Goal: Task Accomplishment & Management: Manage account settings

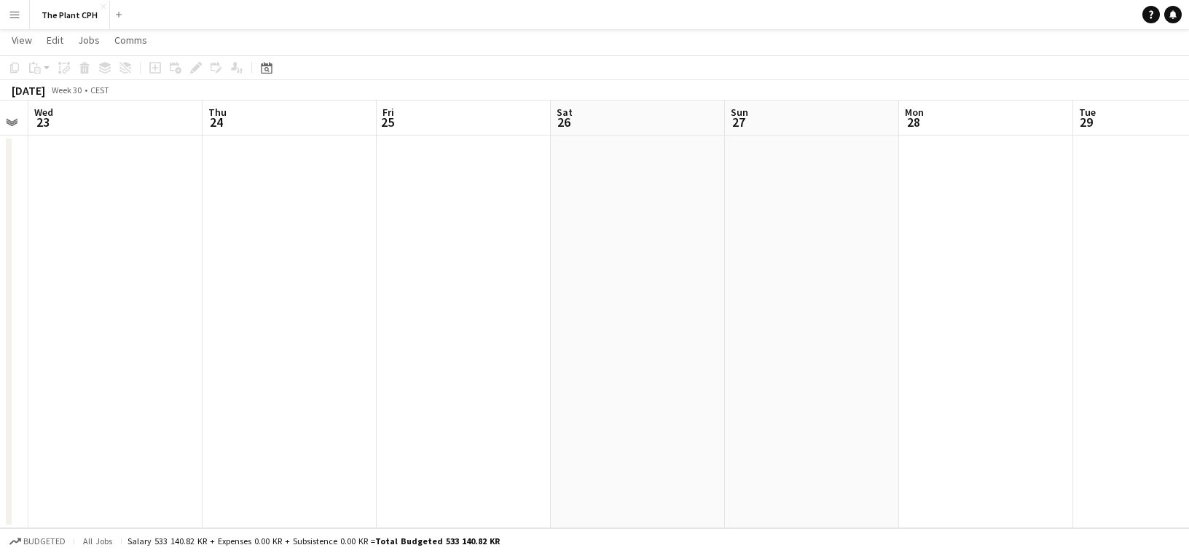
scroll to position [0, 517]
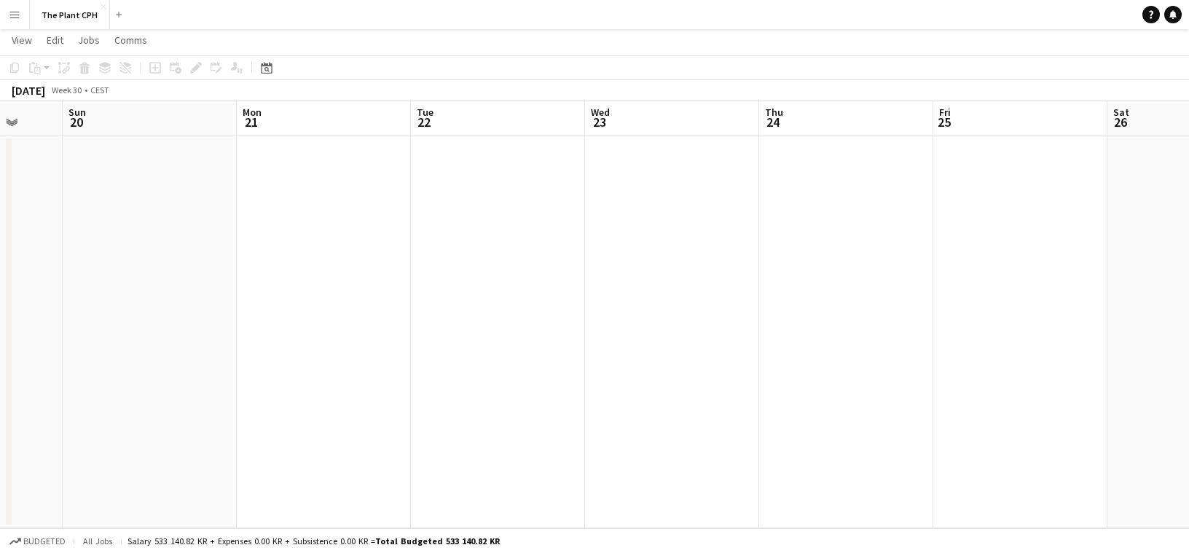
drag, startPoint x: 105, startPoint y: 316, endPoint x: 365, endPoint y: 320, distance: 260.2
click at [364, 320] on app-calendar-viewport "Thu 17 Fri 18 Sat 19 Sun 20 Mon 21 Tue 22 Wed 23 Thu 24 Fri 25 Sat 26 Sun 27 Mo…" at bounding box center [594, 315] width 1189 height 428
click at [365, 320] on app-date-cell at bounding box center [324, 332] width 174 height 393
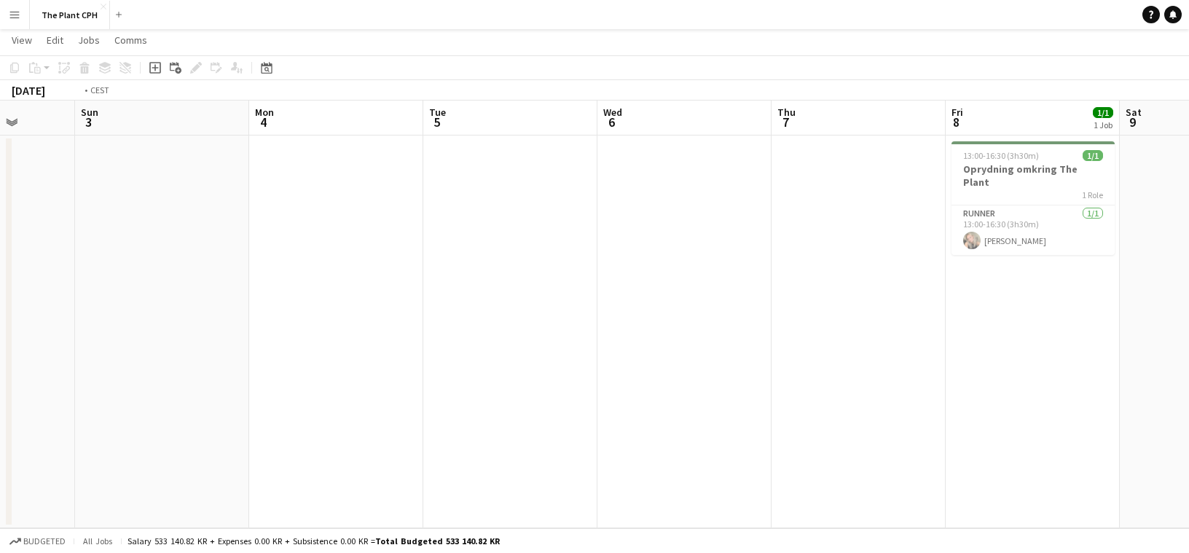
scroll to position [0, 563]
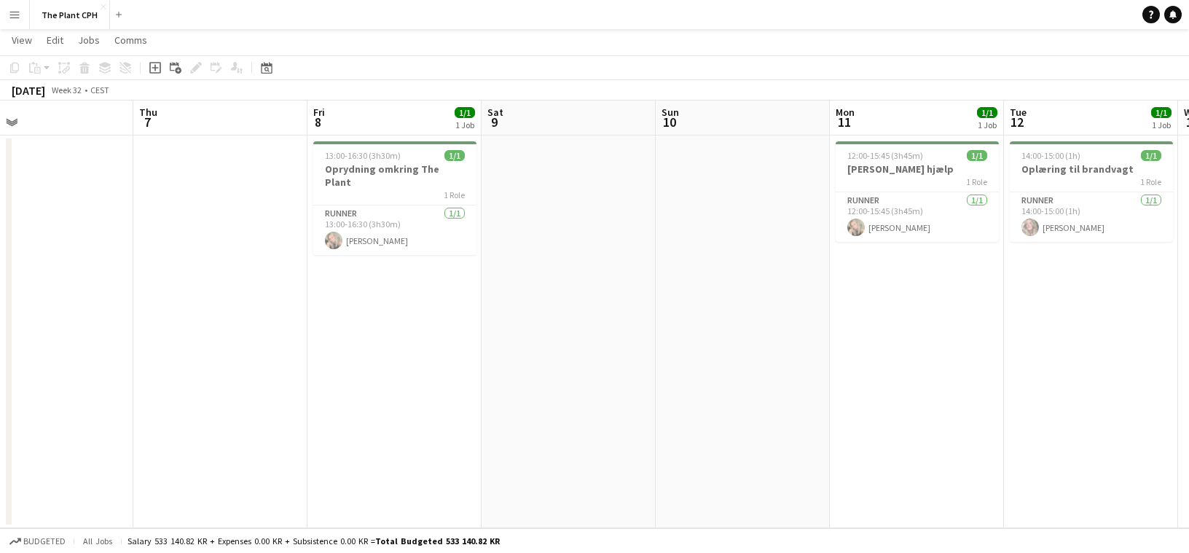
click at [45, 90] on div "[DATE]" at bounding box center [29, 90] width 34 height 15
click at [428, 302] on app-date-cell "13:00-16:30 (3h30m) 1/1 Oprydning omkring The Plant 1 Role Runner [DATE] 13:00-…" at bounding box center [395, 332] width 174 height 393
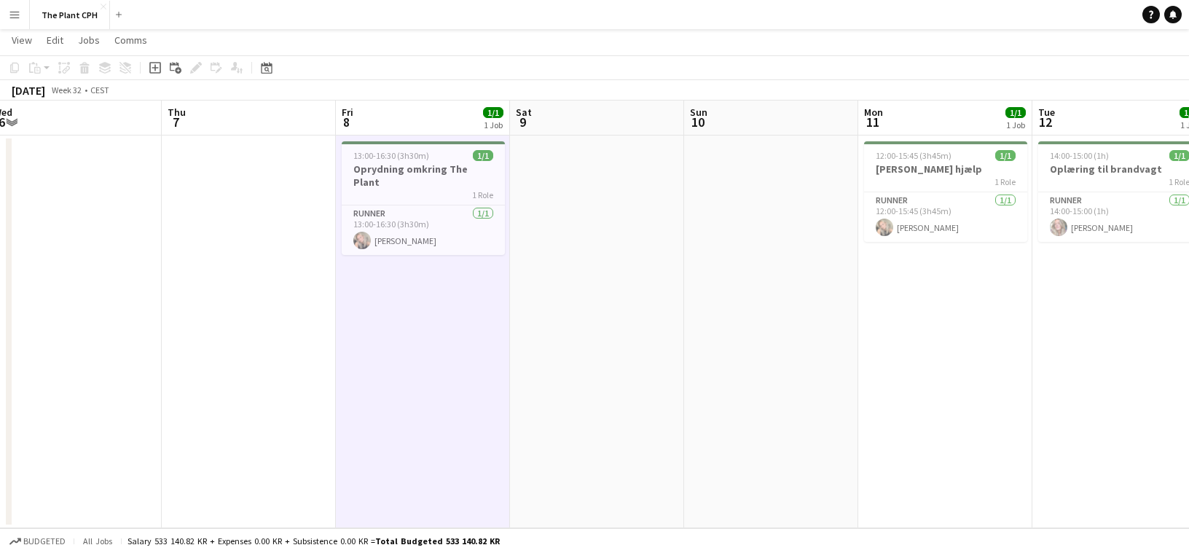
scroll to position [0, 558]
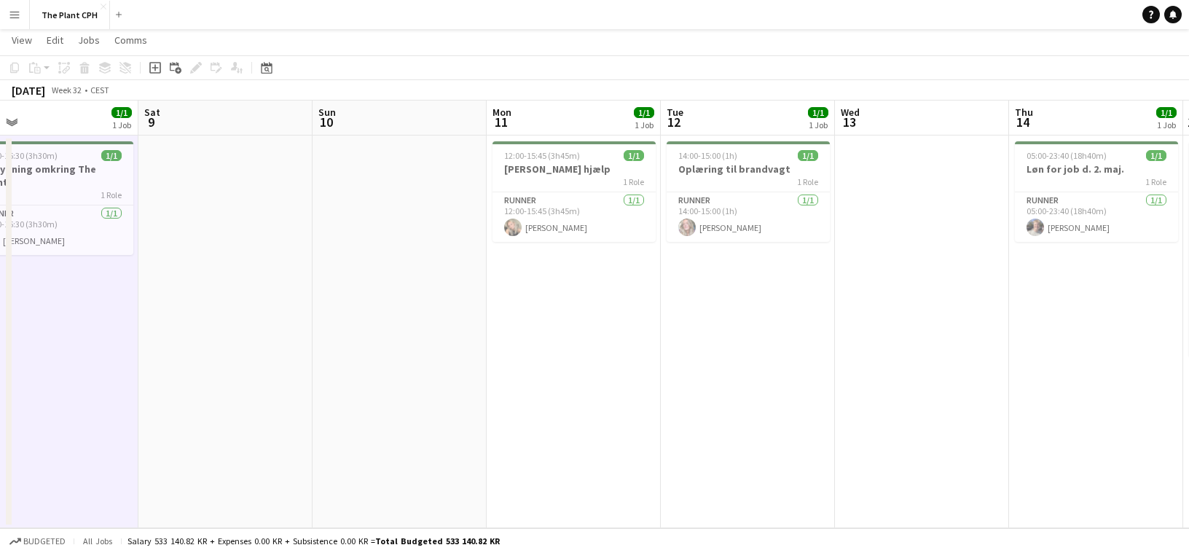
click at [569, 308] on app-date-cell "12:00-15:45 (3h45m) 1/1 [PERSON_NAME] hjælp 1 Role Runner [DATE] 12:00-15:45 (3…" at bounding box center [574, 332] width 174 height 393
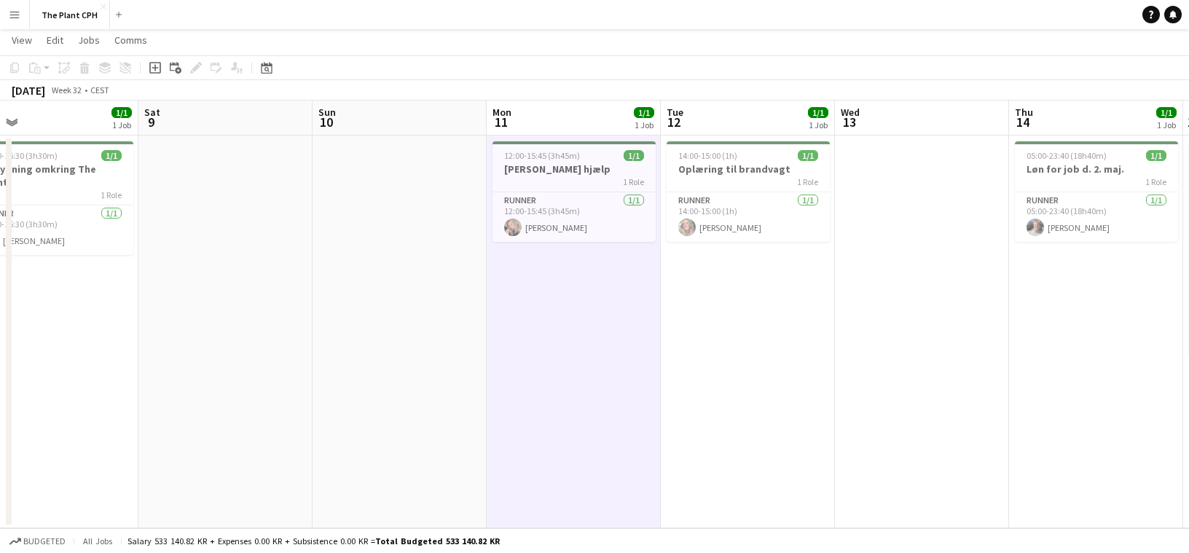
click at [794, 308] on app-date-cell "14:00-15:00 (1h) 1/1 Oplæring til brandvagt 1 Role Runner [DATE] 14:00-15:00 (1…" at bounding box center [748, 332] width 174 height 393
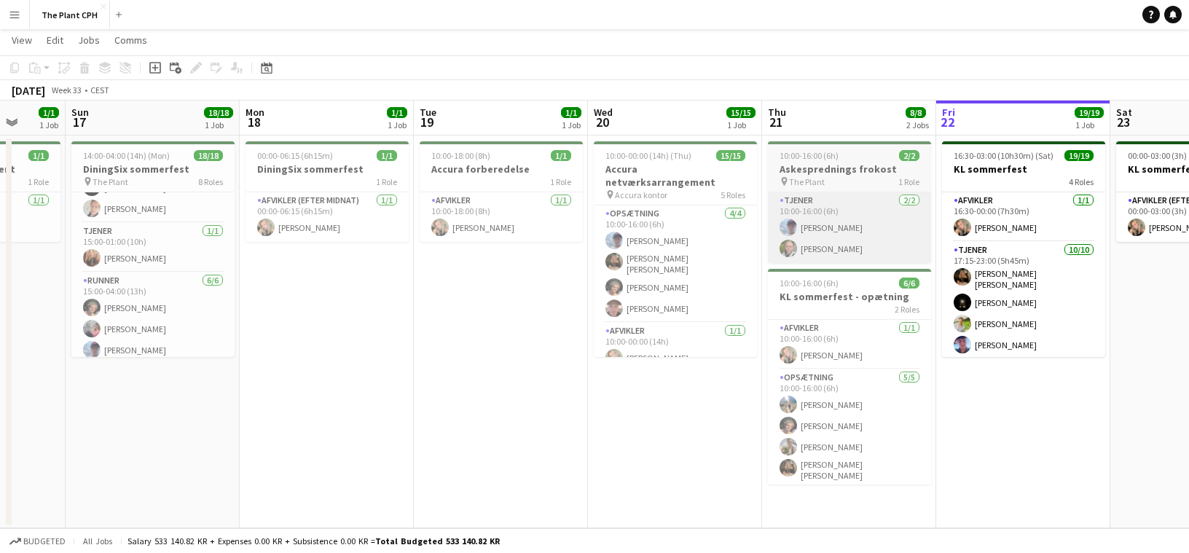
scroll to position [0, 458]
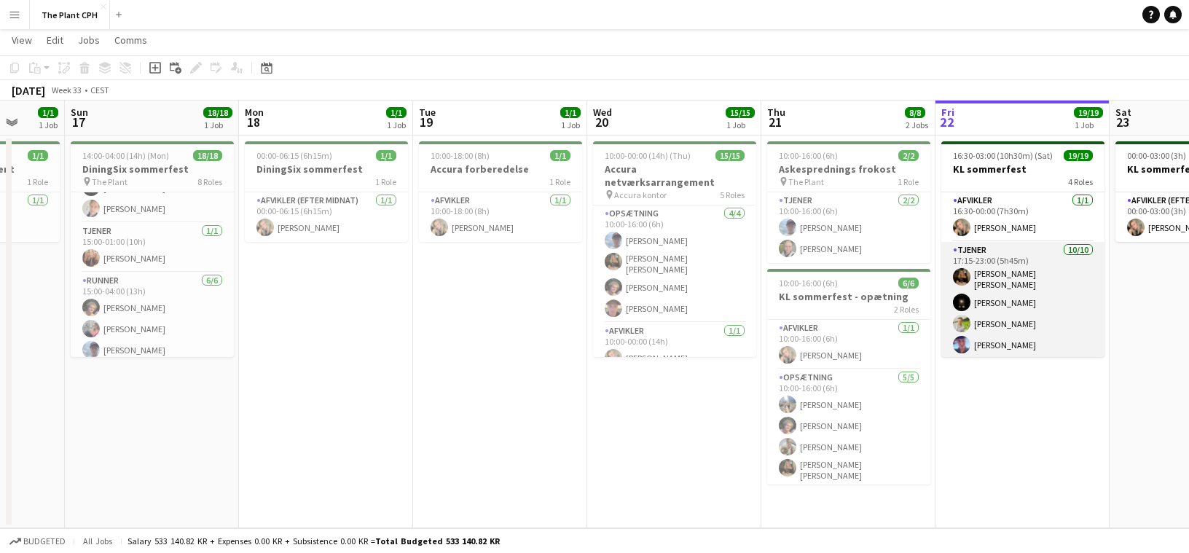
click at [1046, 329] on app-card-role "Tjener [DATE] 17:15-23:00 (5h45m) [PERSON_NAME] [PERSON_NAME] [PERSON_NAME] [PE…" at bounding box center [1023, 364] width 163 height 244
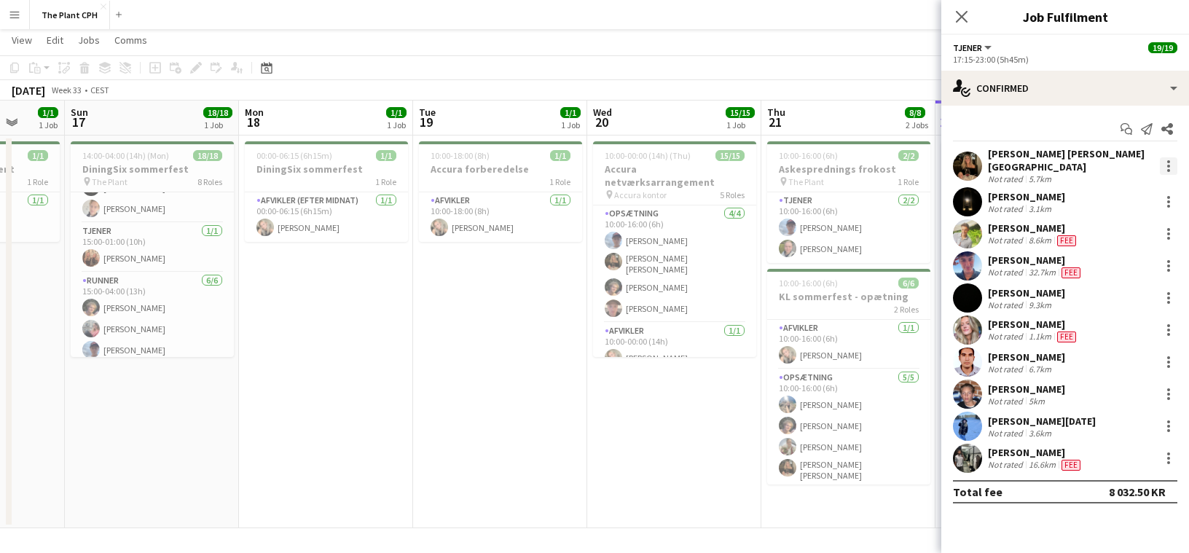
click at [1169, 157] on div at bounding box center [1168, 165] width 17 height 17
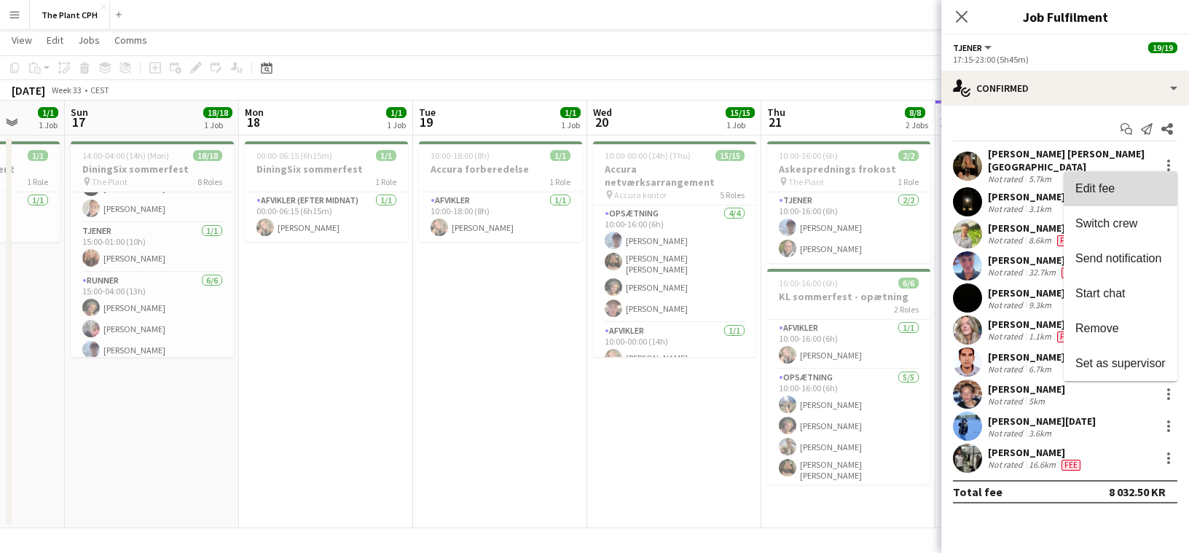
click at [1124, 184] on span "Edit fee" at bounding box center [1121, 188] width 90 height 13
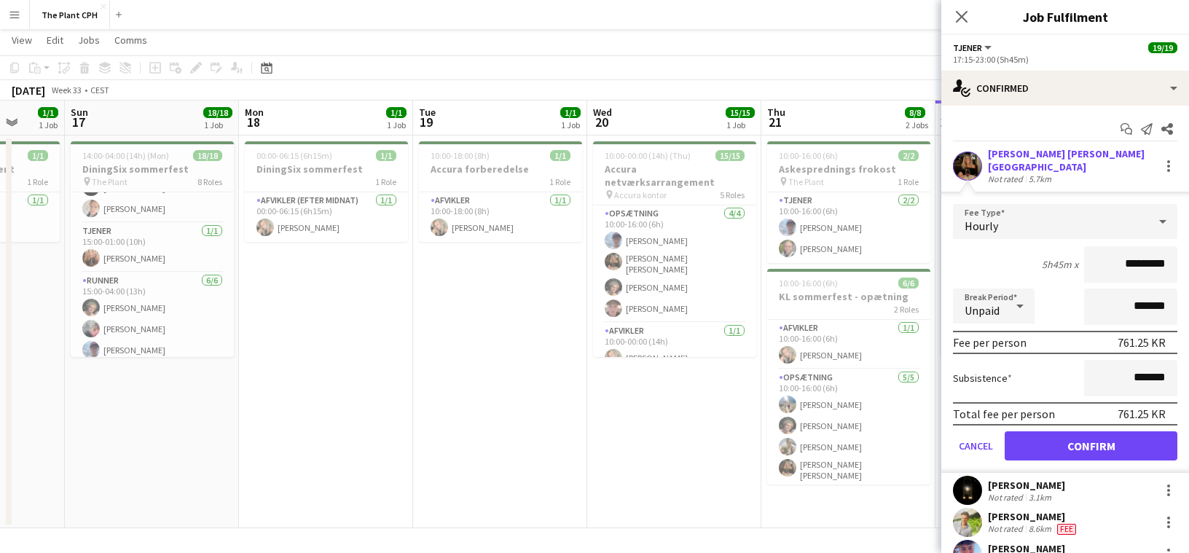
click at [1131, 258] on input "*********" at bounding box center [1130, 264] width 93 height 36
click at [9, 18] on app-icon "Menu" at bounding box center [15, 15] width 12 height 12
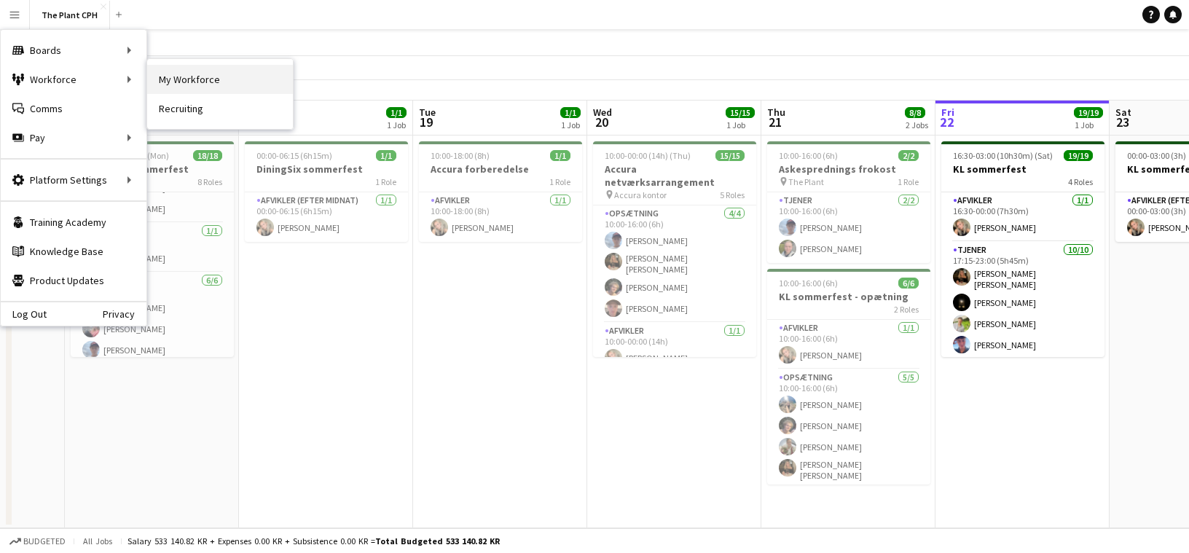
click at [195, 85] on link "My Workforce" at bounding box center [220, 79] width 146 height 29
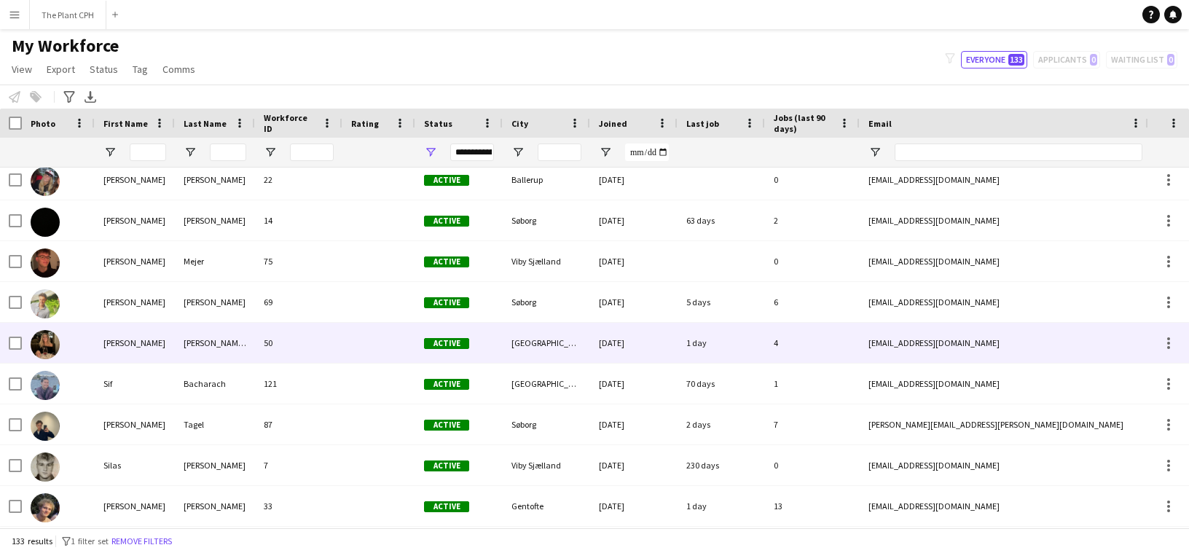
click at [826, 341] on div "4" at bounding box center [812, 343] width 95 height 40
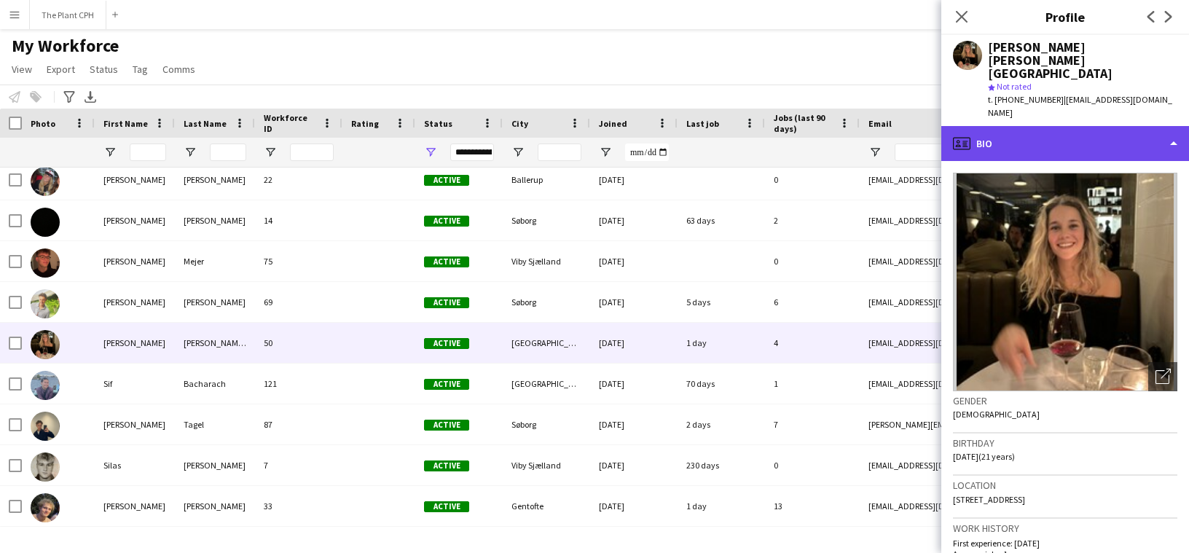
click at [1122, 126] on div "profile Bio" at bounding box center [1066, 143] width 248 height 35
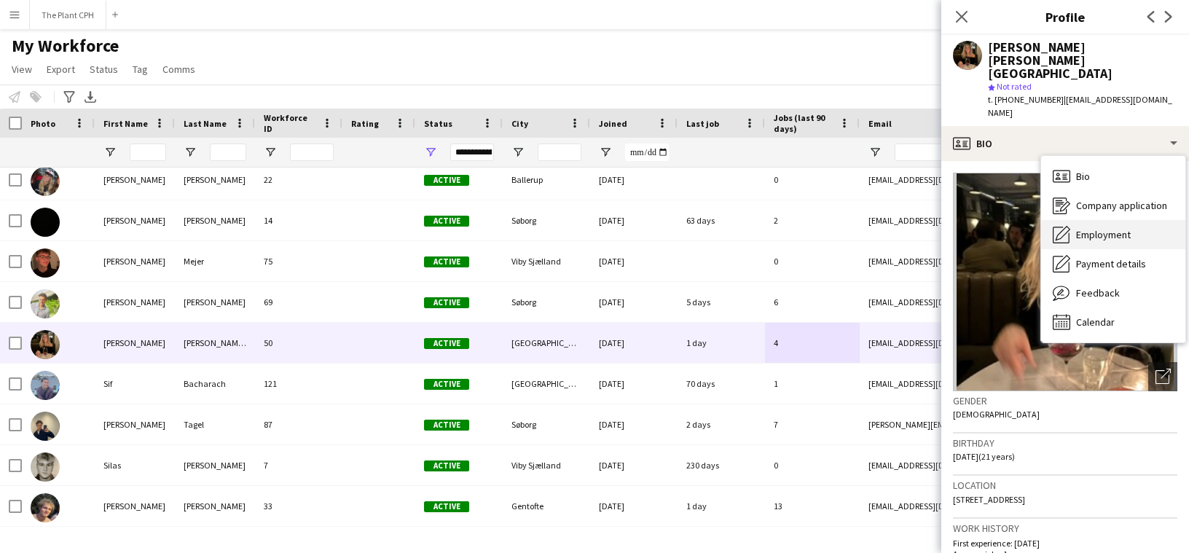
click at [1129, 228] on span "Employment" at bounding box center [1103, 234] width 55 height 13
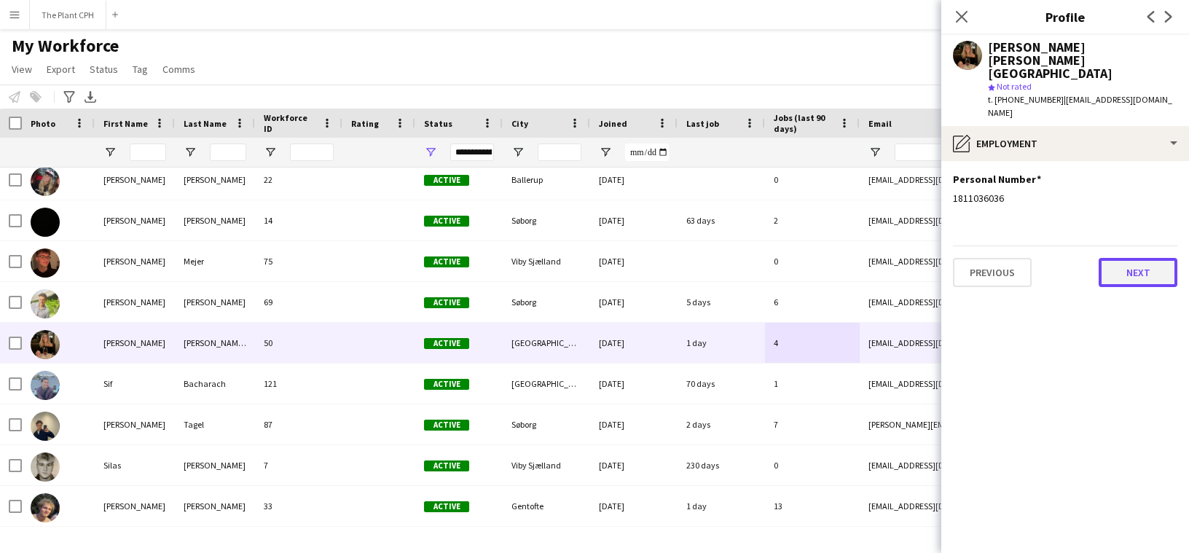
click at [1126, 258] on button "Next" at bounding box center [1138, 272] width 79 height 29
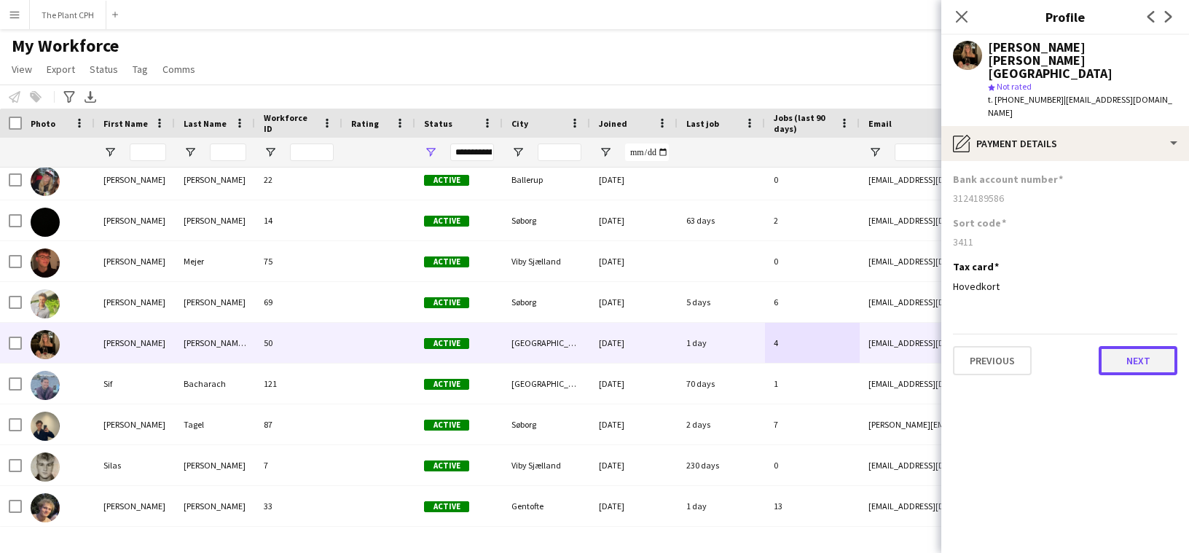
click at [1132, 346] on button "Next" at bounding box center [1138, 360] width 79 height 29
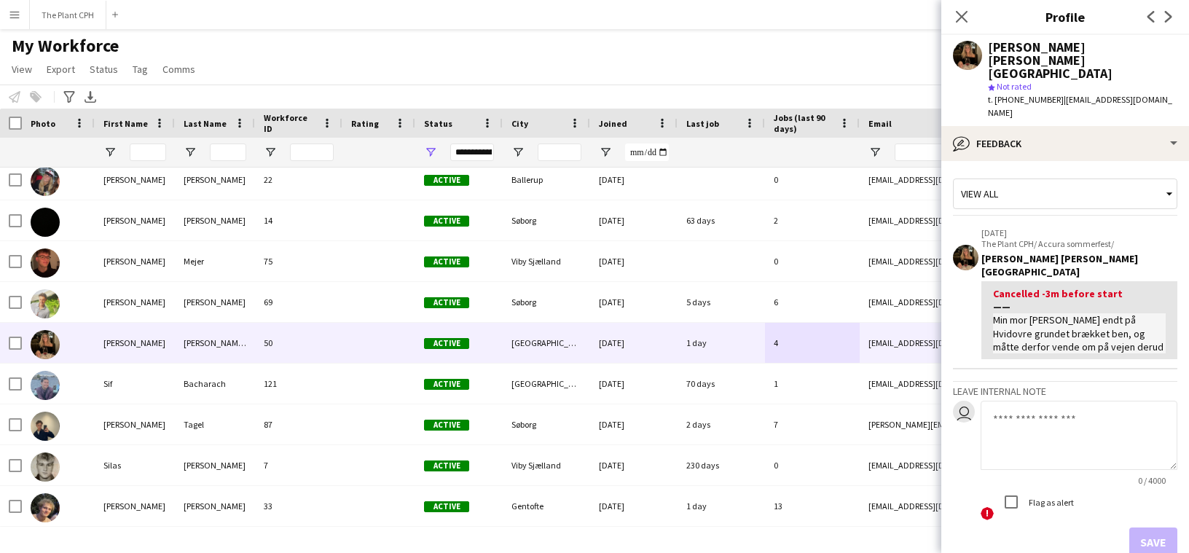
click at [974, 23] on div "Close pop-in" at bounding box center [962, 17] width 41 height 34
click at [968, 23] on app-icon "Close pop-in" at bounding box center [962, 17] width 21 height 21
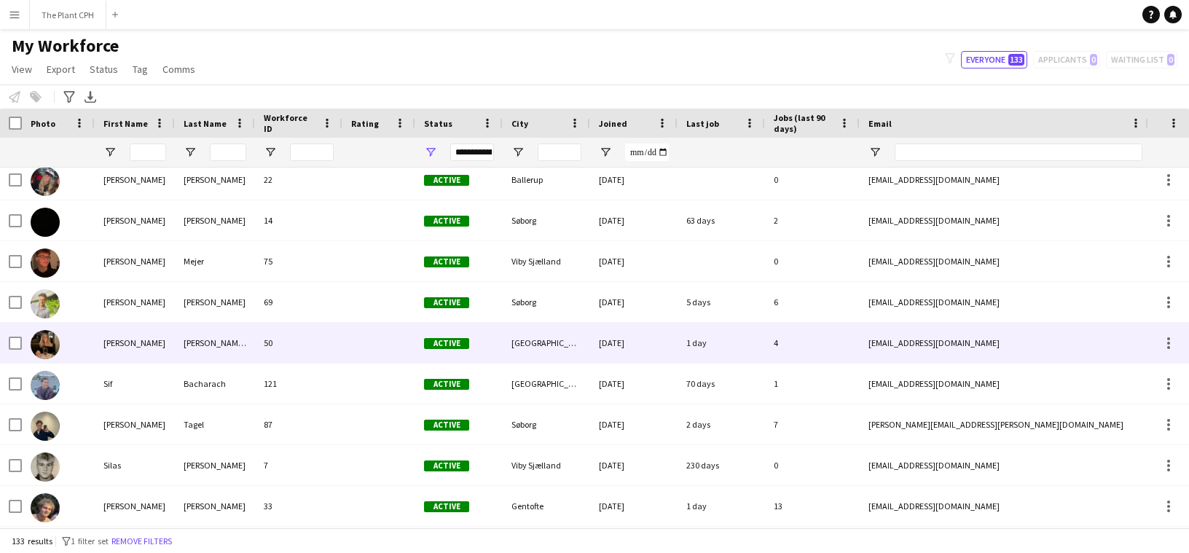
click at [633, 342] on div "[DATE]" at bounding box center [633, 343] width 87 height 40
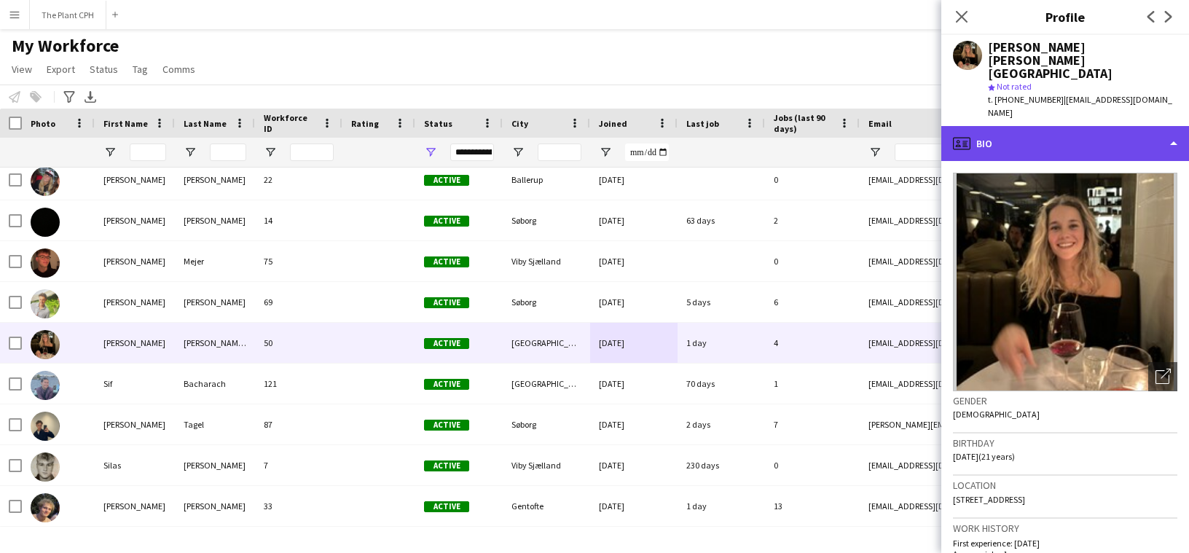
click at [1057, 126] on div "profile Bio" at bounding box center [1066, 143] width 248 height 35
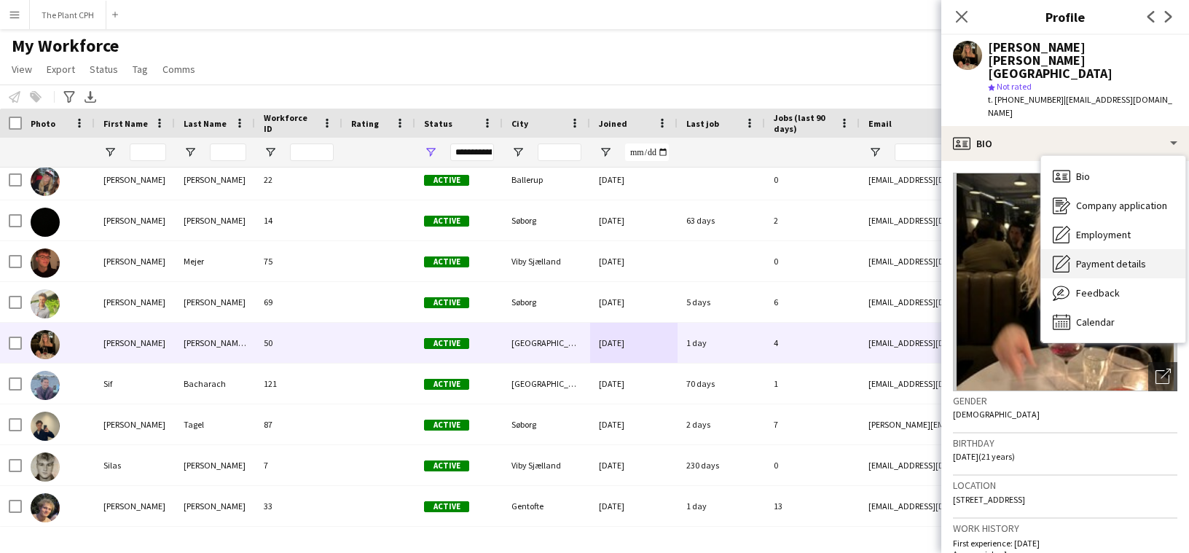
click at [1136, 257] on span "Payment details" at bounding box center [1111, 263] width 70 height 13
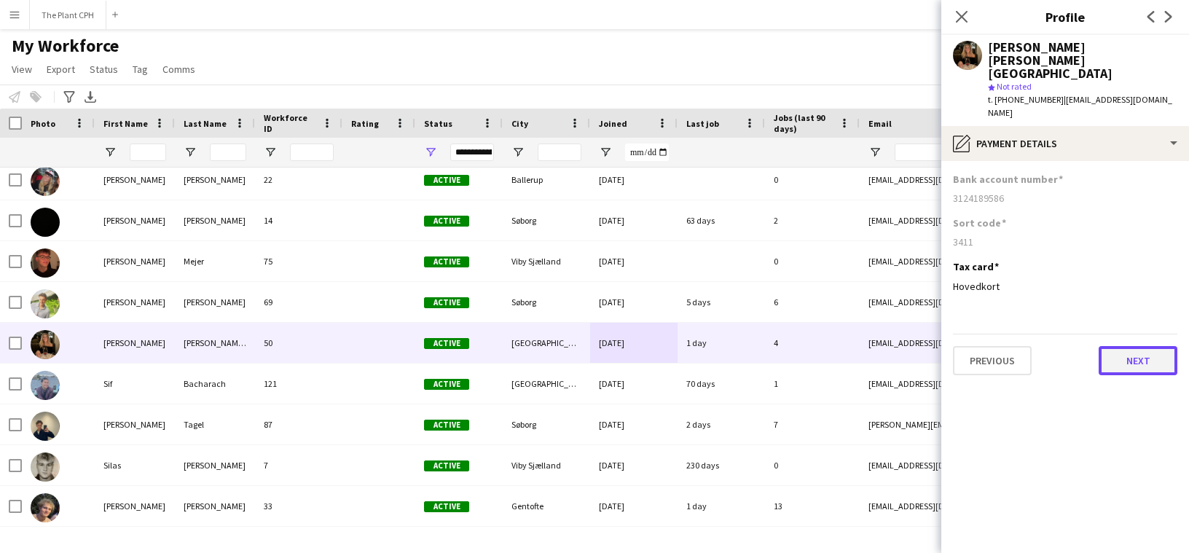
click at [1129, 346] on button "Next" at bounding box center [1138, 360] width 79 height 29
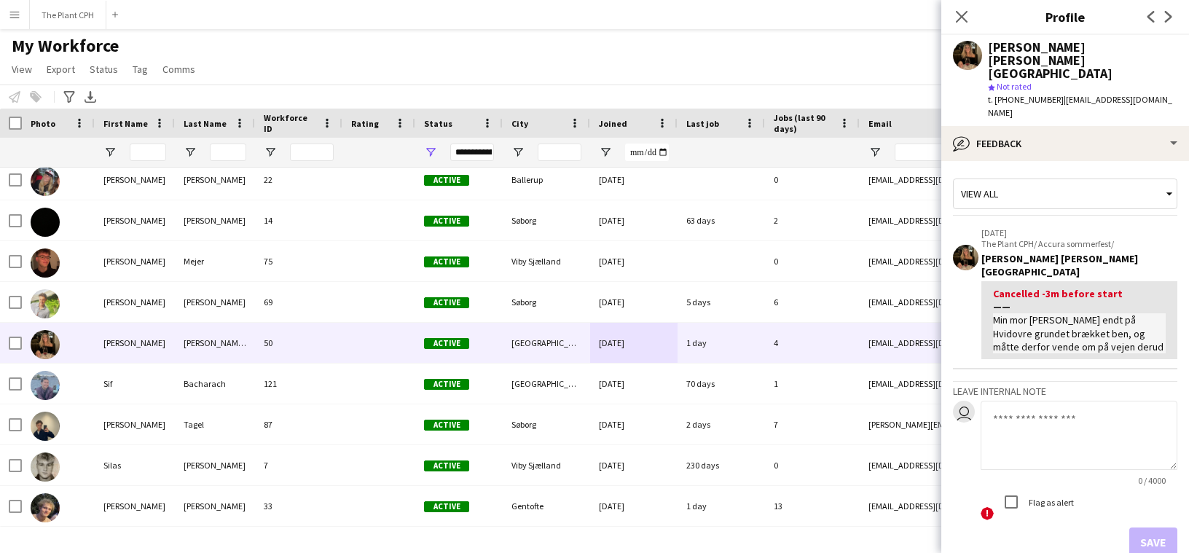
drag, startPoint x: 956, startPoint y: 9, endPoint x: 928, endPoint y: 39, distance: 40.7
click at [956, 11] on icon "Close pop-in" at bounding box center [962, 17] width 12 height 12
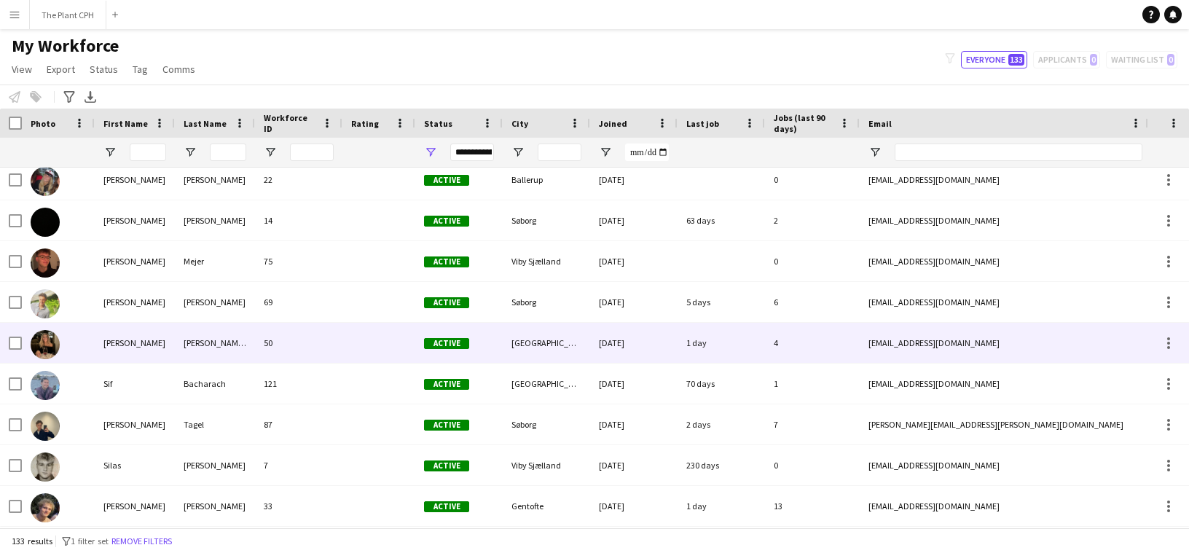
click at [976, 346] on div "[EMAIL_ADDRESS][DOMAIN_NAME]" at bounding box center [1005, 343] width 291 height 40
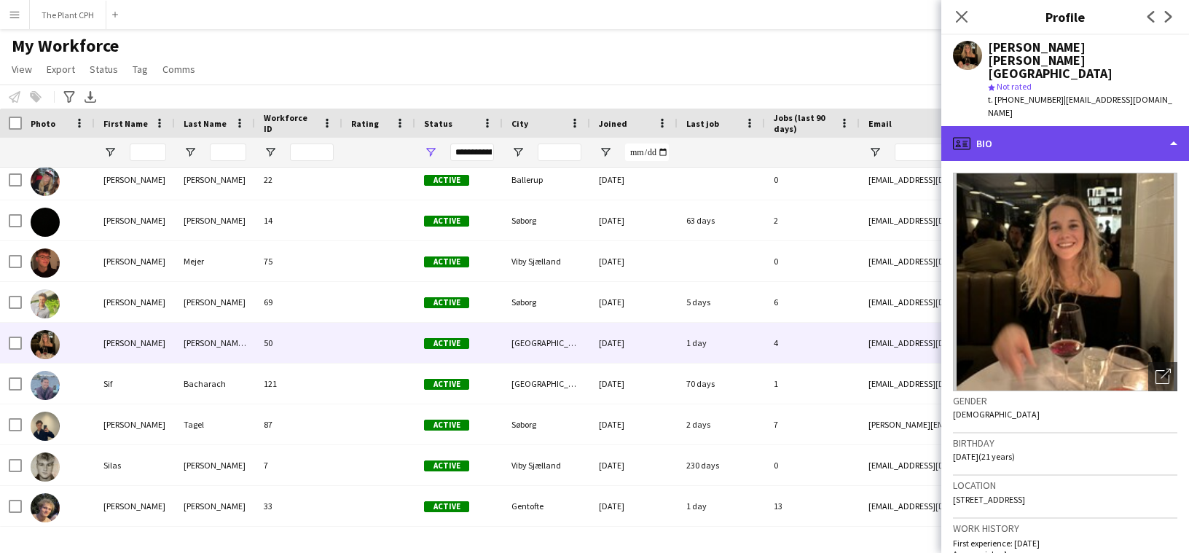
click at [1133, 126] on div "profile Bio" at bounding box center [1066, 143] width 248 height 35
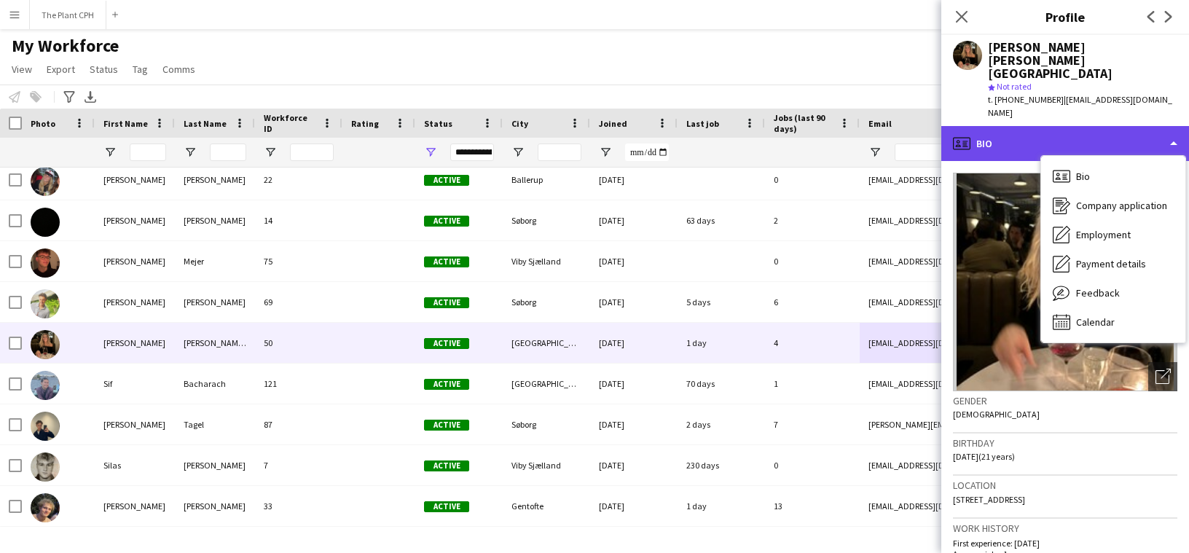
click at [1089, 126] on div "profile Bio" at bounding box center [1066, 143] width 248 height 35
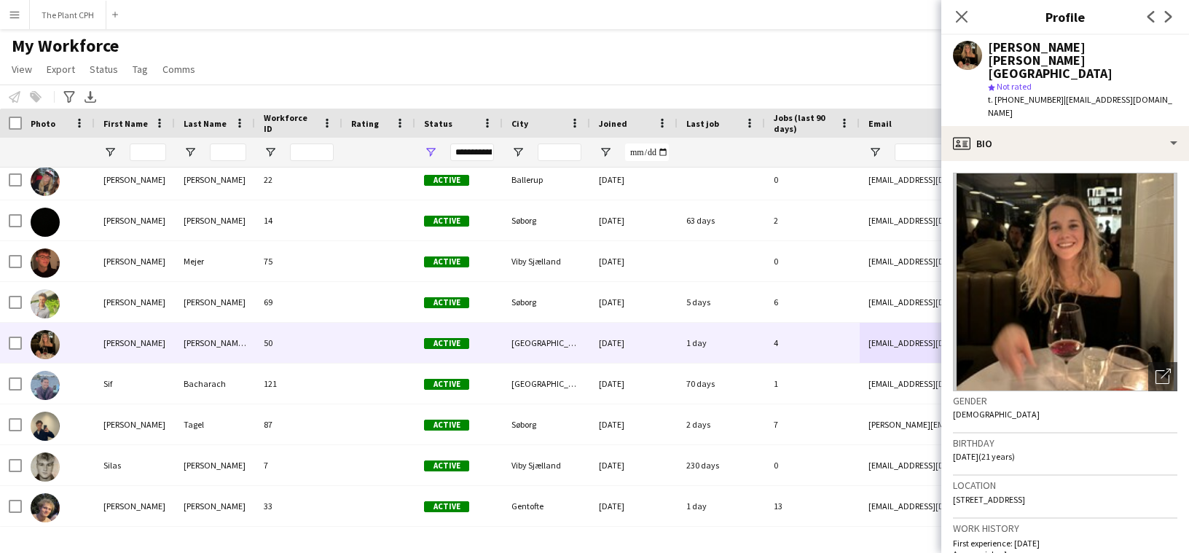
click at [777, 81] on div "My Workforce View Views Default view New view Update view Delete view Edit name…" at bounding box center [594, 60] width 1189 height 50
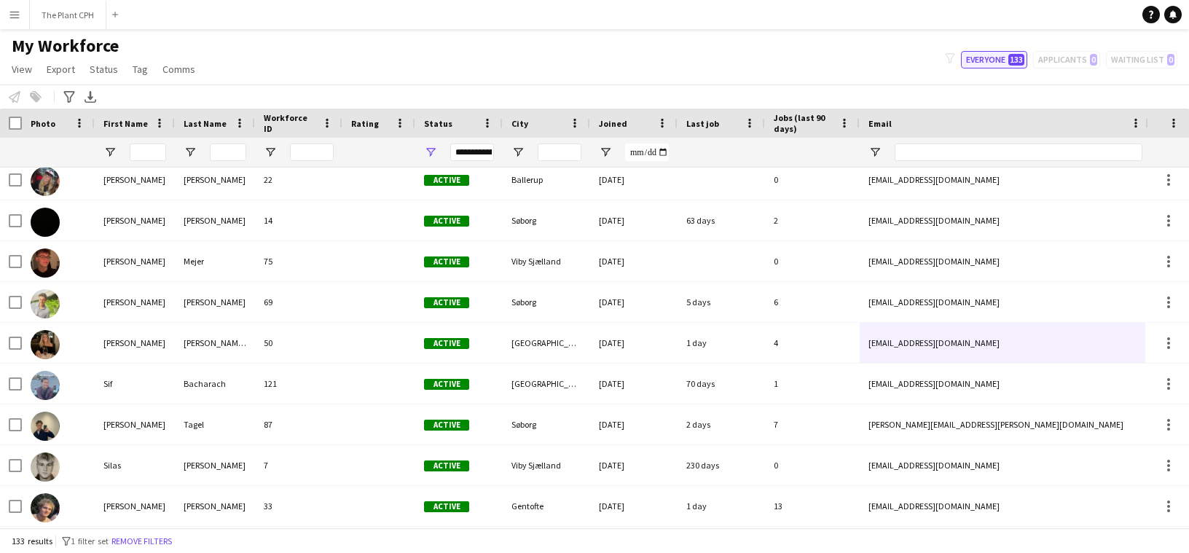
click at [1015, 54] on span "133" at bounding box center [1017, 60] width 16 height 12
click at [1080, 61] on div "filter-1 Everyone 133 Applicants 0 Waiting list 0" at bounding box center [1061, 59] width 256 height 17
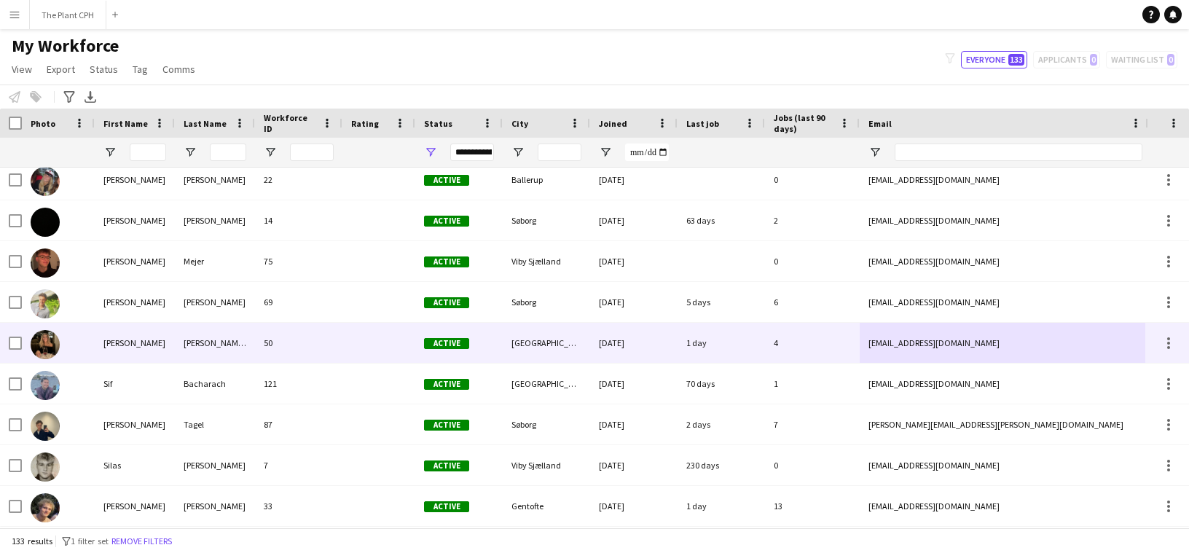
click at [382, 342] on div at bounding box center [378, 343] width 73 height 40
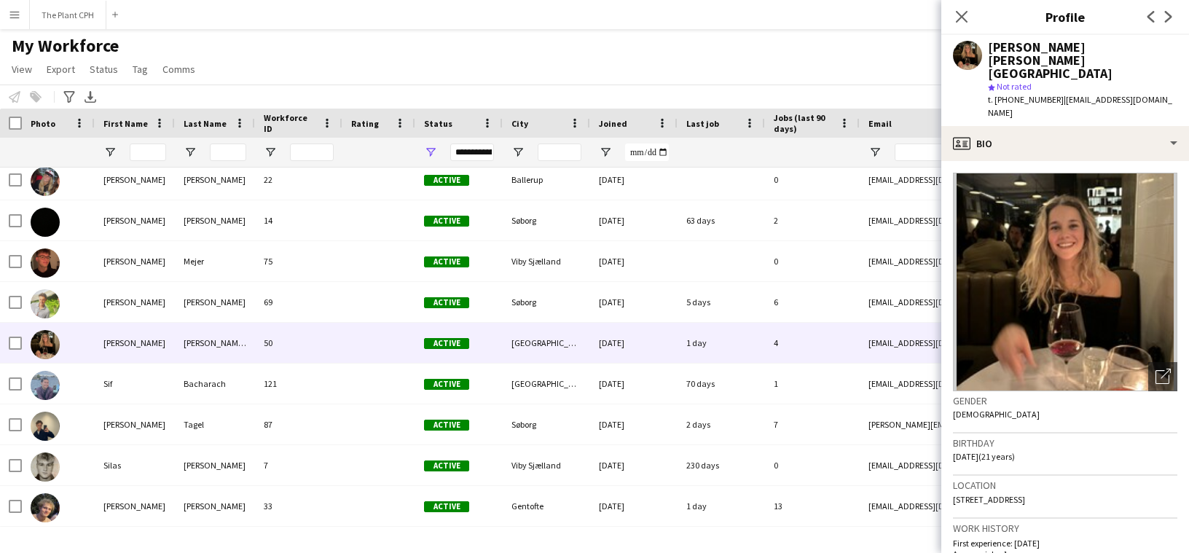
scroll to position [483, 0]
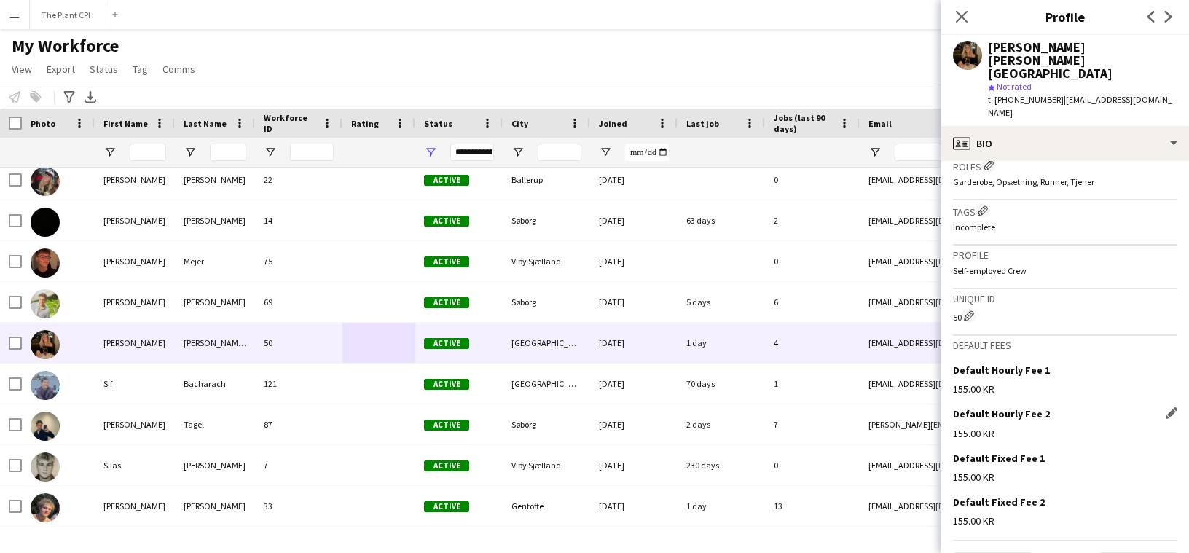
click at [1097, 407] on div "Default Hourly Fee 2 Edit this field" at bounding box center [1065, 413] width 224 height 13
click at [52, 22] on button "The Plant CPH Close" at bounding box center [68, 15] width 77 height 28
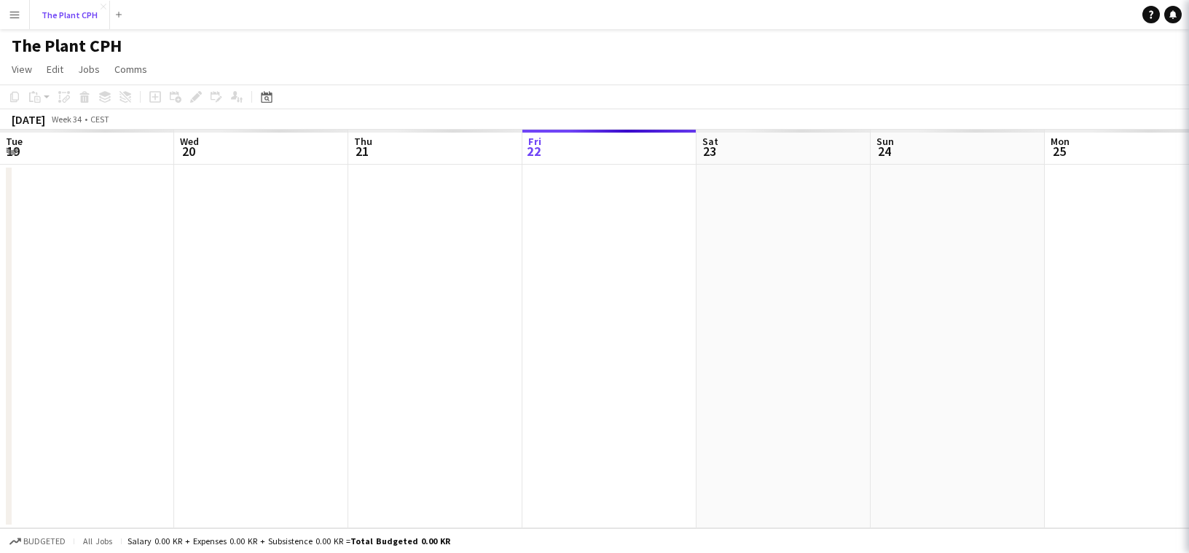
scroll to position [0, 348]
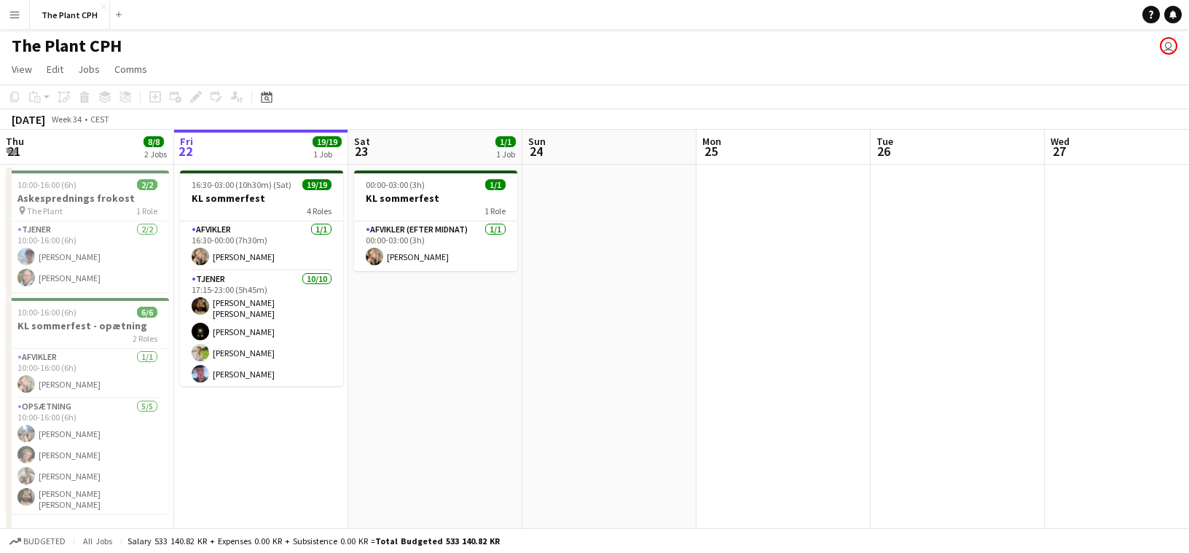
click at [17, 16] on app-icon "Menu" at bounding box center [15, 15] width 12 height 12
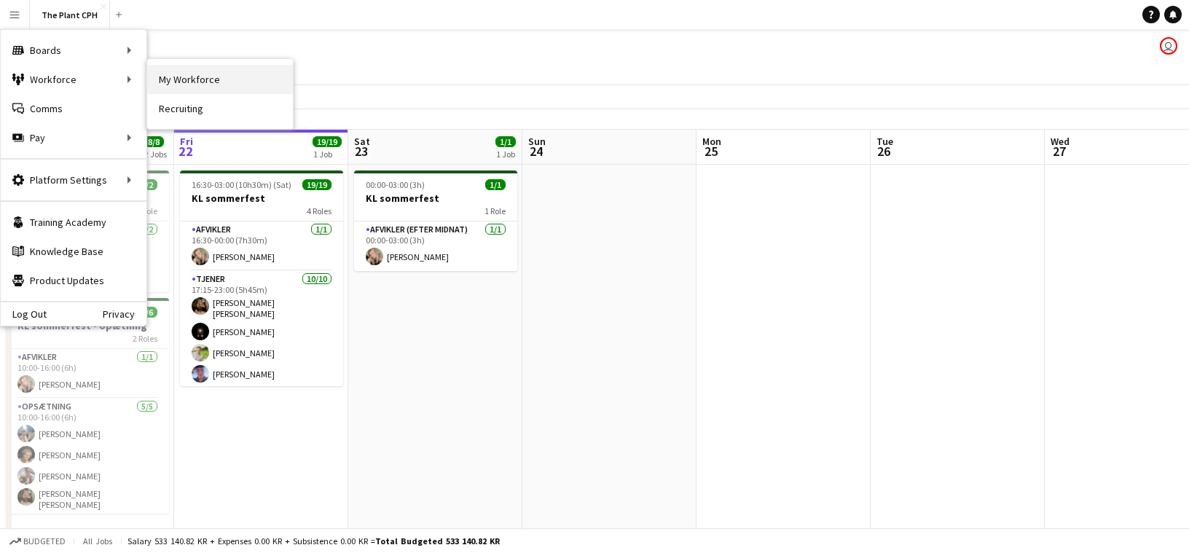
click at [213, 74] on link "My Workforce" at bounding box center [220, 79] width 146 height 29
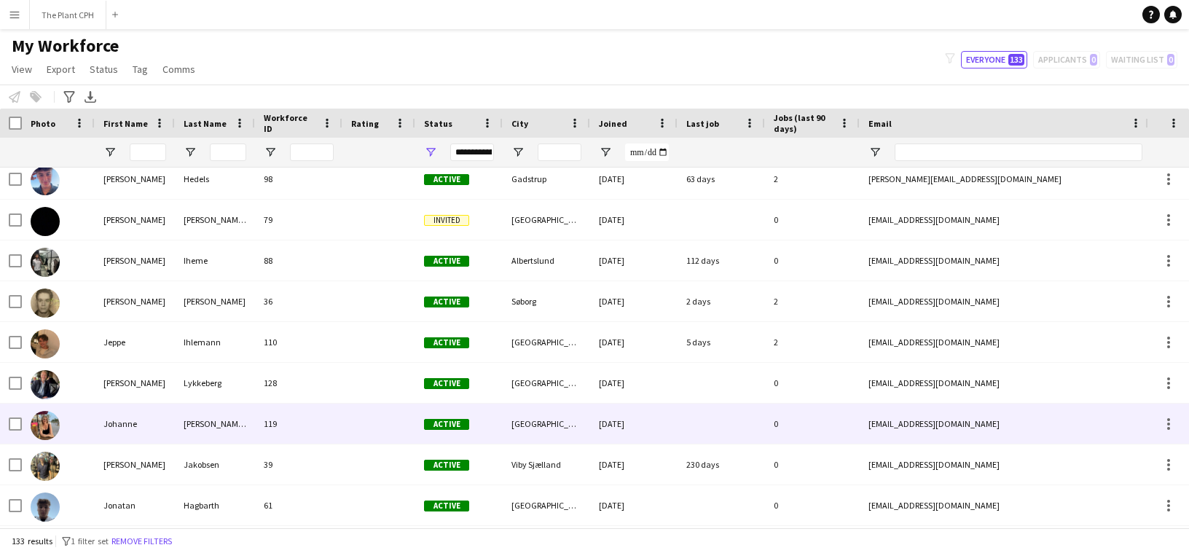
scroll to position [3122, 0]
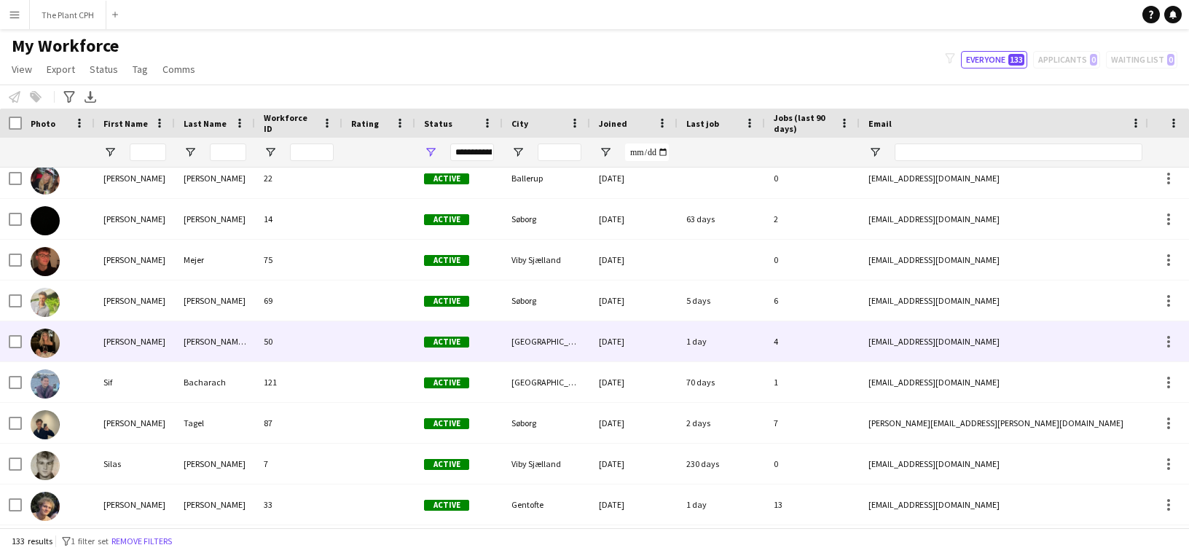
click at [302, 336] on div "50" at bounding box center [298, 341] width 87 height 40
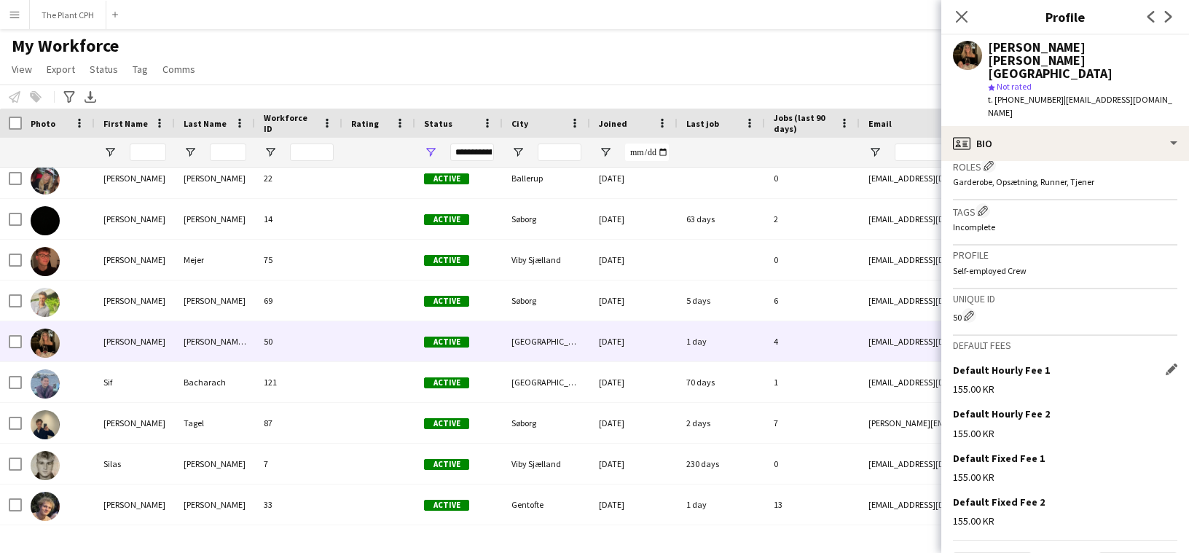
click at [1164, 364] on div "Default Hourly Fee 1 Edit this field" at bounding box center [1065, 370] width 224 height 13
click at [1167, 364] on app-icon "Edit this field" at bounding box center [1172, 370] width 12 height 12
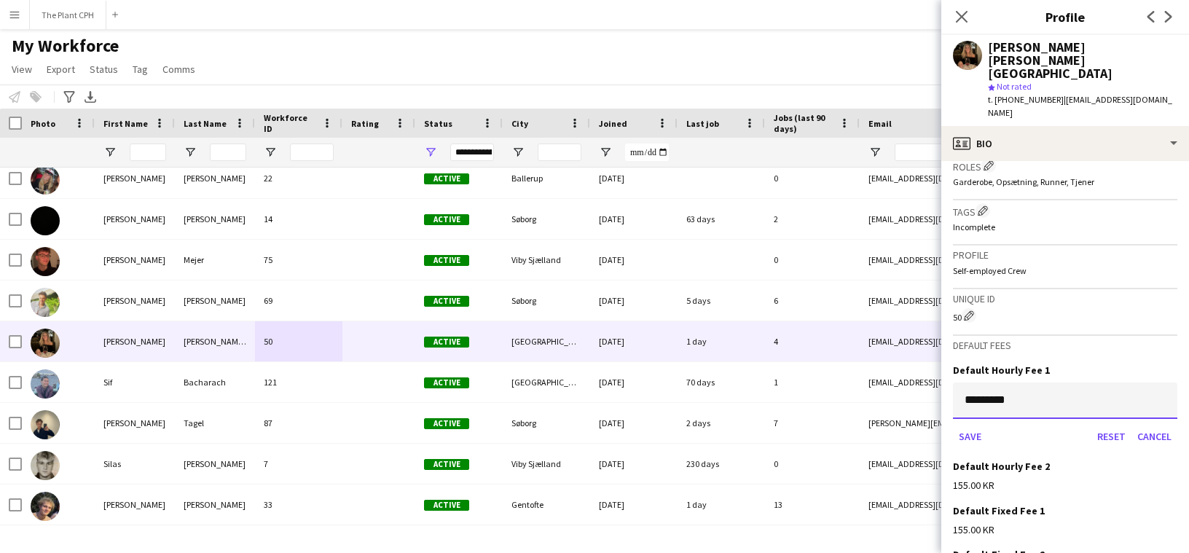
click at [1096, 383] on input "*********" at bounding box center [1065, 401] width 224 height 36
type input "******"
click at [953, 425] on button "Save" at bounding box center [970, 436] width 34 height 23
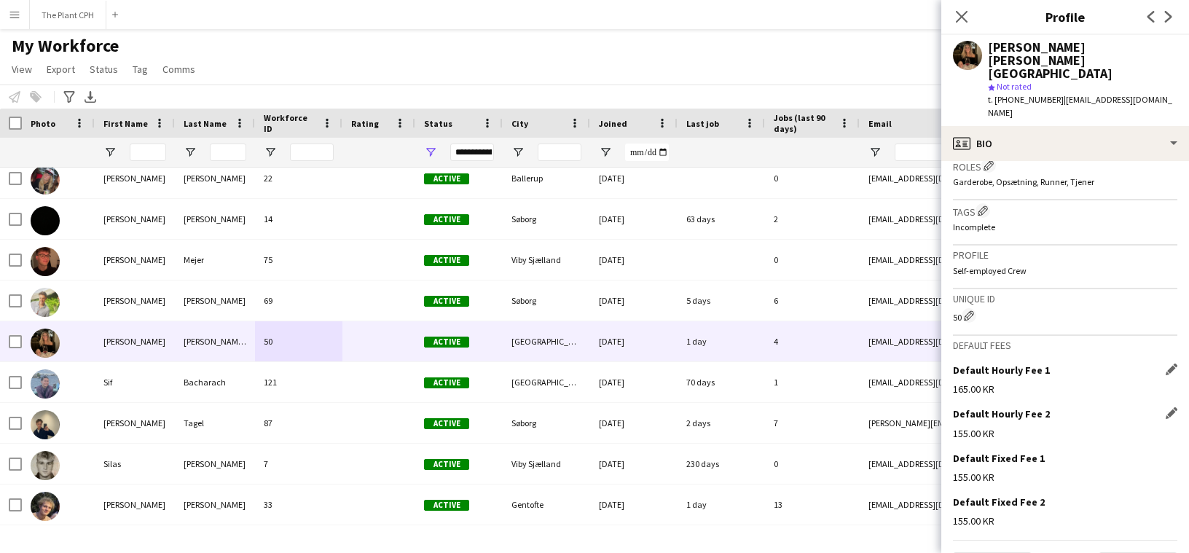
click at [1091, 427] on div "155.00 KR" at bounding box center [1065, 433] width 224 height 13
click at [1173, 407] on app-icon "Edit this field" at bounding box center [1172, 413] width 12 height 12
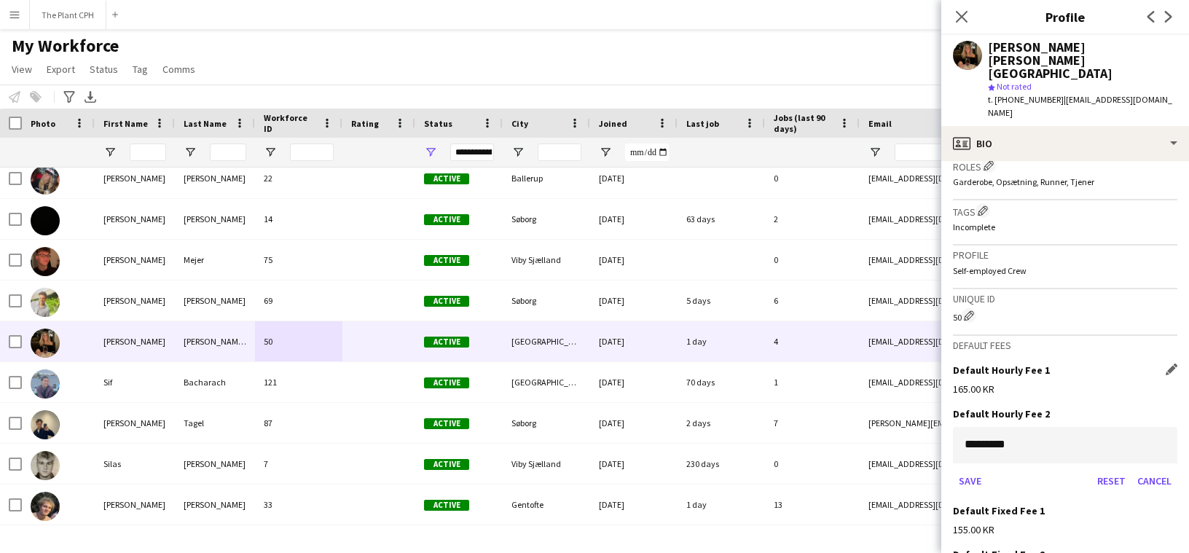
click at [1088, 383] on div "165.00 KR" at bounding box center [1065, 389] width 224 height 13
click at [1073, 383] on div "165.00 KR" at bounding box center [1065, 389] width 224 height 13
click at [1173, 364] on app-icon "Edit this field" at bounding box center [1172, 370] width 12 height 12
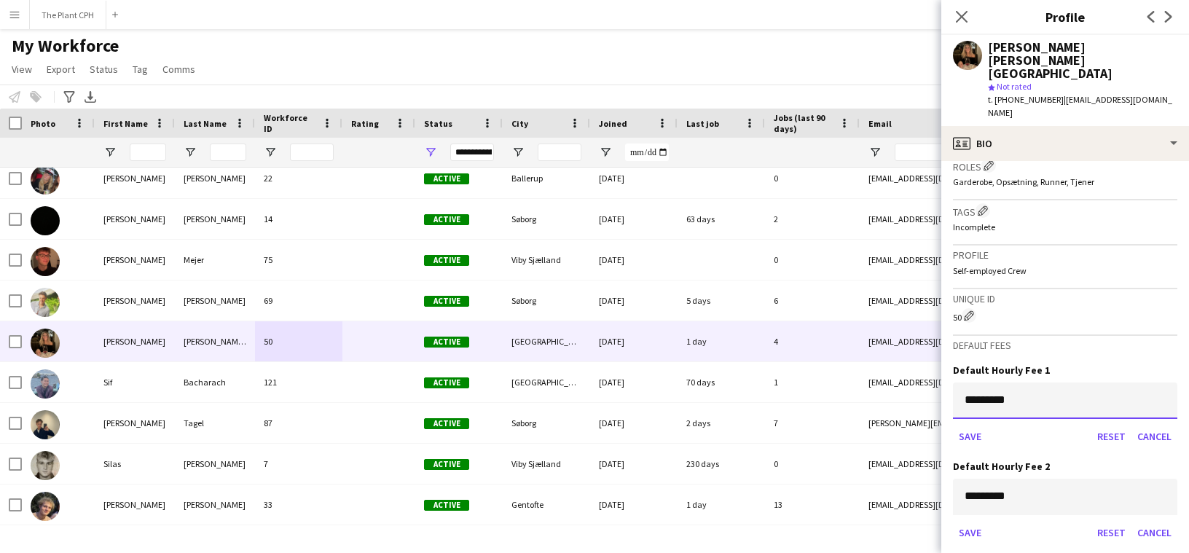
click at [1092, 383] on input "*********" at bounding box center [1065, 401] width 224 height 36
click at [1054, 383] on input "*********" at bounding box center [1065, 401] width 224 height 36
type input "******"
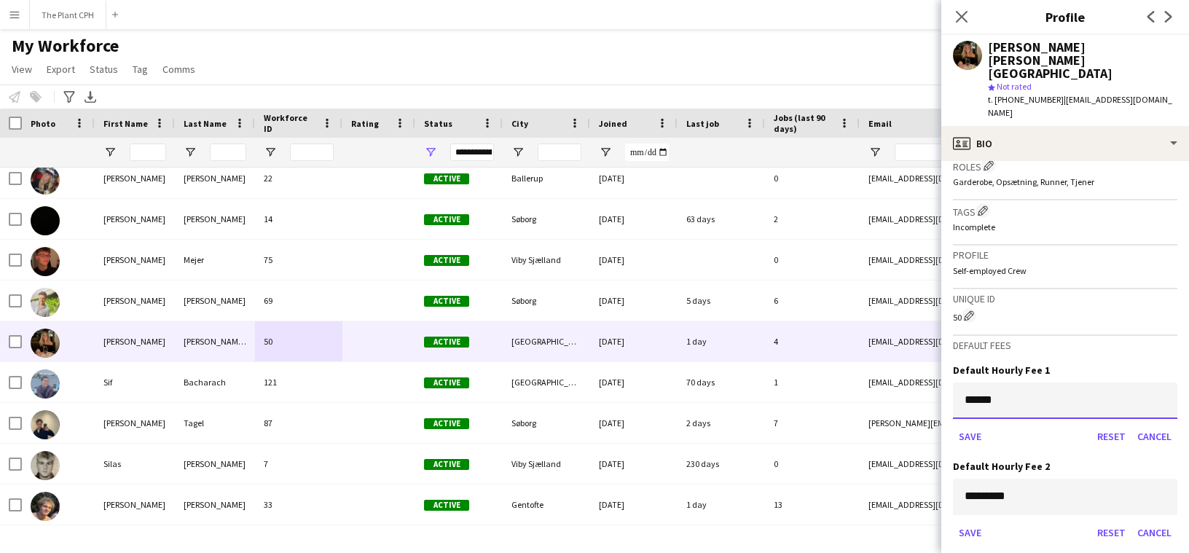
click at [953, 425] on button "Save" at bounding box center [970, 436] width 34 height 23
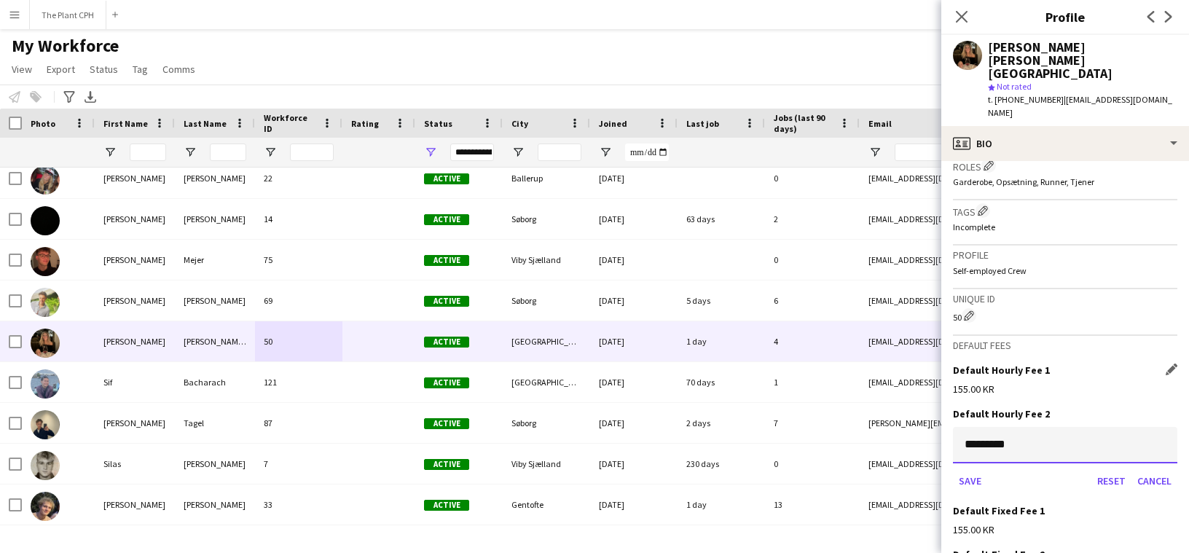
click at [1041, 427] on input "*********" at bounding box center [1065, 445] width 224 height 36
click at [1041, 424] on input "*********" at bounding box center [1065, 442] width 224 height 36
type input "*****"
click at [953, 466] on button "Save" at bounding box center [970, 477] width 34 height 23
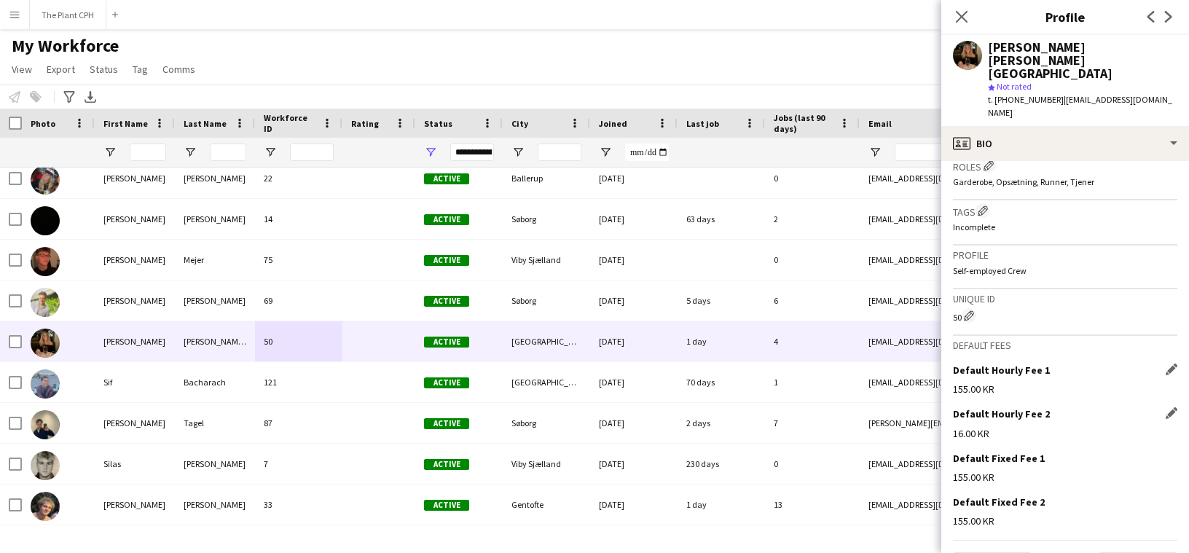
click at [1169, 407] on app-icon "Edit this field" at bounding box center [1172, 413] width 12 height 12
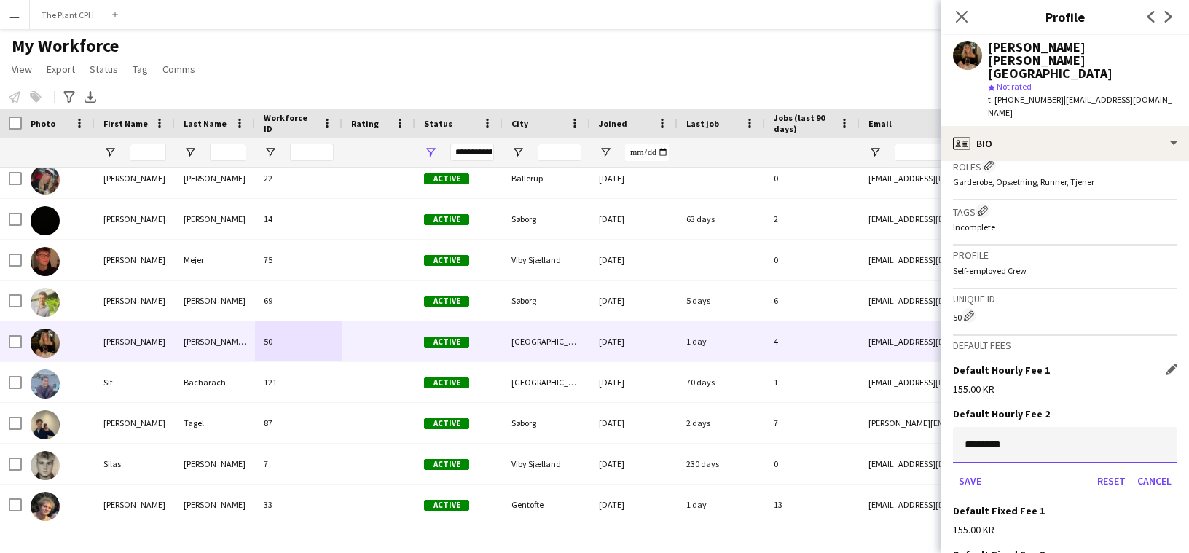
click at [1105, 427] on input "********" at bounding box center [1065, 445] width 224 height 36
type input "******"
click at [953, 469] on button "Save" at bounding box center [970, 480] width 34 height 23
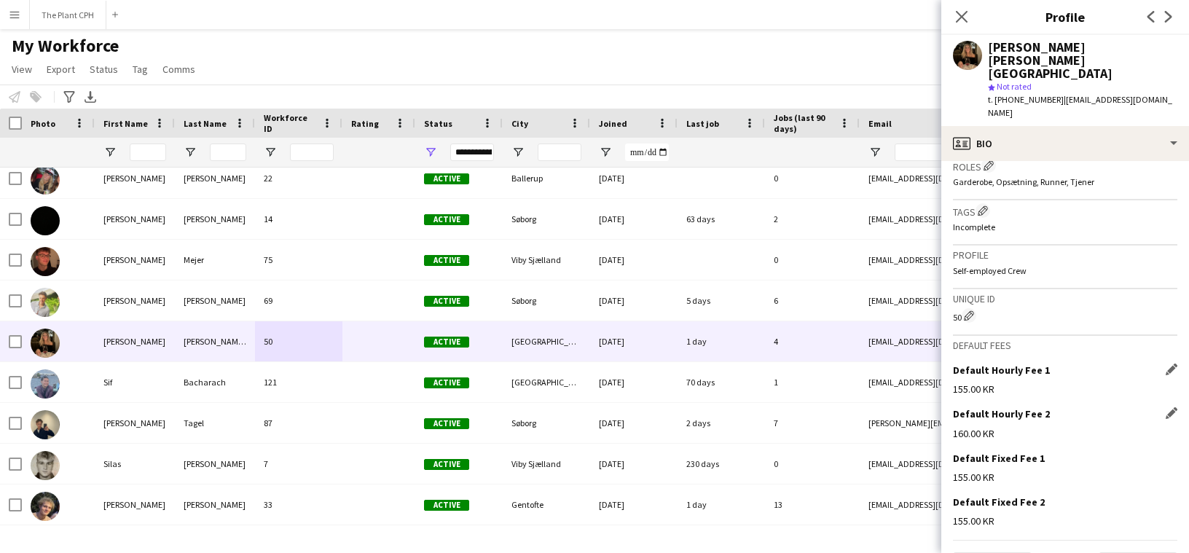
click at [1170, 364] on div "Default Hourly Fee 1 Edit this field 155.00 KR" at bounding box center [1065, 386] width 224 height 44
click at [1170, 364] on app-icon "Edit this field" at bounding box center [1172, 370] width 12 height 12
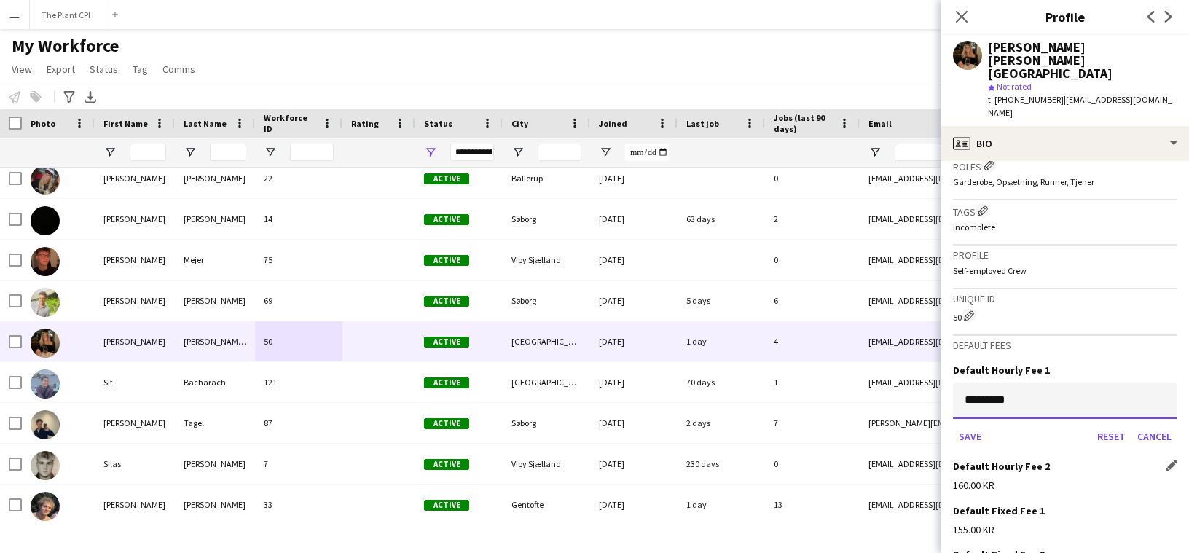
click at [1067, 383] on input "*********" at bounding box center [1065, 401] width 224 height 36
click at [1068, 383] on input "*********" at bounding box center [1065, 401] width 224 height 36
type input "******"
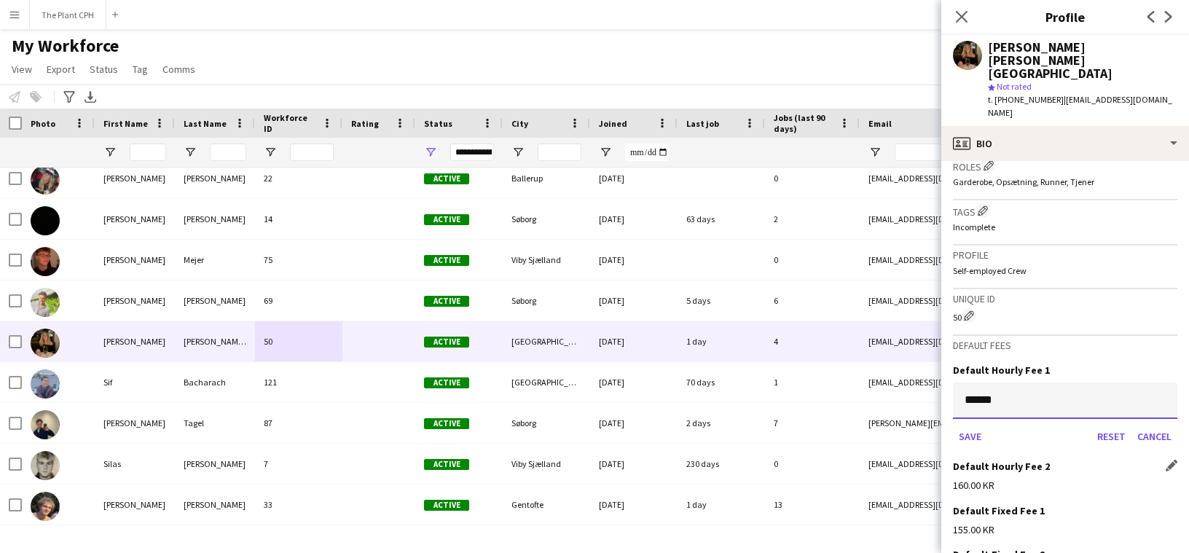
click at [953, 425] on button "Save" at bounding box center [970, 436] width 34 height 23
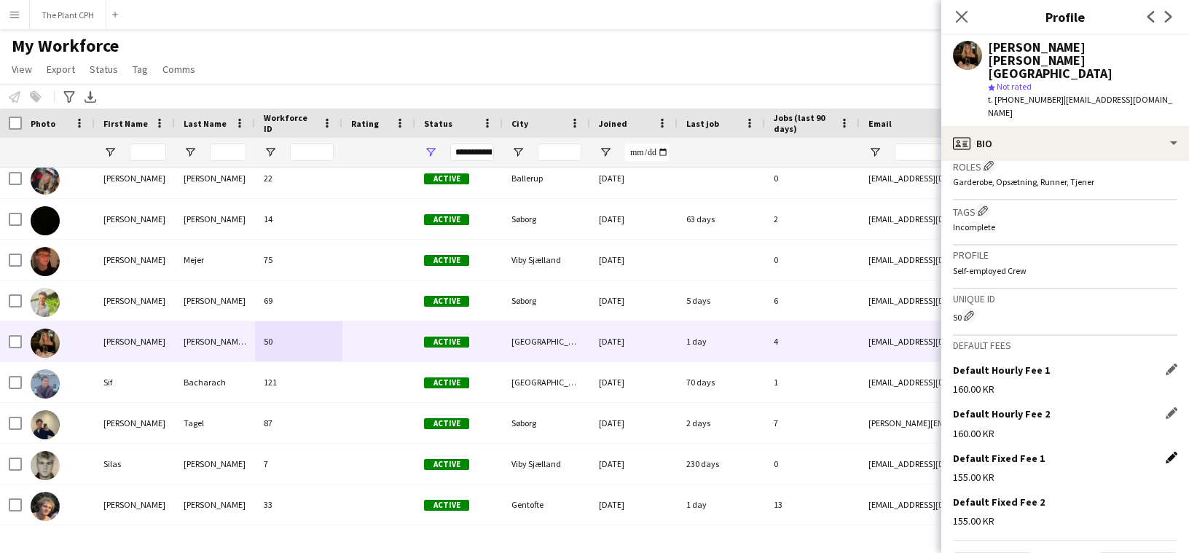
click at [1167, 452] on app-icon "Edit this field" at bounding box center [1172, 458] width 12 height 12
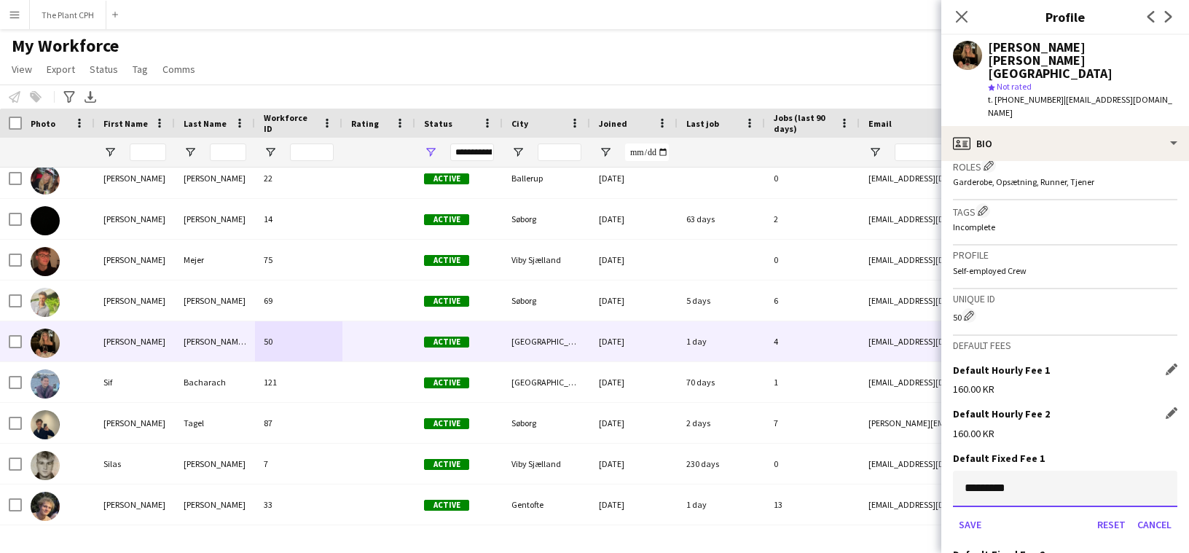
click at [1038, 471] on input "*********" at bounding box center [1065, 489] width 224 height 36
type input "******"
click at [953, 513] on button "Save" at bounding box center [970, 524] width 34 height 23
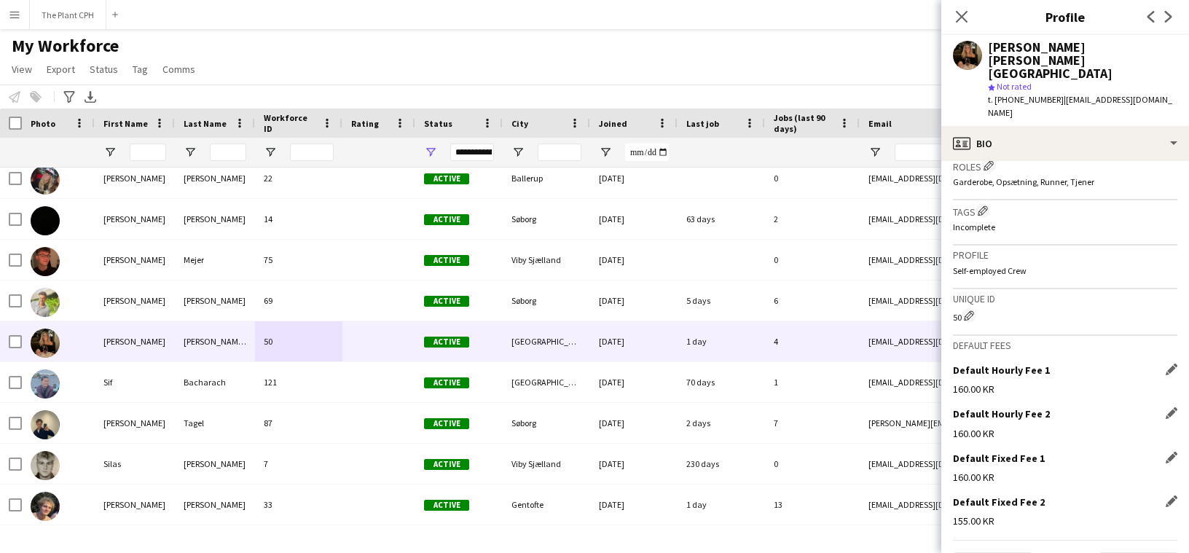
click at [1172, 496] on div "Default Fixed Fee 2 Edit this field 155.00 KR" at bounding box center [1065, 518] width 224 height 44
click at [1173, 496] on app-icon "Edit this field" at bounding box center [1172, 502] width 12 height 12
click at [1087, 514] on input "*********" at bounding box center [1065, 532] width 224 height 36
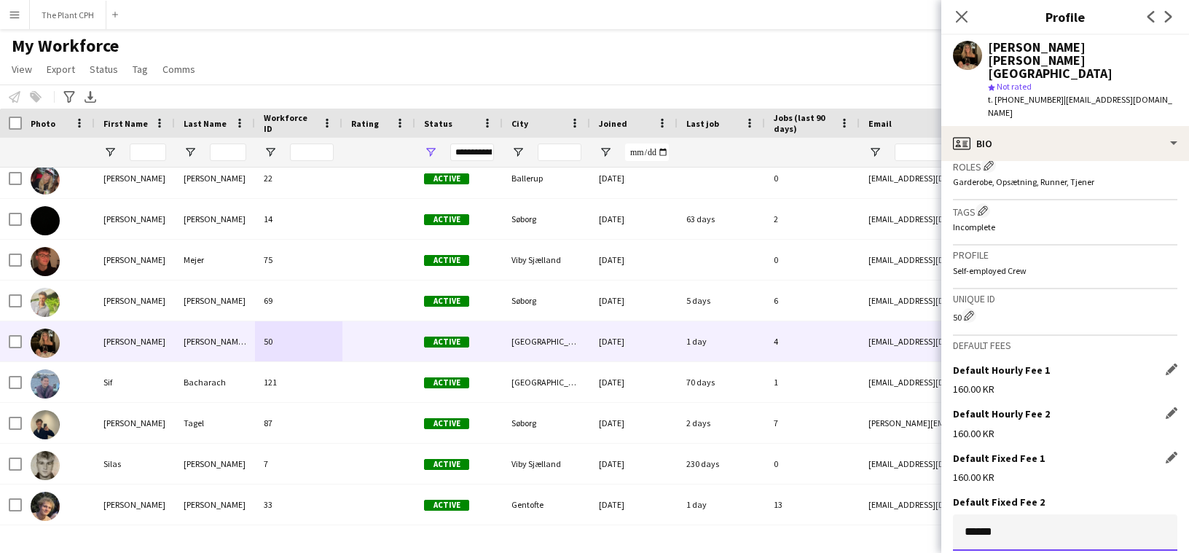
type input "******"
click at [1173, 364] on app-icon "Edit this field" at bounding box center [1172, 370] width 12 height 12
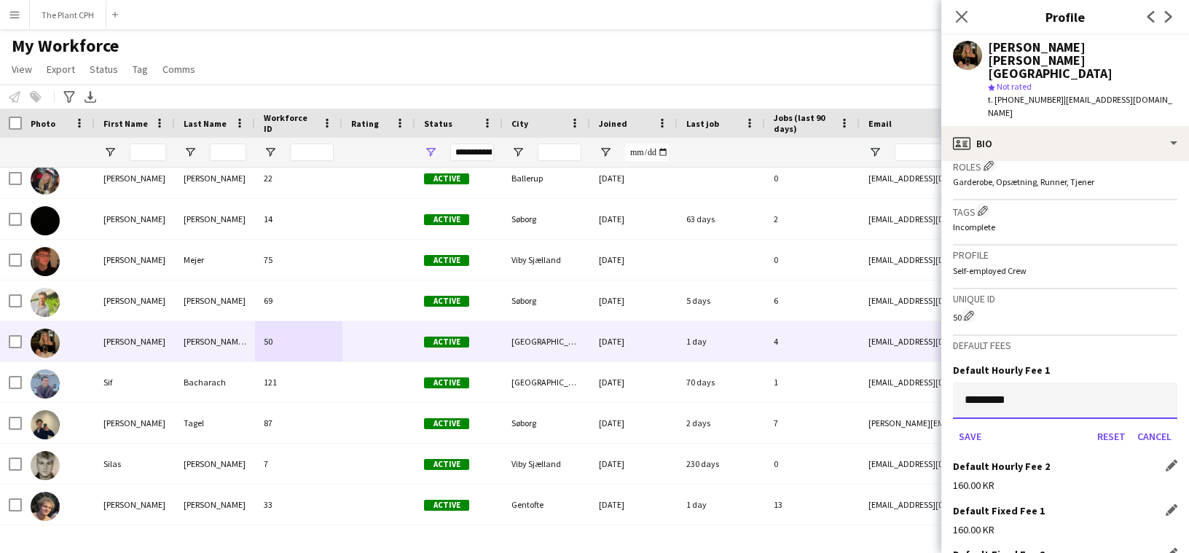
click at [1096, 383] on input "*********" at bounding box center [1065, 401] width 224 height 36
type input "*****"
click at [953, 425] on button "Save" at bounding box center [970, 436] width 34 height 23
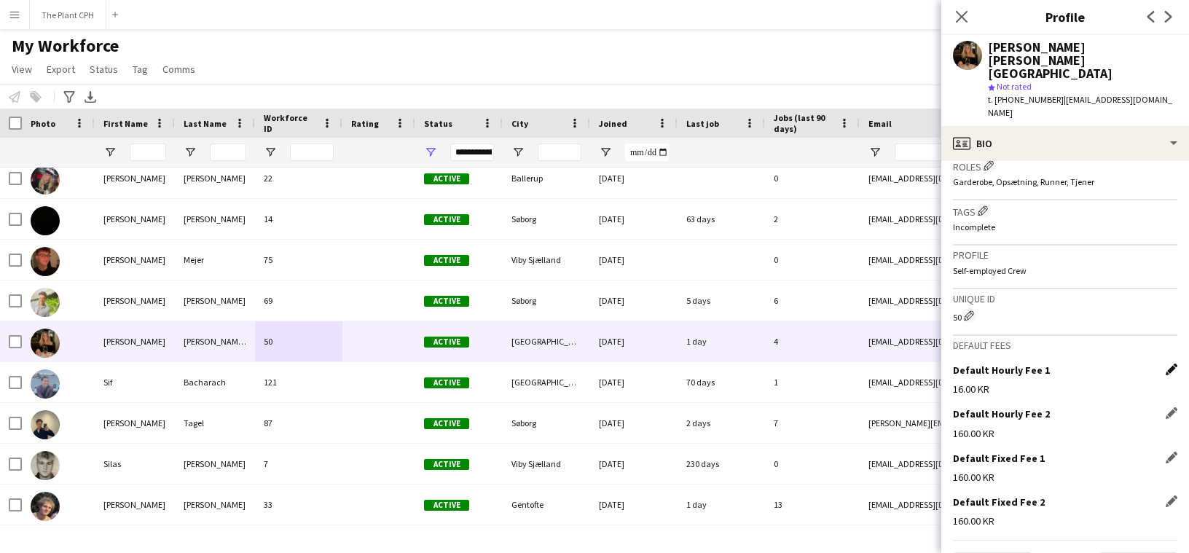
click at [1170, 364] on app-icon "Edit this field" at bounding box center [1172, 370] width 12 height 12
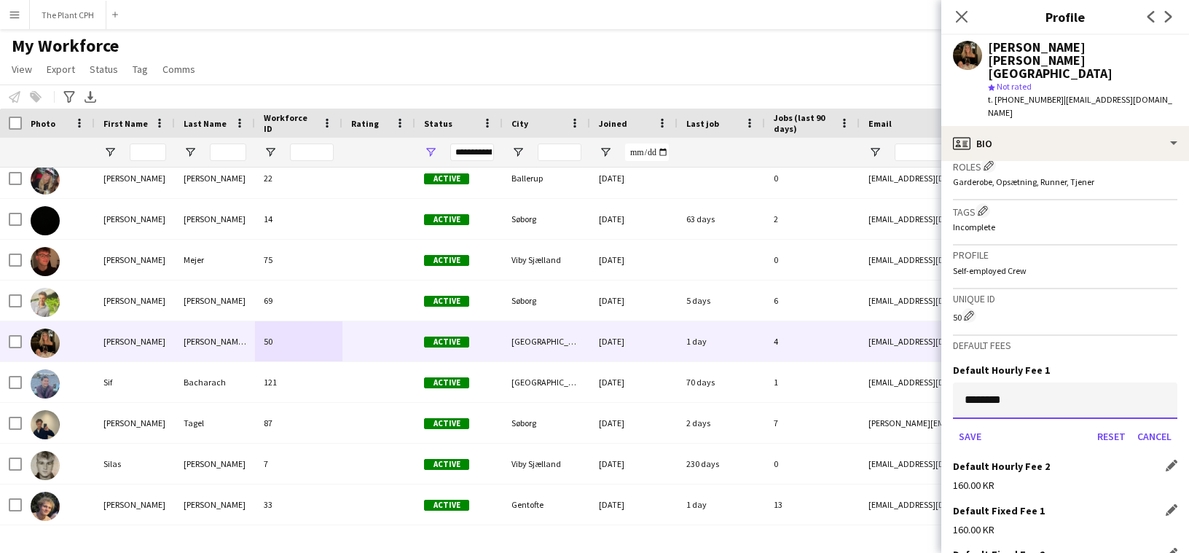
click at [1117, 383] on input "********" at bounding box center [1065, 401] width 224 height 36
type input "******"
click at [953, 425] on button "Save" at bounding box center [970, 436] width 34 height 23
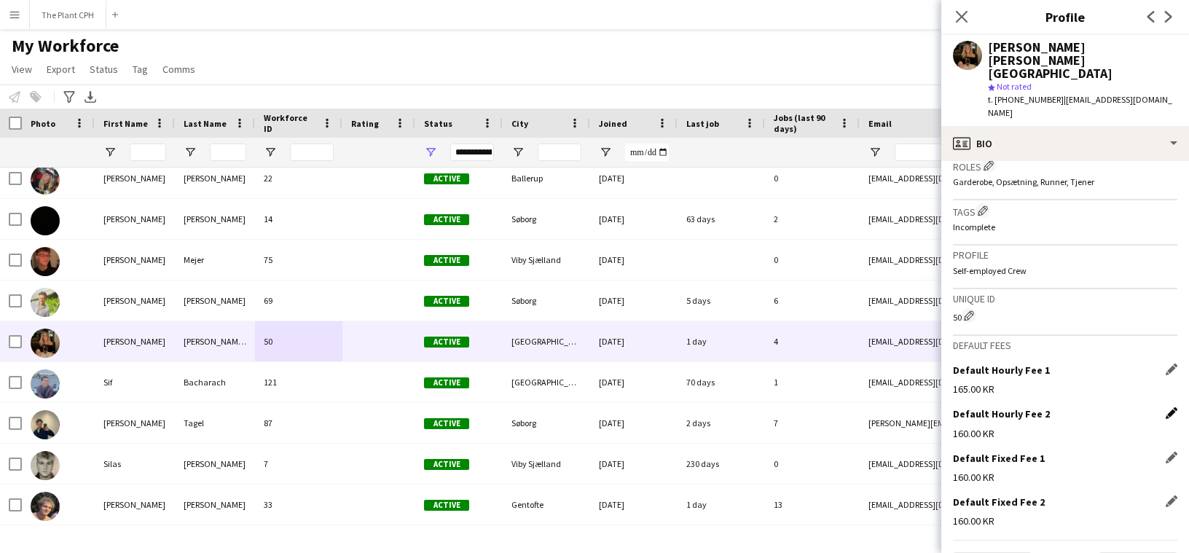
click at [1175, 407] on app-icon "Edit this field" at bounding box center [1172, 413] width 12 height 12
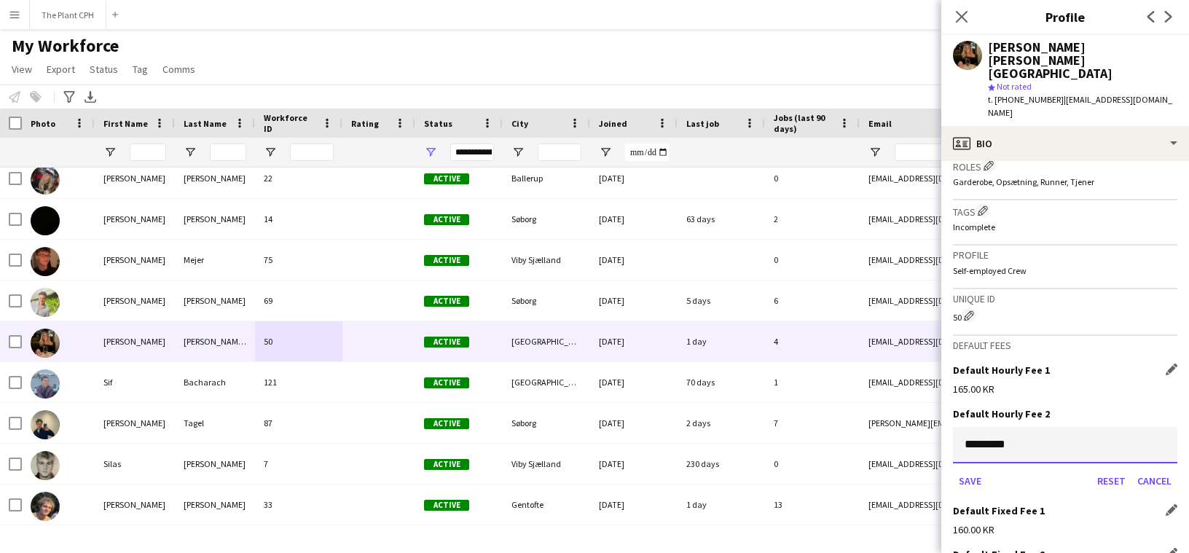
click at [1104, 427] on input "*********" at bounding box center [1065, 445] width 224 height 36
type input "******"
click at [953, 469] on button "Save" at bounding box center [970, 480] width 34 height 23
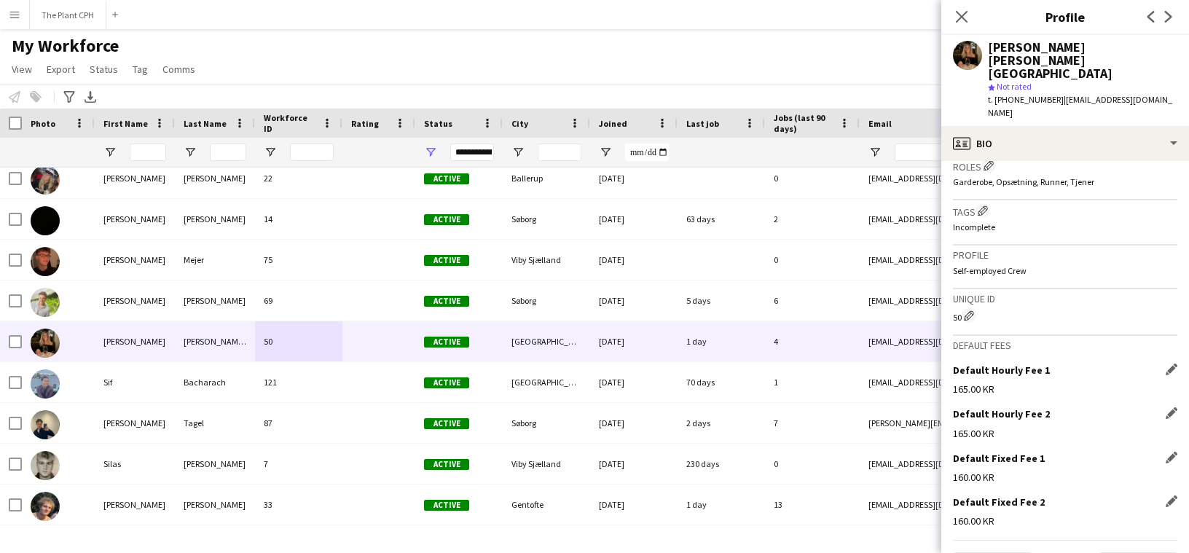
click at [1162, 452] on div "Default Fixed Fee 1 Edit this field" at bounding box center [1065, 458] width 224 height 13
click at [1171, 452] on app-icon "Edit this field" at bounding box center [1172, 458] width 12 height 12
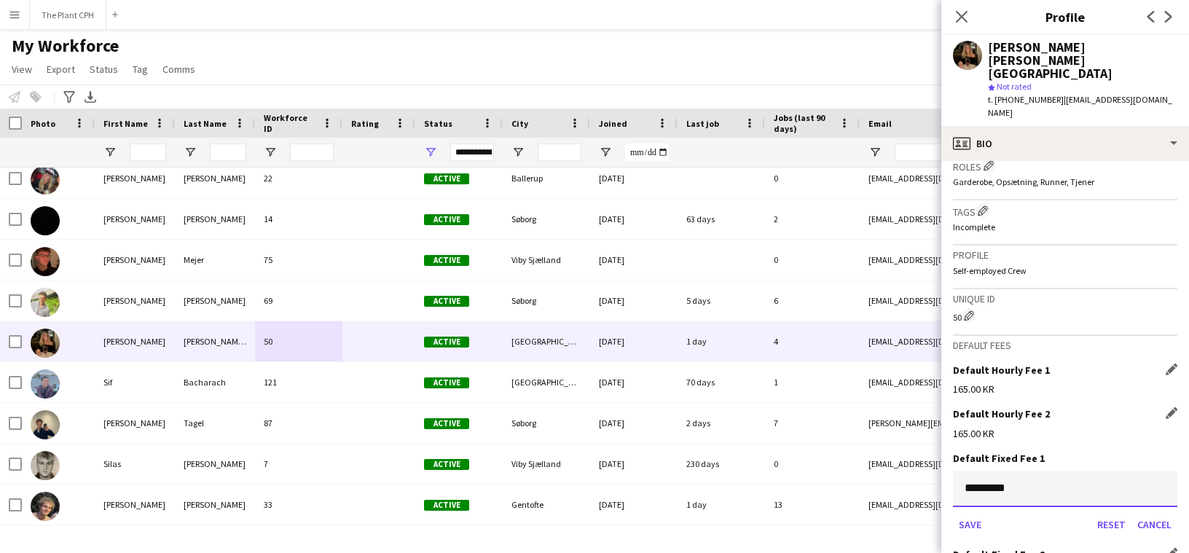
click at [1111, 471] on input "*********" at bounding box center [1065, 489] width 224 height 36
type input "******"
click at [953, 513] on button "Save" at bounding box center [970, 524] width 34 height 23
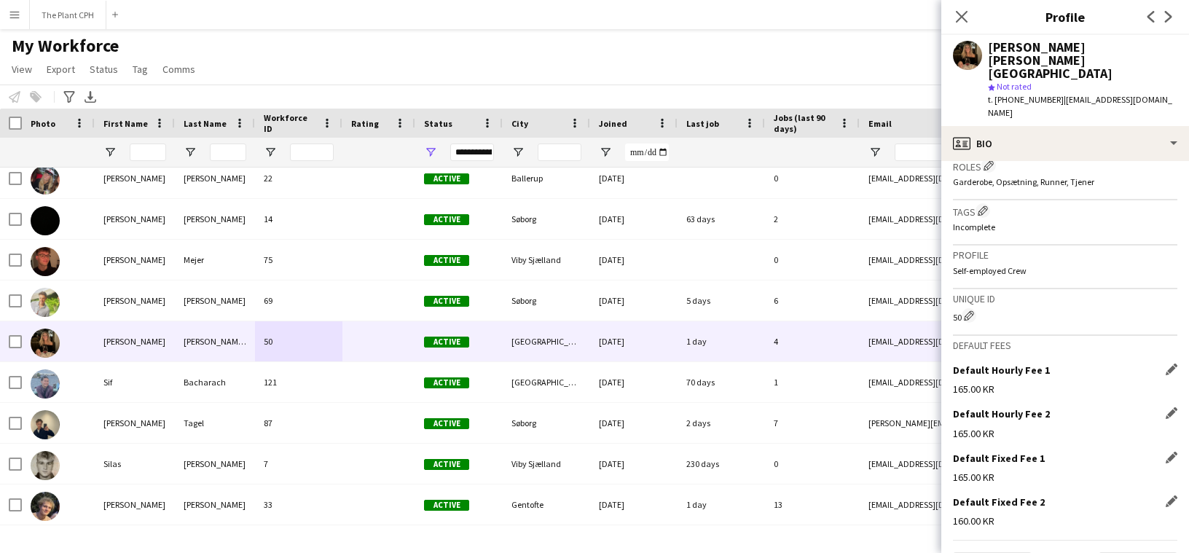
click at [1172, 496] on div "Default Fixed Fee 2 Edit this field" at bounding box center [1065, 502] width 224 height 13
click at [1171, 496] on app-icon "Edit this field" at bounding box center [1172, 502] width 12 height 12
click at [1067, 514] on input "*********" at bounding box center [1065, 532] width 224 height 36
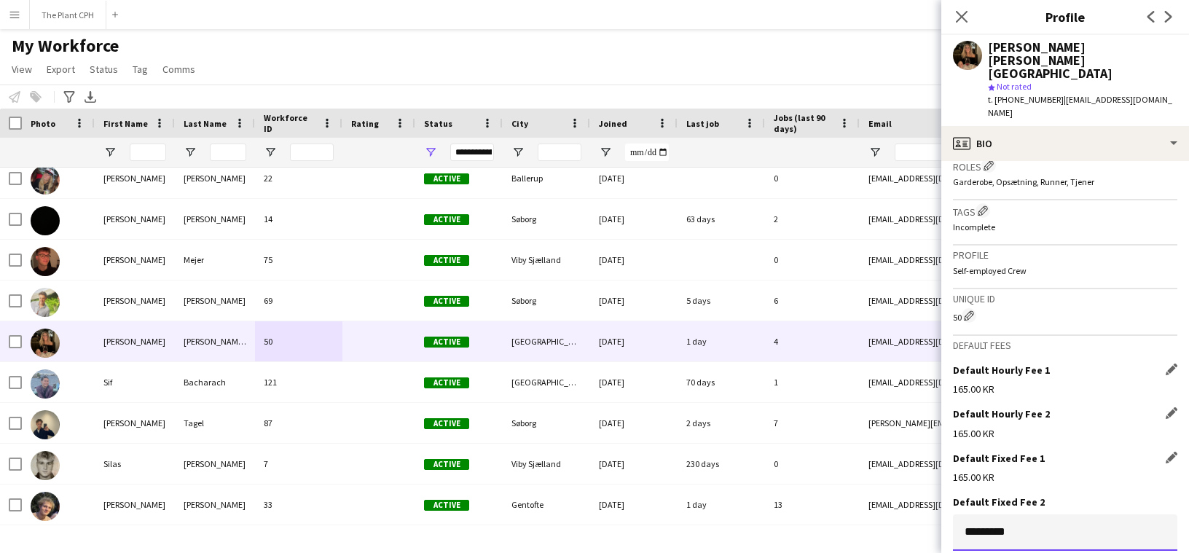
click at [1067, 514] on input "*********" at bounding box center [1065, 532] width 224 height 36
type input "******"
click at [770, 66] on div "My Workforce View Views Default view New view Update view Delete view Edit name…" at bounding box center [594, 60] width 1189 height 50
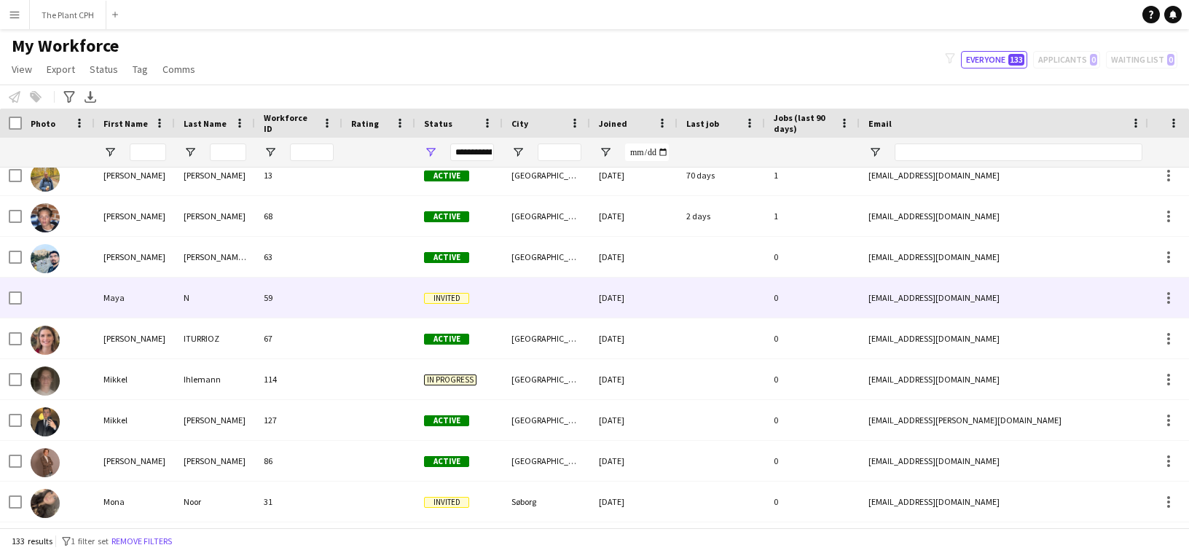
scroll to position [3287, 0]
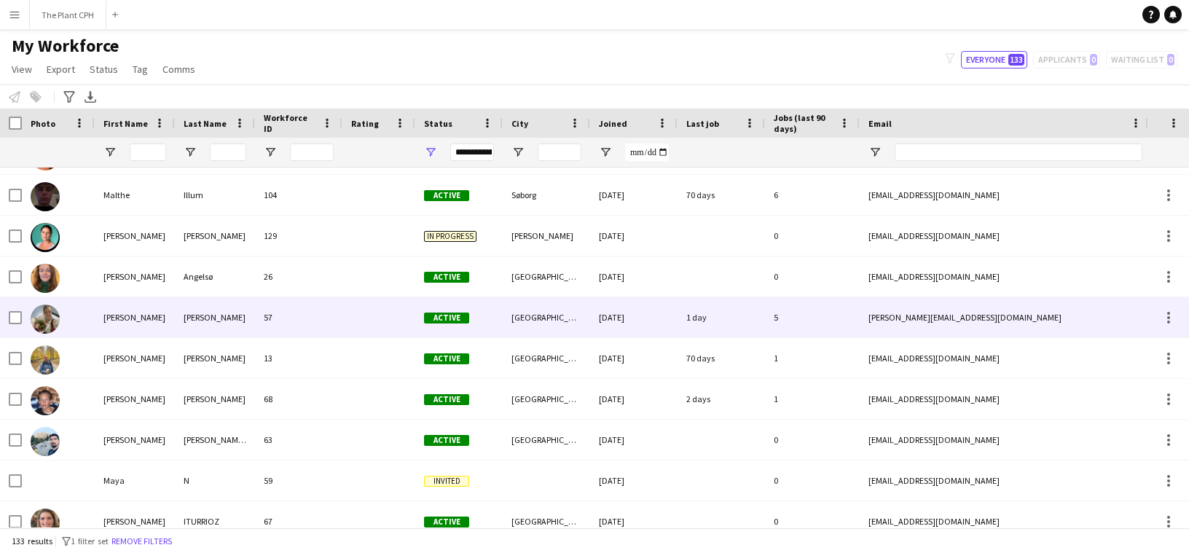
click at [613, 318] on div "[DATE]" at bounding box center [633, 317] width 87 height 40
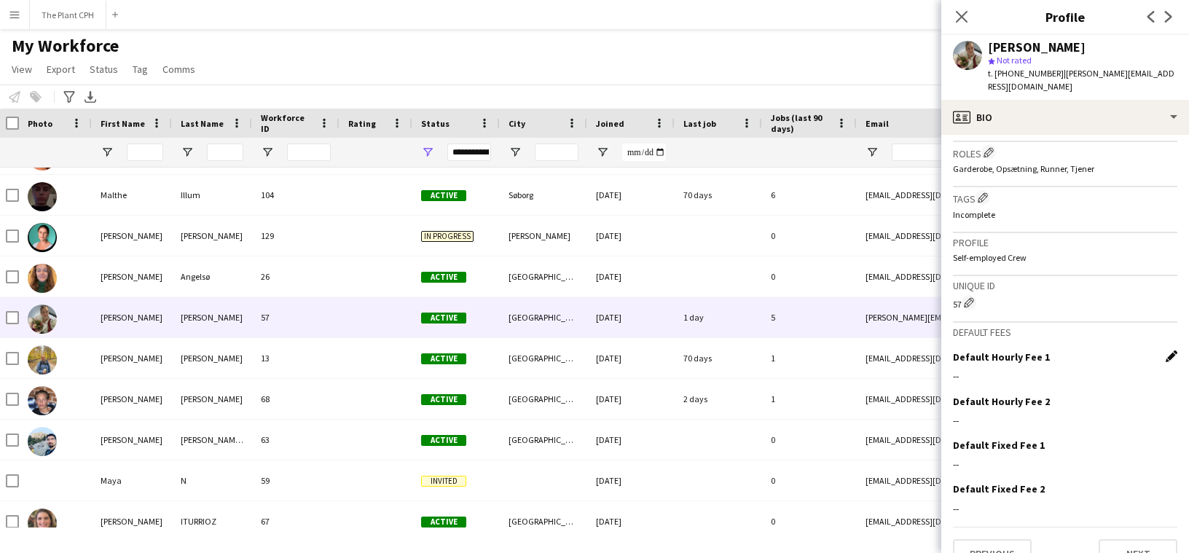
click at [1167, 351] on app-icon "Edit this field" at bounding box center [1172, 357] width 12 height 12
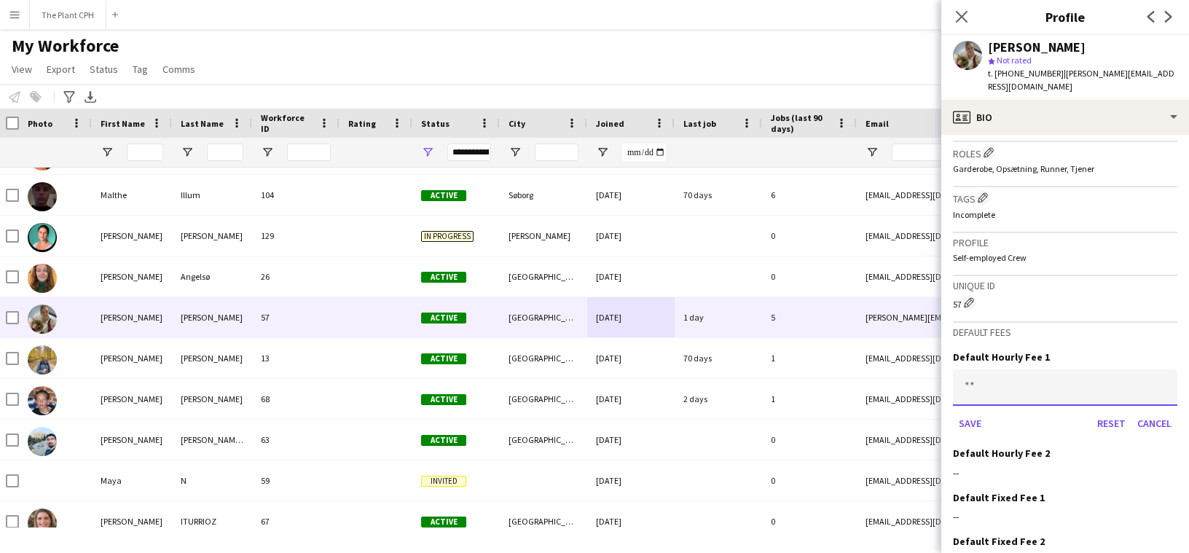
click at [1084, 369] on input at bounding box center [1065, 387] width 224 height 36
type input "******"
click at [953, 412] on button "Save" at bounding box center [970, 423] width 34 height 23
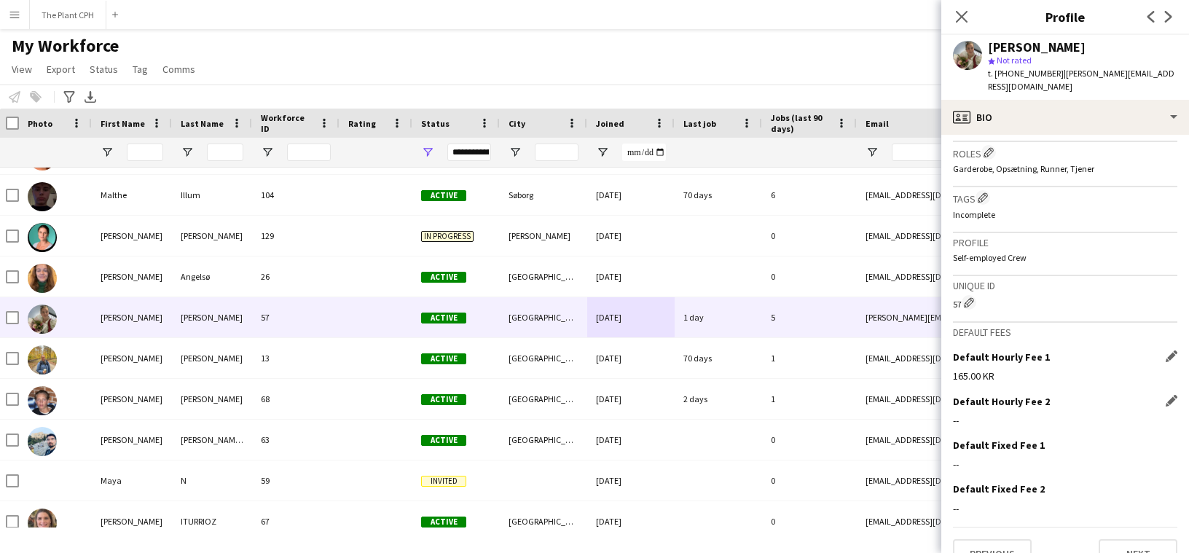
click at [1164, 395] on div "Default Hourly Fee 2 Edit this field" at bounding box center [1065, 401] width 224 height 13
click at [1166, 395] on app-icon "Edit this field" at bounding box center [1172, 401] width 12 height 12
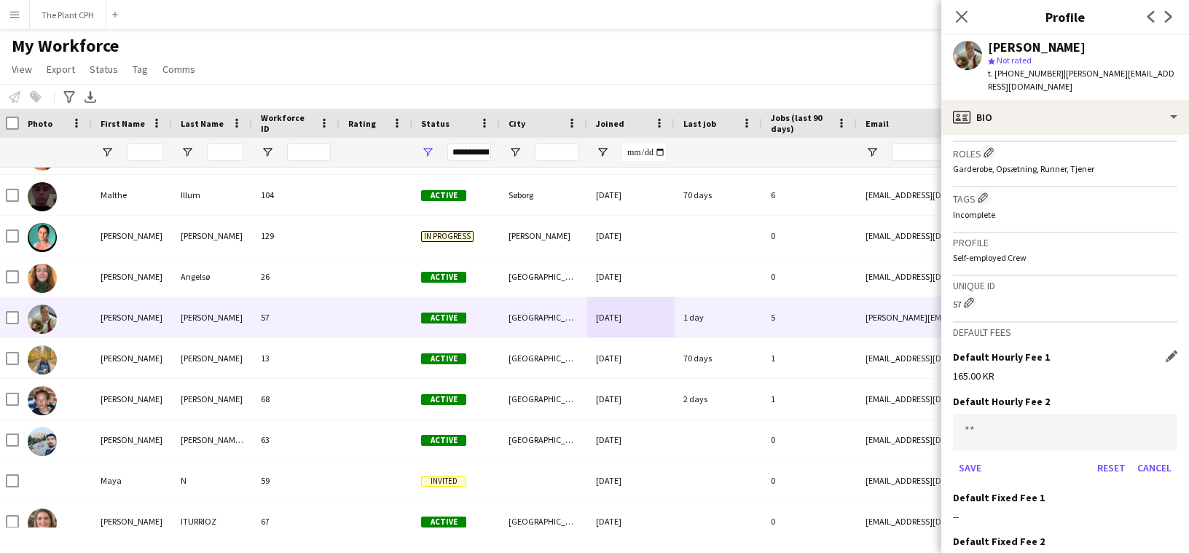
click at [1170, 395] on div "Default Hourly Fee 2" at bounding box center [1065, 401] width 224 height 13
click at [1135, 414] on input at bounding box center [1065, 432] width 224 height 36
type input "******"
click at [953, 456] on button "Save" at bounding box center [970, 467] width 34 height 23
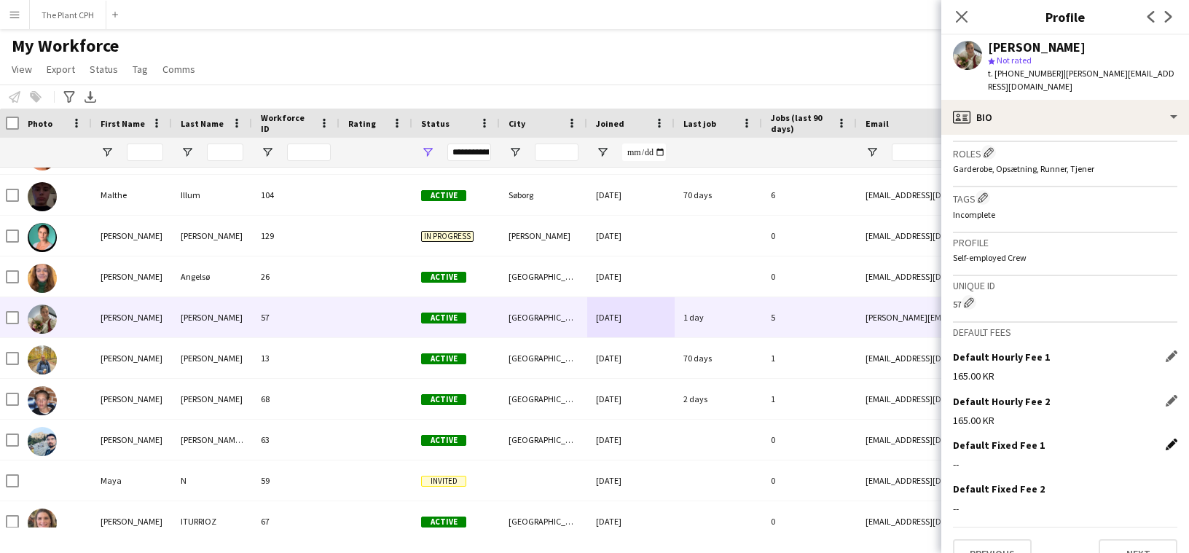
click at [1166, 439] on app-icon "Edit this field" at bounding box center [1172, 445] width 12 height 12
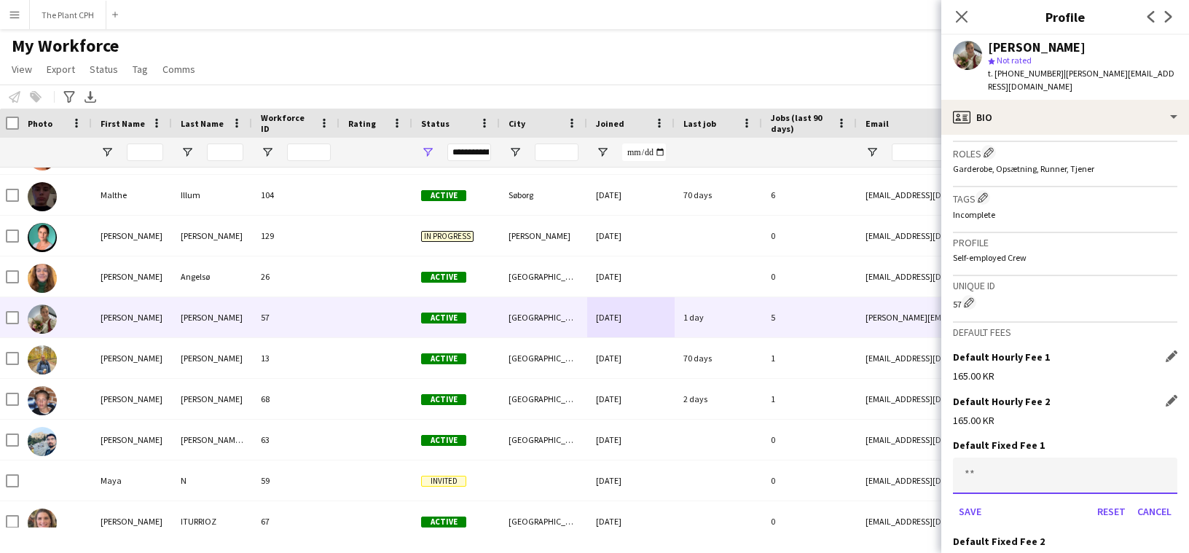
click at [1144, 458] on input at bounding box center [1065, 476] width 224 height 36
type input "******"
click at [953, 500] on button "Save" at bounding box center [970, 511] width 34 height 23
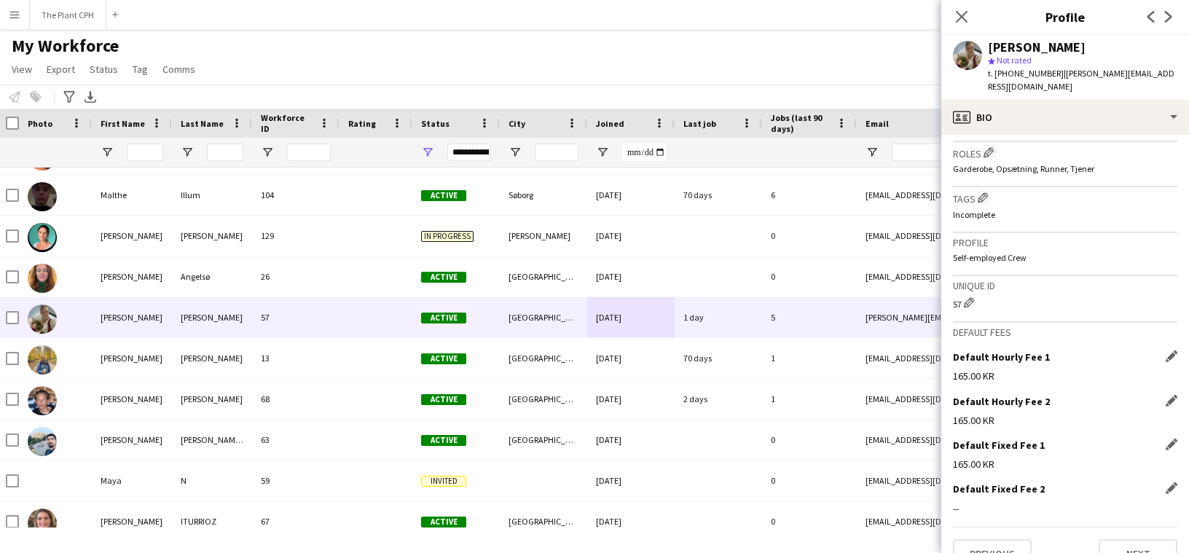
click at [1176, 482] on div "Default Fixed Fee 2 Edit this field --" at bounding box center [1065, 504] width 224 height 44
click at [1173, 482] on div "Default Fixed Fee 2 Edit this field --" at bounding box center [1065, 504] width 224 height 44
click at [1174, 482] on app-icon "Edit this field" at bounding box center [1172, 488] width 12 height 12
click at [1127, 482] on div "Default Fixed Fee 2 Save Reset Cancel" at bounding box center [1065, 530] width 224 height 96
click at [1115, 502] on input at bounding box center [1065, 520] width 224 height 36
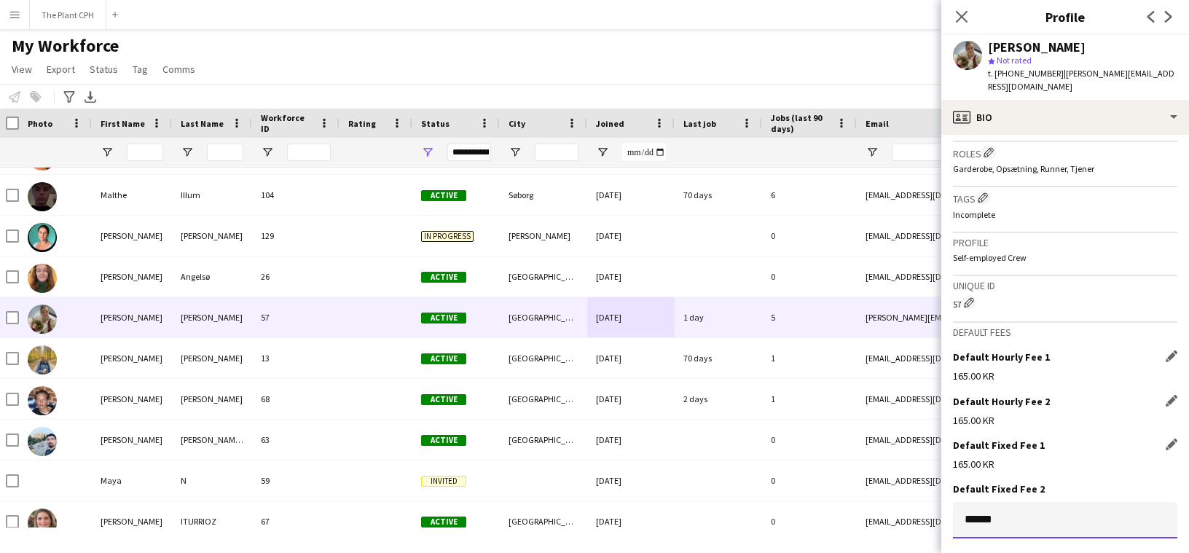
type input "******"
click at [953, 544] on button "Save" at bounding box center [970, 555] width 34 height 23
click at [802, 69] on div "My Workforce View Views Default view New view Update view Delete view Edit name…" at bounding box center [594, 60] width 1189 height 50
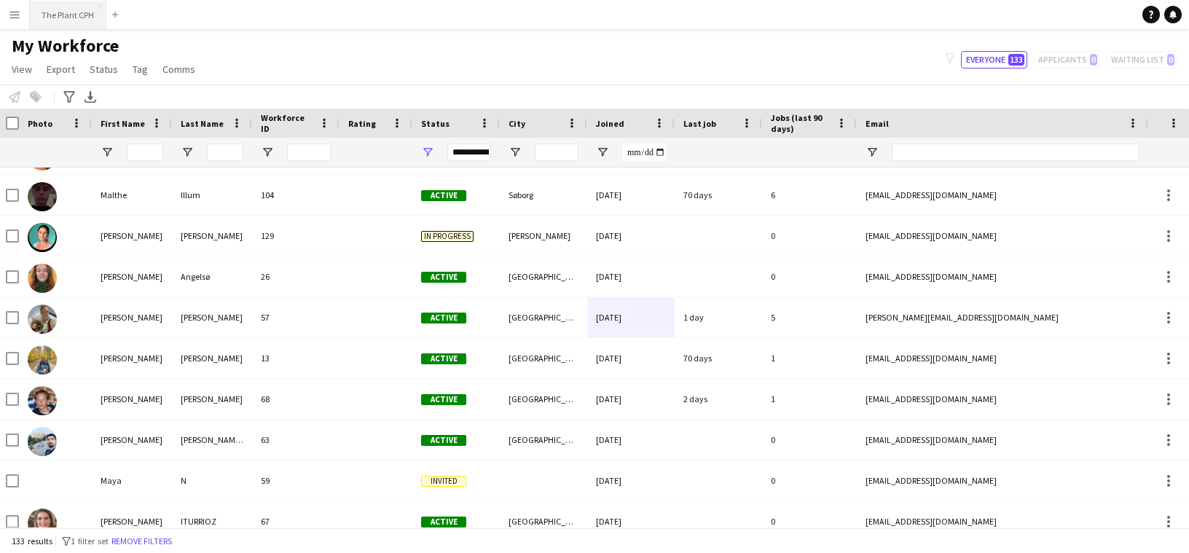
click at [46, 16] on button "The Plant CPH Close" at bounding box center [68, 15] width 77 height 28
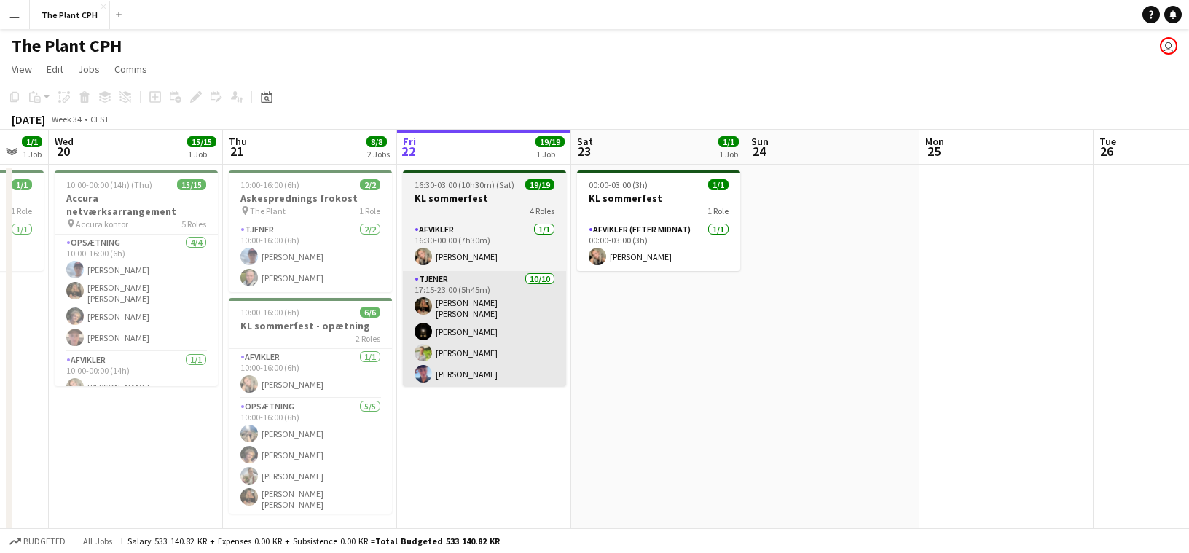
click at [538, 347] on app-card-role "Tjener [DATE] 17:15-23:00 (5h45m) [PERSON_NAME] [PERSON_NAME] [PERSON_NAME] [PE…" at bounding box center [484, 393] width 163 height 244
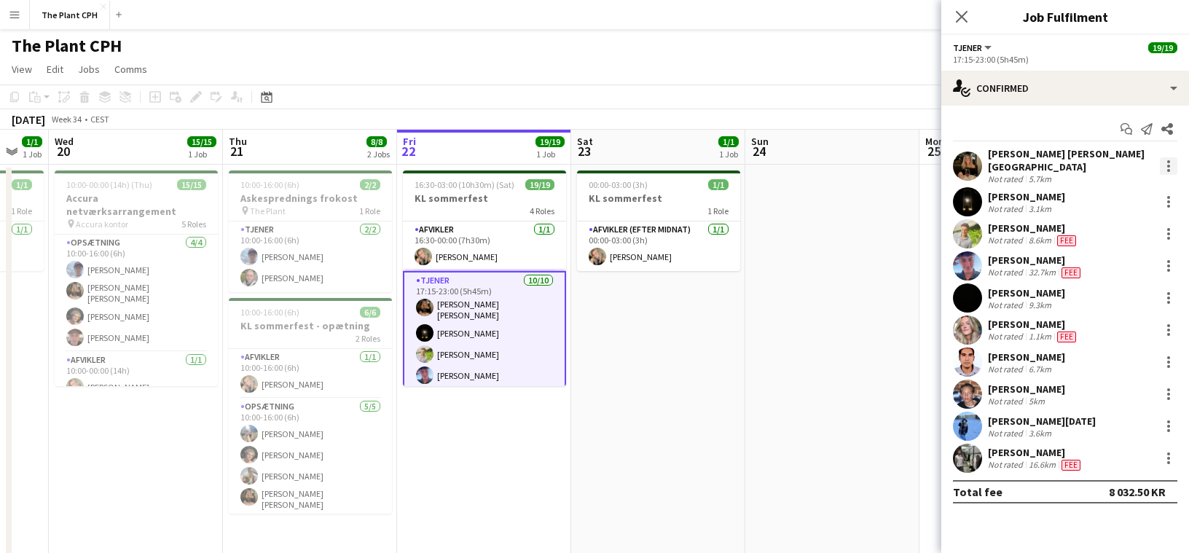
click at [1165, 158] on div at bounding box center [1168, 165] width 17 height 17
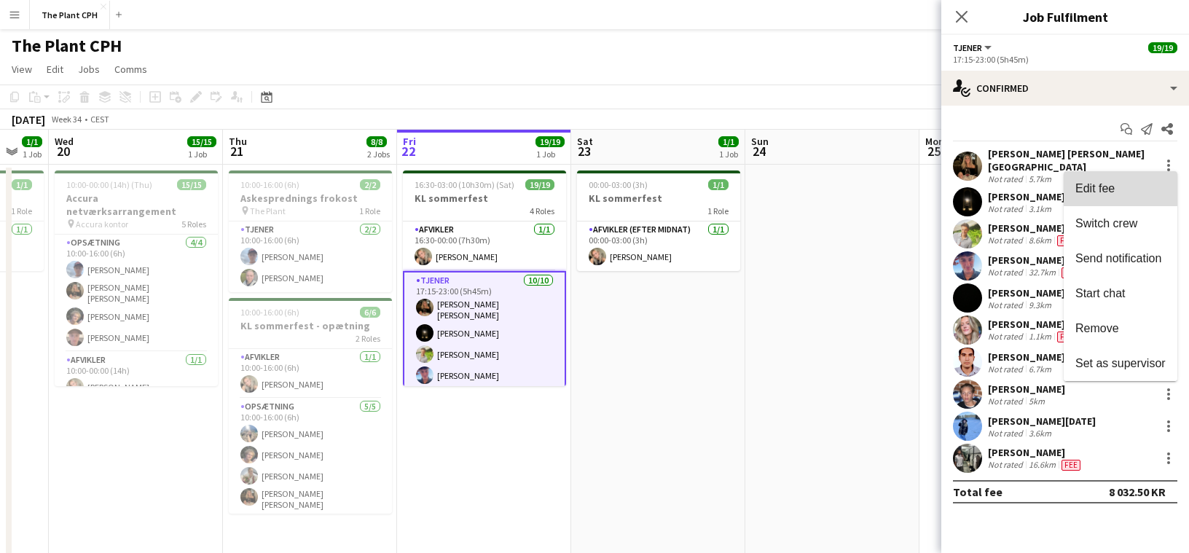
click at [1101, 176] on button "Edit fee" at bounding box center [1121, 188] width 114 height 35
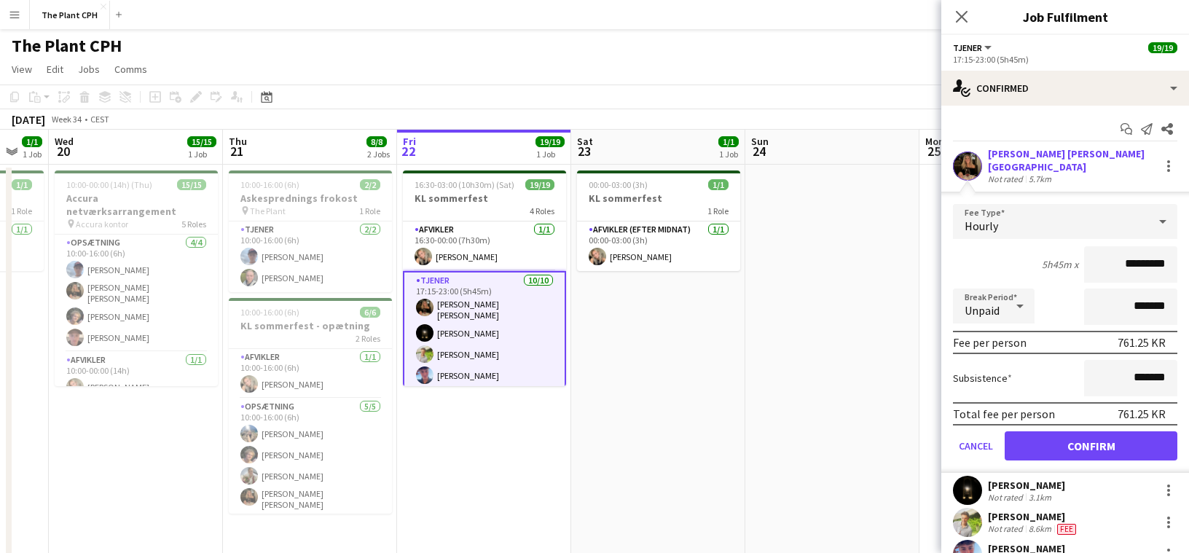
click at [1136, 256] on input "*********" at bounding box center [1130, 264] width 93 height 36
type input "******"
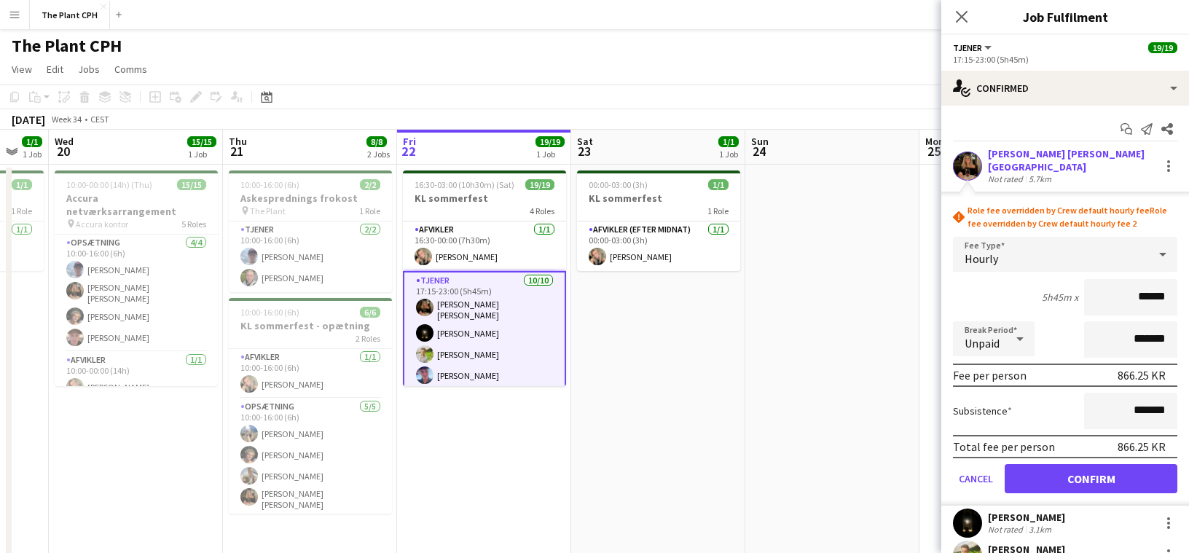
click button "Confirm" at bounding box center [1091, 478] width 173 height 29
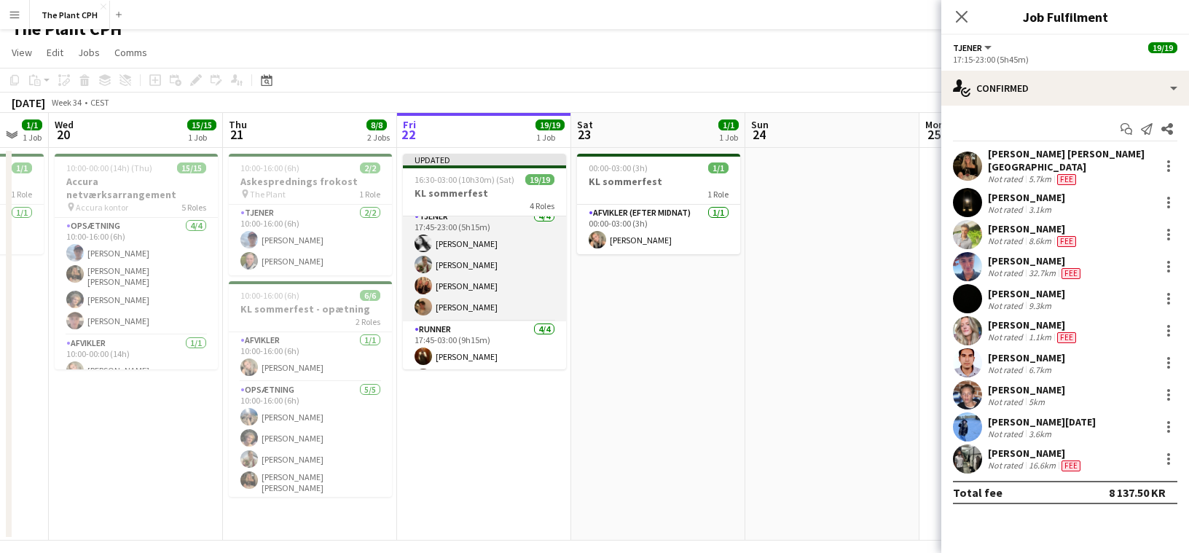
click at [513, 295] on app-card-role "Tjener [DATE] 17:45-23:00 (5h15m) [PERSON_NAME] [PERSON_NAME] [PERSON_NAME] [PE…" at bounding box center [484, 264] width 163 height 113
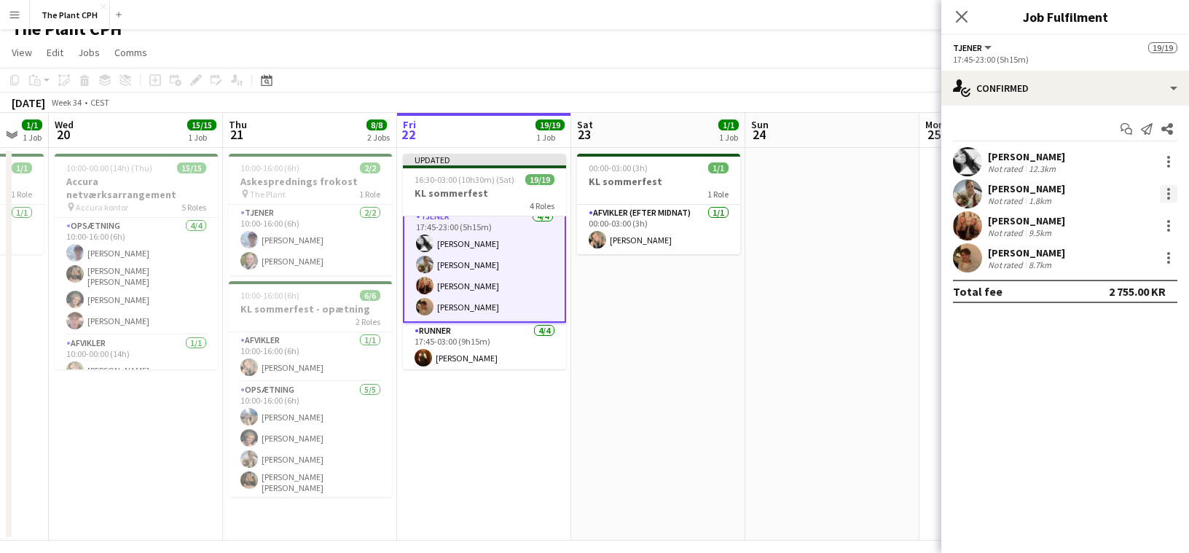
click at [1174, 193] on div at bounding box center [1168, 193] width 17 height 17
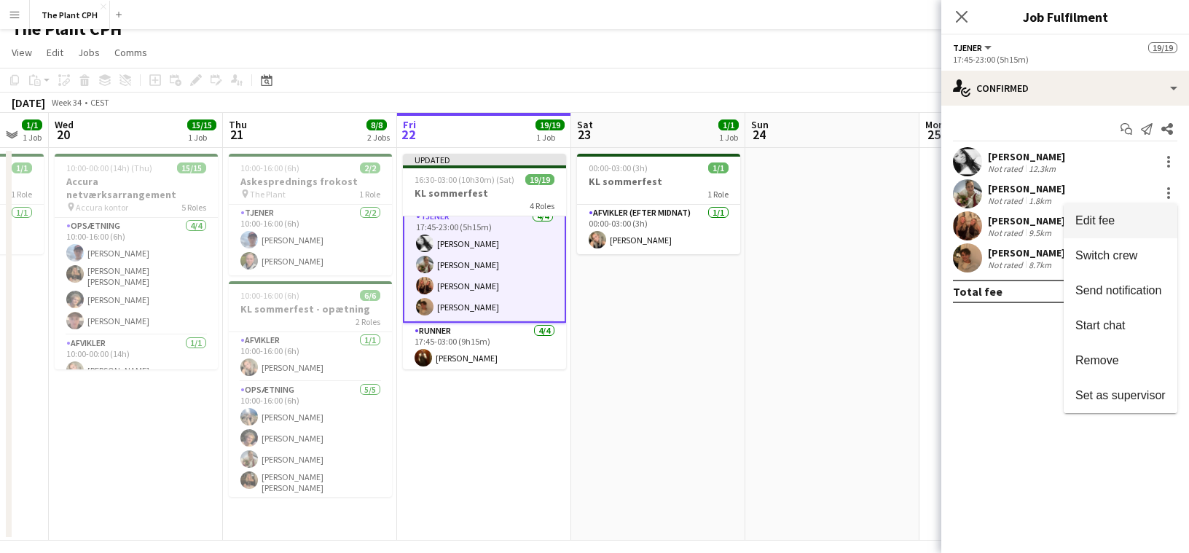
click at [1123, 216] on span "Edit fee" at bounding box center [1121, 220] width 90 height 13
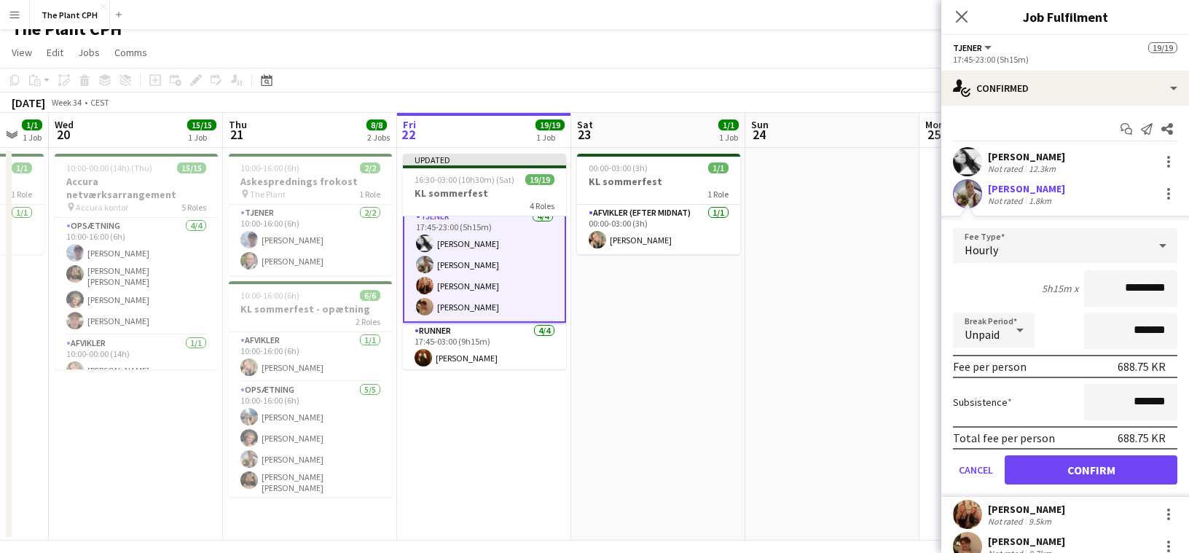
click at [1147, 300] on input "*********" at bounding box center [1130, 288] width 93 height 36
type input "******"
click button "Confirm" at bounding box center [1091, 469] width 173 height 29
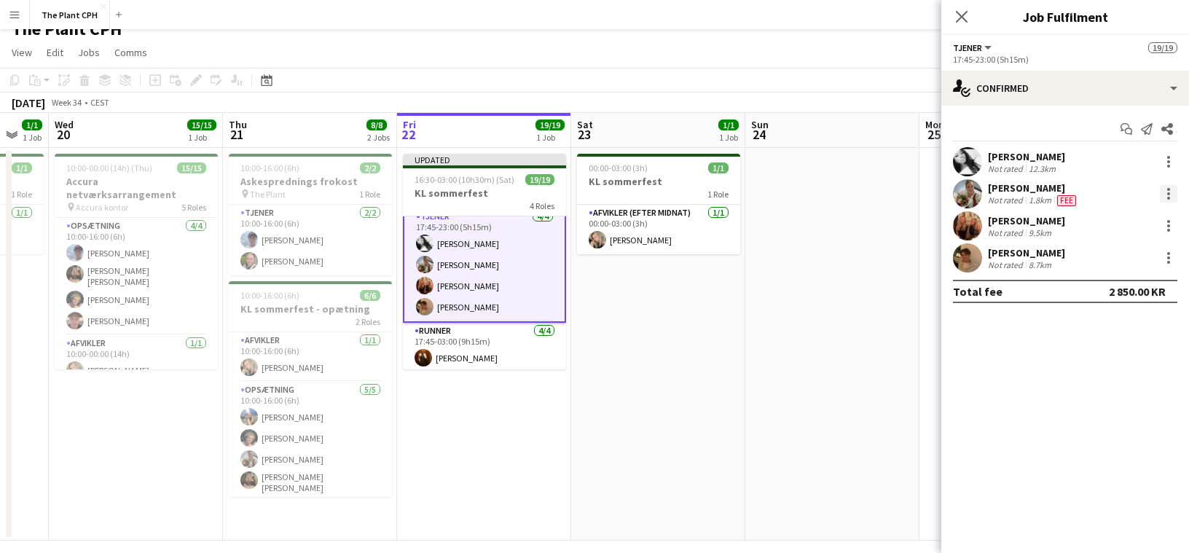
click at [1167, 191] on div at bounding box center [1168, 193] width 17 height 17
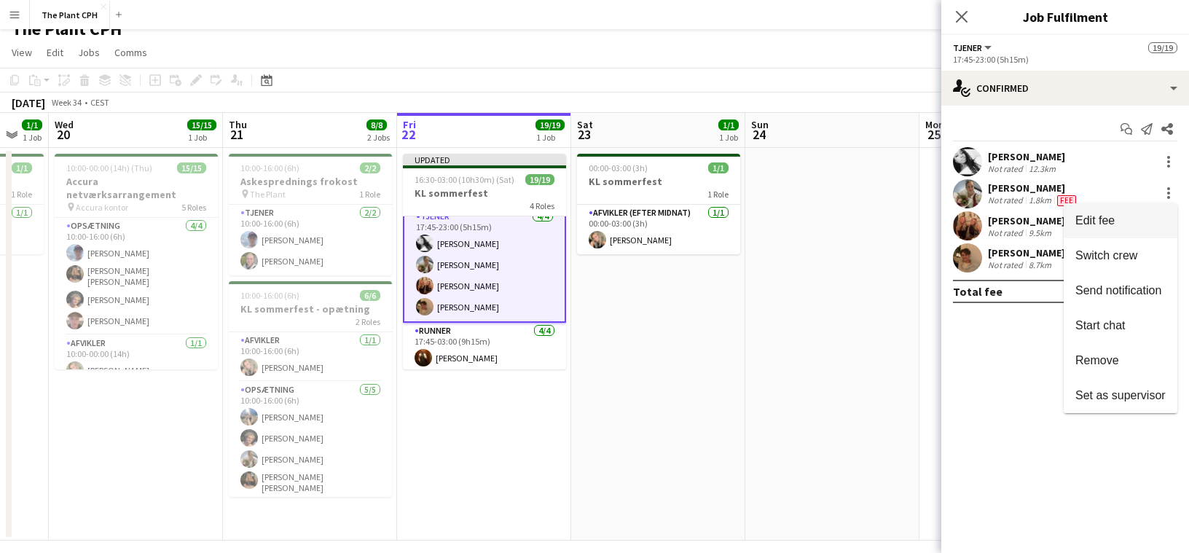
click at [1110, 222] on span "Edit fee" at bounding box center [1095, 220] width 39 height 12
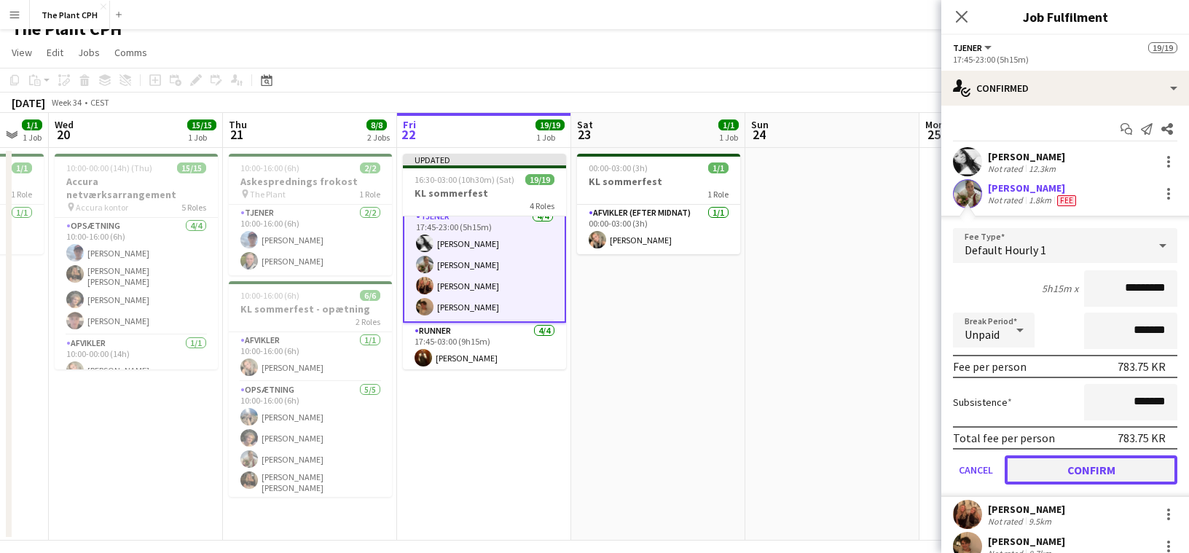
click at [1122, 473] on button "Confirm" at bounding box center [1091, 469] width 173 height 29
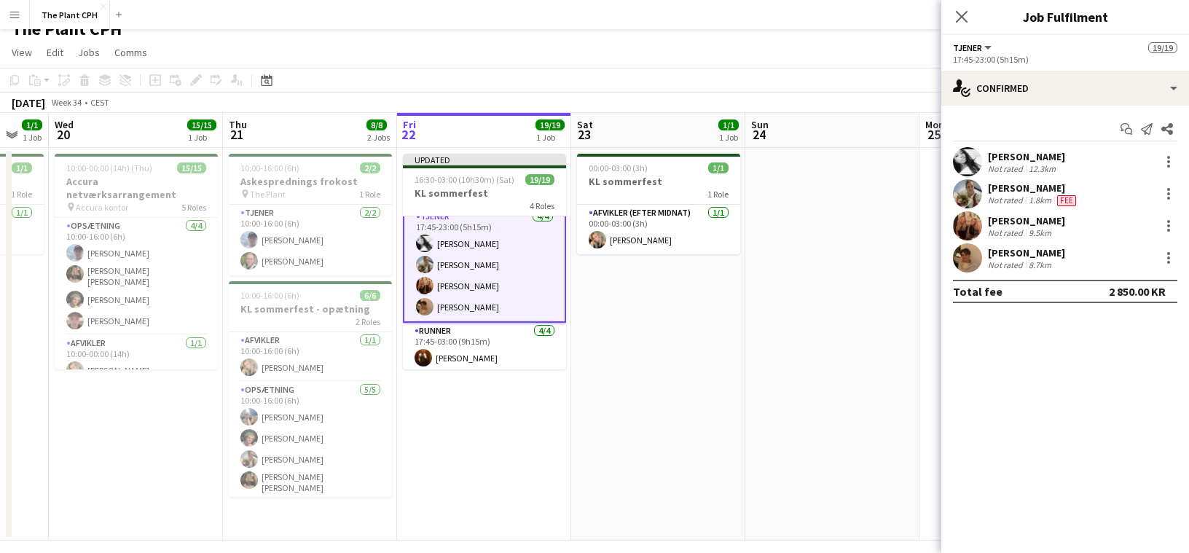
click at [751, 84] on app-toolbar "Copy Paste Paste Command V Paste with crew Command Shift V Paste linked Job [GE…" at bounding box center [594, 80] width 1189 height 25
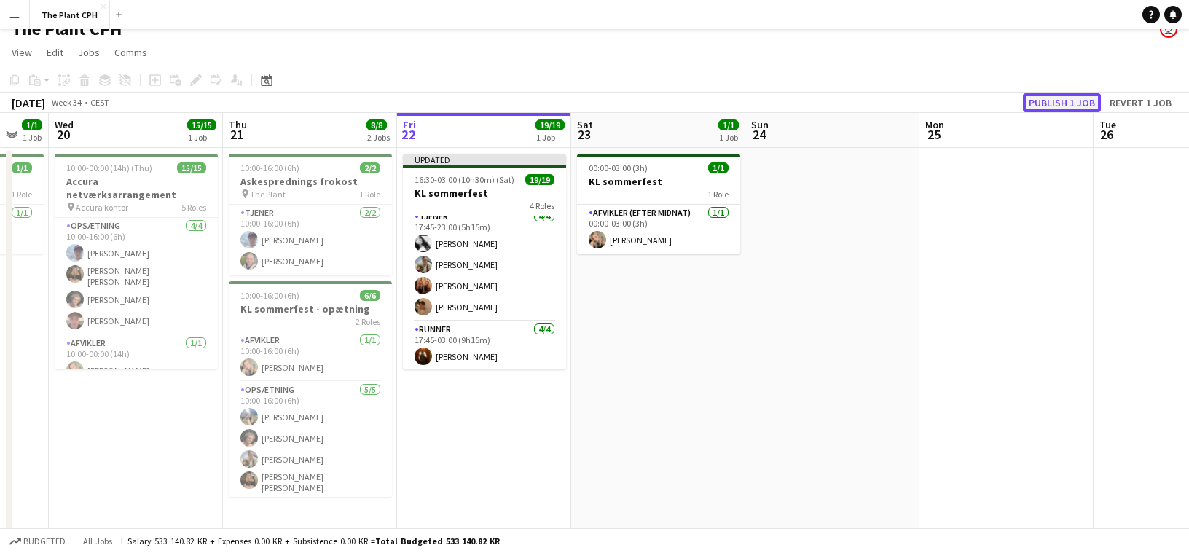
click at [1080, 102] on button "Publish 1 job" at bounding box center [1062, 102] width 78 height 19
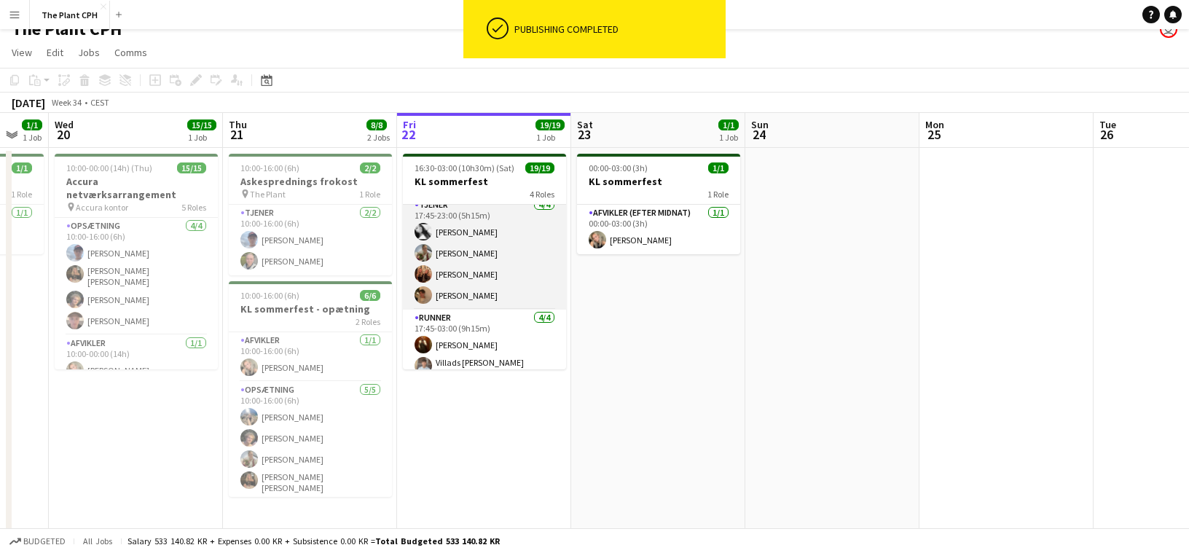
click at [512, 287] on app-card-role "Tjener [DATE] 17:45-23:00 (5h15m) [PERSON_NAME] [PERSON_NAME] [PERSON_NAME] [PE…" at bounding box center [484, 253] width 163 height 113
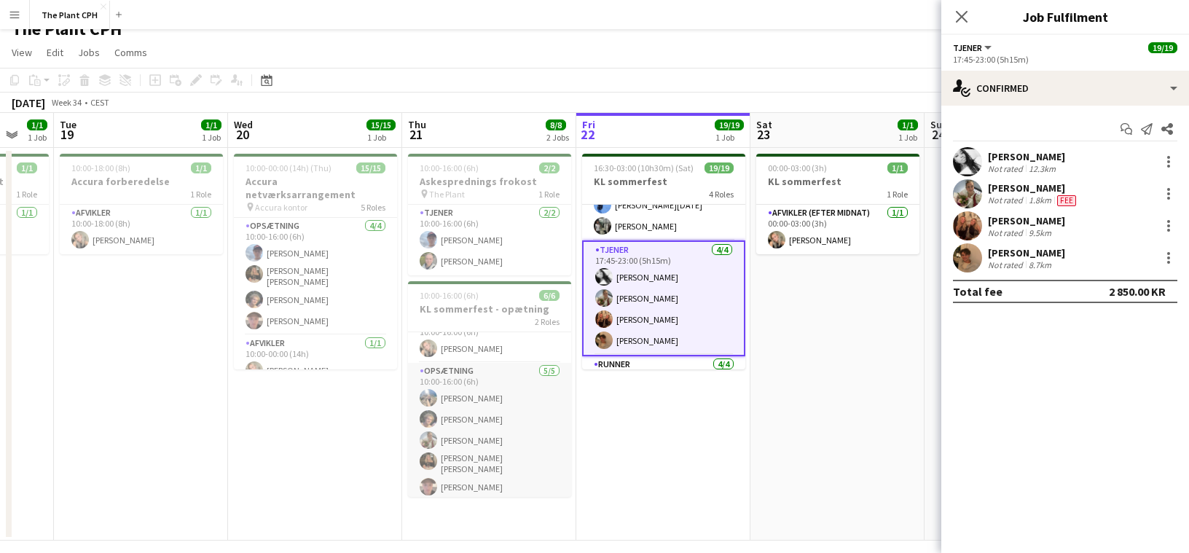
click at [490, 450] on app-card-role "Opsætning [DATE] 10:00-16:00 (6h) [PERSON_NAME] [PERSON_NAME] [PERSON_NAME] [PE…" at bounding box center [489, 432] width 163 height 138
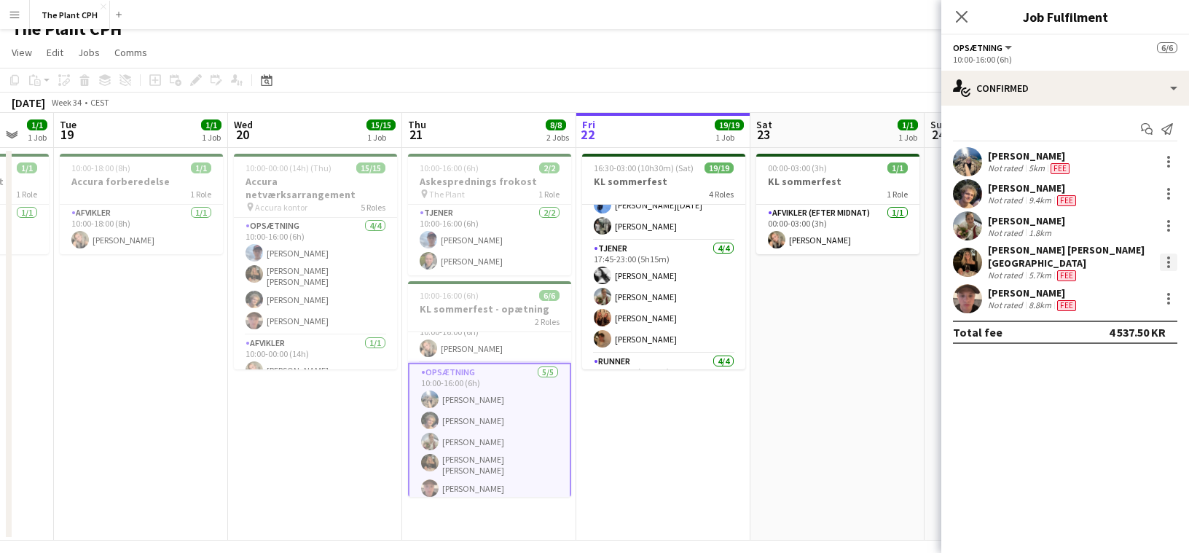
click at [1170, 254] on div at bounding box center [1168, 262] width 17 height 17
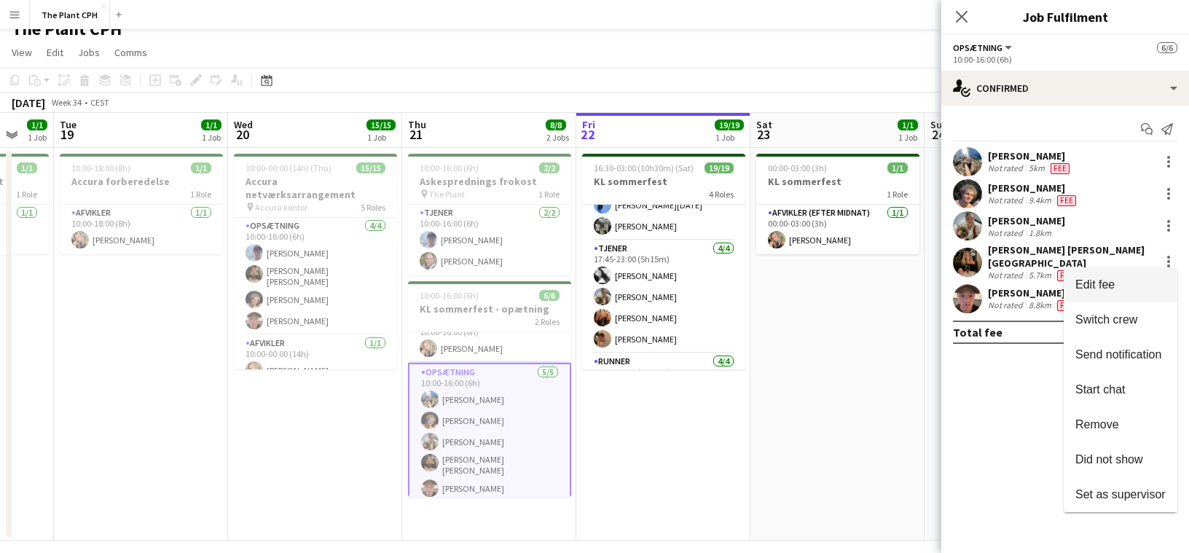
click at [1125, 273] on button "Edit fee" at bounding box center [1121, 284] width 114 height 35
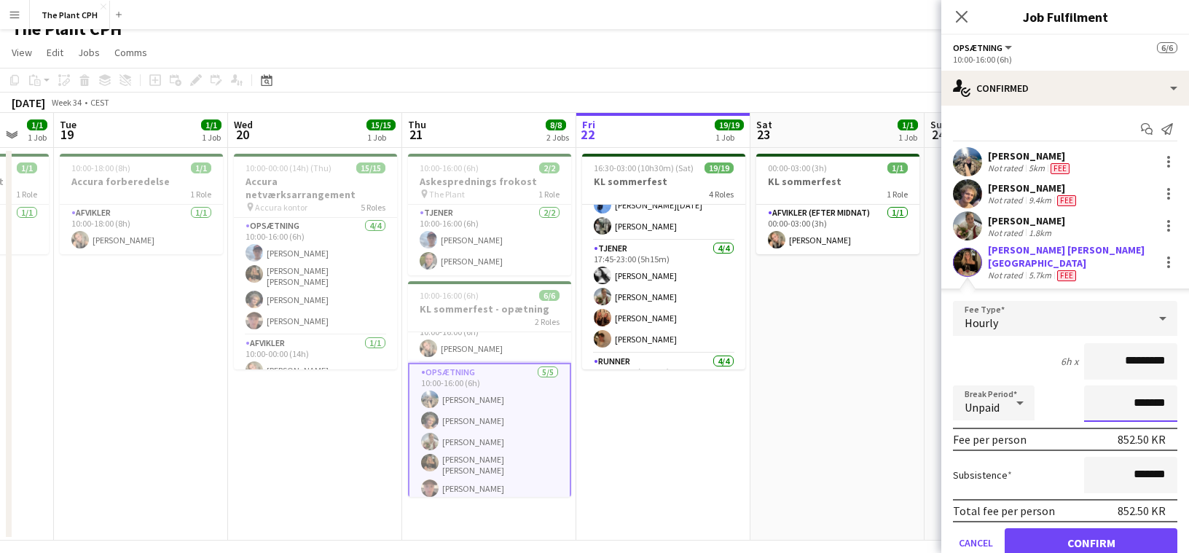
click at [1131, 408] on input "*******" at bounding box center [1130, 403] width 93 height 36
click at [1143, 359] on input "*********" at bounding box center [1130, 361] width 93 height 36
type input "******"
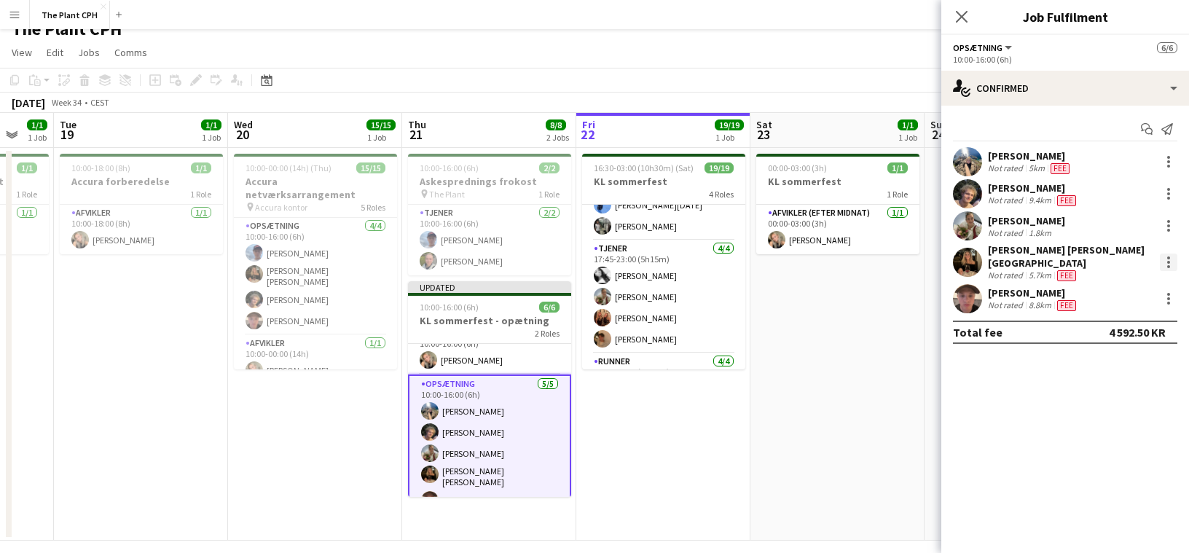
click at [1167, 261] on div at bounding box center [1168, 262] width 3 height 3
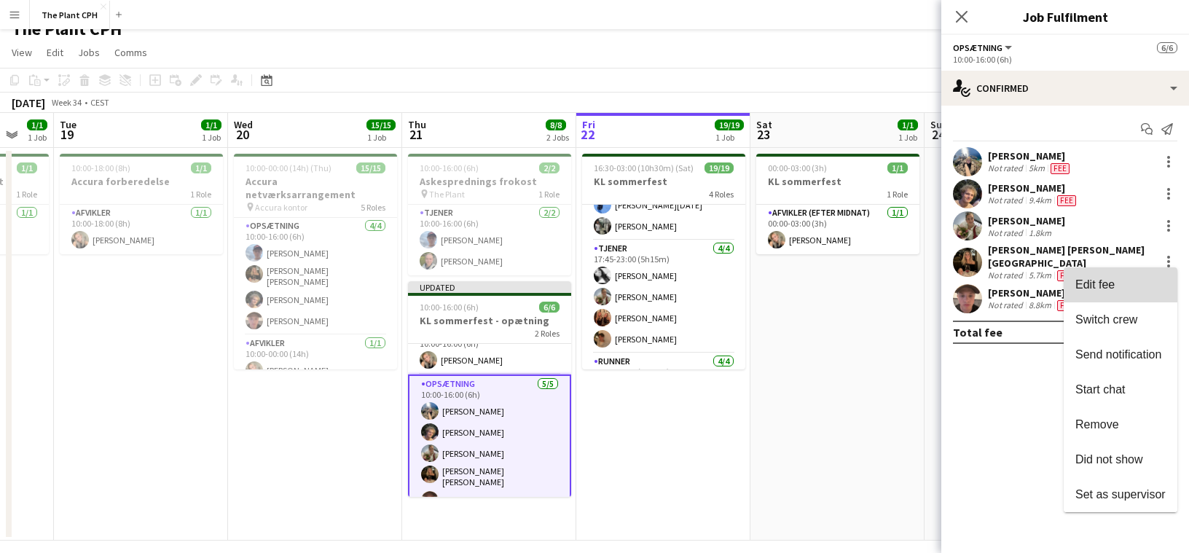
click at [1142, 276] on button "Edit fee" at bounding box center [1121, 284] width 114 height 35
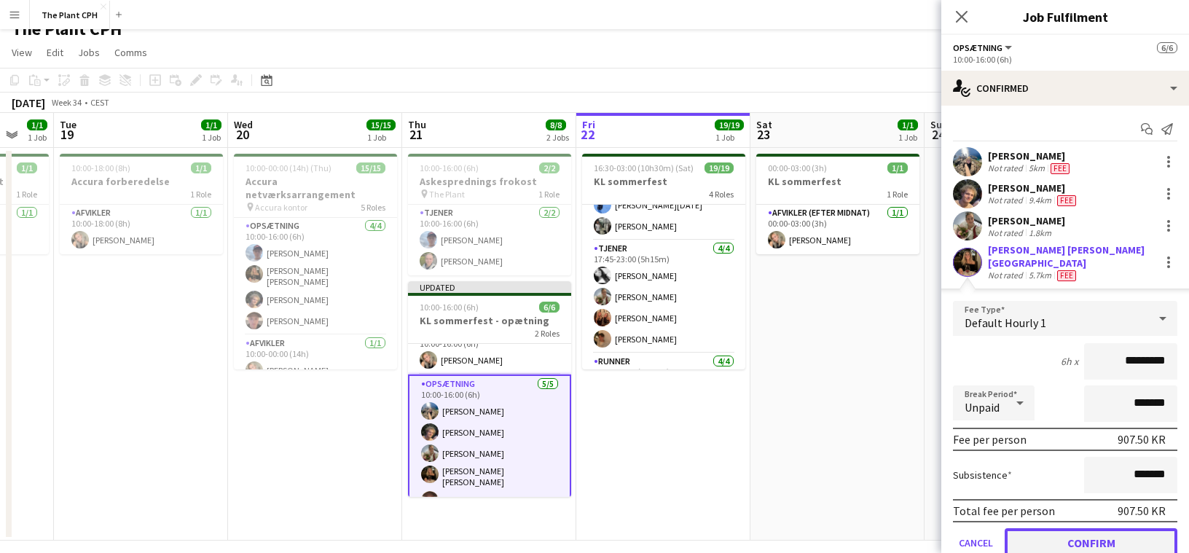
click at [1054, 531] on button "Confirm" at bounding box center [1091, 542] width 173 height 29
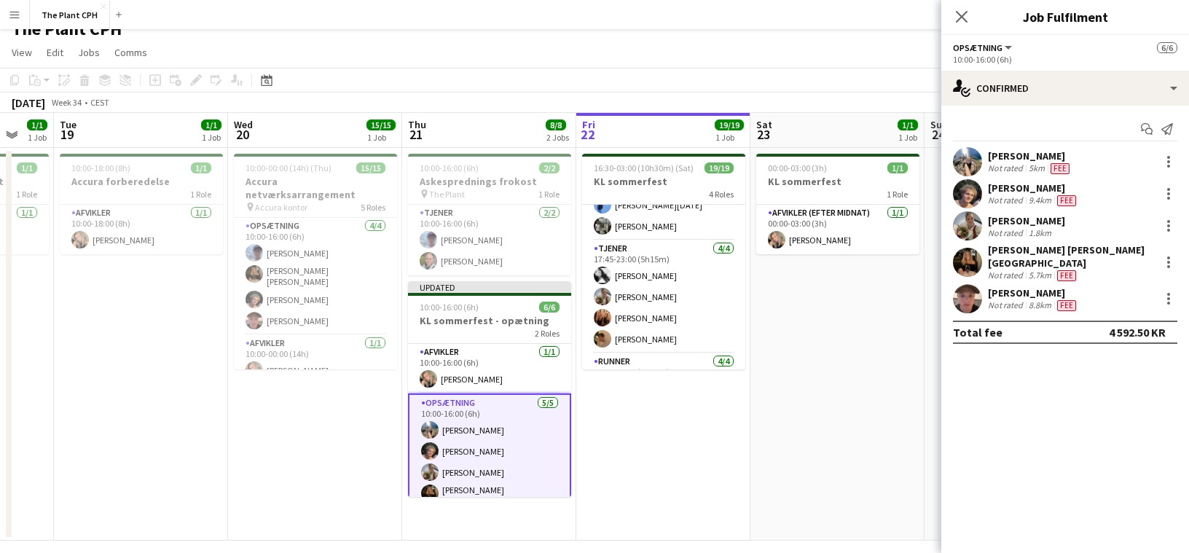
scroll to position [34, 0]
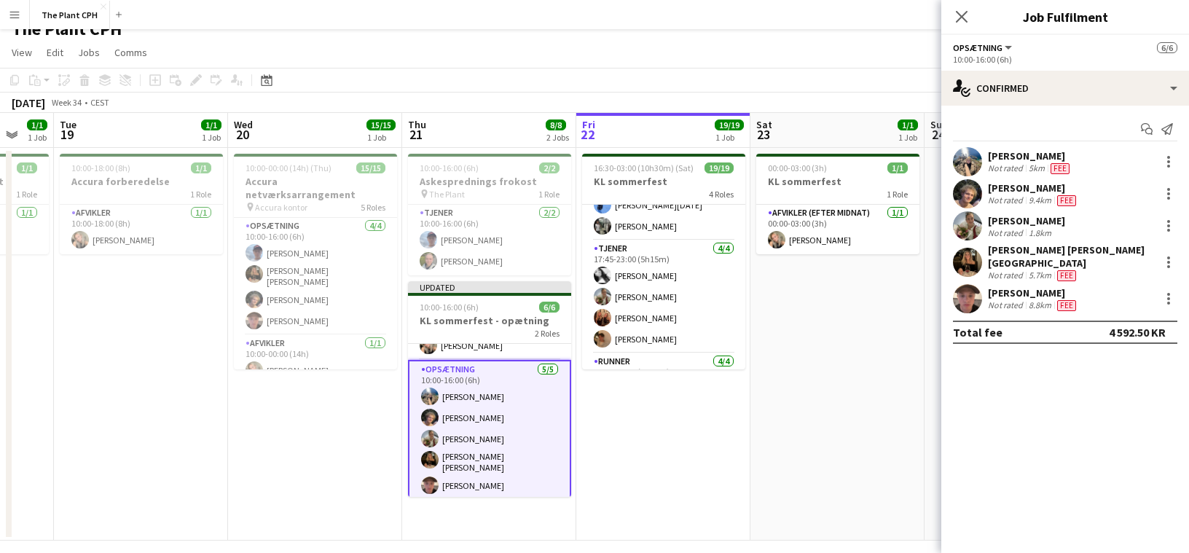
click at [496, 439] on app-card-role "Opsætning [DATE] 10:00-16:00 (6h) [PERSON_NAME] [PERSON_NAME] [PERSON_NAME] [PE…" at bounding box center [489, 430] width 163 height 141
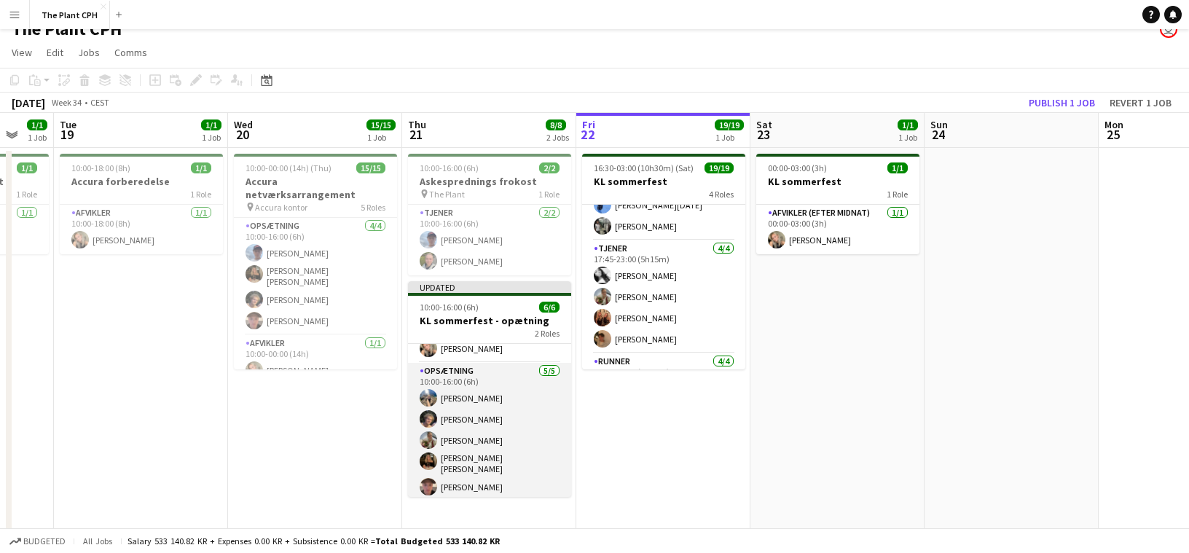
click at [474, 458] on app-card-role "Opsætning [DATE] 10:00-16:00 (6h) [PERSON_NAME] [PERSON_NAME] [PERSON_NAME] [PE…" at bounding box center [489, 432] width 163 height 138
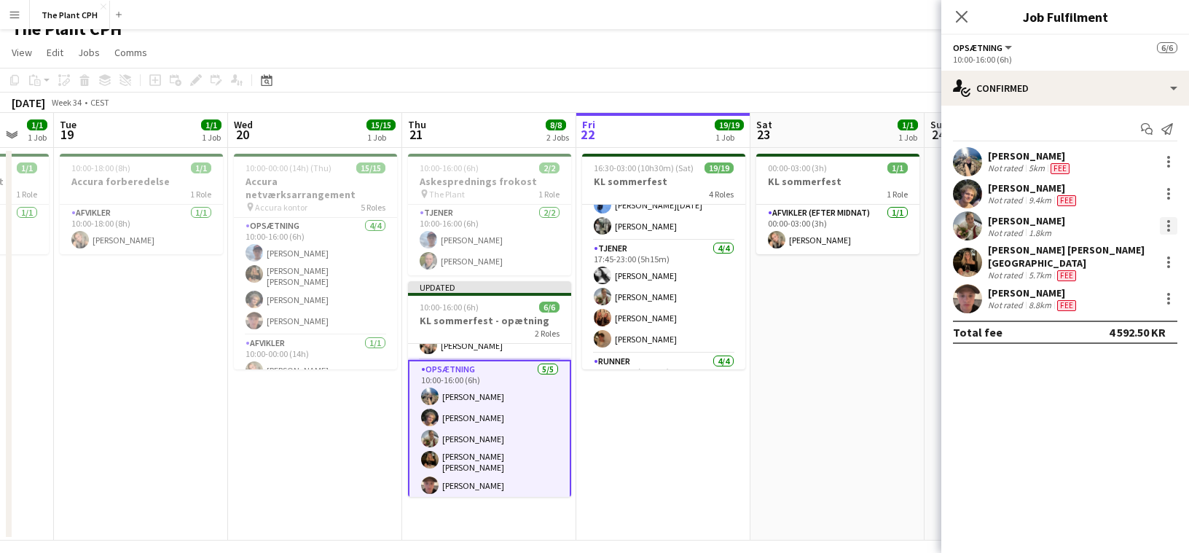
click at [1171, 222] on div at bounding box center [1168, 225] width 17 height 17
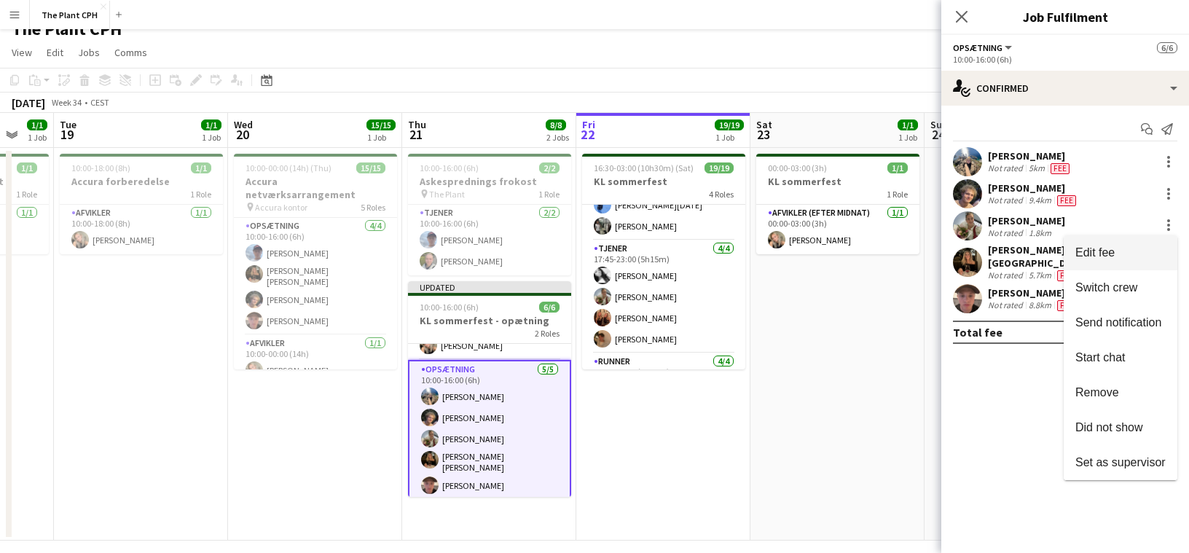
click at [1153, 246] on span "Edit fee" at bounding box center [1121, 252] width 90 height 13
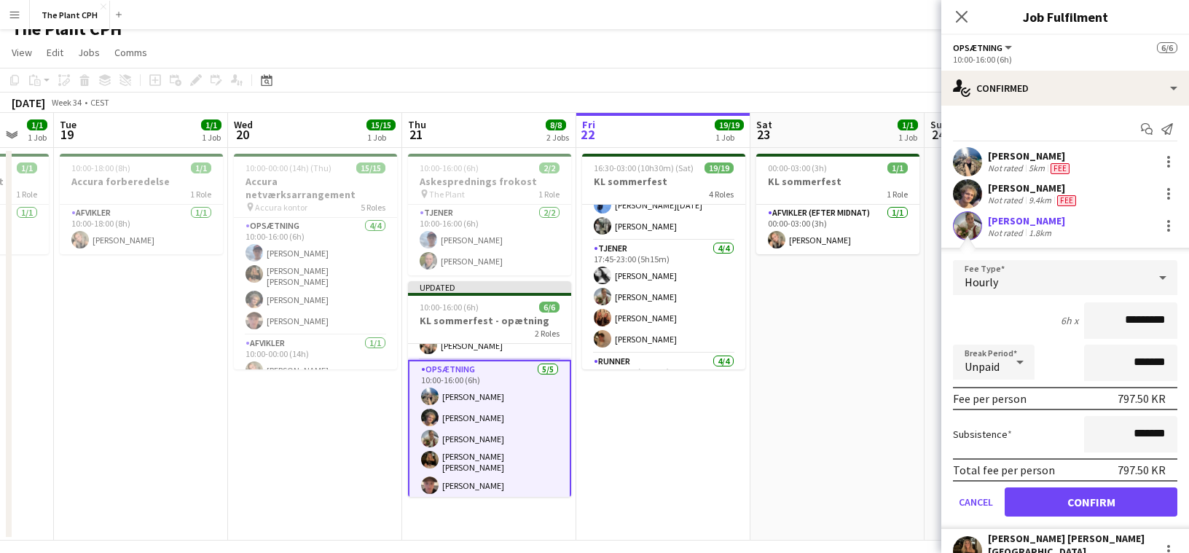
click at [1146, 330] on input "*********" at bounding box center [1130, 320] width 93 height 36
type input "******"
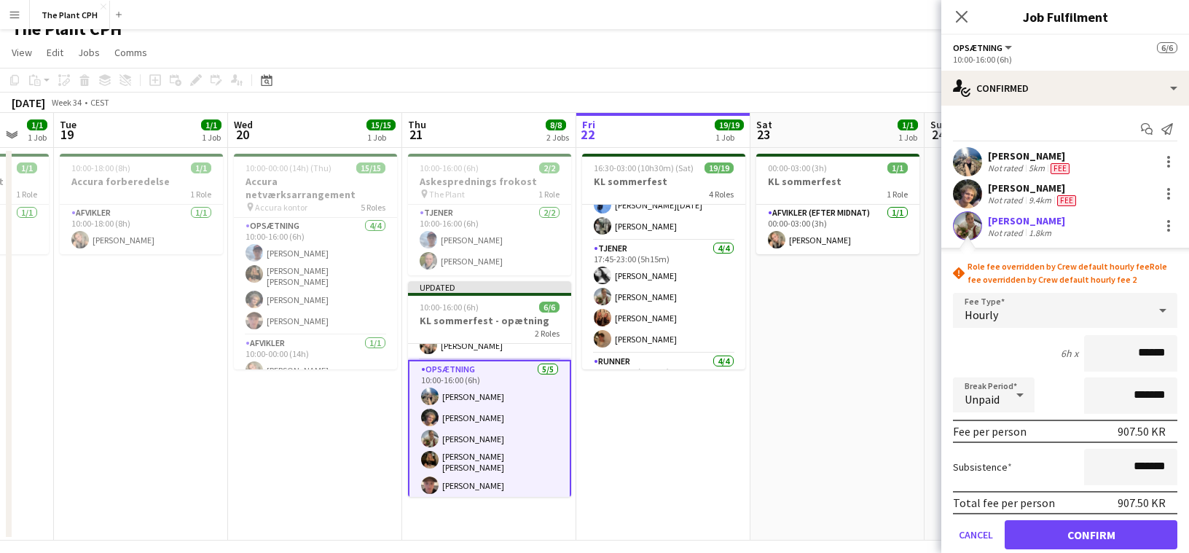
click button "Confirm" at bounding box center [1091, 534] width 173 height 29
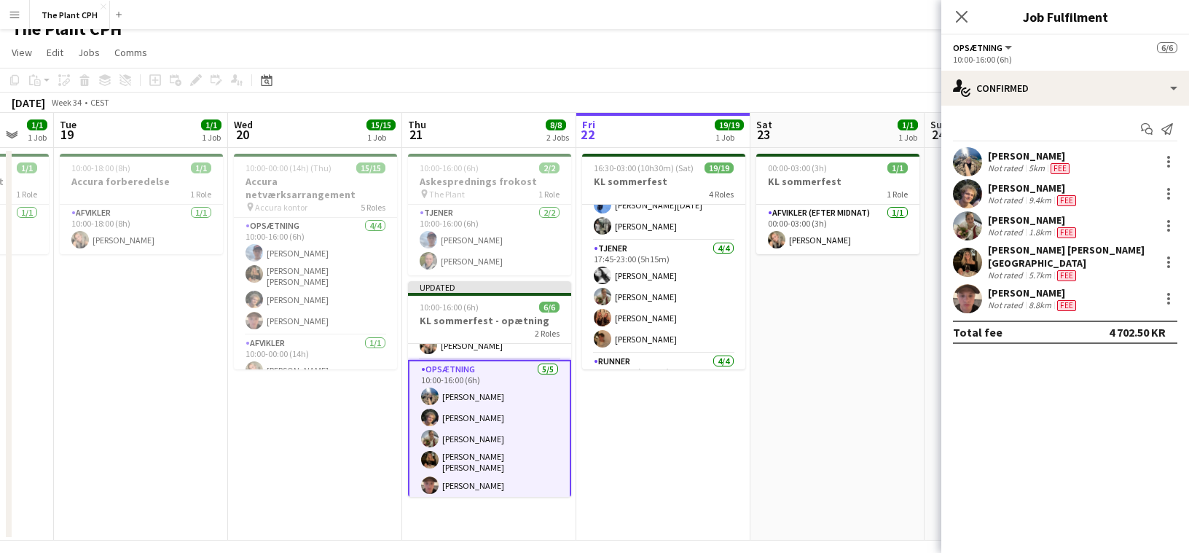
click at [606, 71] on app-toolbar "Copy Paste Paste Command V Paste with crew Command Shift V Paste linked Job [GE…" at bounding box center [594, 80] width 1189 height 25
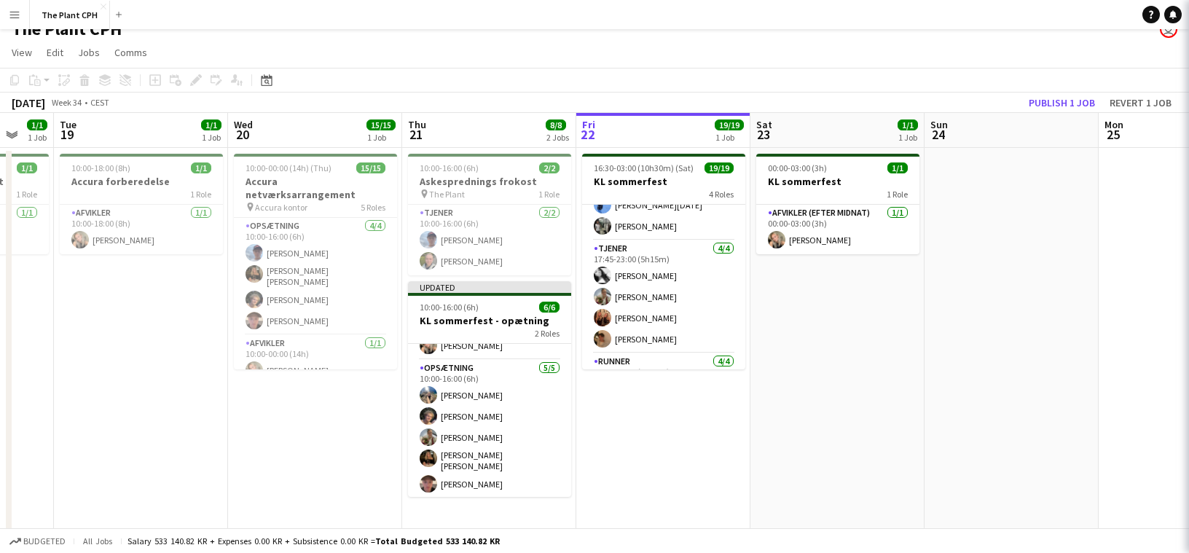
scroll to position [31, 0]
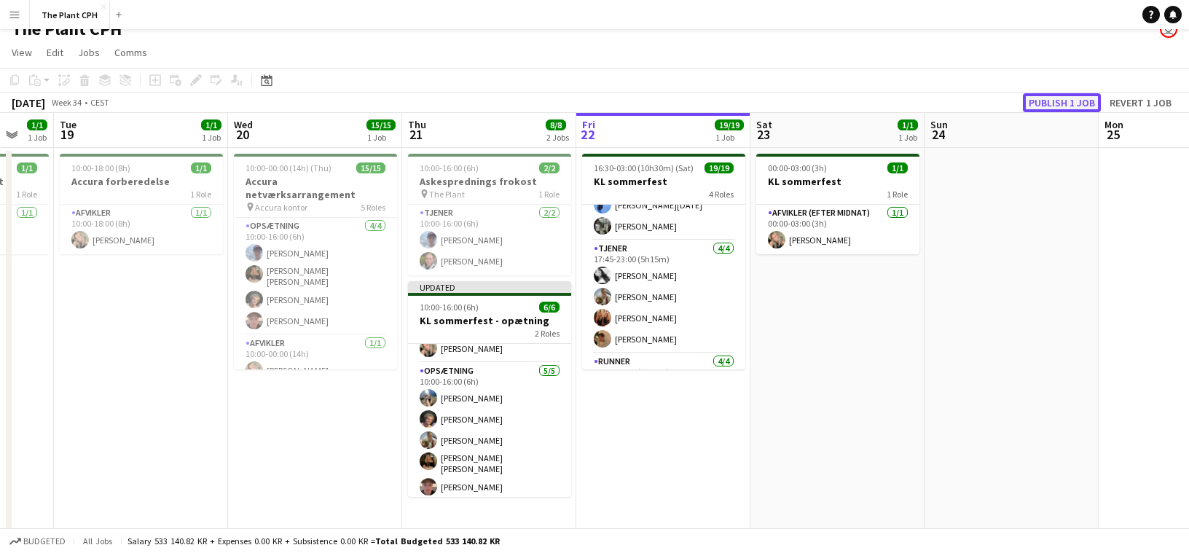
click at [1064, 103] on button "Publish 1 job" at bounding box center [1062, 102] width 78 height 19
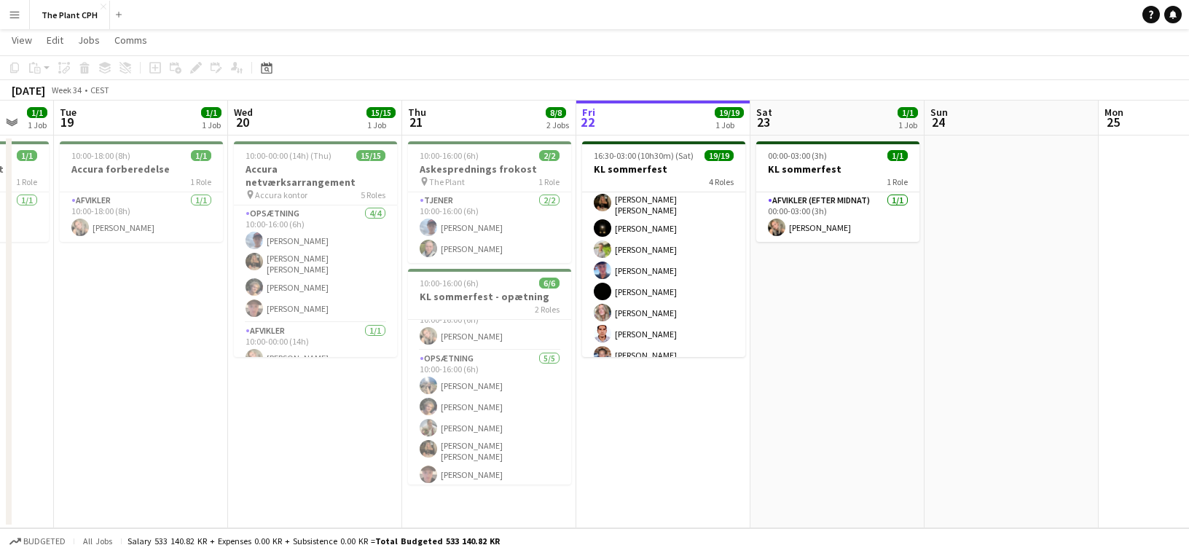
scroll to position [0, 0]
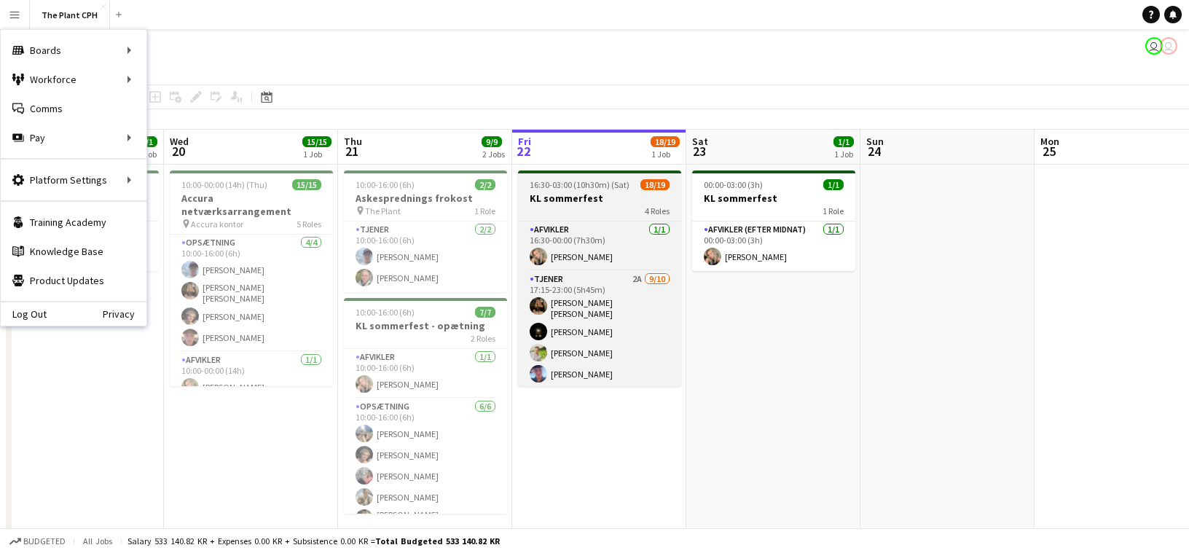
scroll to position [0, 355]
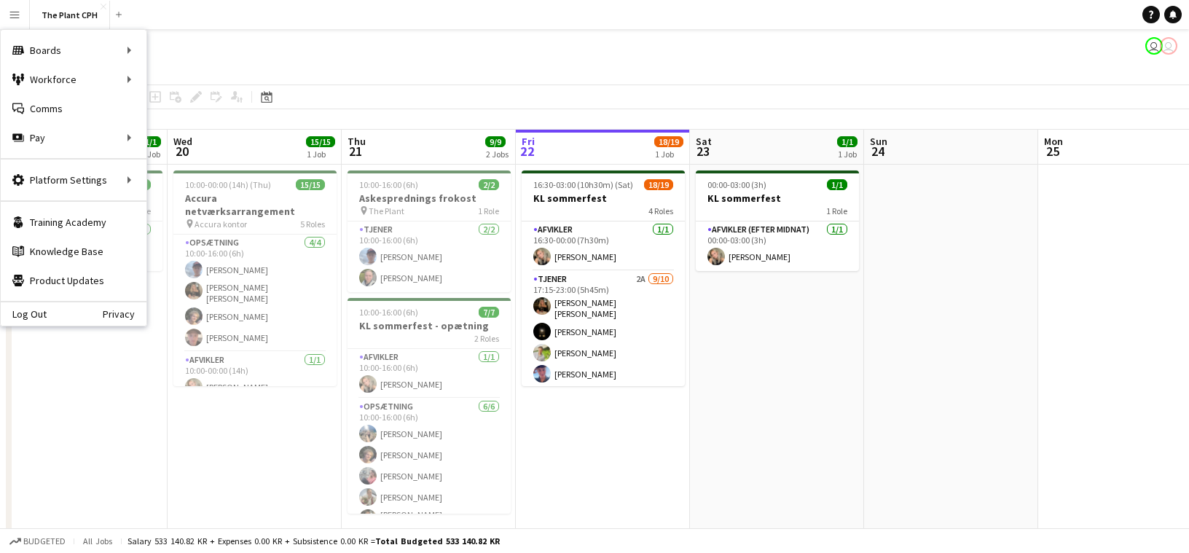
click at [514, 106] on app-toolbar "Copy Paste Paste Command V Paste with crew Command Shift V Paste linked Job [GE…" at bounding box center [594, 97] width 1189 height 25
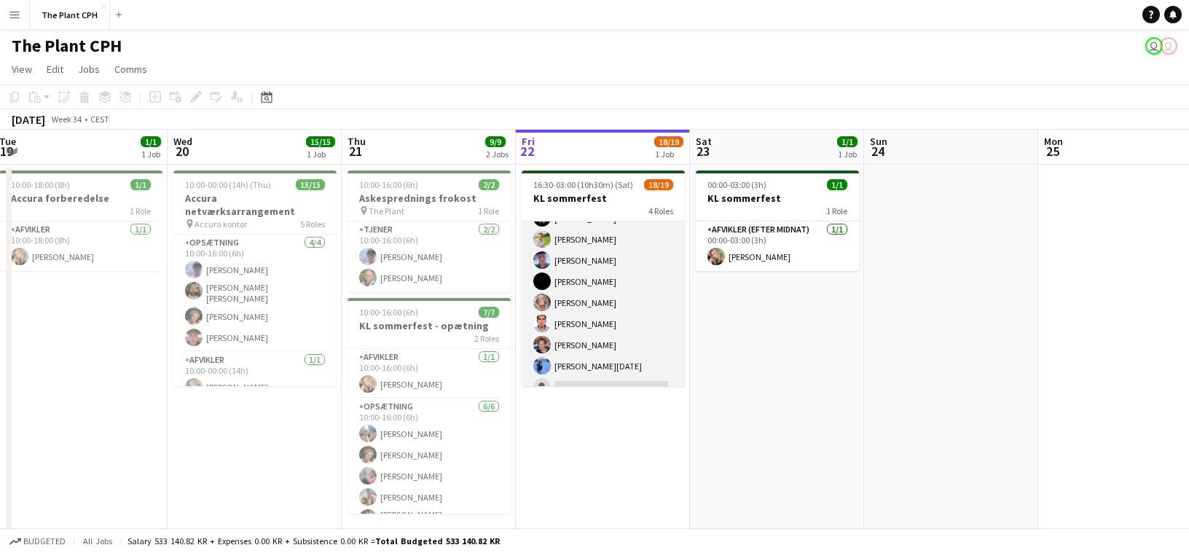
scroll to position [0, 0]
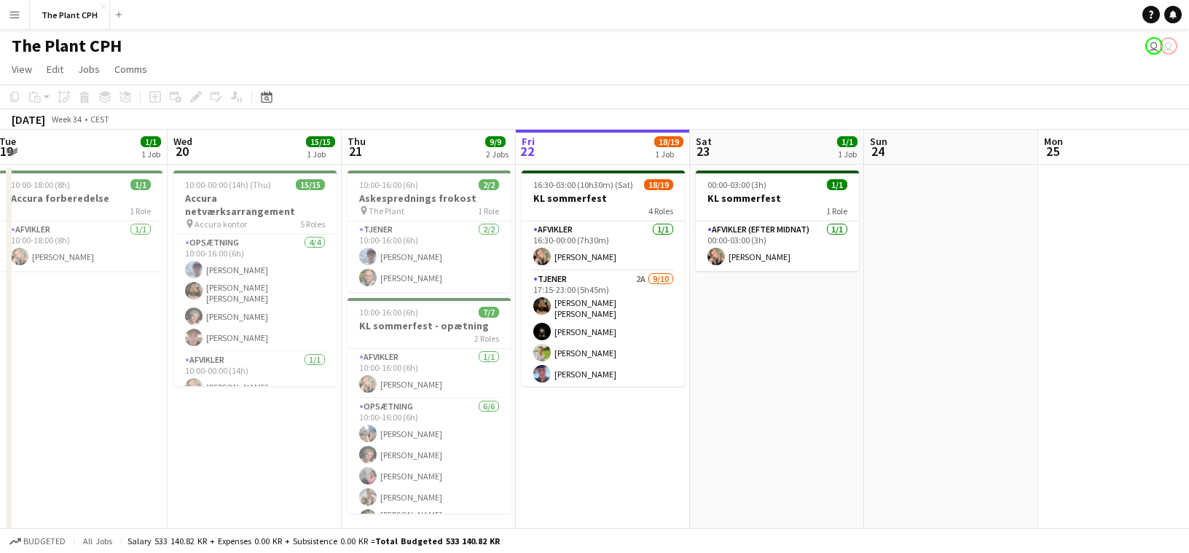
click at [618, 333] on app-card-role "Tjener 2A [DATE] 17:15-23:00 (5h45m) [PERSON_NAME] [PERSON_NAME] [PERSON_NAME] …" at bounding box center [603, 393] width 163 height 244
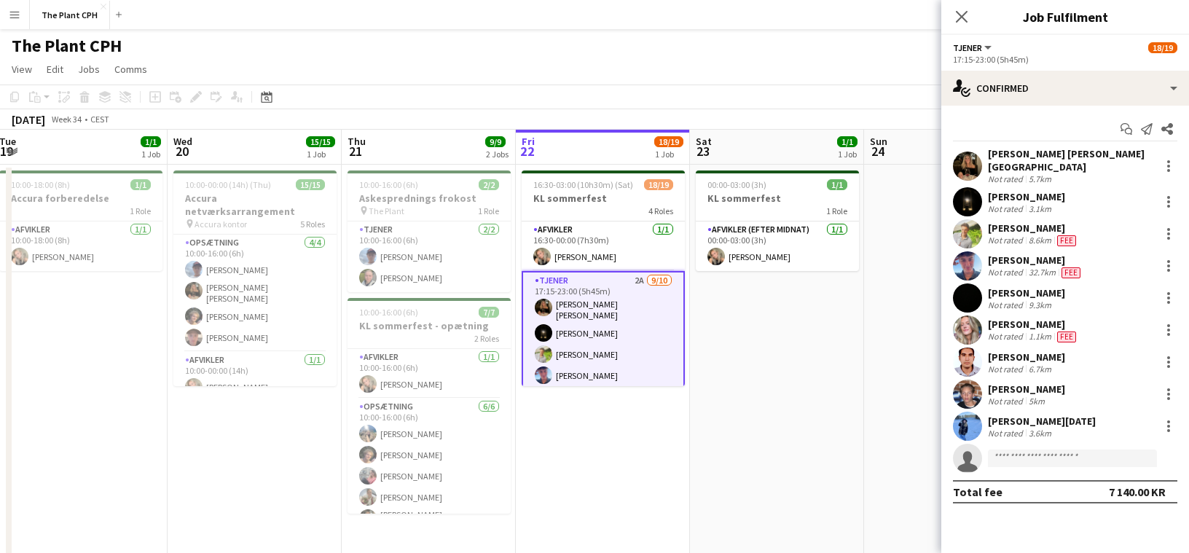
click at [1046, 109] on div "Start chat Send notification Share [PERSON_NAME] [PERSON_NAME][GEOGRAPHIC_DATA]…" at bounding box center [1066, 311] width 248 height 410
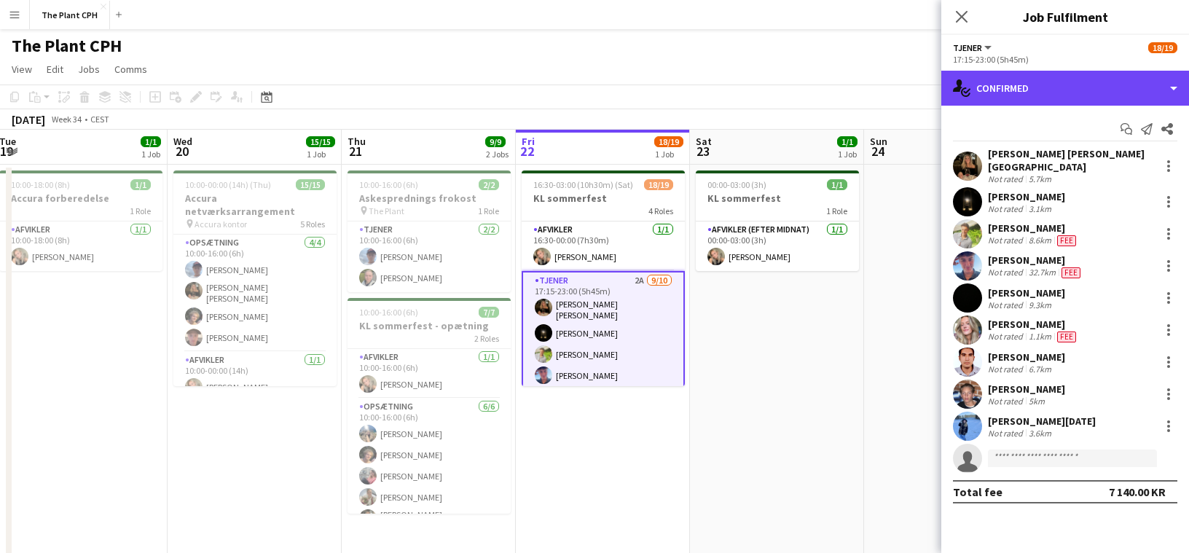
click at [1059, 93] on div "single-neutral-actions-check-2 Confirmed" at bounding box center [1066, 88] width 248 height 35
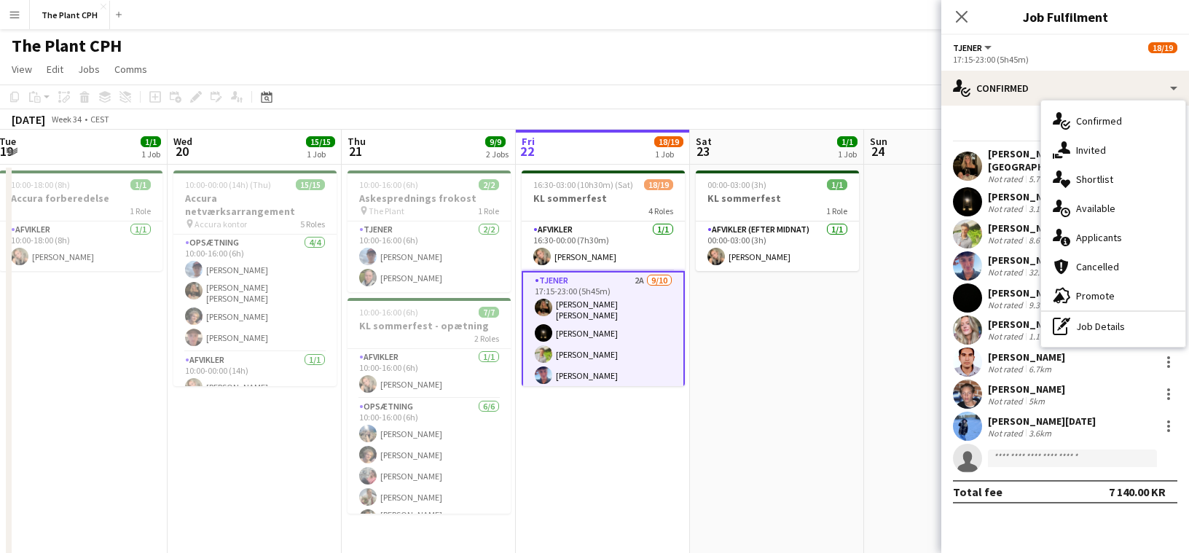
click at [1121, 240] on div "single-neutral-actions-information Applicants" at bounding box center [1113, 237] width 144 height 29
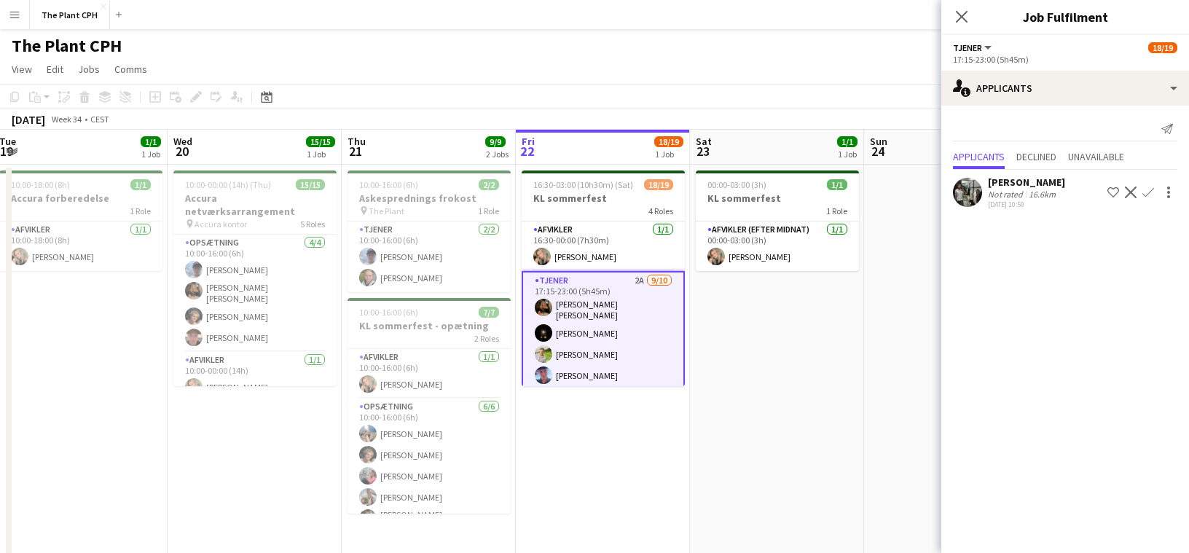
click at [1146, 192] on app-icon "Confirm" at bounding box center [1149, 193] width 12 height 12
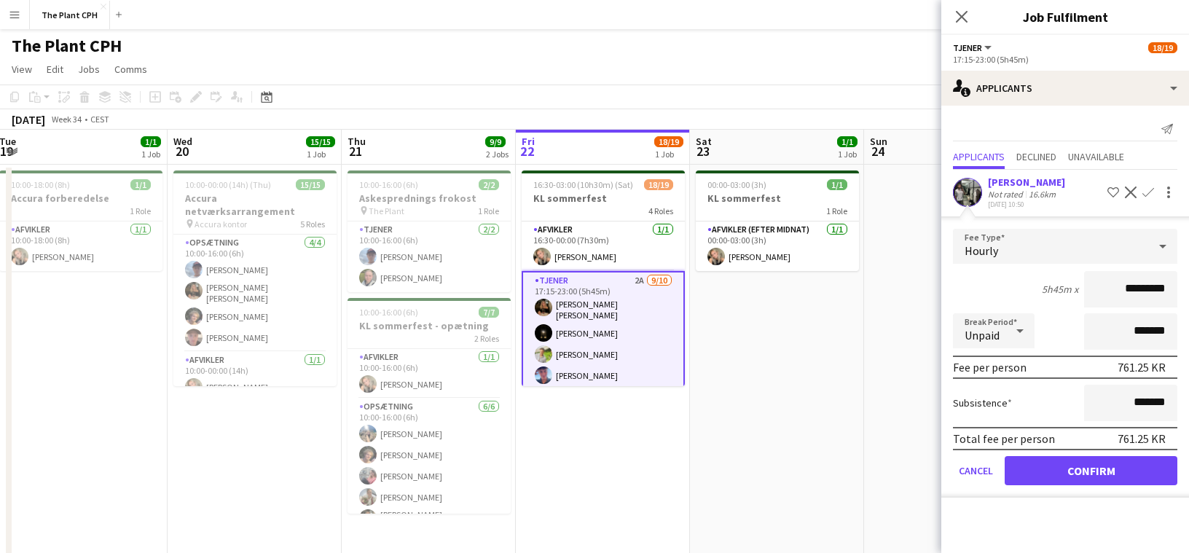
click at [1135, 283] on input "*********" at bounding box center [1130, 289] width 93 height 36
type input "******"
click at [1100, 475] on button "Confirm" at bounding box center [1091, 470] width 173 height 29
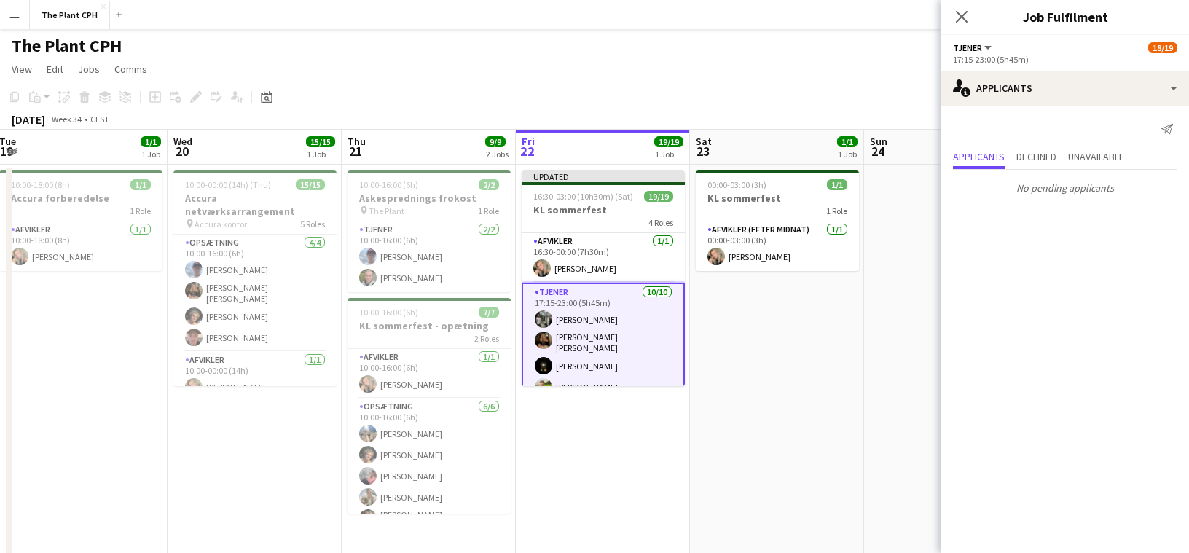
scroll to position [29, 0]
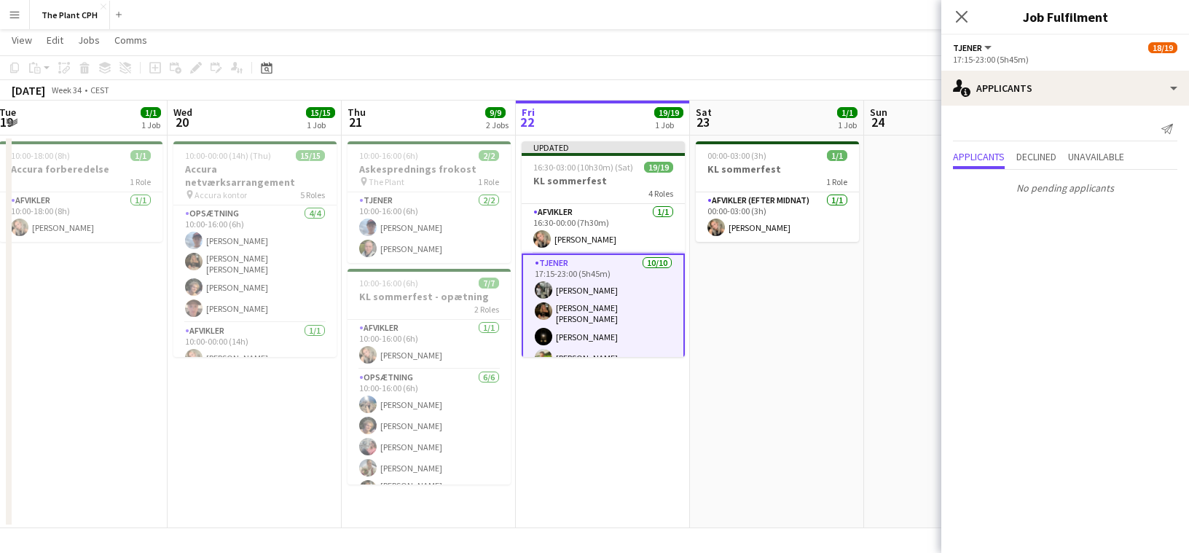
click at [776, 387] on app-date-cell "00:00-03:00 (3h) 1/1 KL sommerfest 1 Role Afvikler (efter midnat) 1/1 00:00-03:…" at bounding box center [777, 332] width 174 height 393
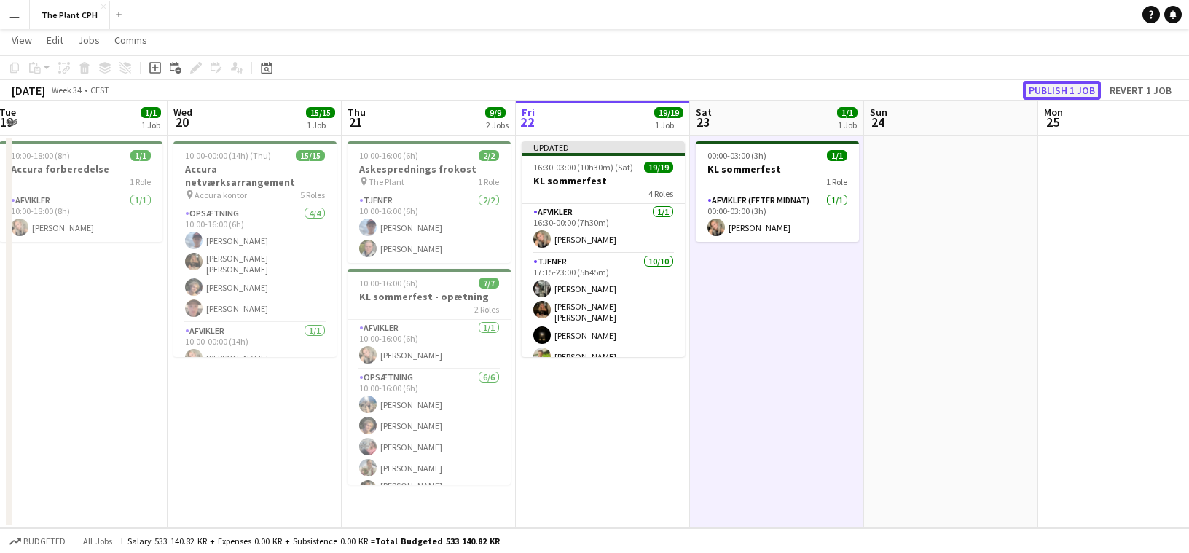
click at [1070, 85] on button "Publish 1 job" at bounding box center [1062, 90] width 78 height 19
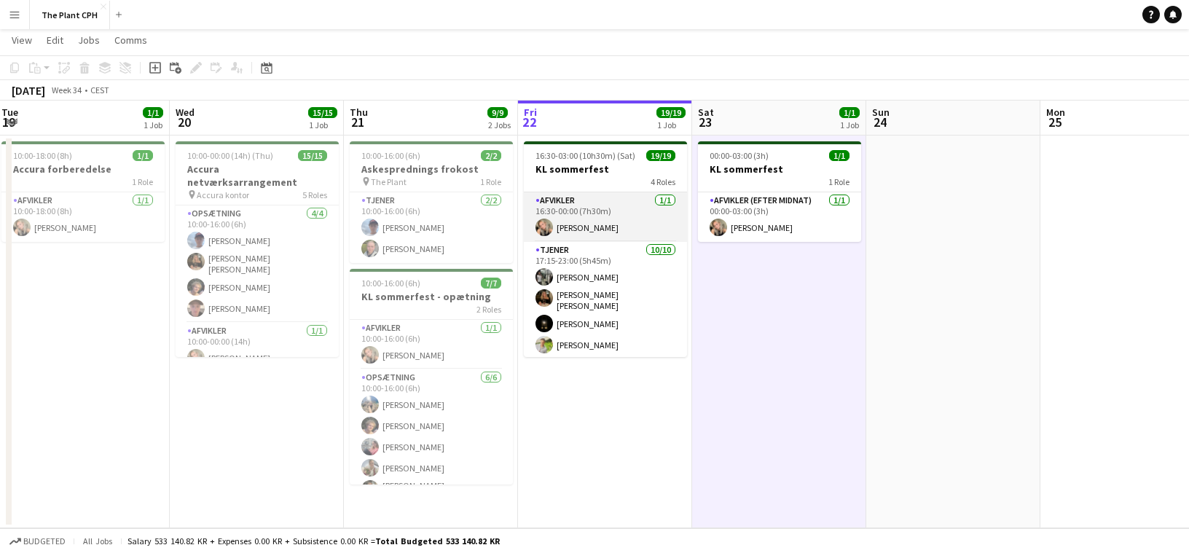
scroll to position [0, 0]
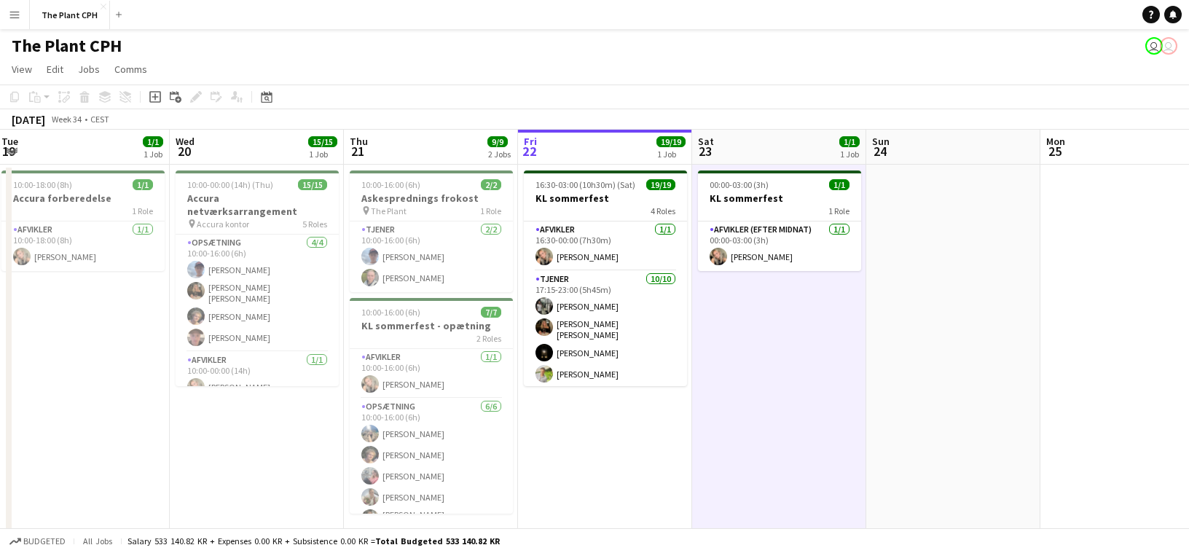
click at [466, 114] on div "August 2025 Week 34 • CEST" at bounding box center [594, 119] width 1189 height 20
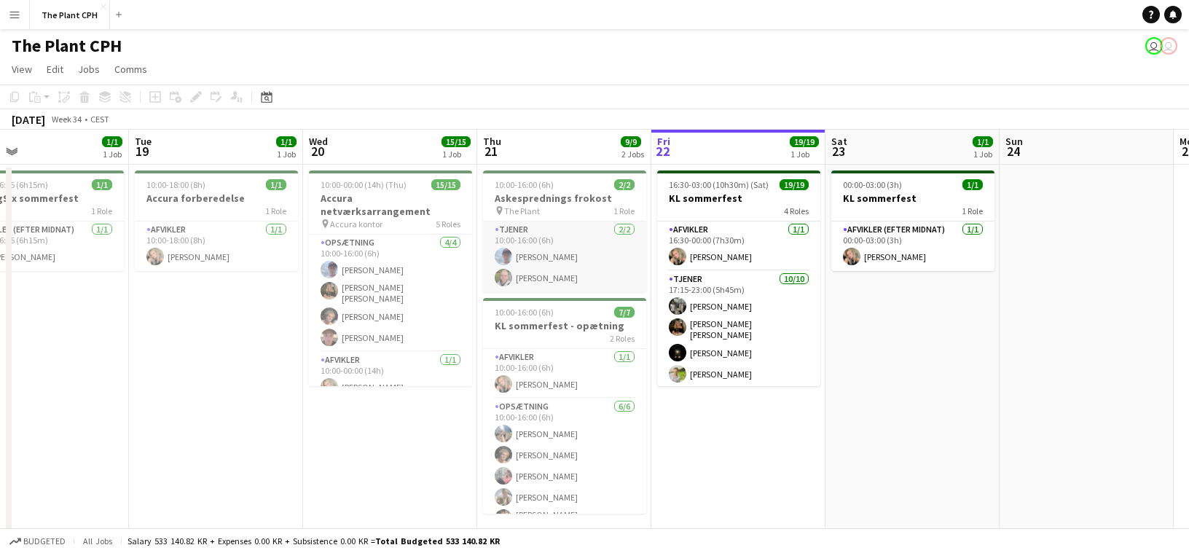
scroll to position [0, 590]
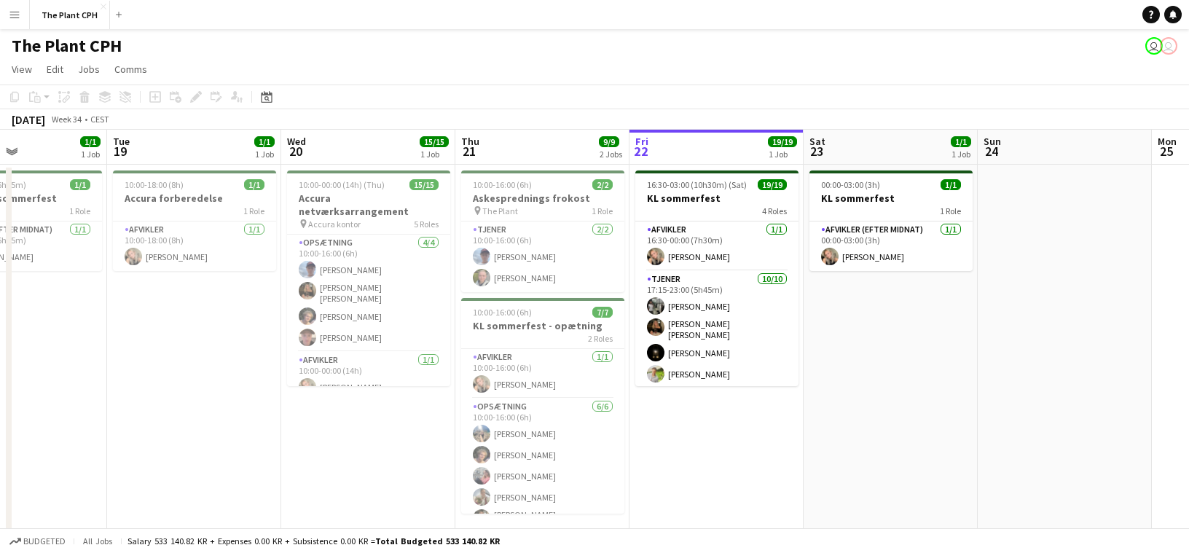
click at [21, 10] on button "Menu" at bounding box center [14, 14] width 29 height 29
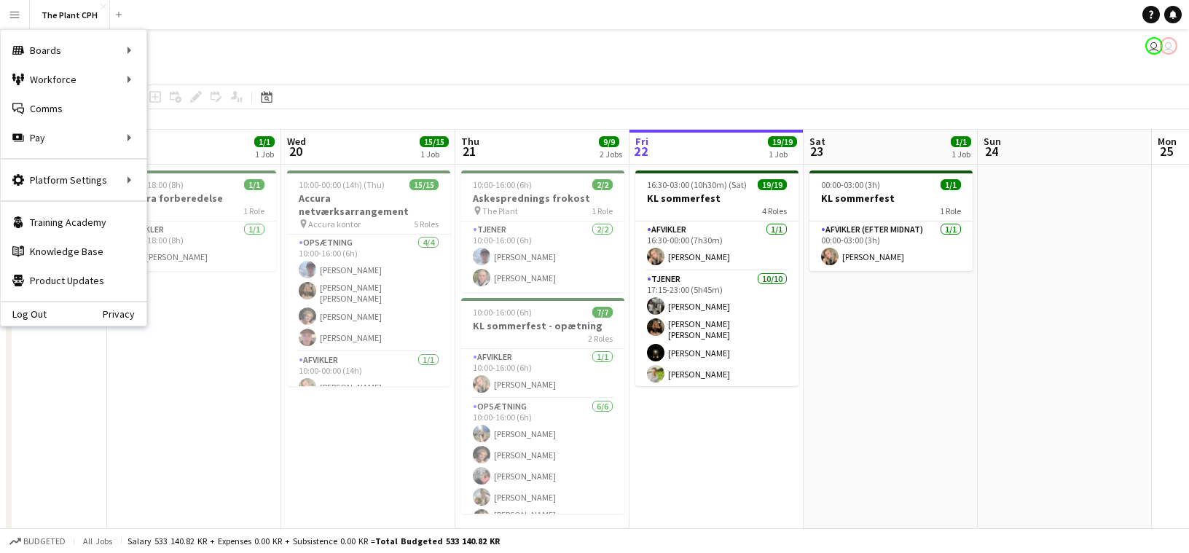
click at [453, 47] on div "The Plant CPH user user" at bounding box center [594, 43] width 1189 height 28
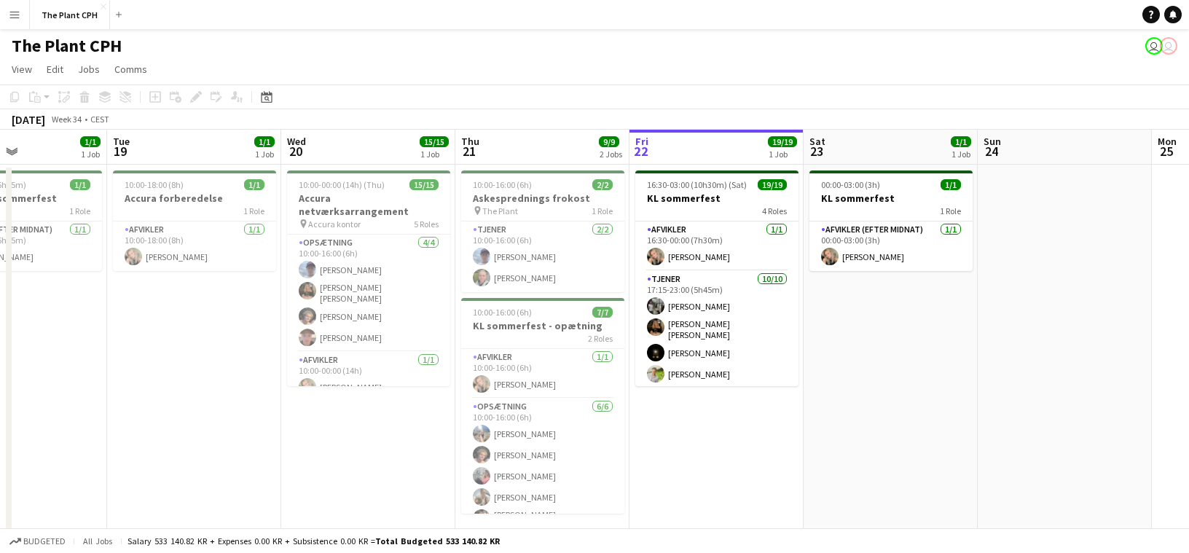
click at [23, 7] on button "Menu" at bounding box center [14, 14] width 29 height 29
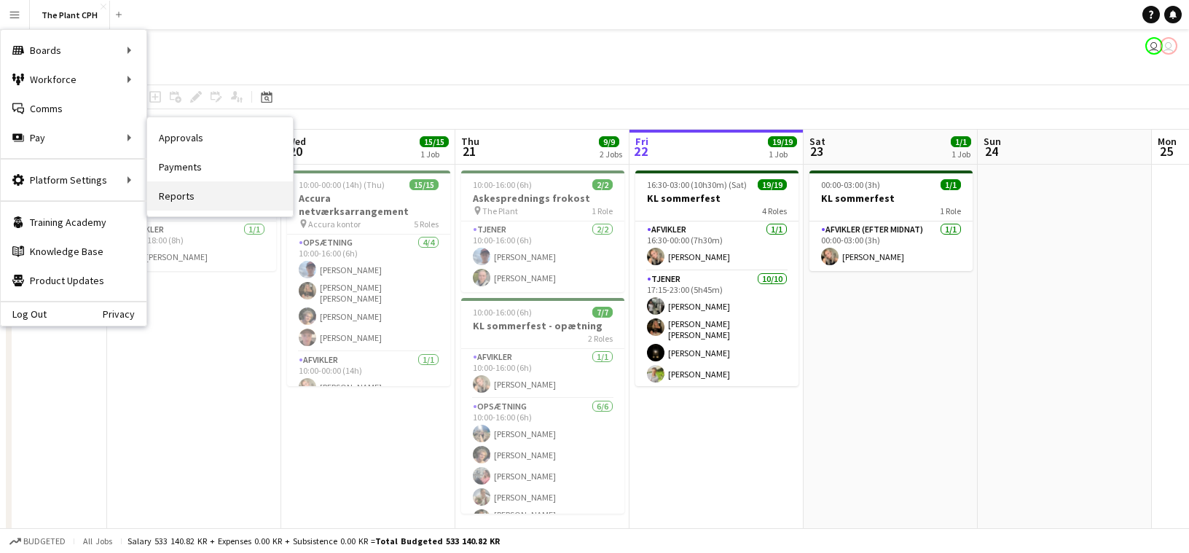
click at [184, 188] on link "Reports" at bounding box center [220, 195] width 146 height 29
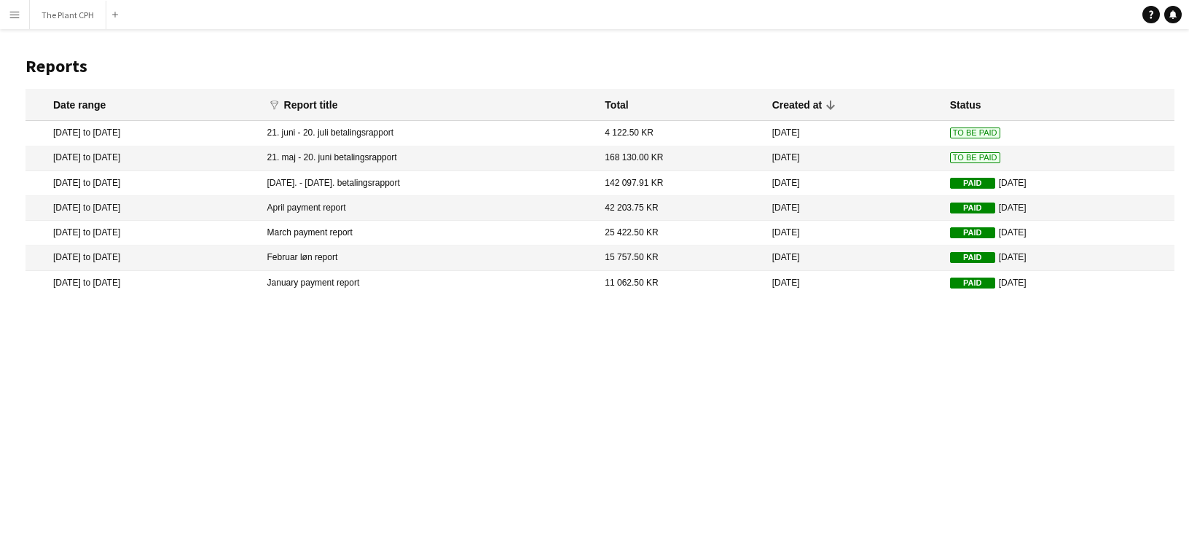
click at [21, 17] on button "Menu" at bounding box center [14, 14] width 29 height 29
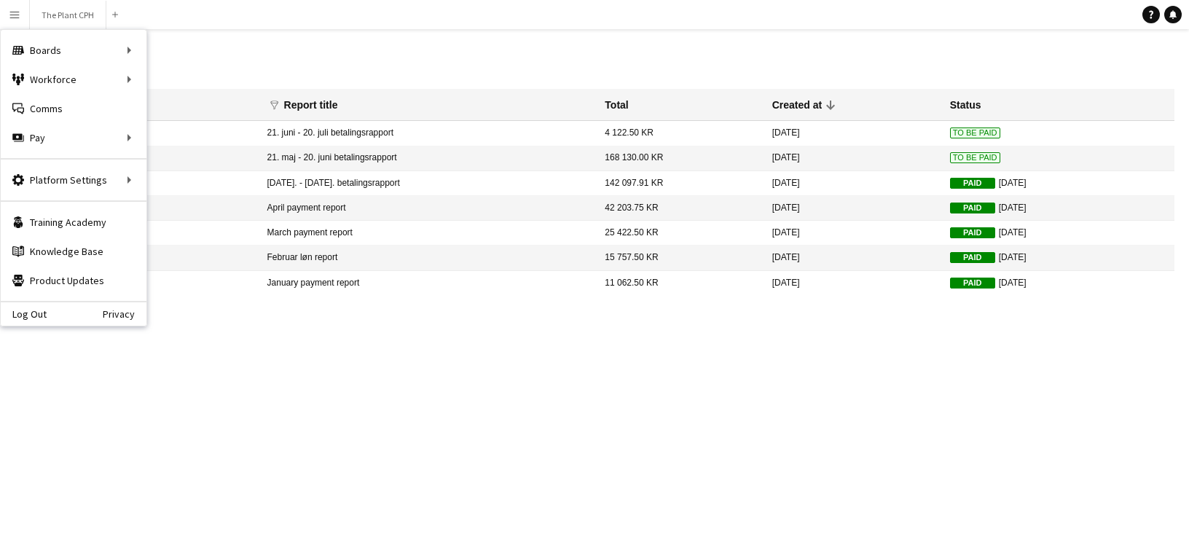
click at [392, 54] on header "Reports" at bounding box center [600, 66] width 1149 height 45
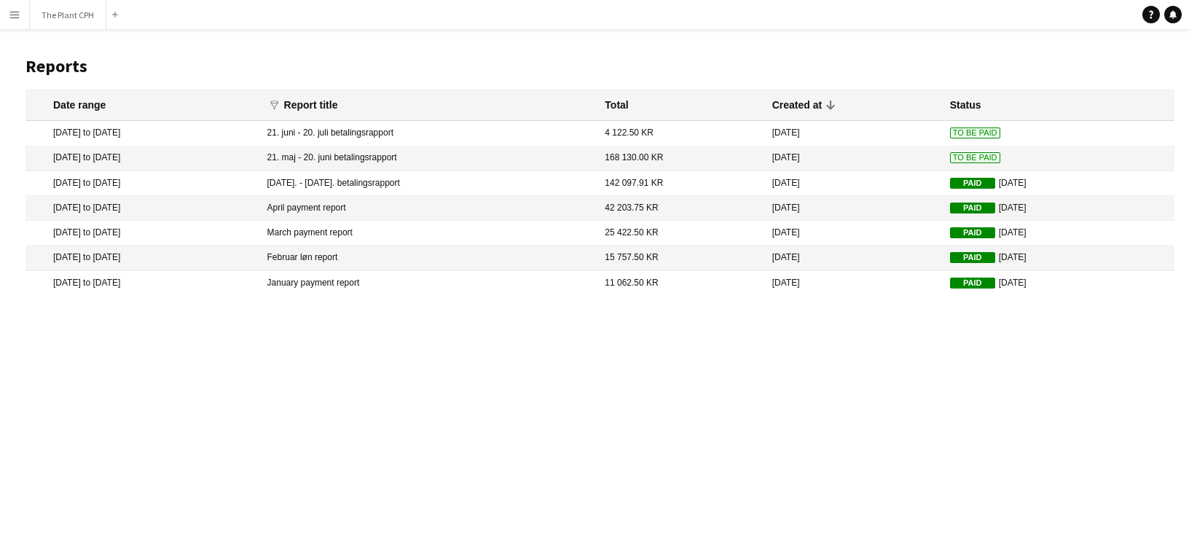
click at [375, 158] on mat-cell "21. maj - 20. juni betalingsrapport" at bounding box center [429, 158] width 338 height 25
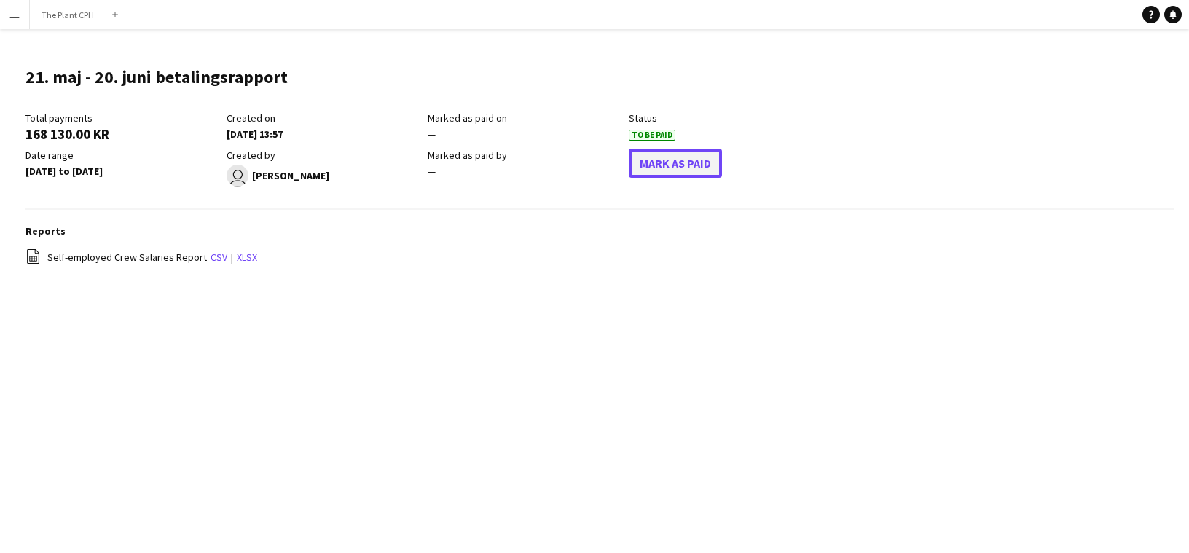
drag, startPoint x: 657, startPoint y: 159, endPoint x: 647, endPoint y: 159, distance: 9.5
click at [657, 159] on button "Mark As Paid" at bounding box center [675, 163] width 93 height 29
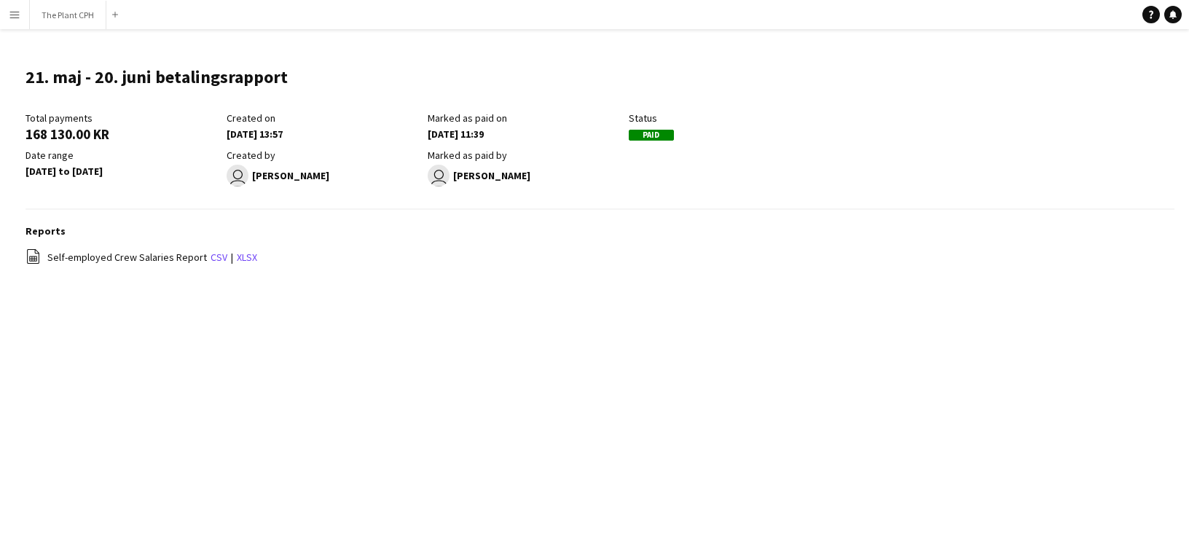
click at [23, 17] on button "Menu" at bounding box center [14, 14] width 29 height 29
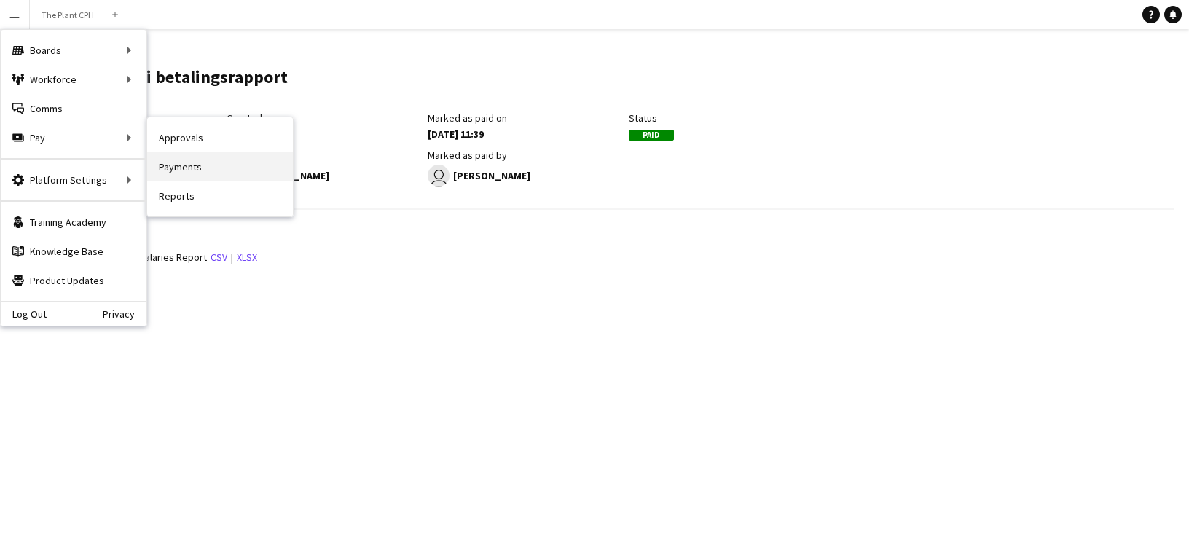
click at [217, 160] on link "Payments" at bounding box center [220, 166] width 146 height 29
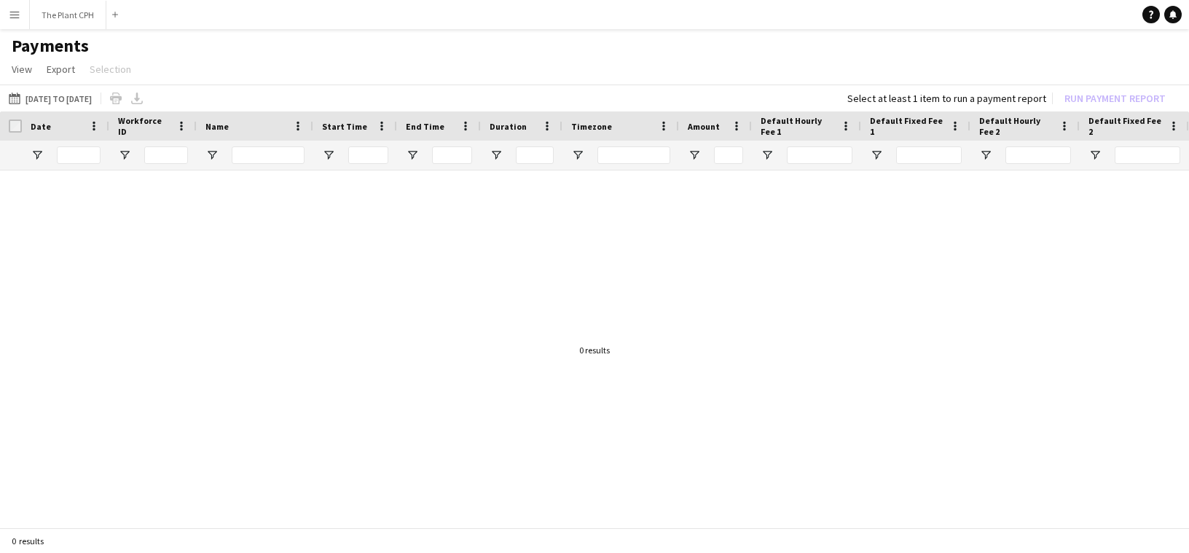
click at [20, 14] on button "Menu" at bounding box center [14, 14] width 29 height 29
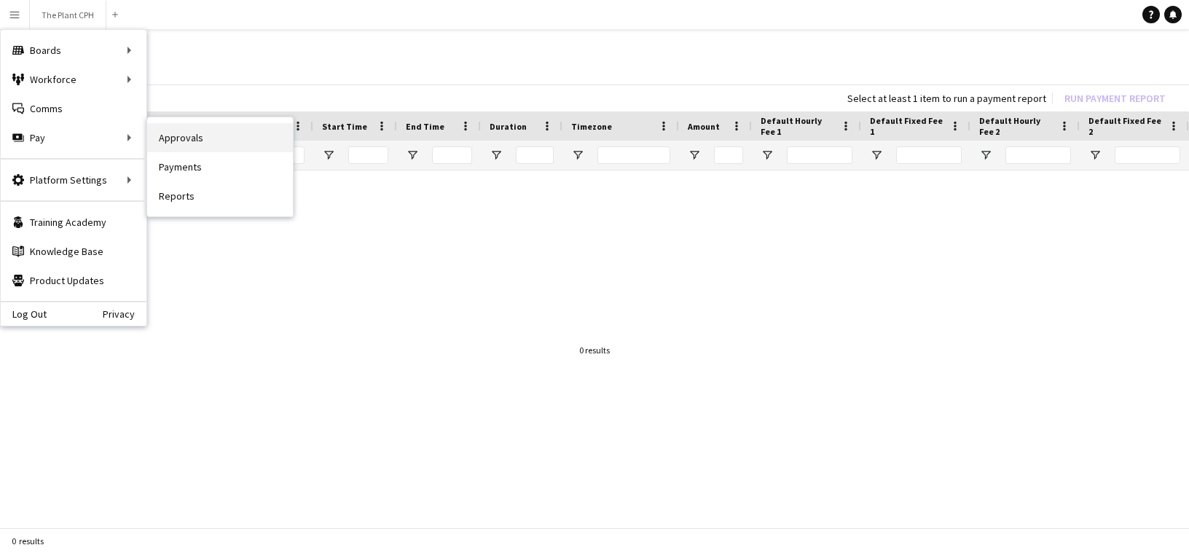
click at [220, 133] on link "Approvals" at bounding box center [220, 137] width 146 height 29
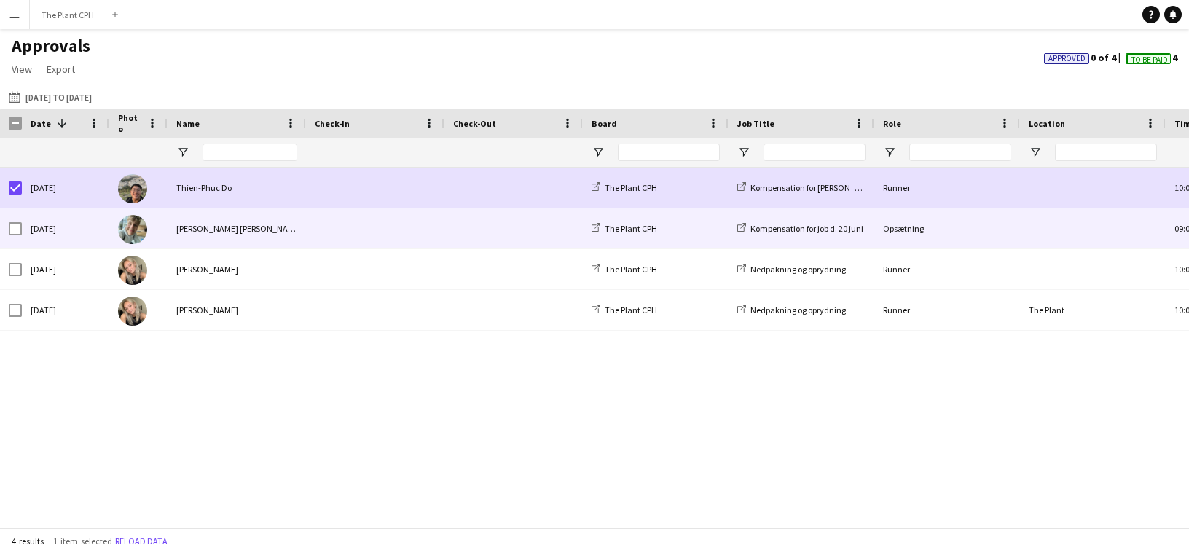
click at [6, 230] on div at bounding box center [11, 228] width 22 height 40
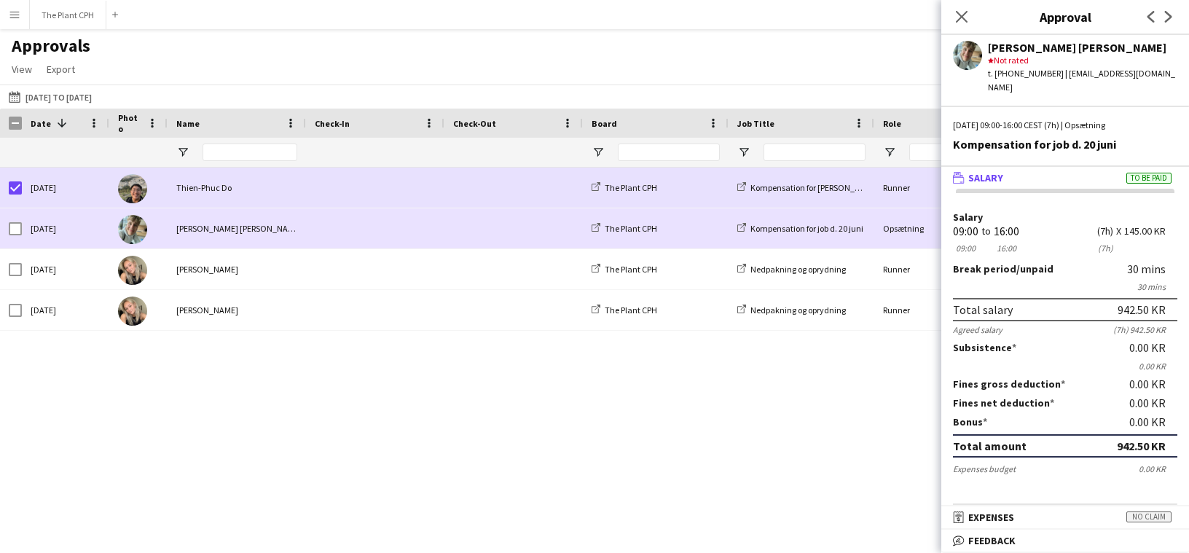
click at [24, 219] on div "Wed, 25 Jun 2025" at bounding box center [65, 228] width 87 height 40
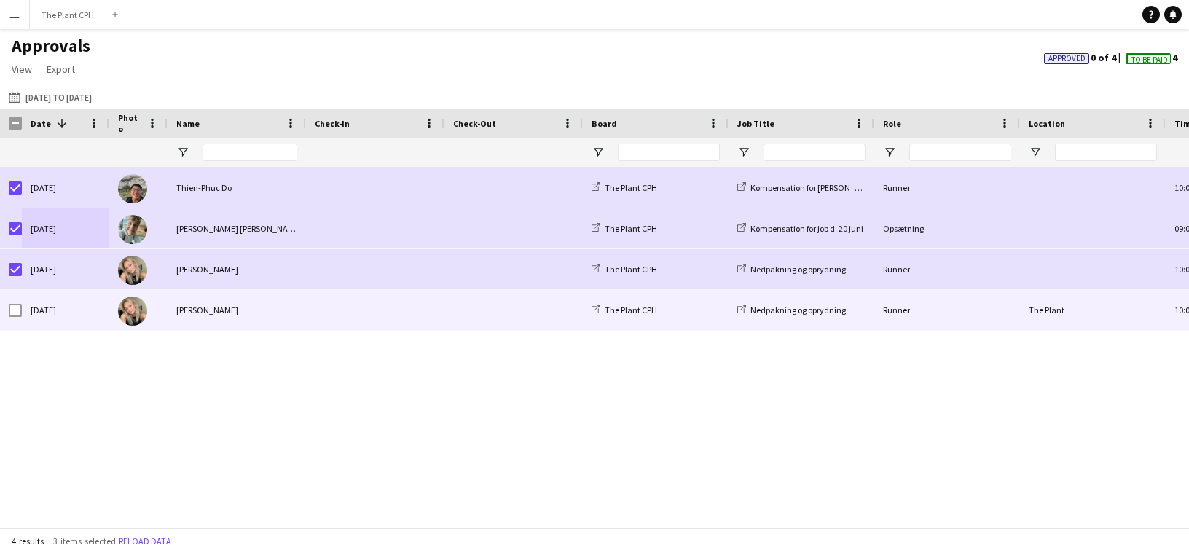
click at [15, 297] on div at bounding box center [15, 310] width 13 height 41
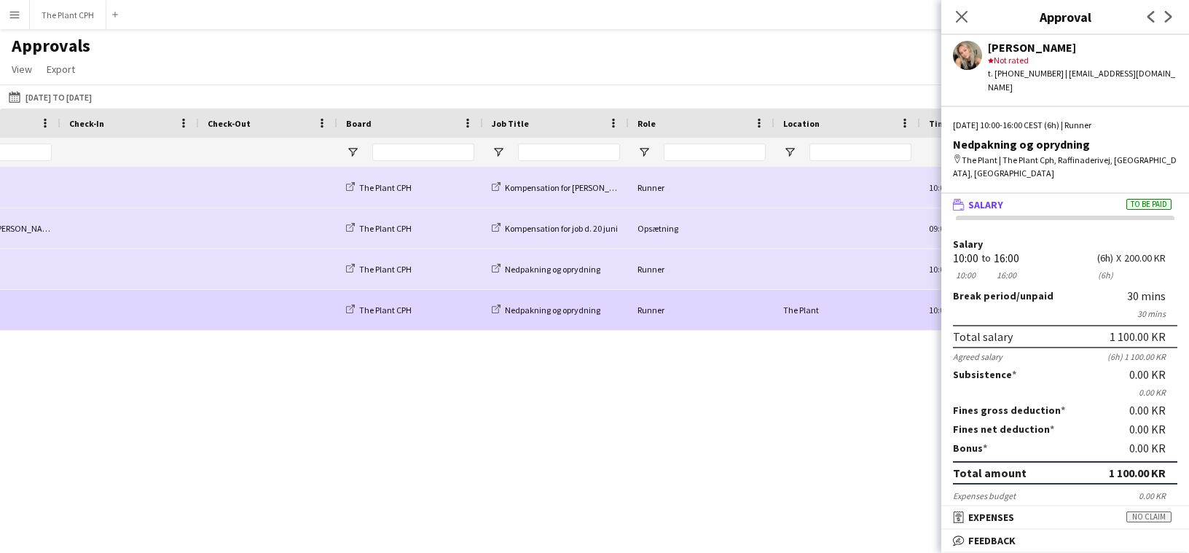
click at [610, 361] on div "(CET/CEST) Copenhagen 10:00 - 11:00 Runner Kompensation for forkert løn The Pla…" at bounding box center [594, 348] width 1189 height 360
click at [955, 14] on icon "Close pop-in" at bounding box center [962, 16] width 14 height 14
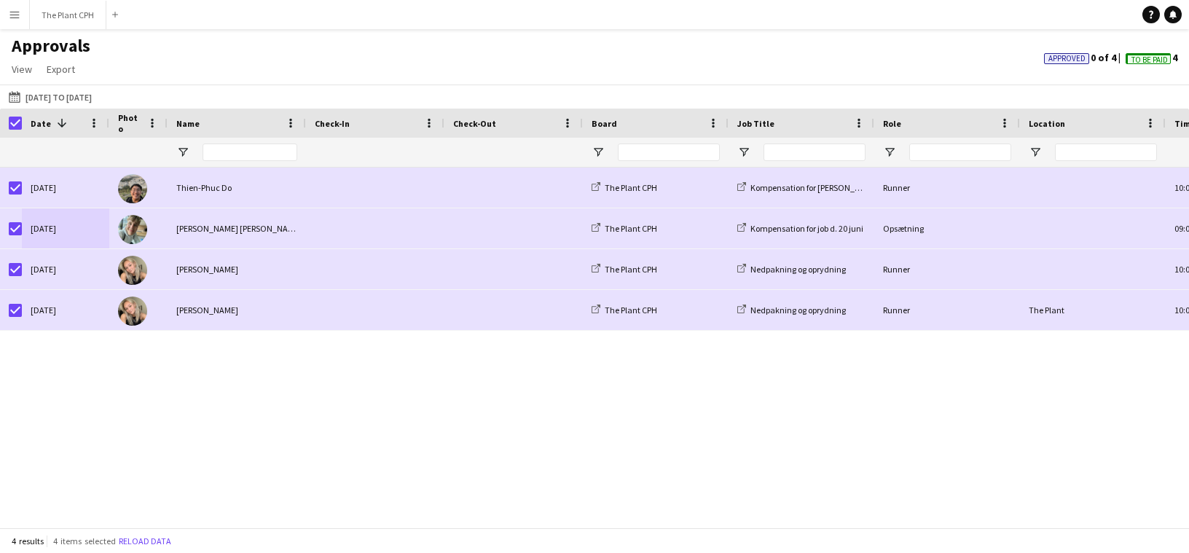
click at [1078, 57] on span "Approved" at bounding box center [1067, 58] width 37 height 9
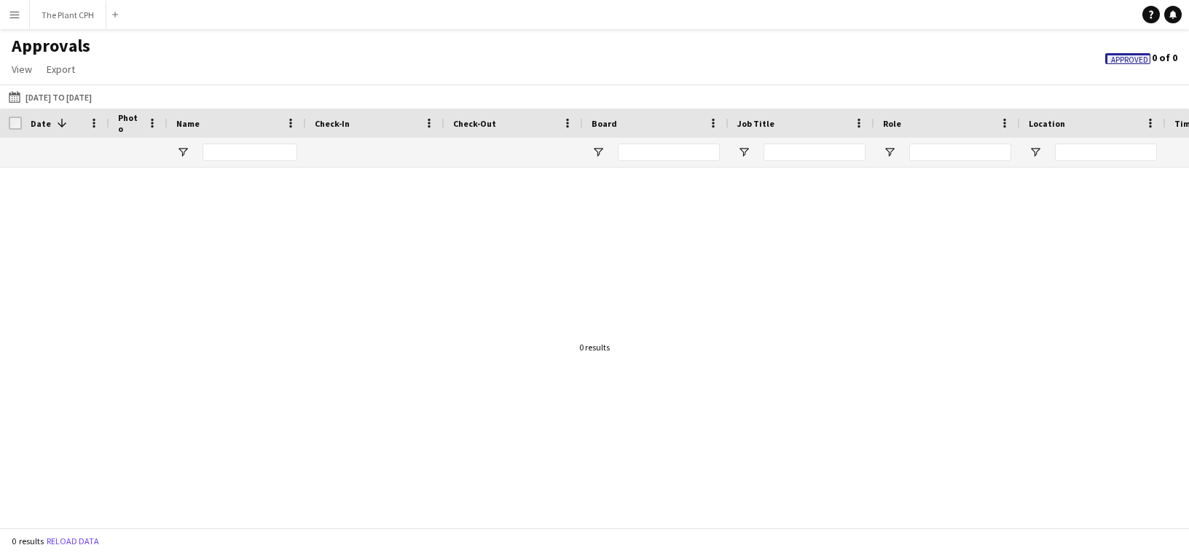
click at [24, 20] on button "Menu" at bounding box center [14, 14] width 29 height 29
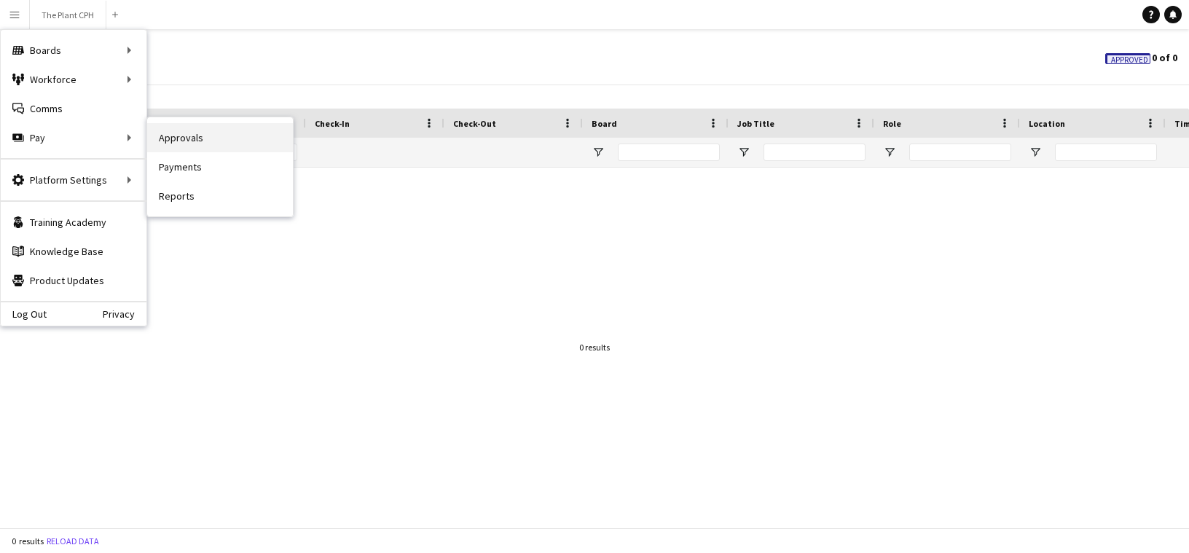
click at [207, 136] on link "Approvals" at bounding box center [220, 137] width 146 height 29
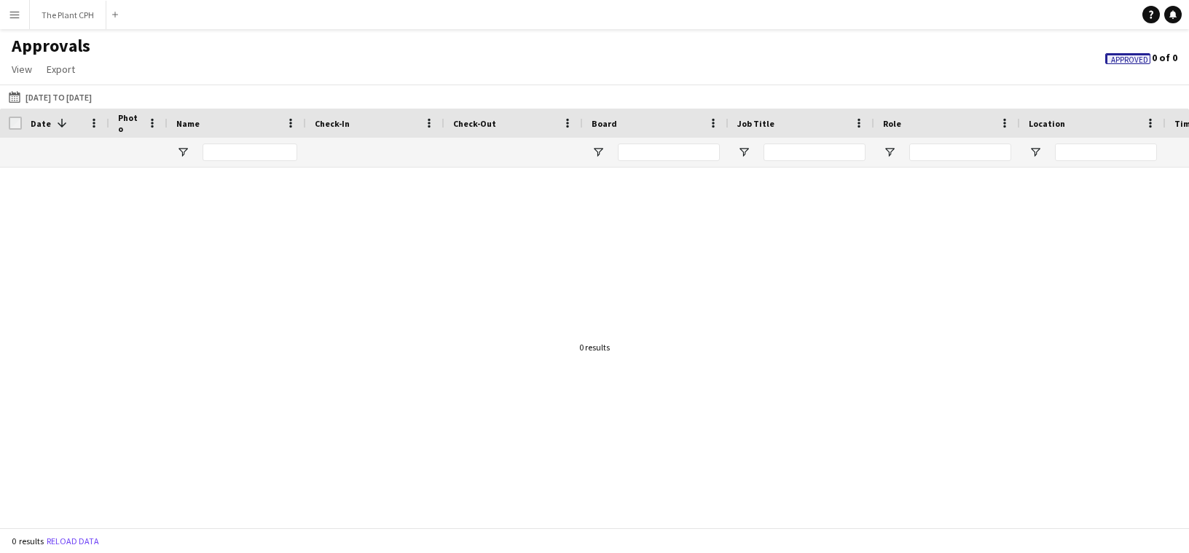
click at [20, 20] on button "Menu" at bounding box center [14, 14] width 29 height 29
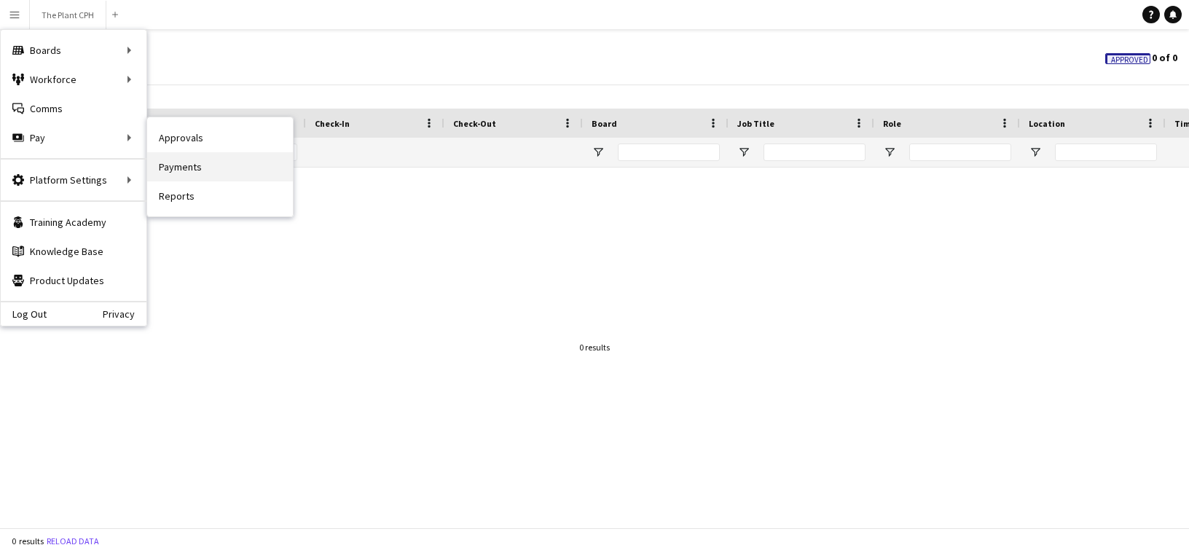
click at [182, 172] on link "Payments" at bounding box center [220, 166] width 146 height 29
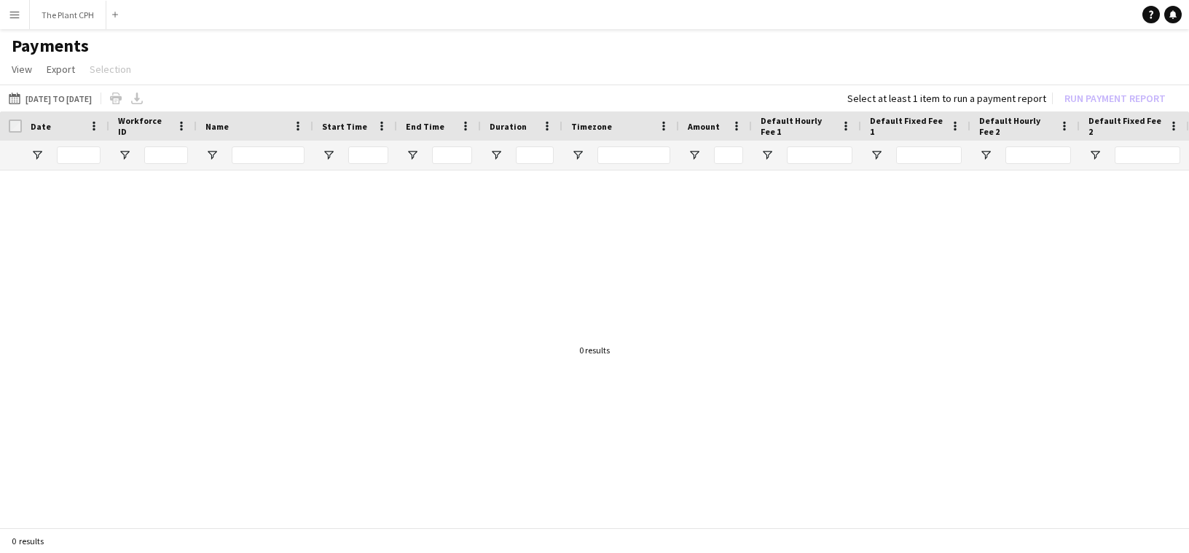
click at [26, 13] on button "Menu" at bounding box center [14, 14] width 29 height 29
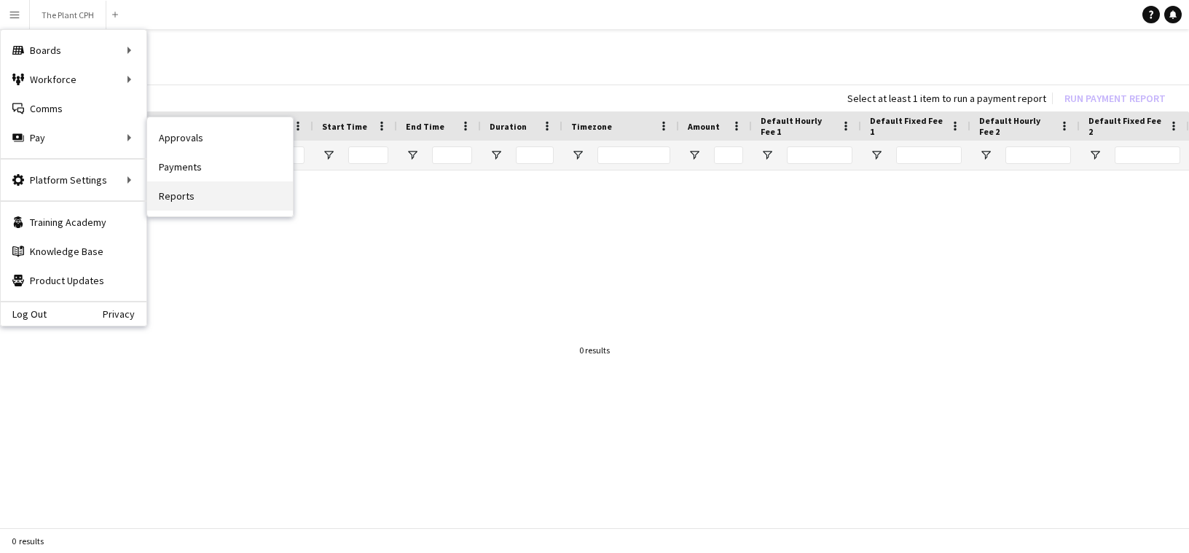
click at [184, 199] on link "Reports" at bounding box center [220, 195] width 146 height 29
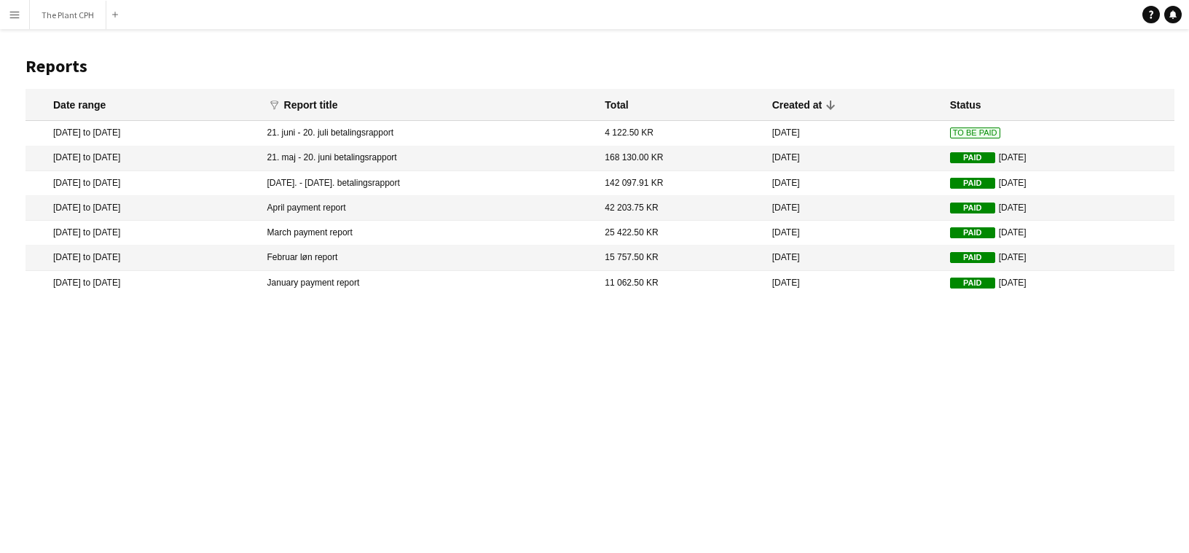
click at [827, 133] on mat-cell "22 Jul 2025" at bounding box center [854, 133] width 178 height 25
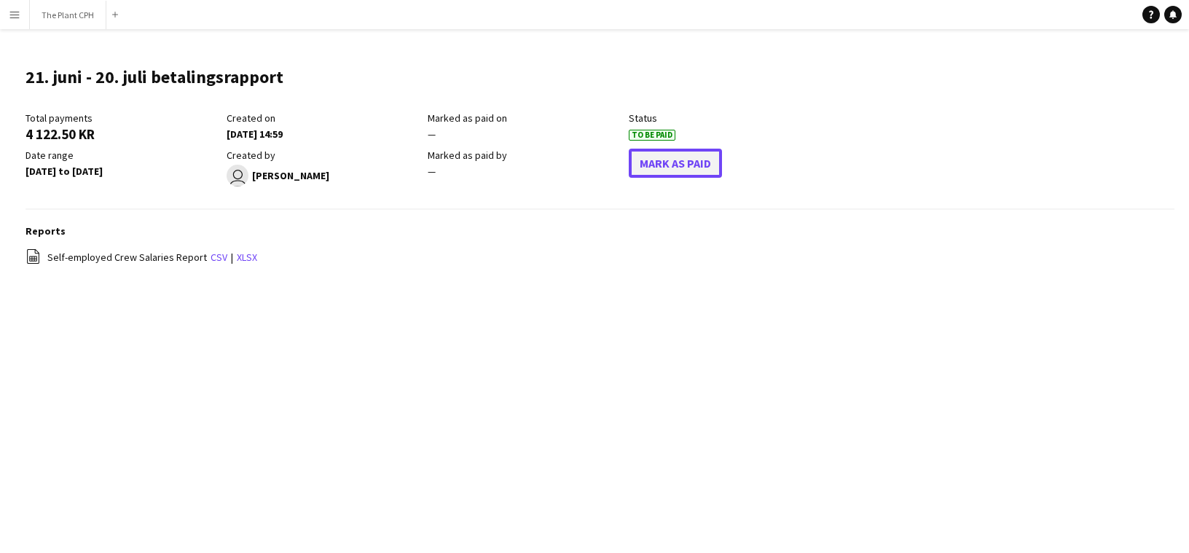
click at [704, 158] on button "Mark As Paid" at bounding box center [675, 163] width 93 height 29
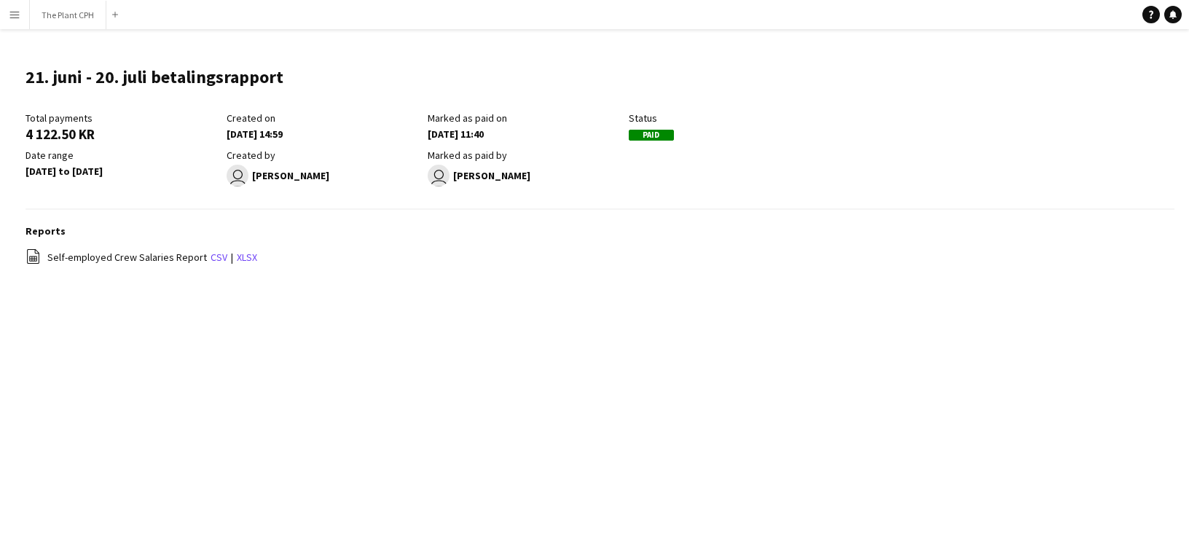
click at [26, 18] on button "Menu" at bounding box center [14, 14] width 29 height 29
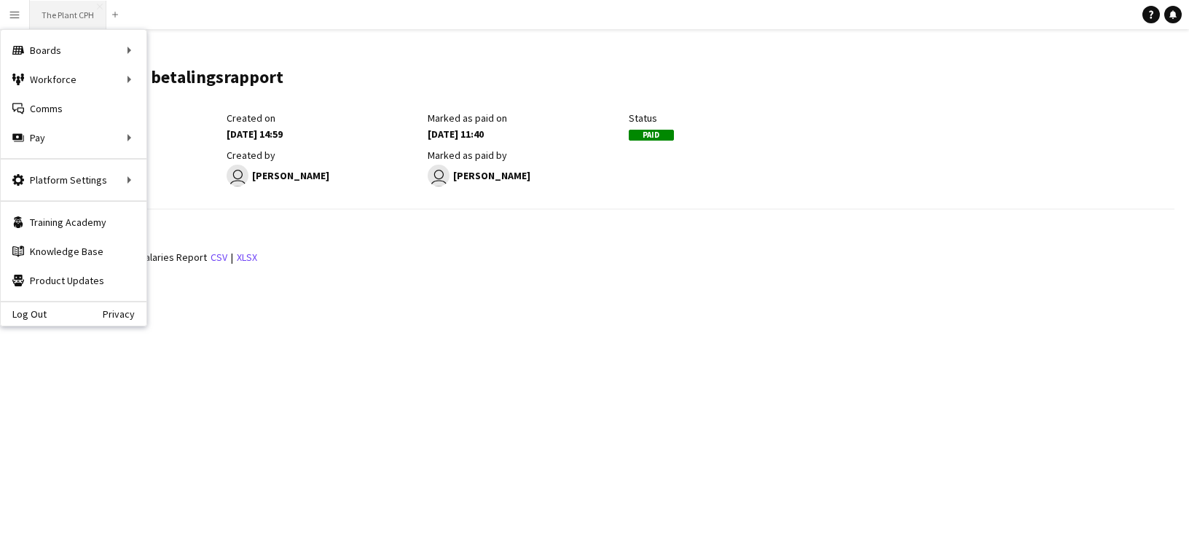
click at [74, 16] on button "The Plant CPH Close" at bounding box center [68, 15] width 77 height 28
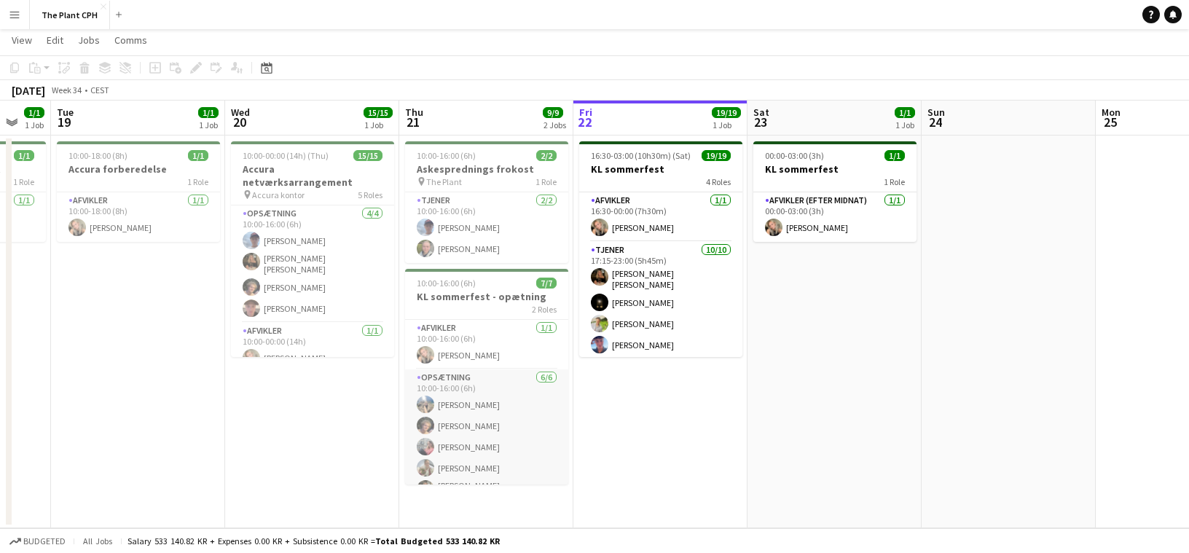
click at [504, 462] on app-card-role "Opsætning 6/6 10:00-16:00 (6h) Filippa Fenger Simon Qvistgaard Anna Madsbjerg M…" at bounding box center [486, 449] width 163 height 160
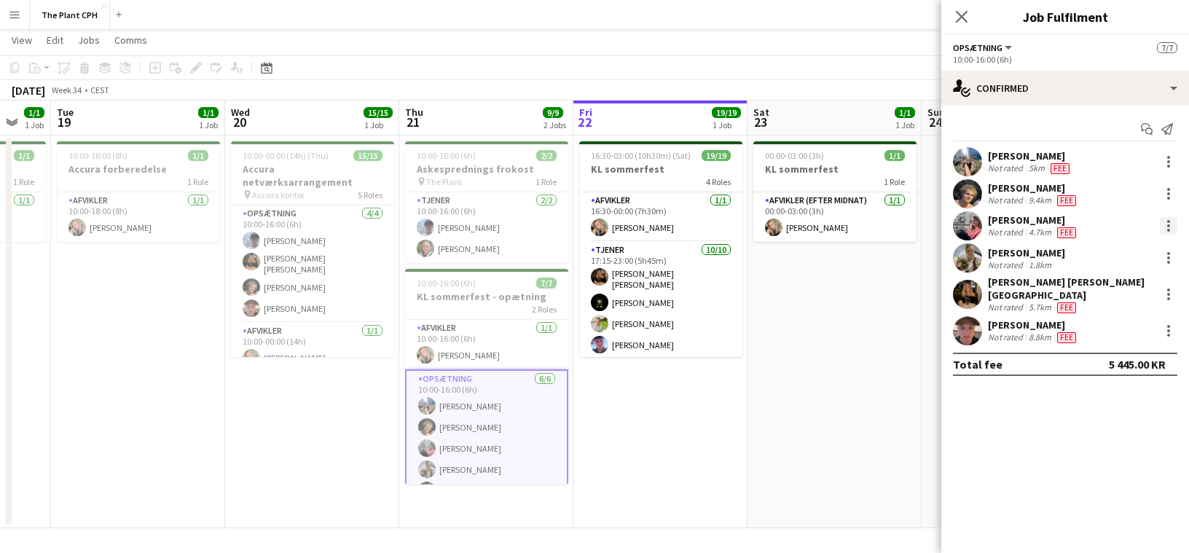
click at [1168, 233] on div at bounding box center [1168, 225] width 17 height 17
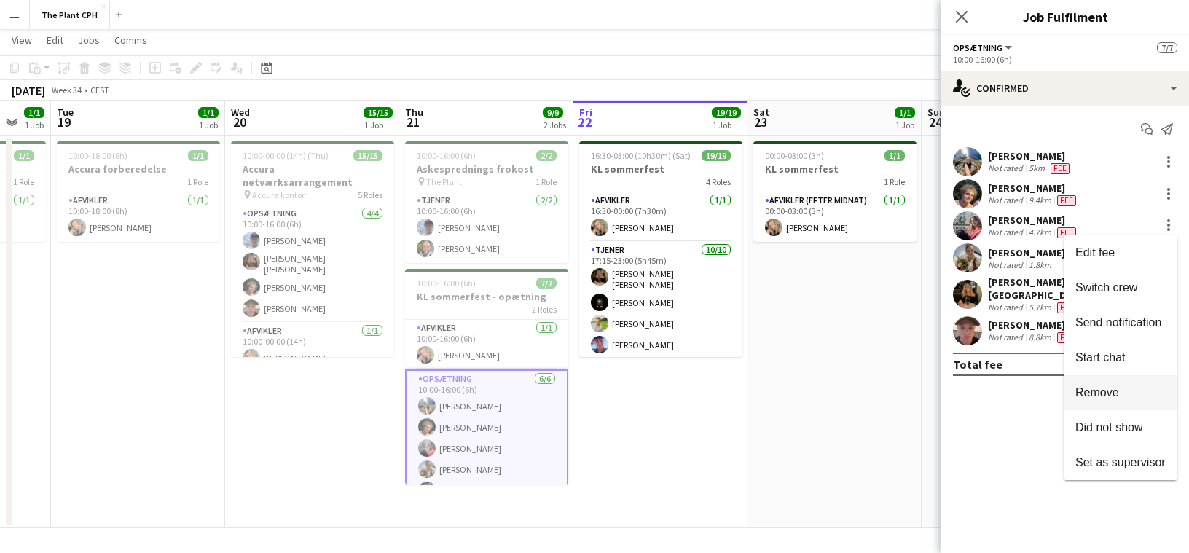
click at [1143, 403] on button "Remove" at bounding box center [1121, 392] width 114 height 35
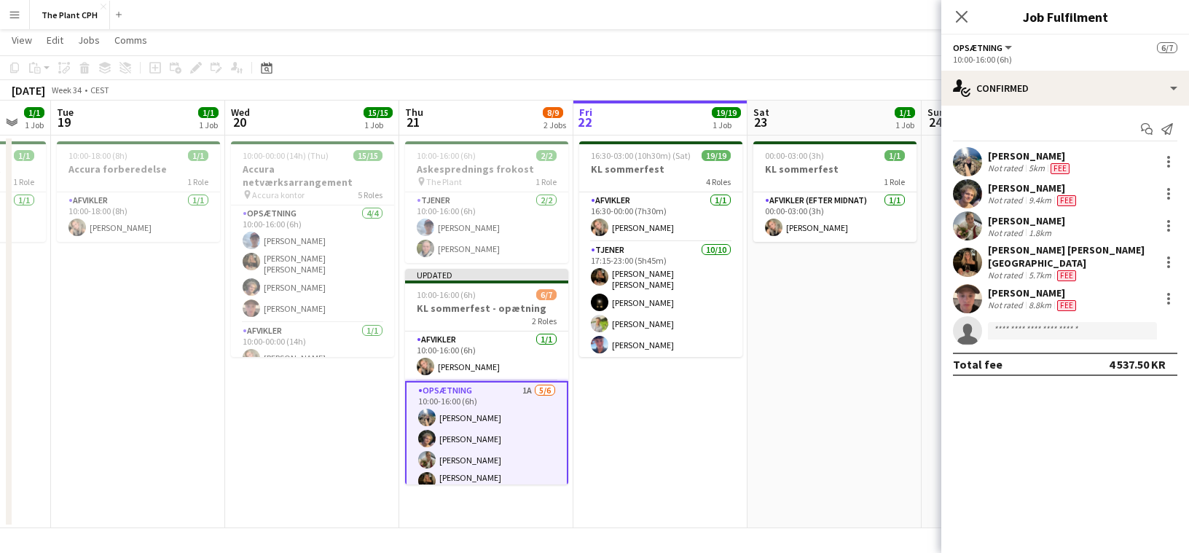
click at [646, 453] on app-date-cell "16:30-03:00 (10h30m) (Sat) 19/19 KL sommerfest 4 Roles Afvikler 1/1 16:30-00:00…" at bounding box center [661, 332] width 174 height 393
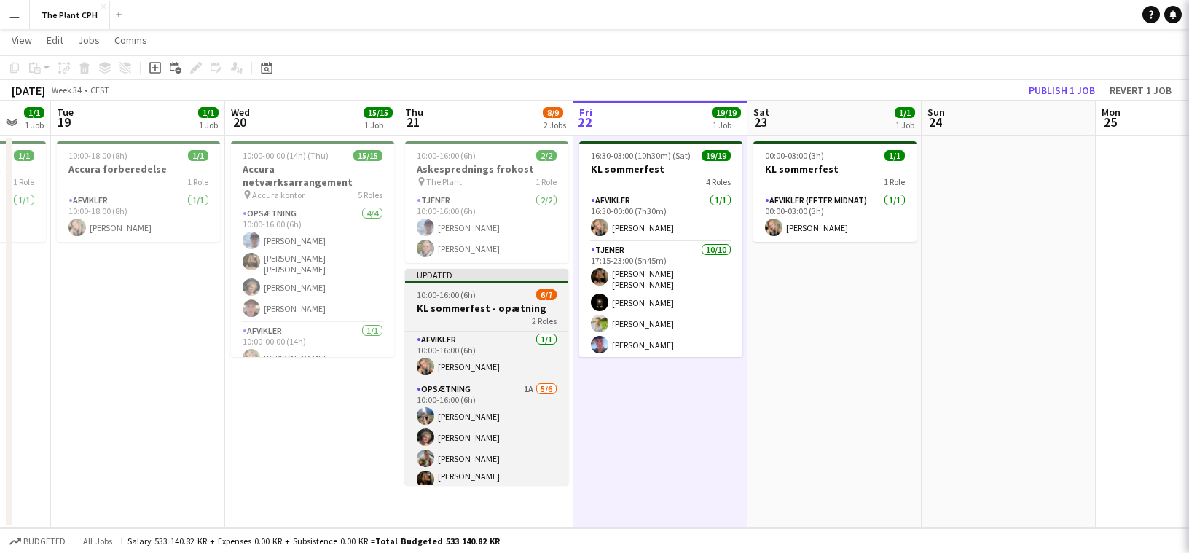
click at [498, 290] on div "10:00-16:00 (6h) 6/7" at bounding box center [486, 294] width 163 height 11
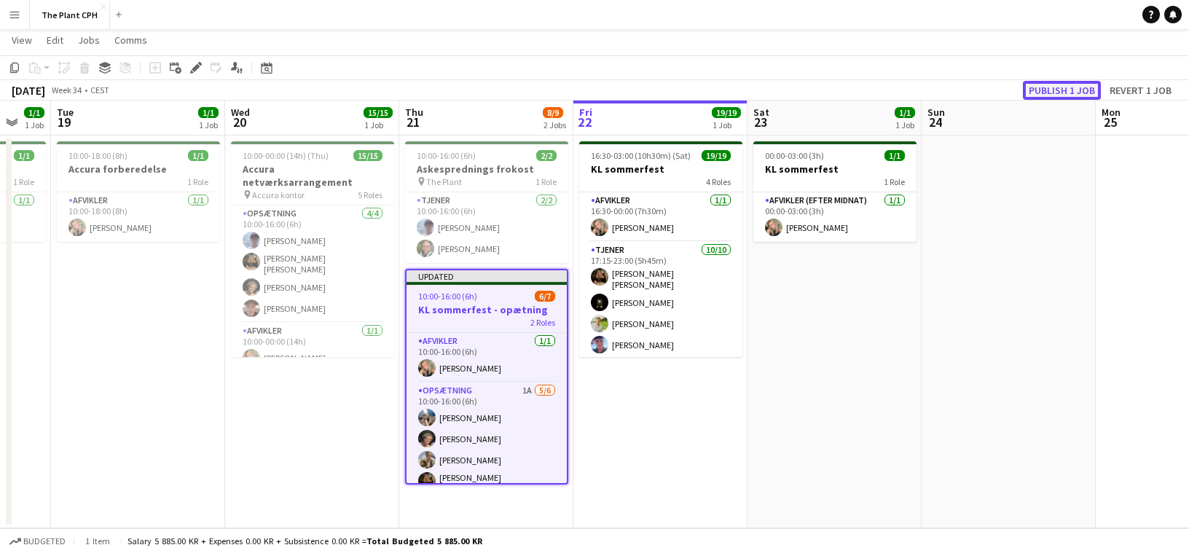
click at [1084, 90] on button "Publish 1 job" at bounding box center [1062, 90] width 78 height 19
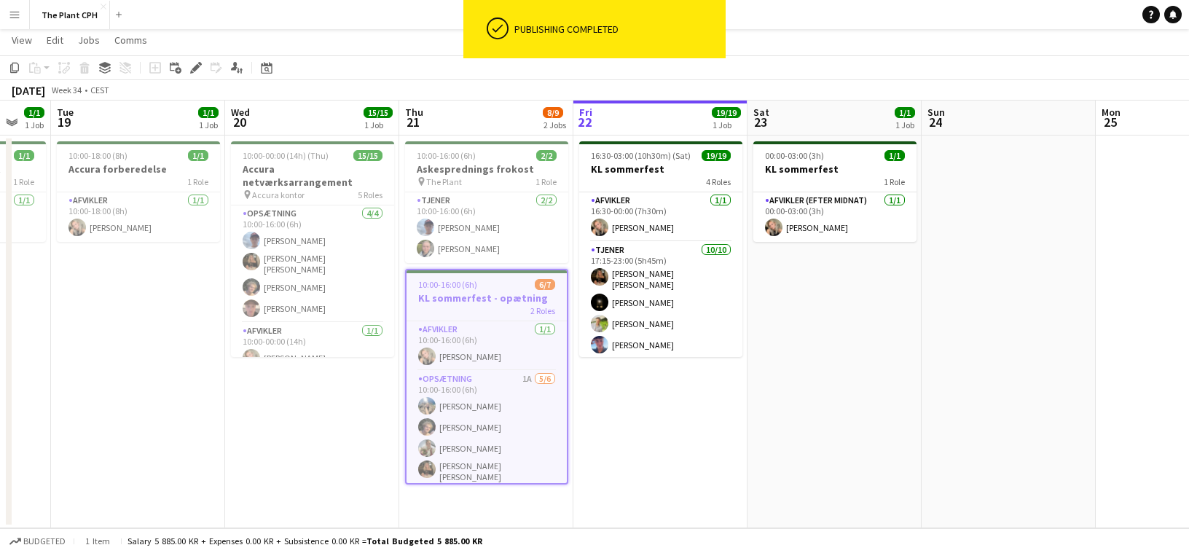
click at [488, 305] on div "2 Roles" at bounding box center [487, 311] width 160 height 12
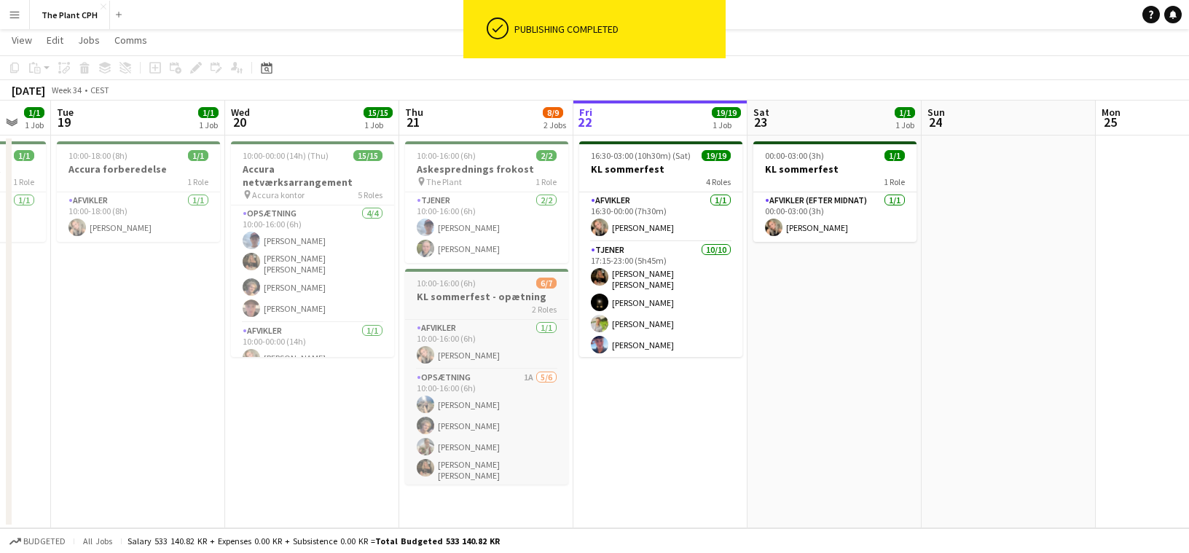
click at [447, 294] on h3 "KL sommerfest - opætning" at bounding box center [486, 296] width 163 height 13
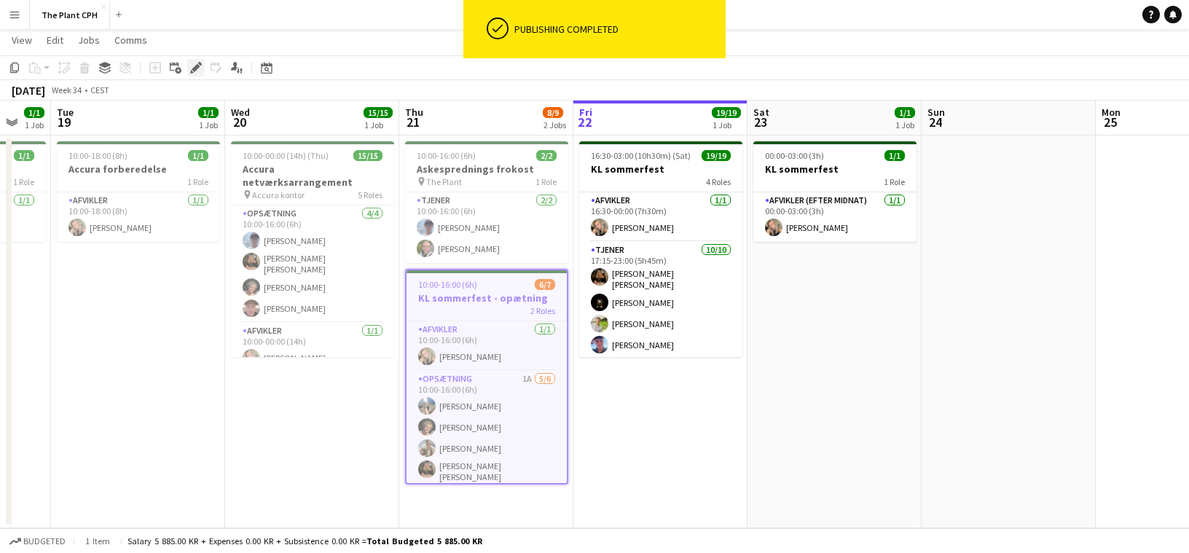
click at [195, 64] on icon "Edit" at bounding box center [196, 68] width 12 height 12
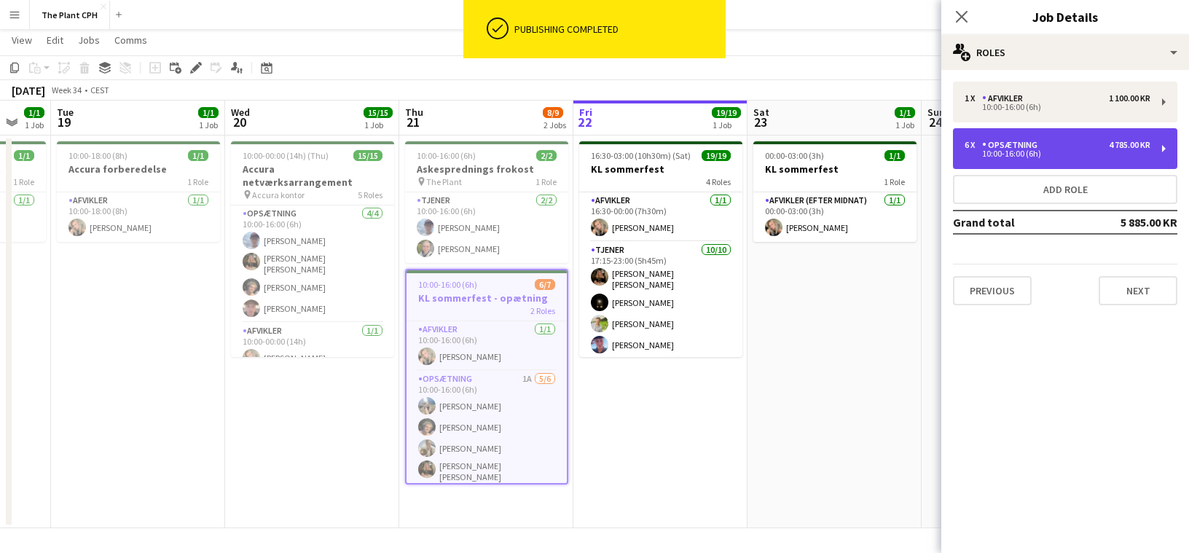
click at [1066, 148] on div "6 x Opsætning 4 785.00 KR" at bounding box center [1058, 145] width 186 height 10
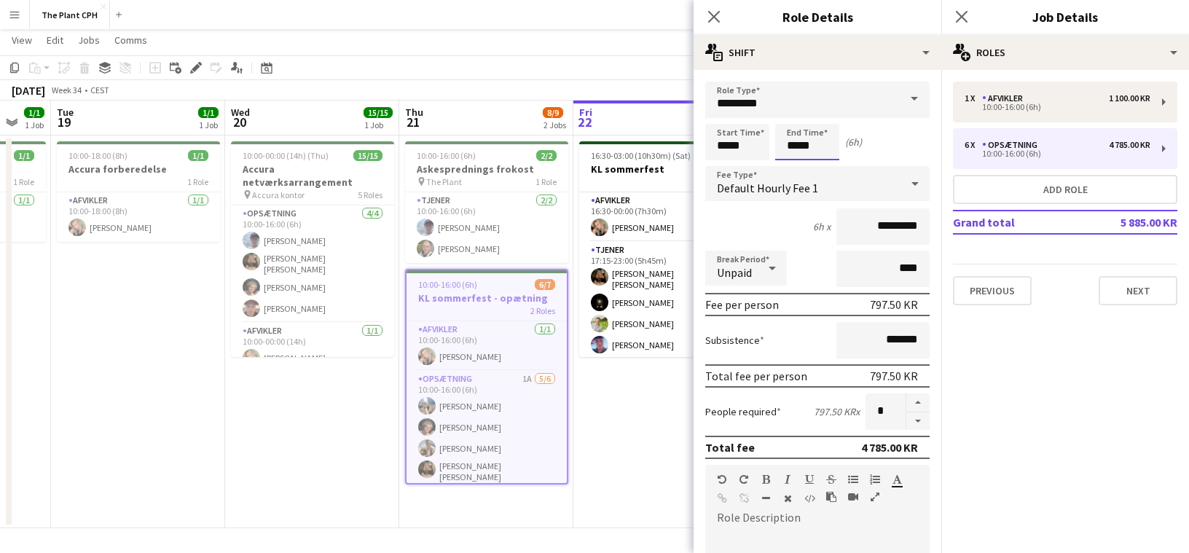
click at [814, 138] on body "Menu Boards Boards Boards All jobs Status Workforce Workforce My Workforce Recr…" at bounding box center [594, 262] width 1189 height 582
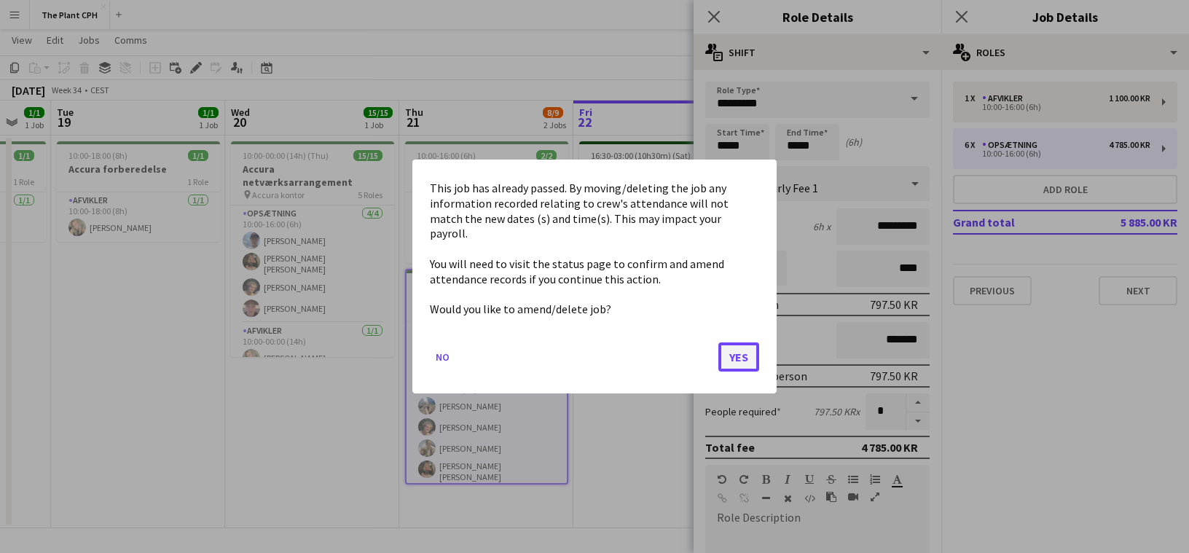
click at [747, 345] on button "Yes" at bounding box center [739, 356] width 41 height 29
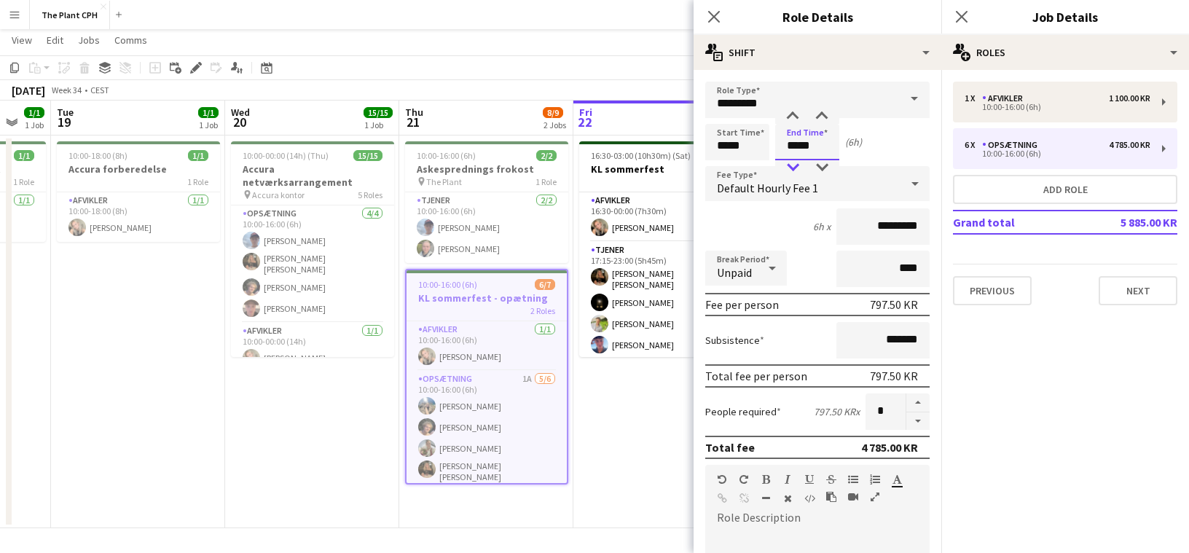
type input "*****"
click at [802, 169] on div at bounding box center [792, 167] width 29 height 15
click at [681, 78] on app-toolbar "Copy Paste Paste Command V Paste with crew Command Shift V Paste linked Job [GE…" at bounding box center [594, 67] width 1189 height 25
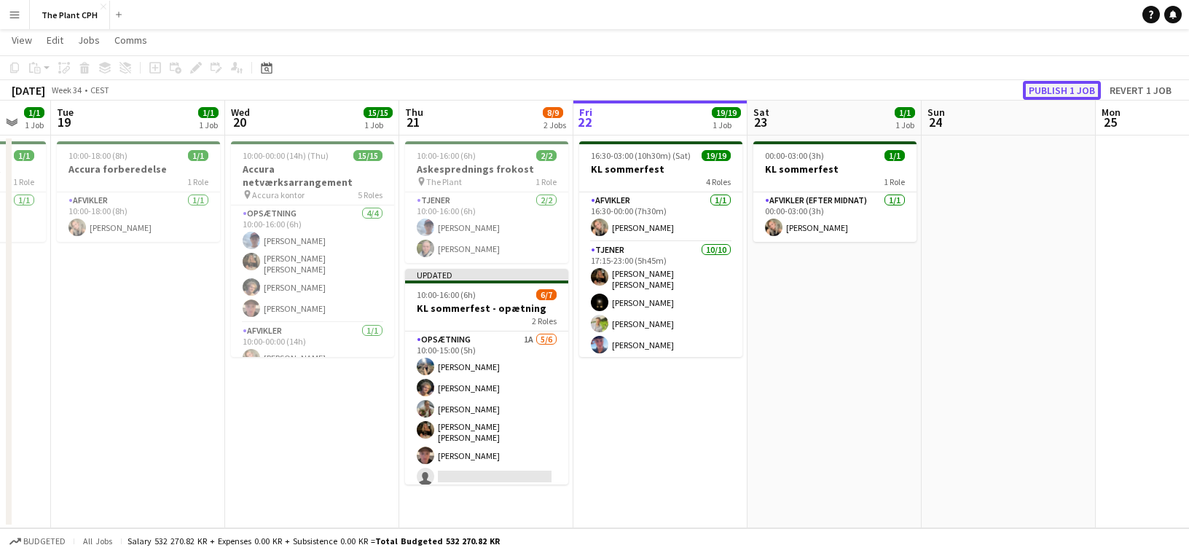
click at [1036, 92] on button "Publish 1 job" at bounding box center [1062, 90] width 78 height 19
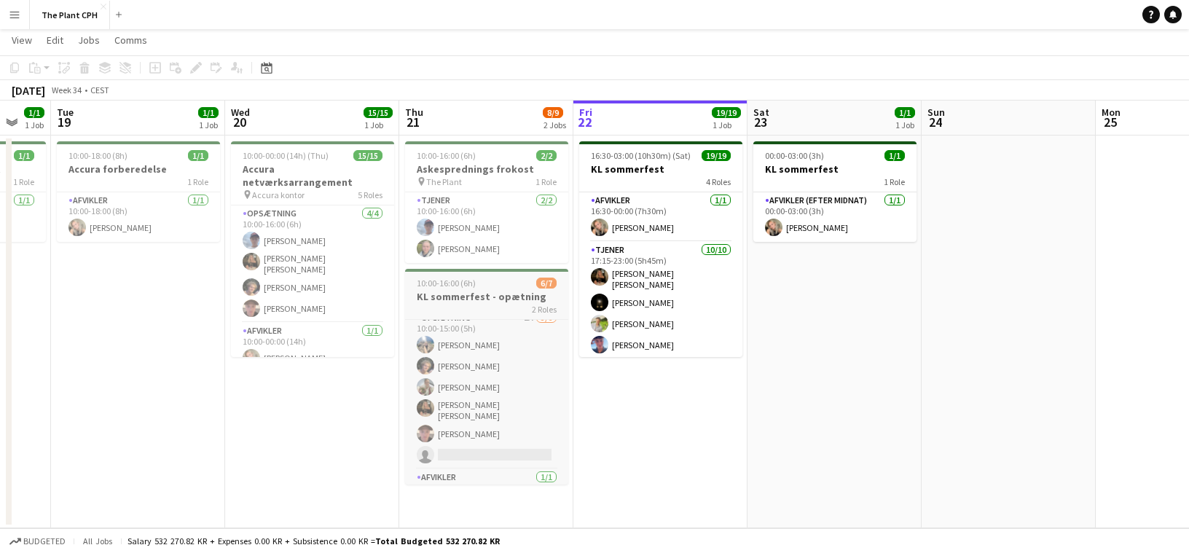
click at [518, 302] on h3 "KL sommerfest - opætning" at bounding box center [486, 296] width 163 height 13
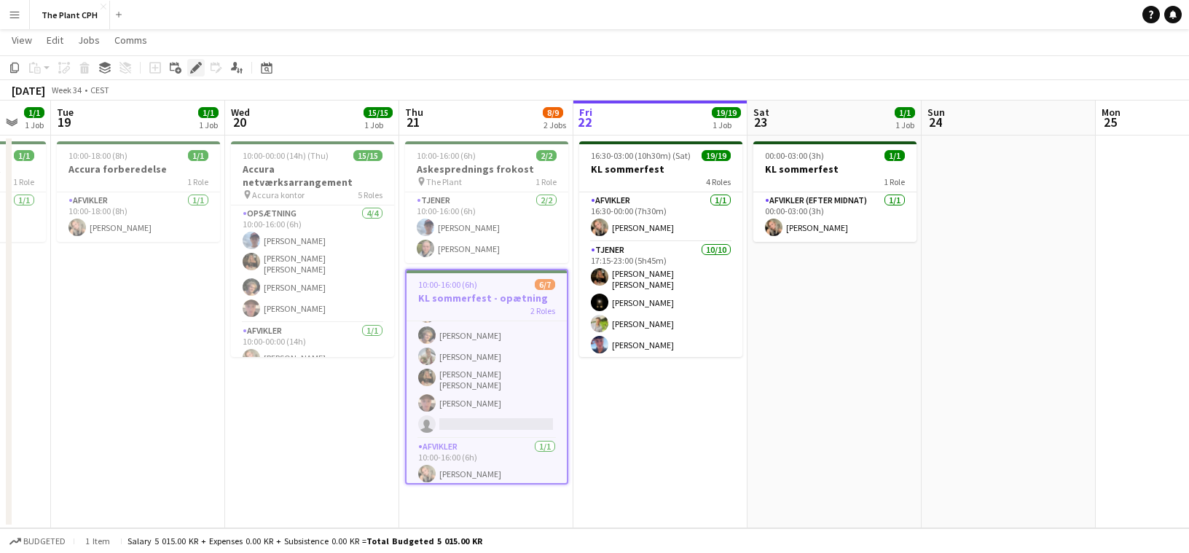
click at [198, 68] on icon "Edit" at bounding box center [196, 68] width 12 height 12
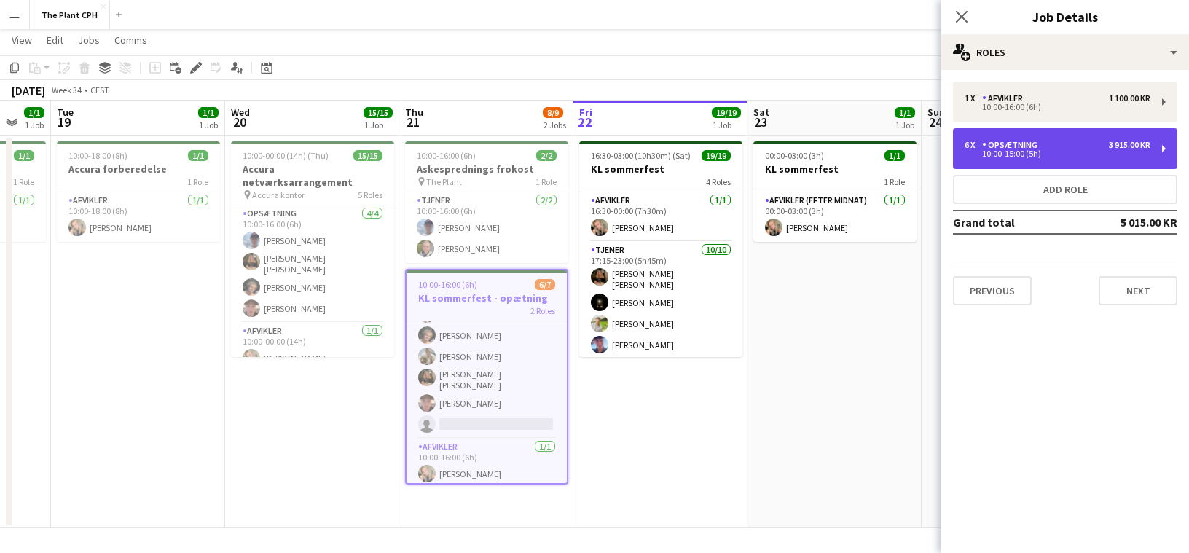
click at [1046, 140] on div "6 x Opsætning 3 915.00 KR" at bounding box center [1058, 145] width 186 height 10
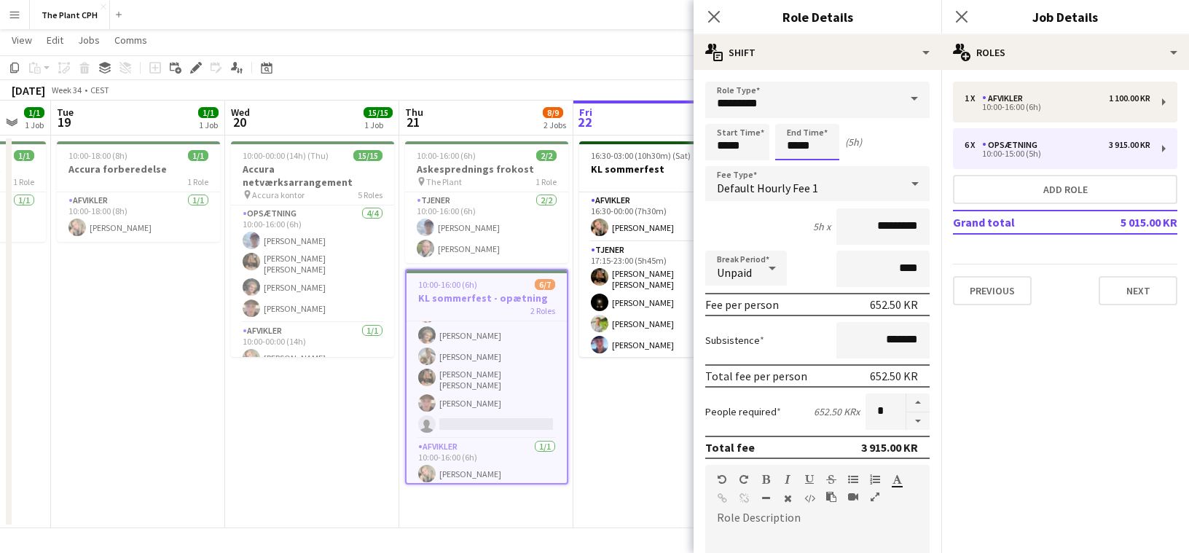
click at [807, 146] on body "Menu Boards Boards Boards All jobs Status Workforce Workforce My Workforce Recr…" at bounding box center [594, 262] width 1189 height 582
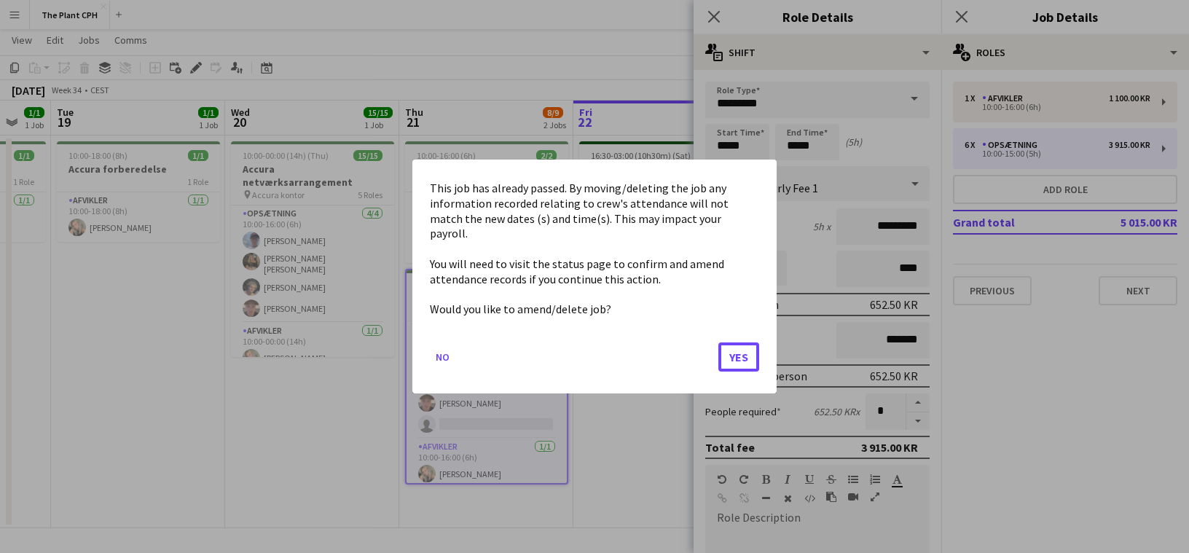
drag, startPoint x: 735, startPoint y: 352, endPoint x: 816, endPoint y: 152, distance: 216.4
click at [737, 349] on button "Yes" at bounding box center [739, 356] width 41 height 29
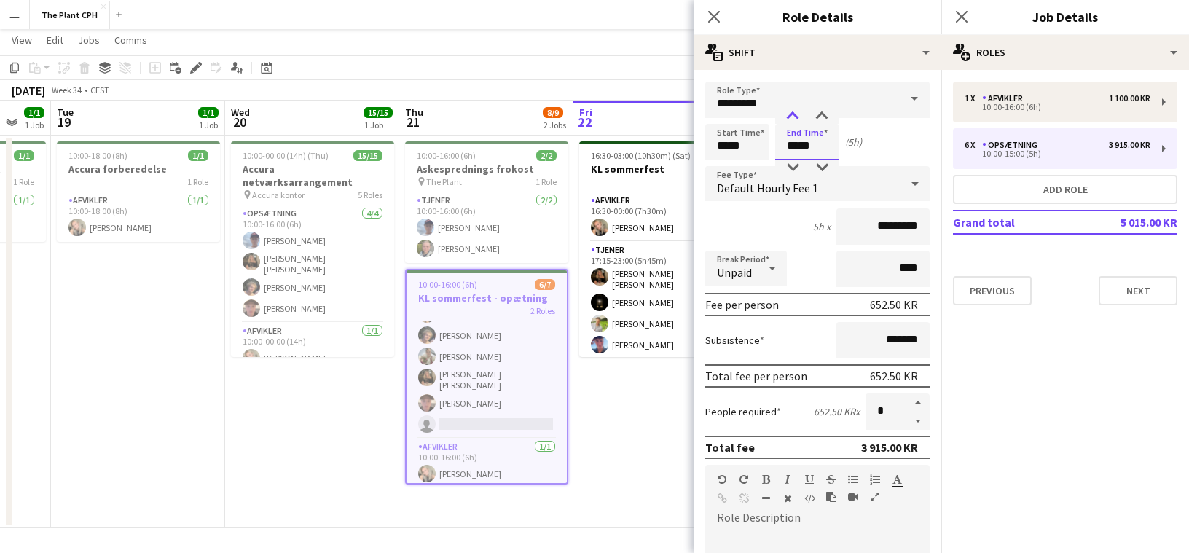
type input "*****"
click at [799, 120] on div at bounding box center [792, 116] width 29 height 15
click at [912, 426] on button "button" at bounding box center [918, 421] width 23 height 18
type input "*"
click at [482, 39] on app-page-menu "View Day view expanded Day view collapsed Month view Date picker Jump to today …" at bounding box center [594, 42] width 1189 height 28
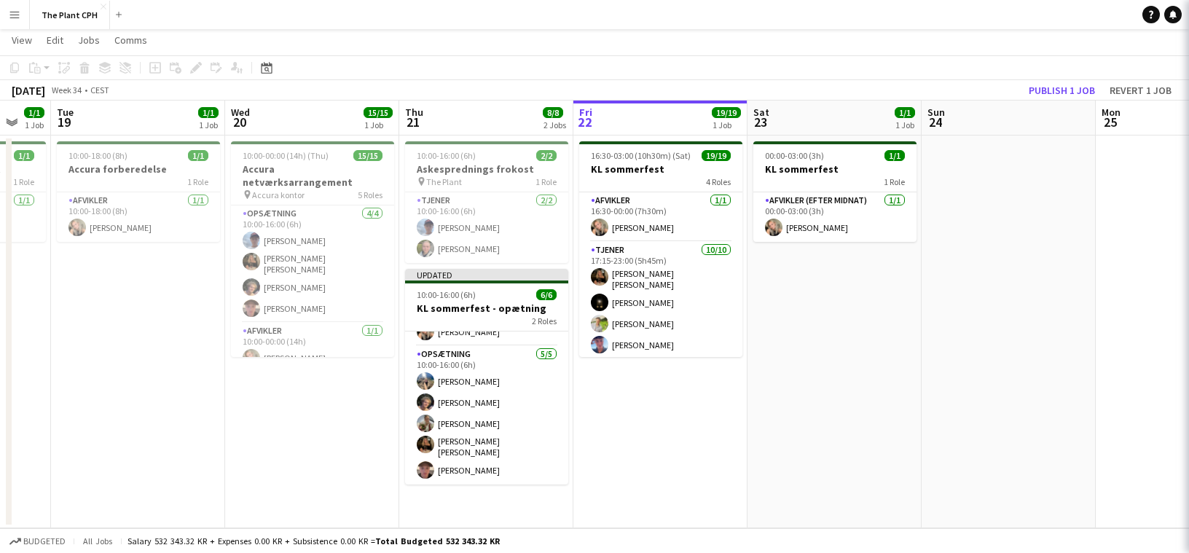
scroll to position [31, 0]
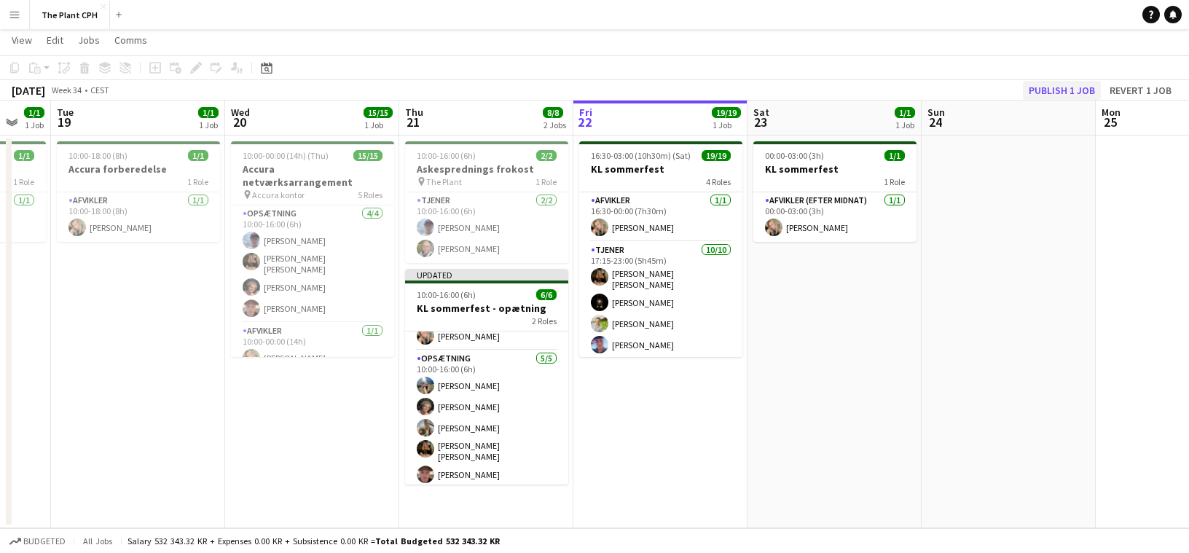
drag, startPoint x: 1025, startPoint y: 101, endPoint x: 1035, endPoint y: 95, distance: 11.1
click at [1025, 101] on app-board-header-date "Sun 24" at bounding box center [1009, 118] width 174 height 35
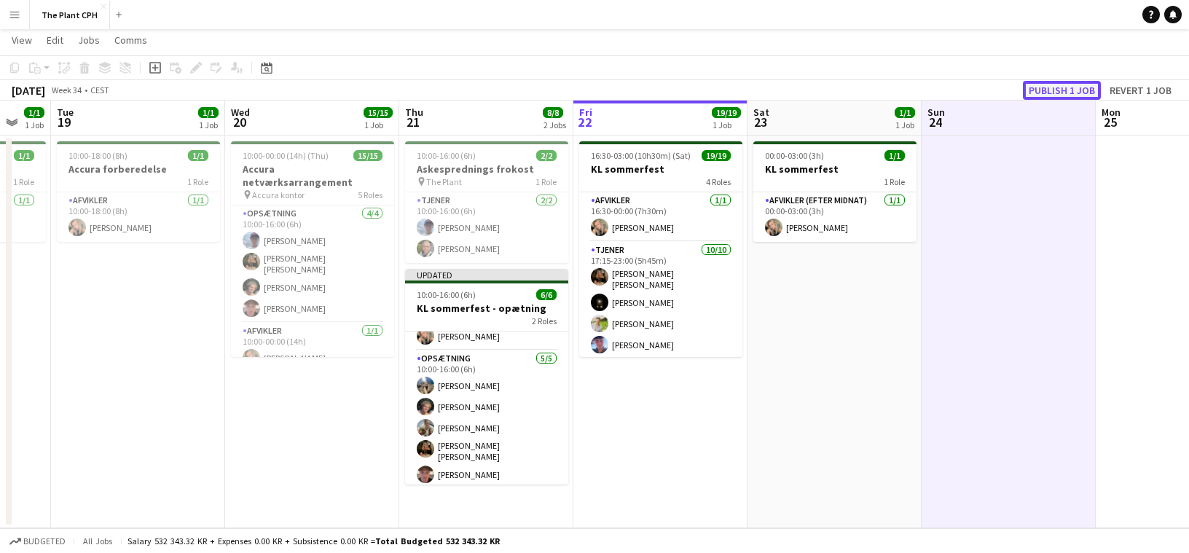
click at [1036, 94] on button "Publish 1 job" at bounding box center [1062, 90] width 78 height 19
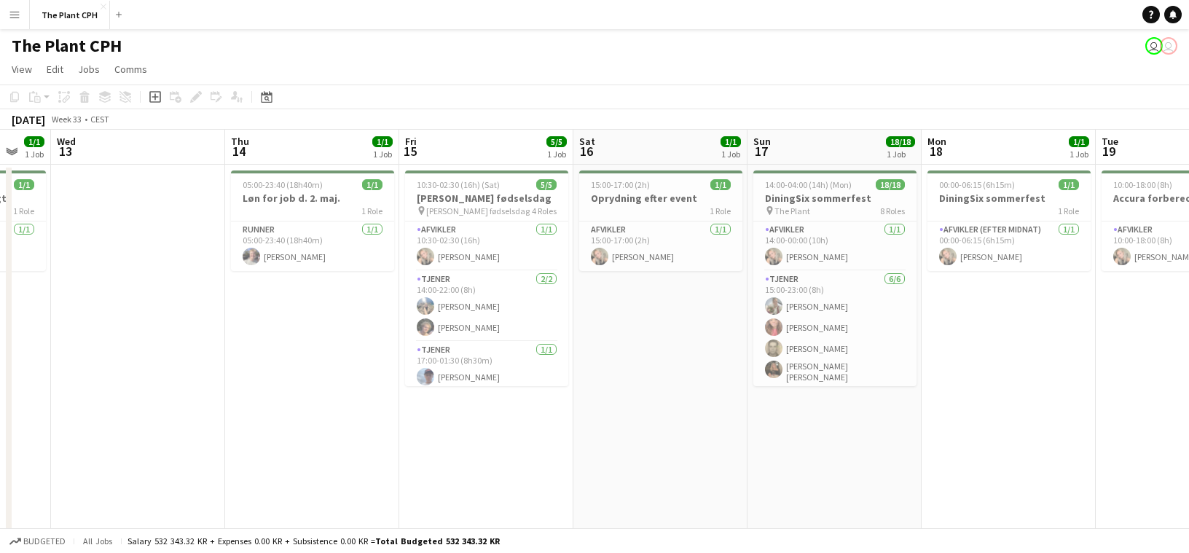
scroll to position [0, 396]
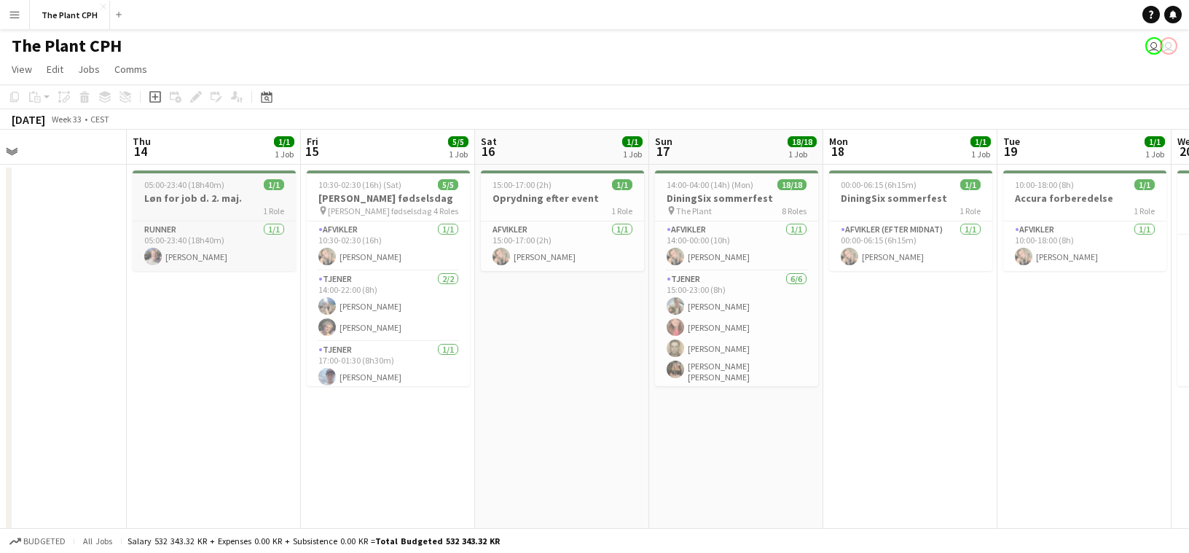
click at [211, 192] on h3 "Løn for job d. 2. maj." at bounding box center [214, 198] width 163 height 13
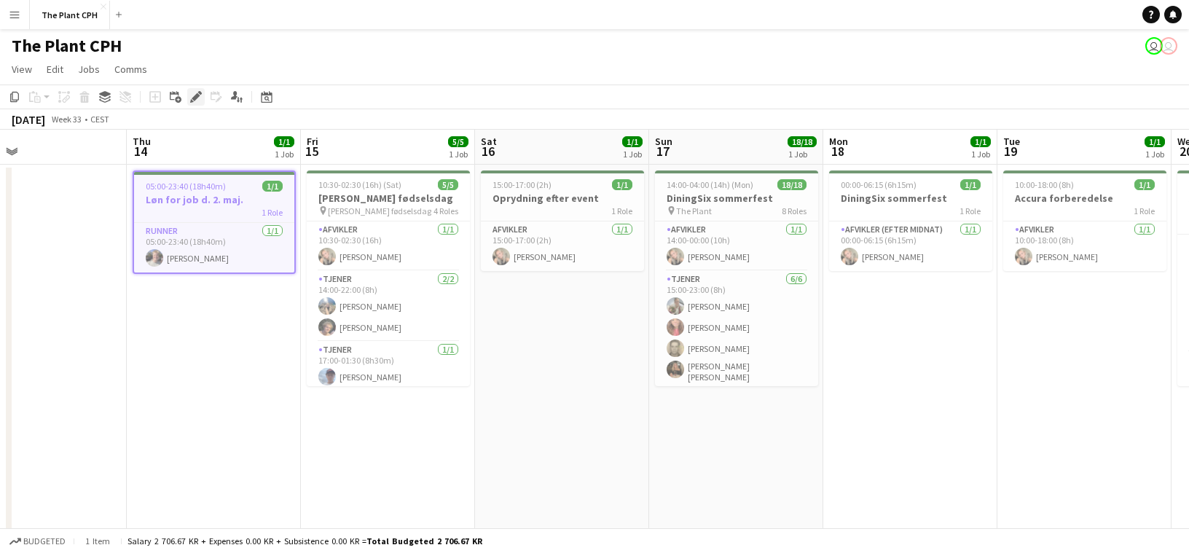
click at [199, 101] on icon "Edit" at bounding box center [196, 97] width 12 height 12
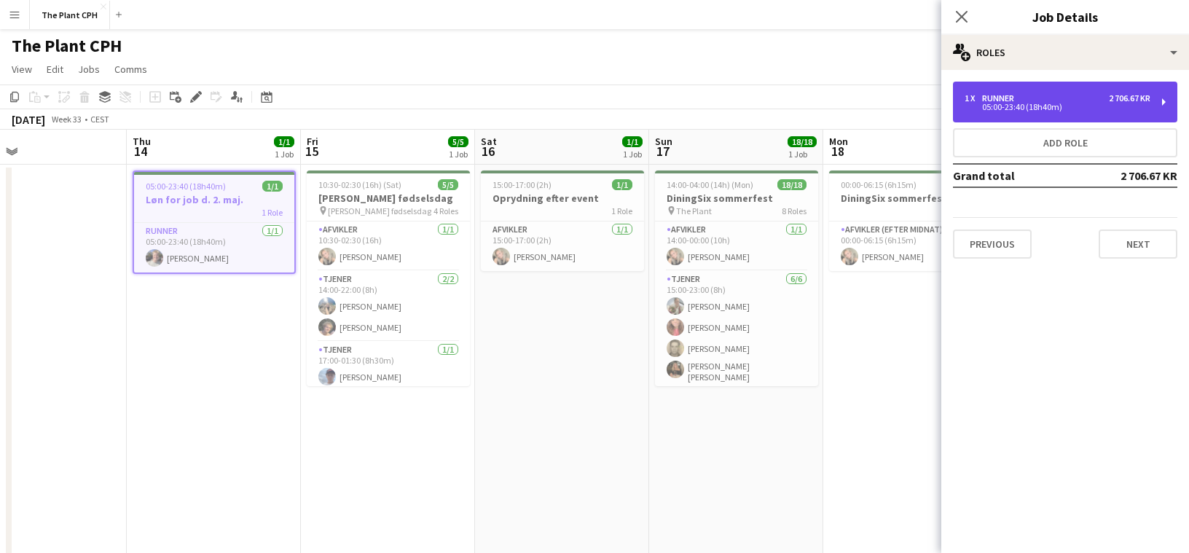
click at [1069, 95] on div "1 x Runner 2 706.67 KR" at bounding box center [1058, 98] width 186 height 10
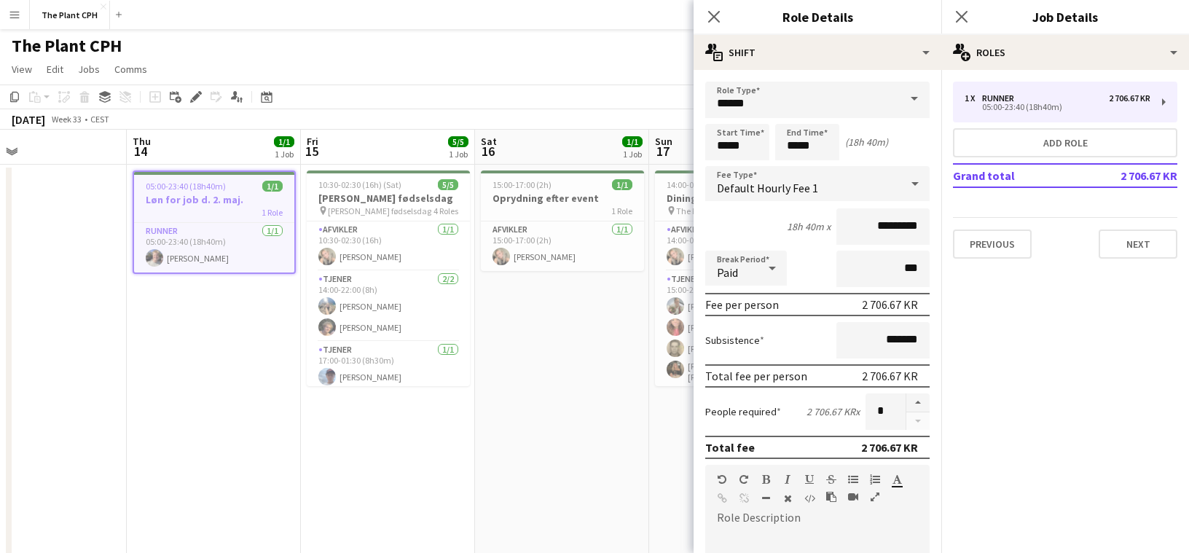
click at [284, 186] on div "05:00-23:40 (18h40m) 1/1" at bounding box center [214, 186] width 160 height 11
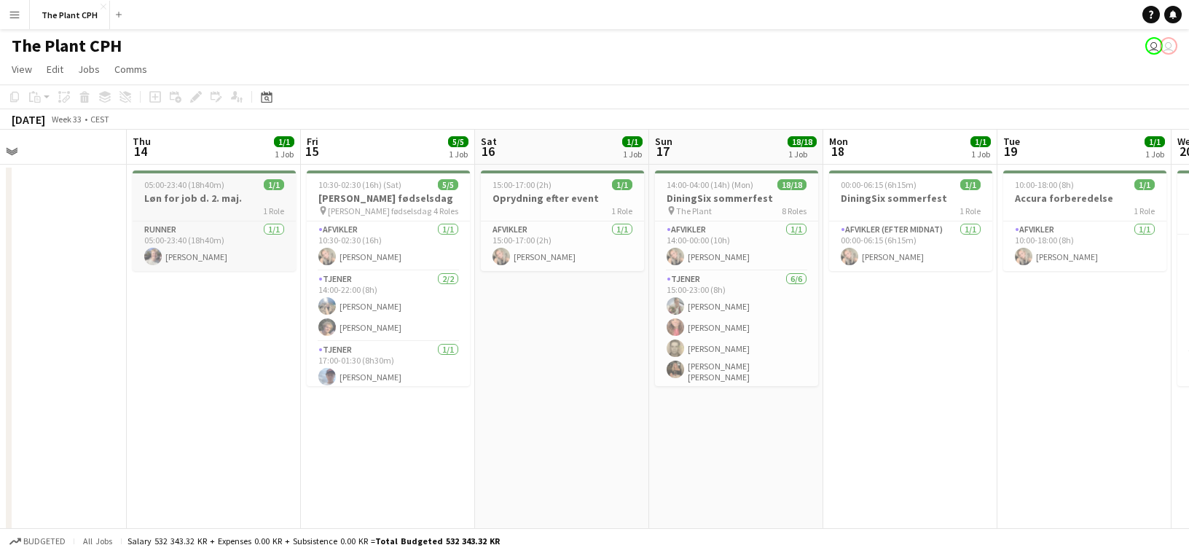
click at [265, 192] on h3 "Løn for job d. 2. maj." at bounding box center [214, 198] width 163 height 13
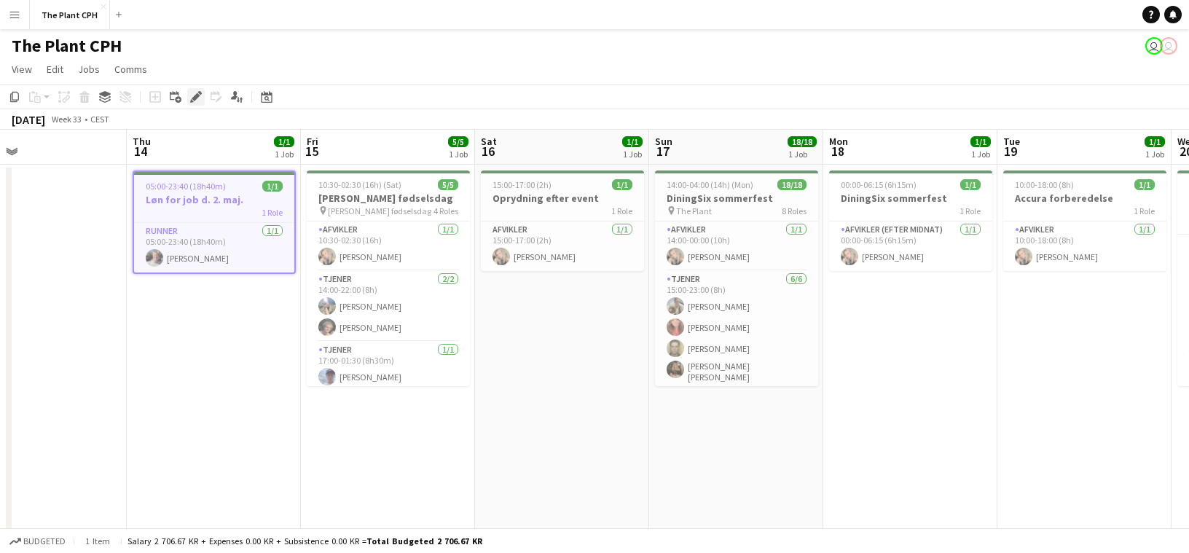
click at [190, 92] on icon "Edit" at bounding box center [196, 97] width 12 height 12
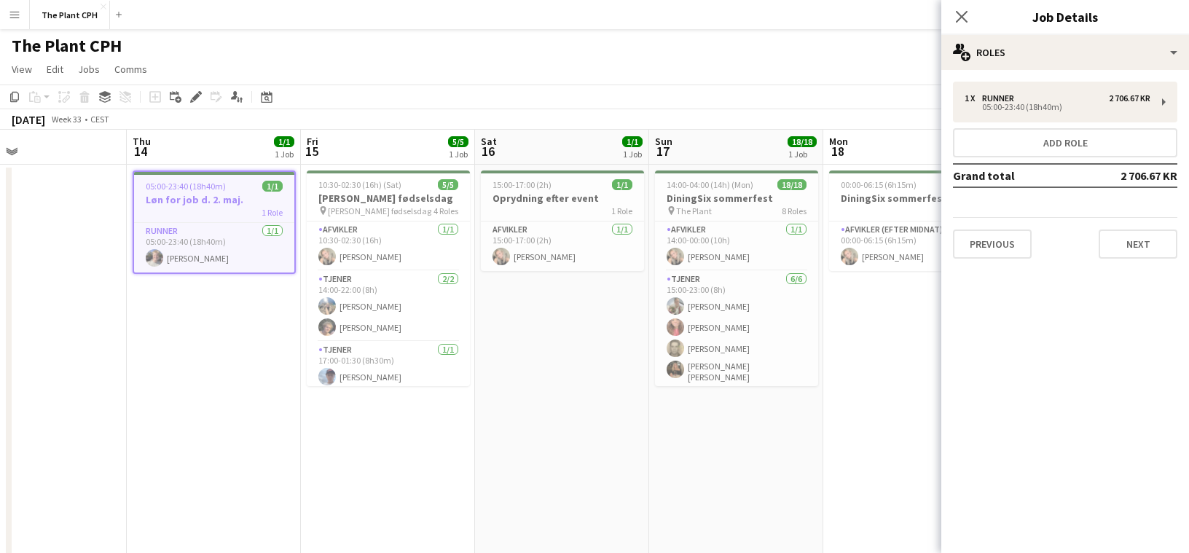
click at [1156, 224] on div "Previous Next" at bounding box center [1065, 238] width 224 height 42
click at [1146, 238] on button "Next" at bounding box center [1138, 244] width 79 height 29
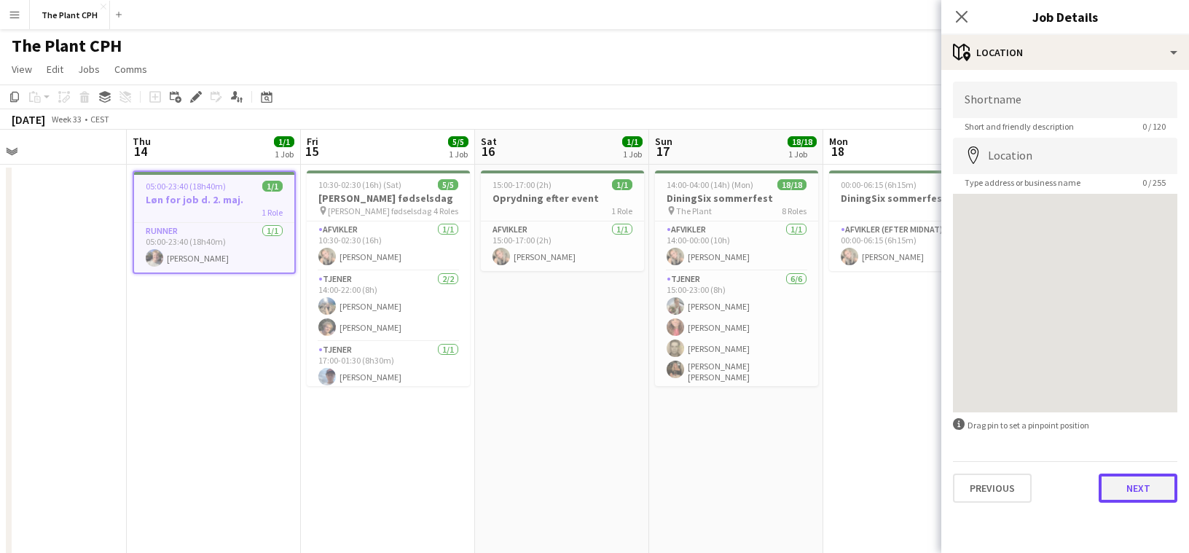
click at [1149, 493] on button "Next" at bounding box center [1138, 488] width 79 height 29
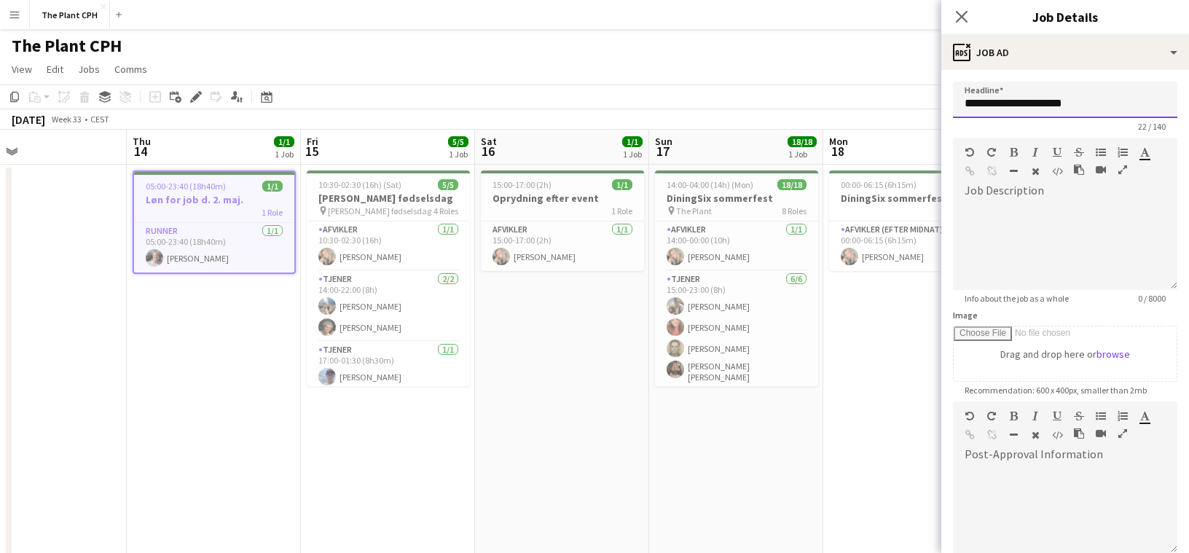
click at [1092, 109] on input "**********" at bounding box center [1065, 100] width 224 height 36
type input "**********"
click at [859, 116] on div "August 2025 Week 33 • CEST" at bounding box center [594, 119] width 1189 height 20
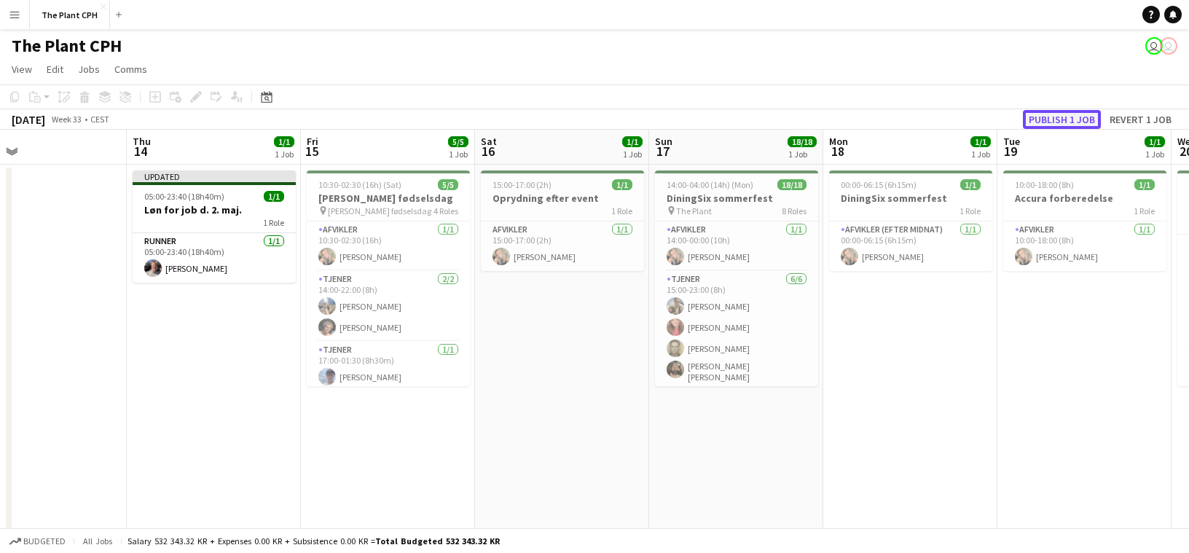
click at [1077, 113] on button "Publish 1 job" at bounding box center [1062, 119] width 78 height 19
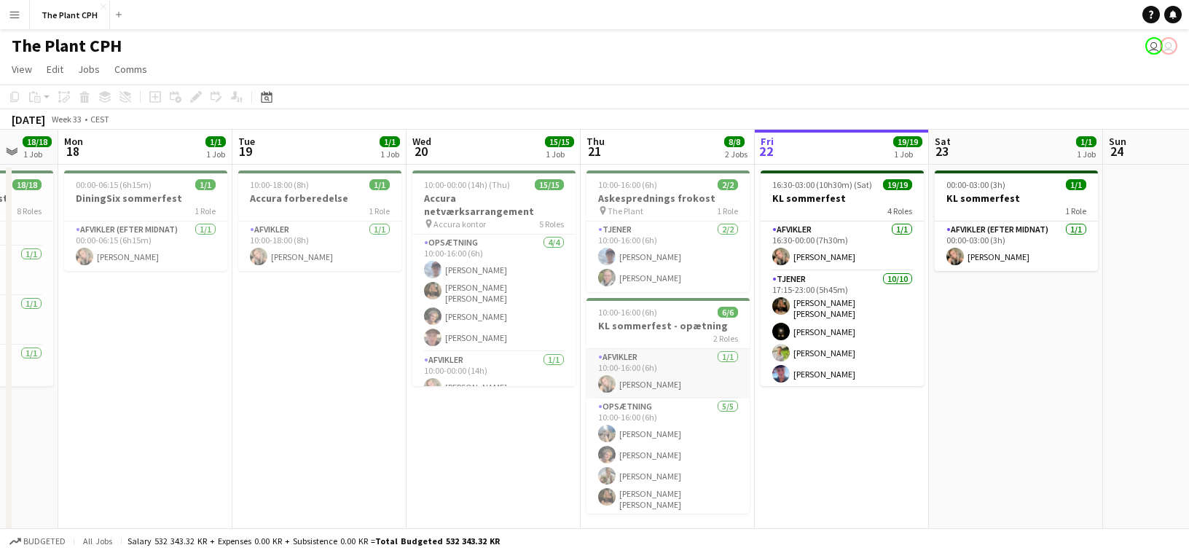
scroll to position [19, 0]
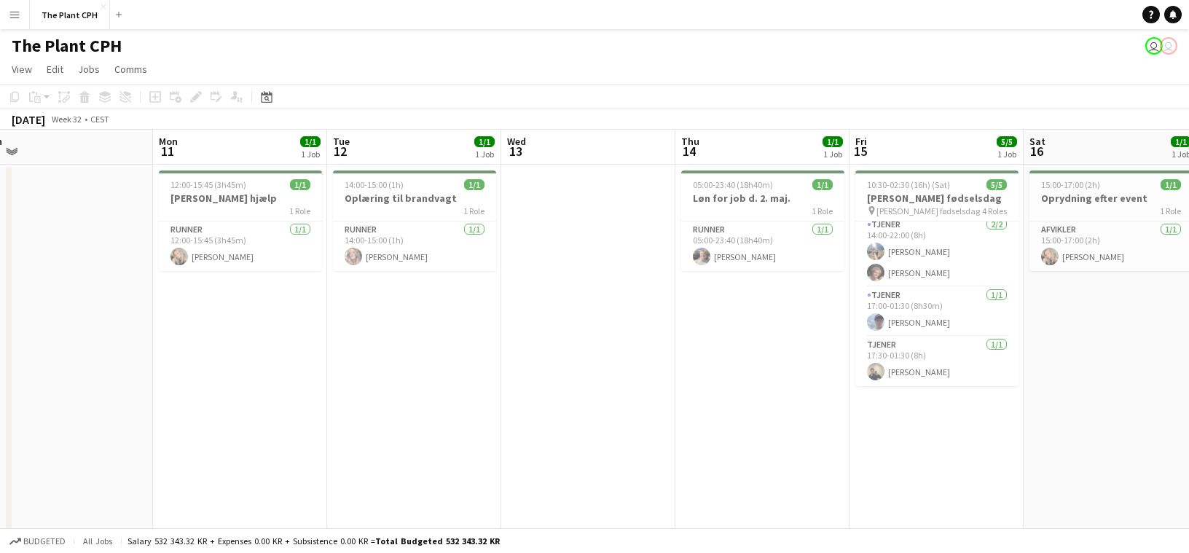
click at [544, 412] on app-date-cell at bounding box center [588, 361] width 174 height 393
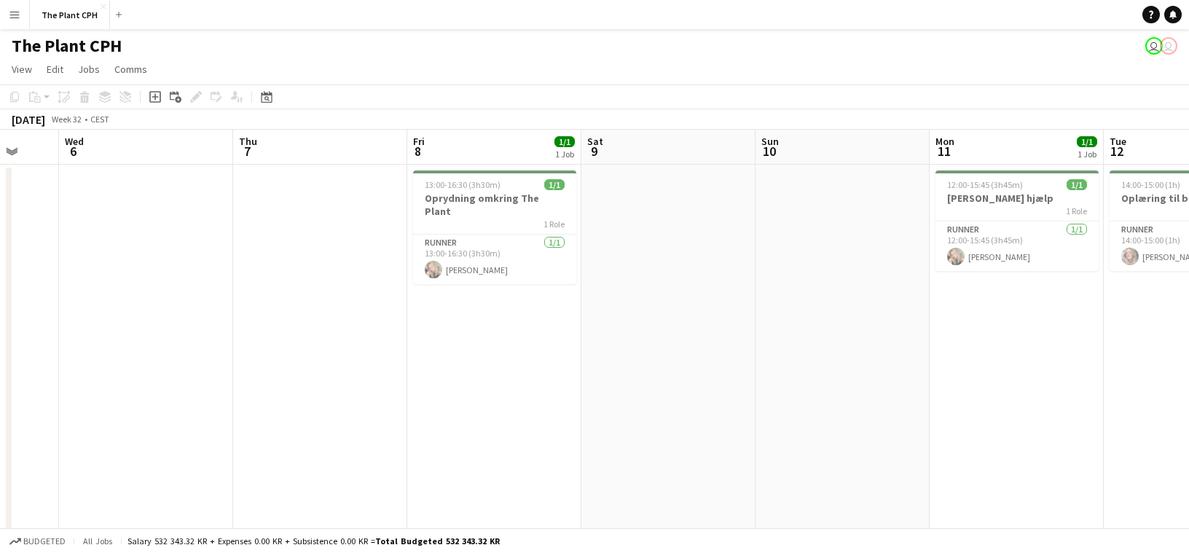
scroll to position [0, 512]
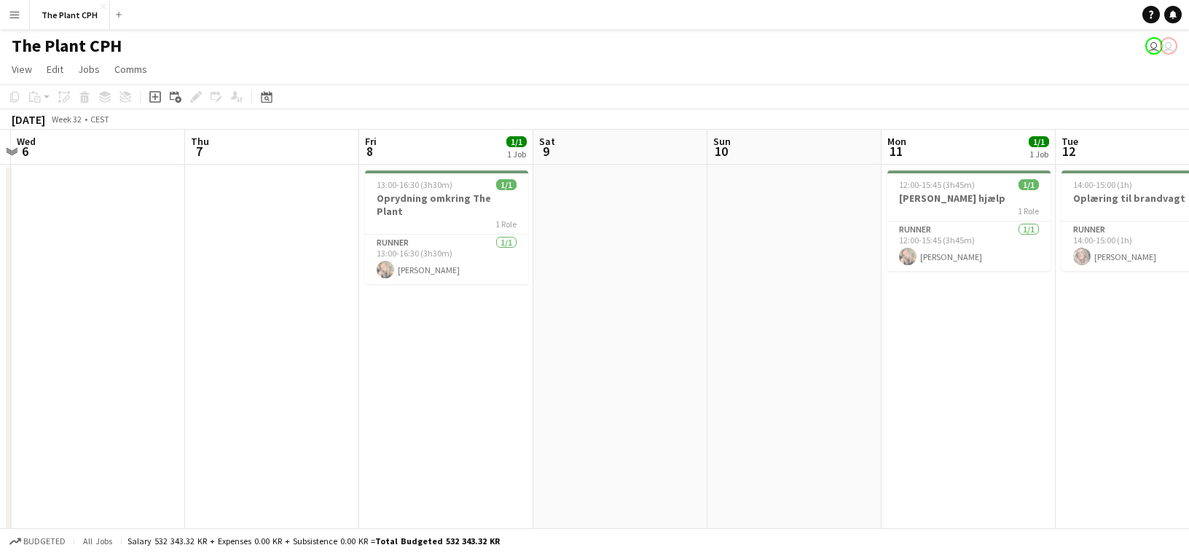
click at [559, 415] on app-date-cell at bounding box center [620, 361] width 174 height 393
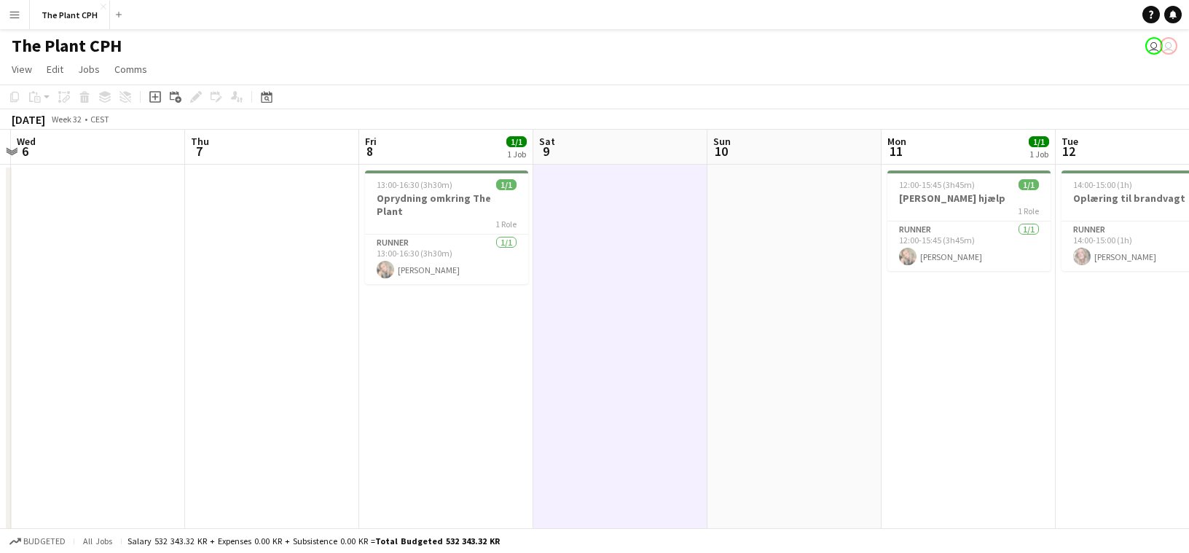
drag, startPoint x: 700, startPoint y: 313, endPoint x: 713, endPoint y: 306, distance: 14.7
click at [701, 312] on app-date-cell at bounding box center [620, 361] width 174 height 393
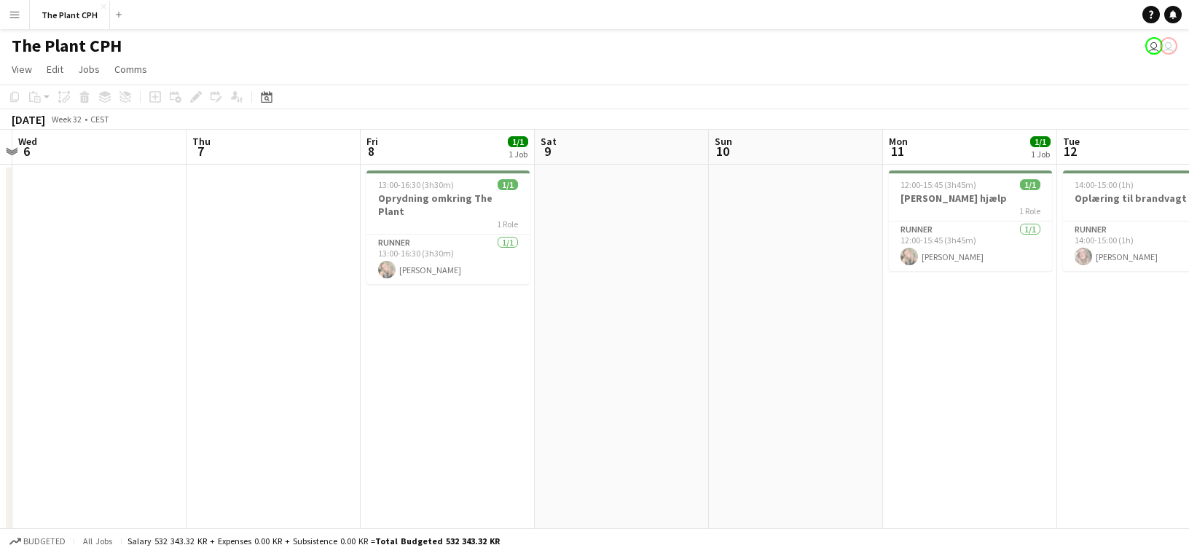
click at [723, 300] on app-date-cell at bounding box center [796, 361] width 174 height 393
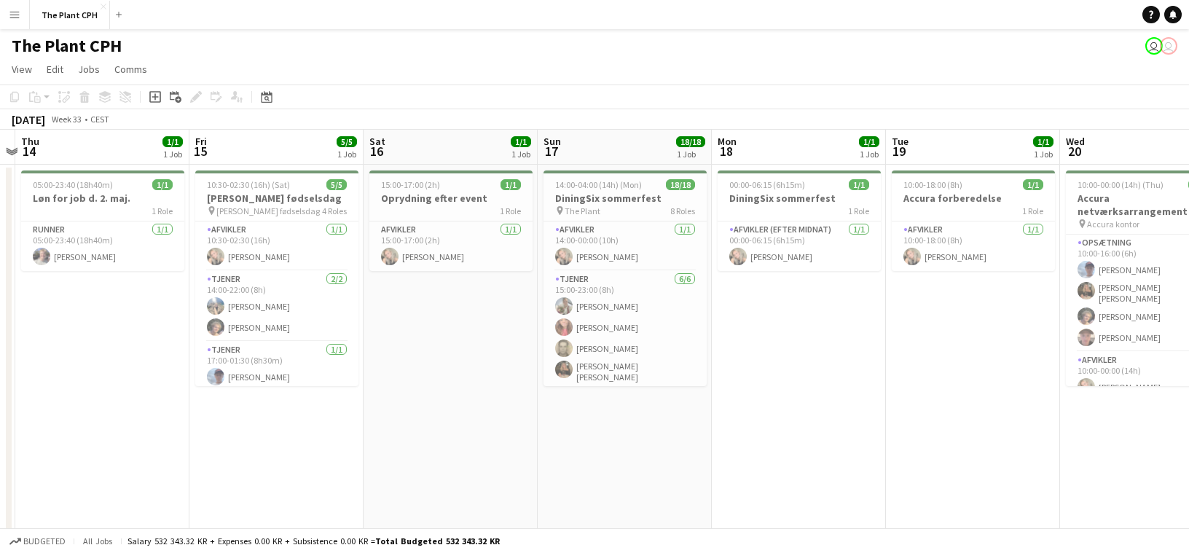
scroll to position [0, 557]
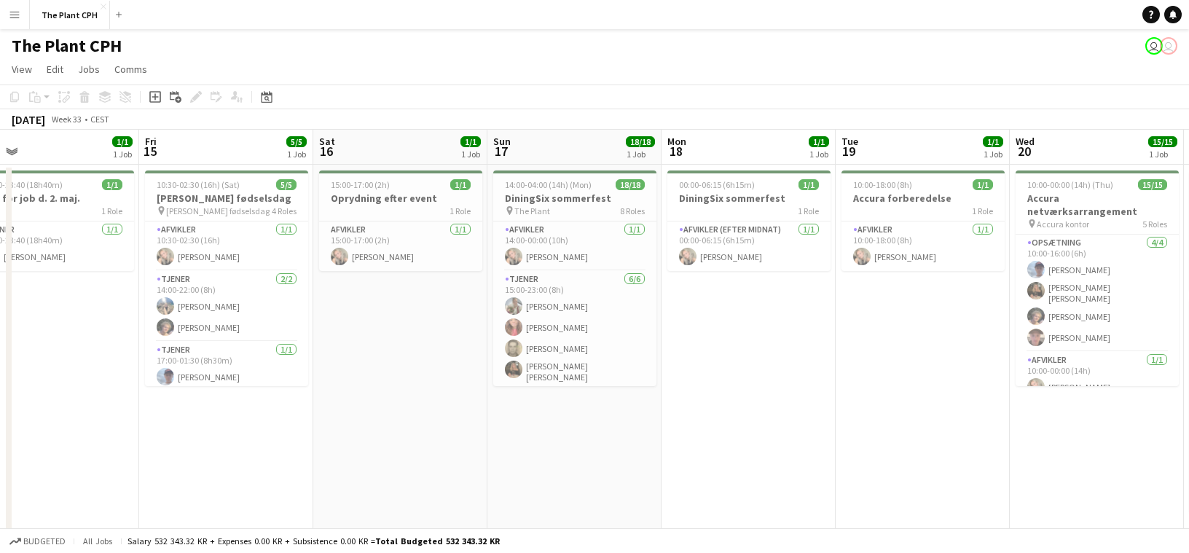
click at [23, 15] on button "Menu" at bounding box center [14, 14] width 29 height 29
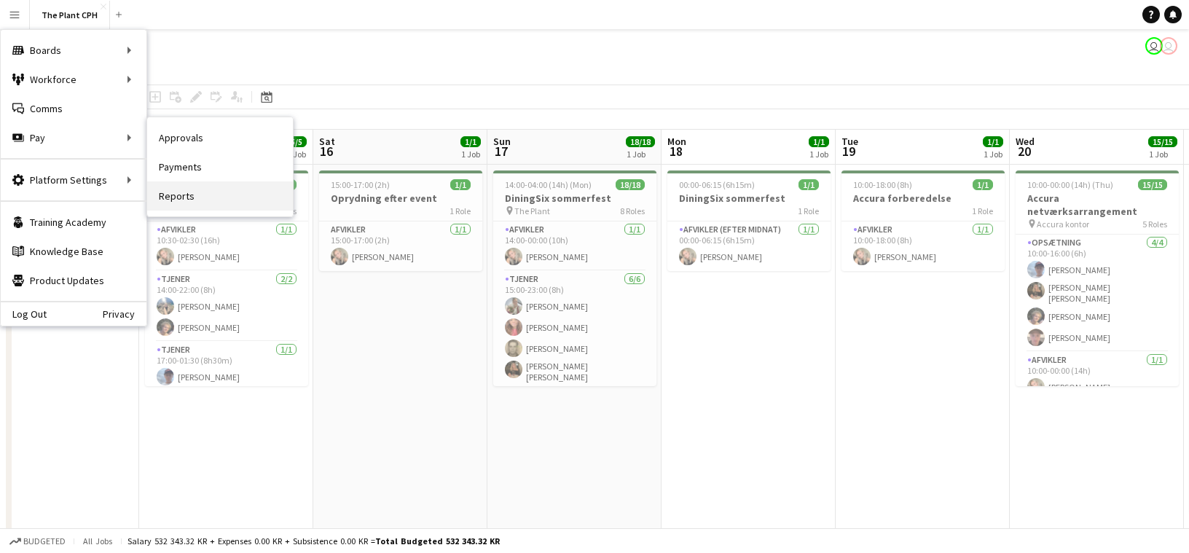
click at [219, 197] on link "Reports" at bounding box center [220, 195] width 146 height 29
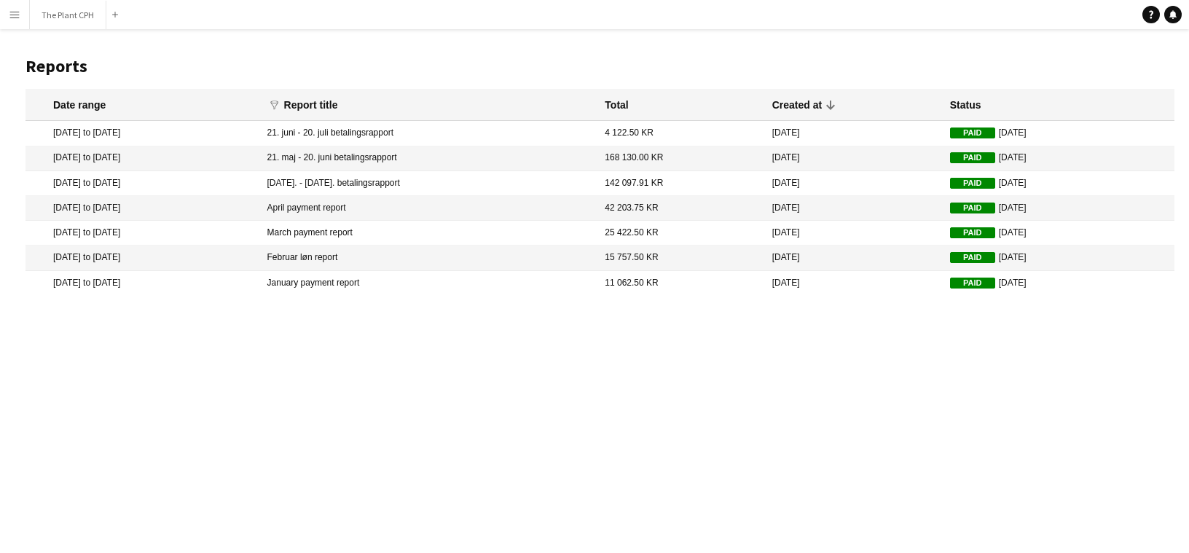
click at [16, 20] on button "Menu" at bounding box center [14, 14] width 29 height 29
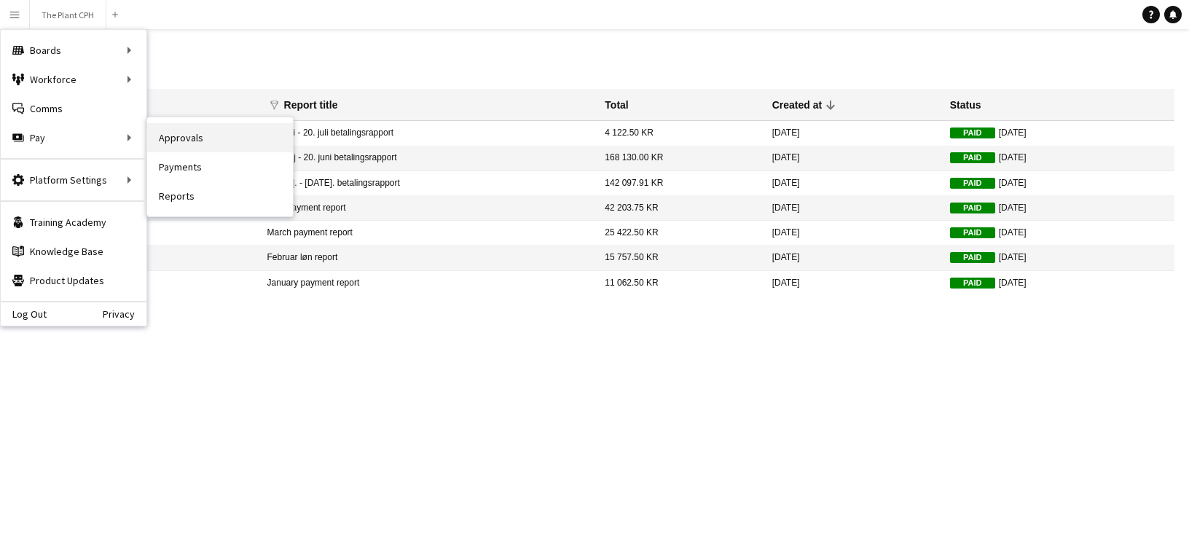
click at [231, 134] on link "Approvals" at bounding box center [220, 137] width 146 height 29
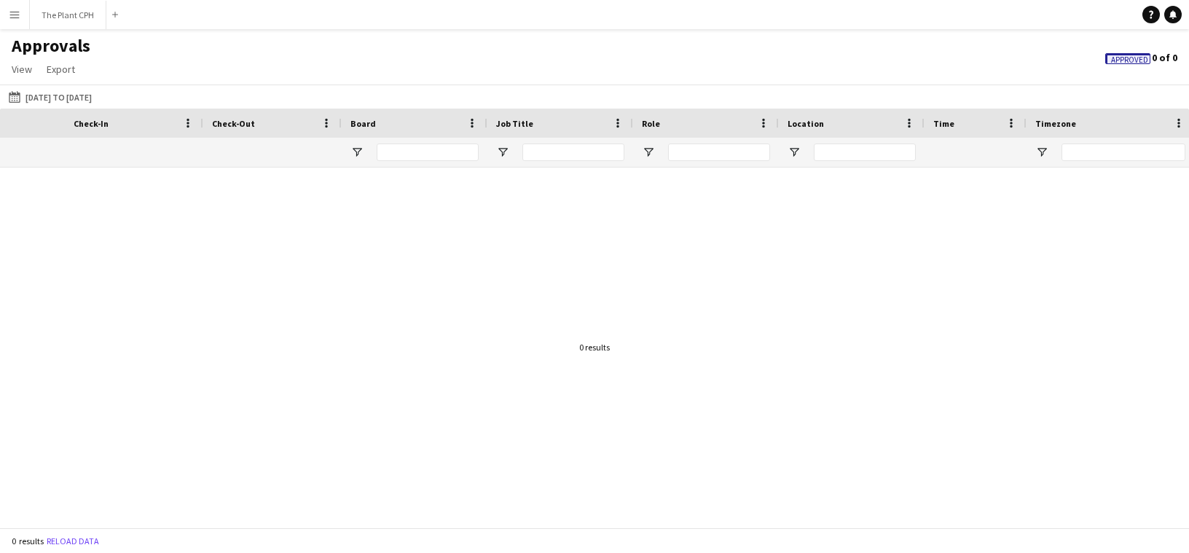
scroll to position [0, 916]
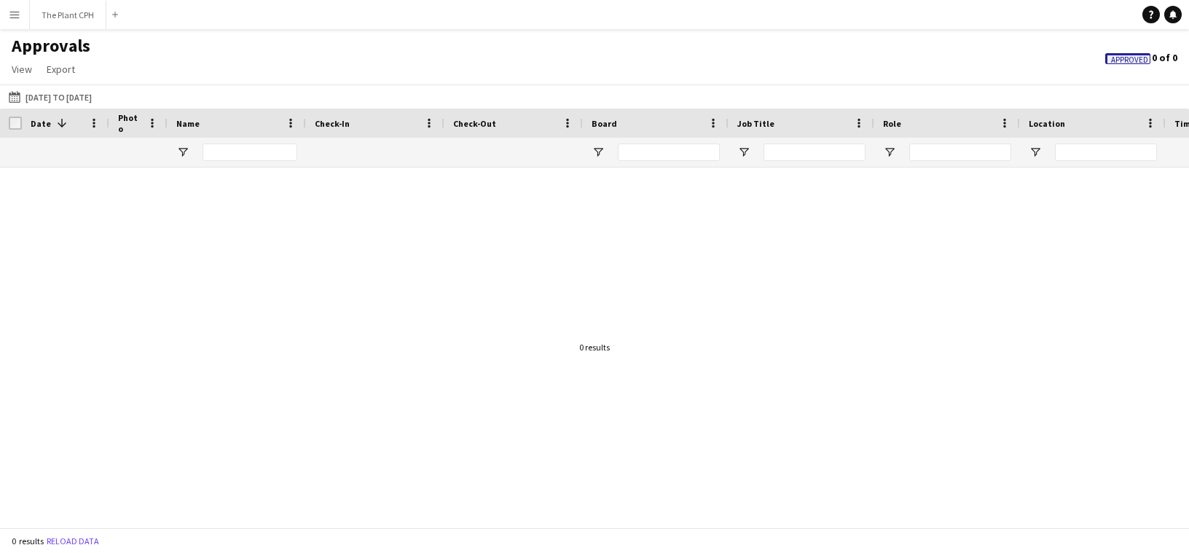
click at [12, 17] on app-icon "Menu" at bounding box center [15, 15] width 12 height 12
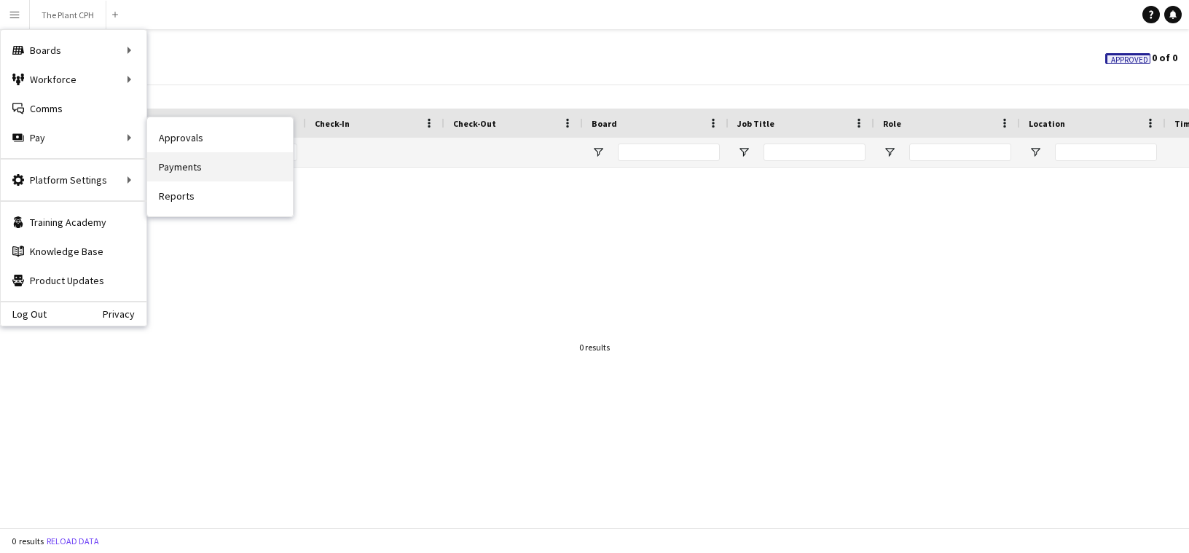
click at [192, 161] on link "Payments" at bounding box center [220, 166] width 146 height 29
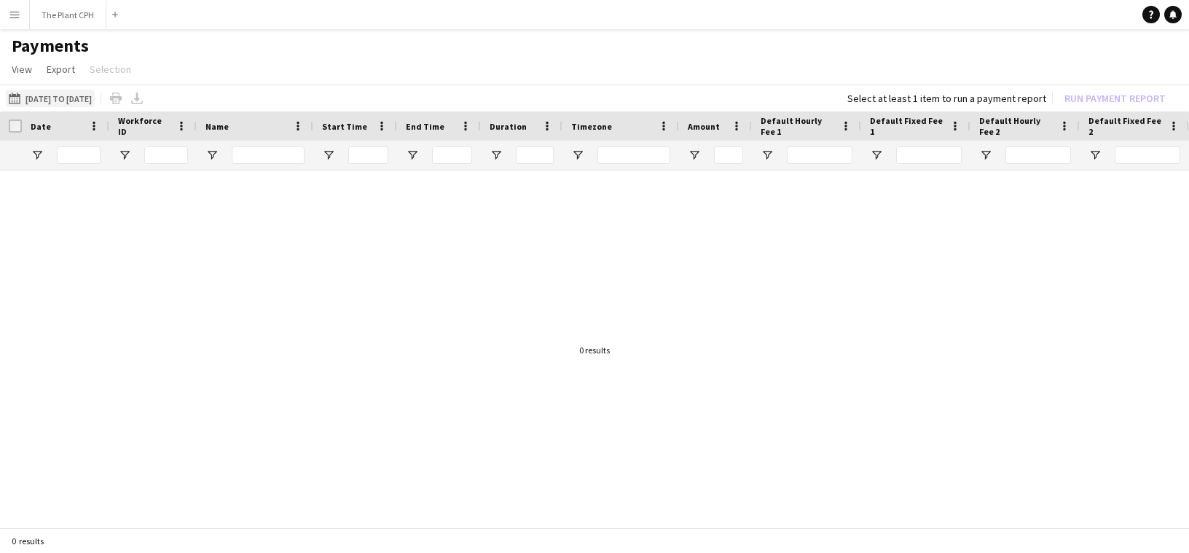
click at [74, 101] on button "21-06-2025 to 20-07-2025 21-06-2025 to 20-07-2025" at bounding box center [50, 98] width 89 height 17
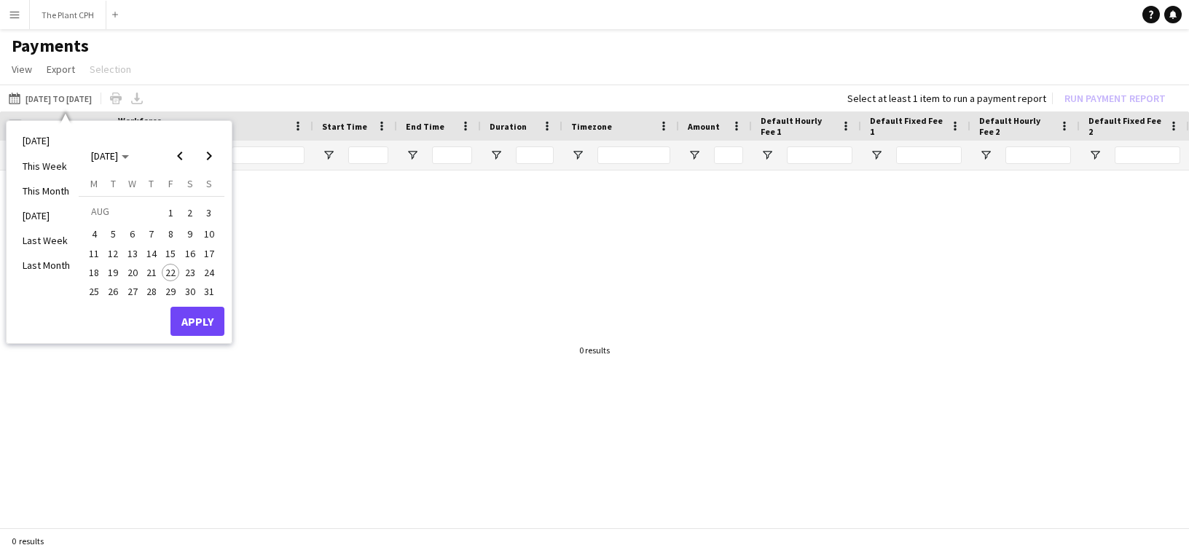
click at [133, 272] on span "20" at bounding box center [132, 272] width 17 height 17
click at [210, 155] on span "Next month" at bounding box center [209, 155] width 29 height 29
click at [177, 160] on span "Previous month" at bounding box center [179, 155] width 29 height 29
click at [152, 271] on span "21" at bounding box center [151, 272] width 17 height 17
click at [182, 162] on span "Previous month" at bounding box center [179, 155] width 29 height 29
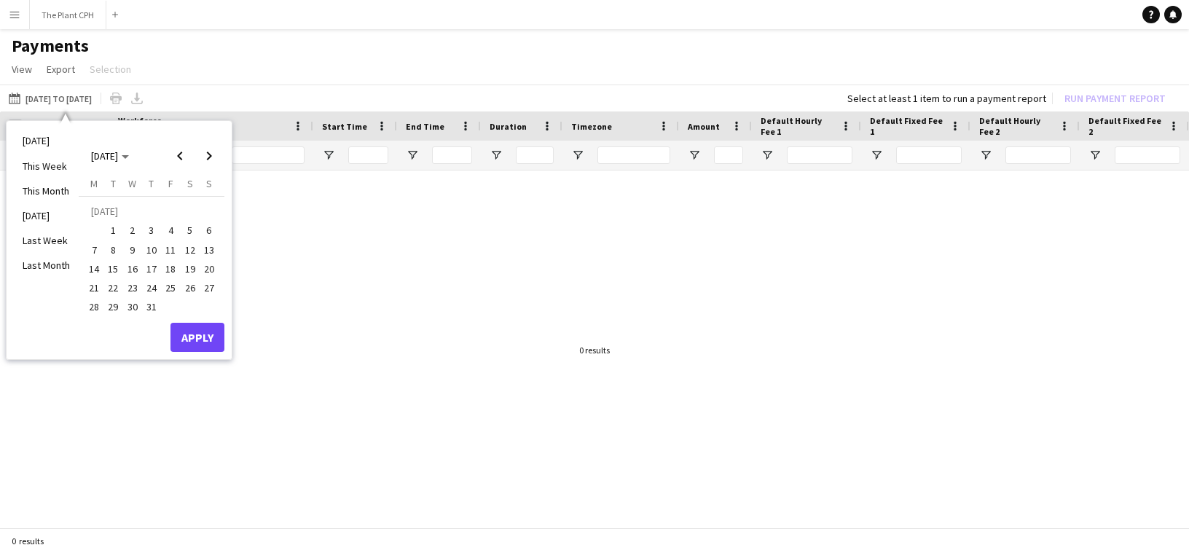
click at [203, 264] on span "20" at bounding box center [208, 268] width 17 height 17
click at [26, 20] on button "Menu" at bounding box center [14, 14] width 29 height 29
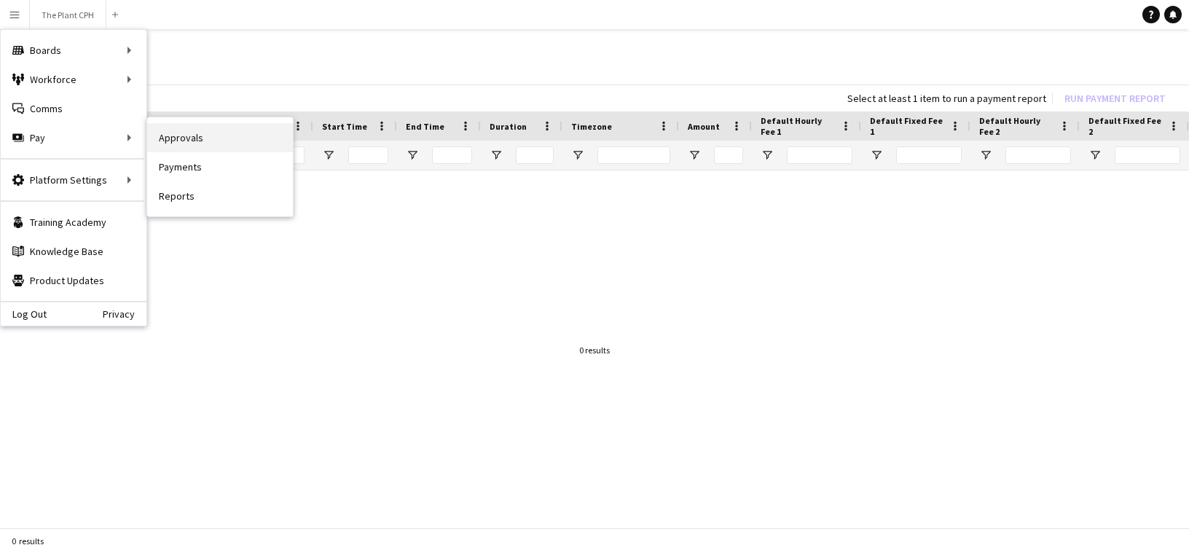
click at [219, 144] on link "Approvals" at bounding box center [220, 137] width 146 height 29
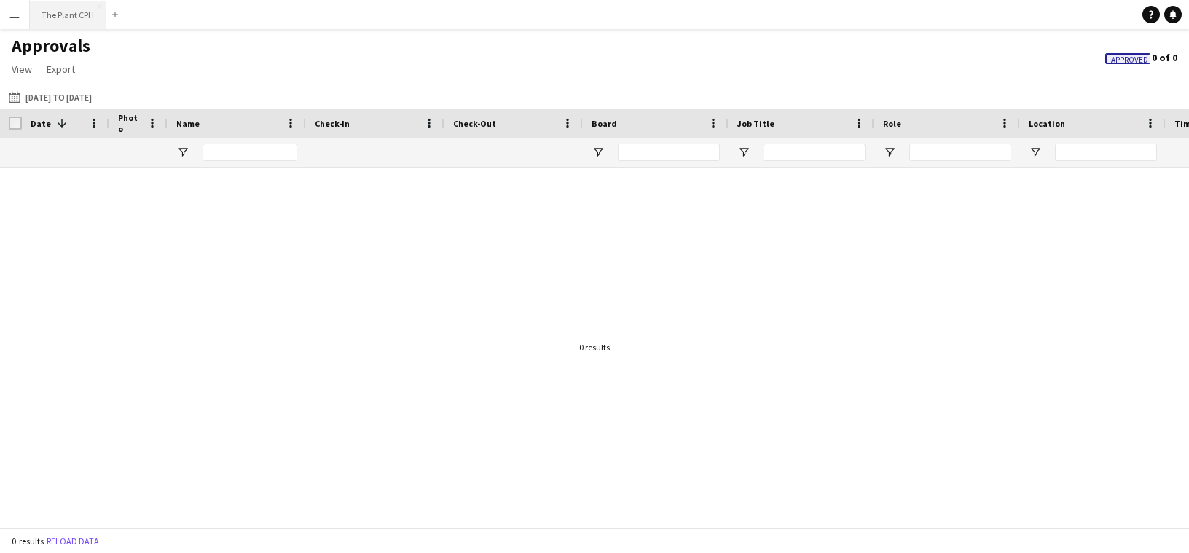
click at [32, 17] on button "The Plant CPH Close" at bounding box center [68, 15] width 77 height 28
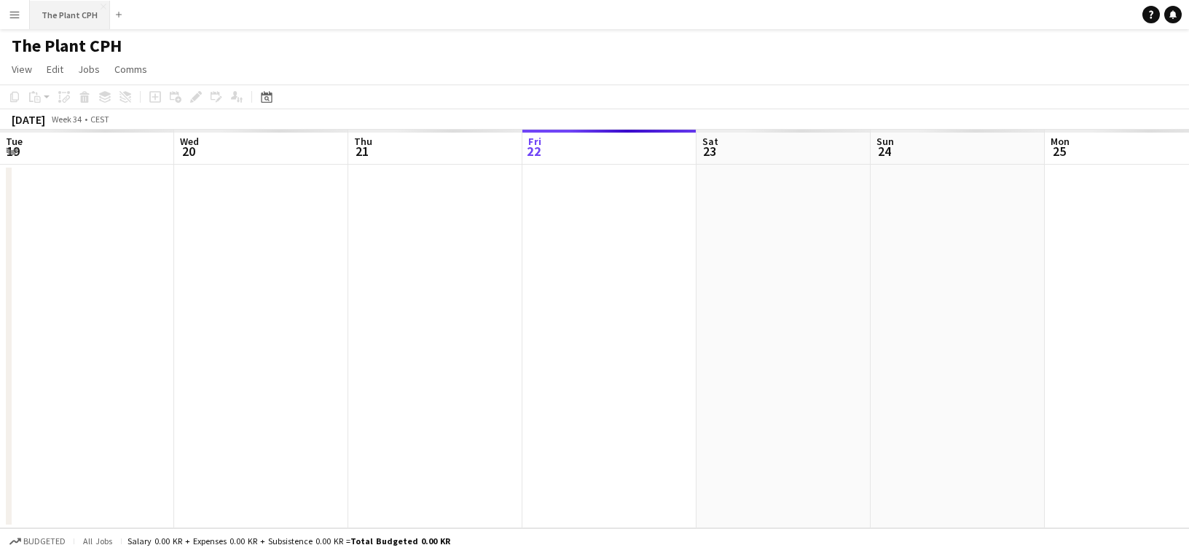
scroll to position [0, 348]
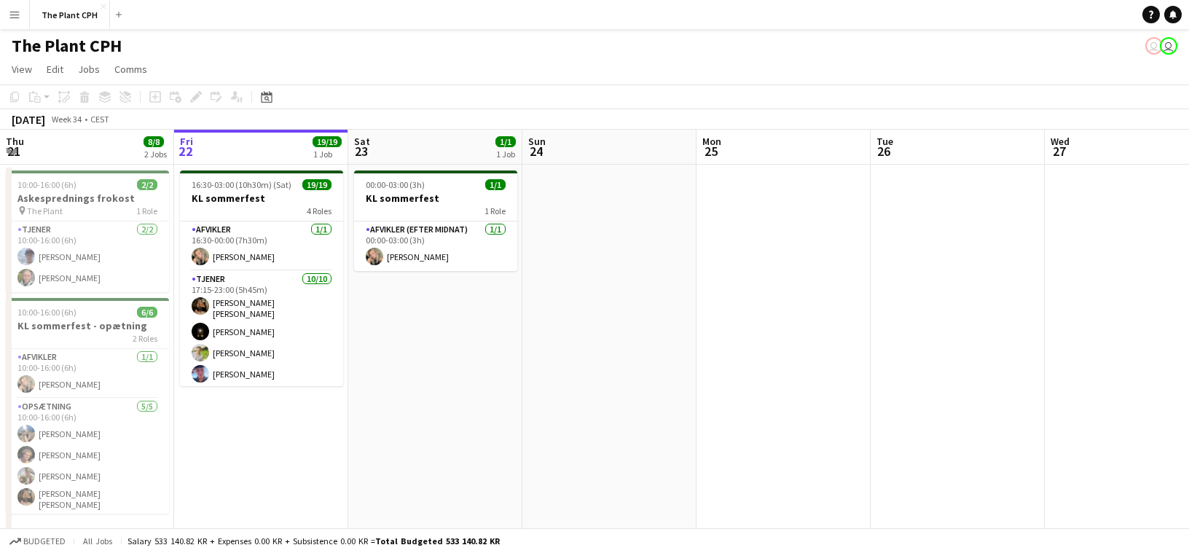
click at [26, 22] on button "Menu" at bounding box center [14, 14] width 29 height 29
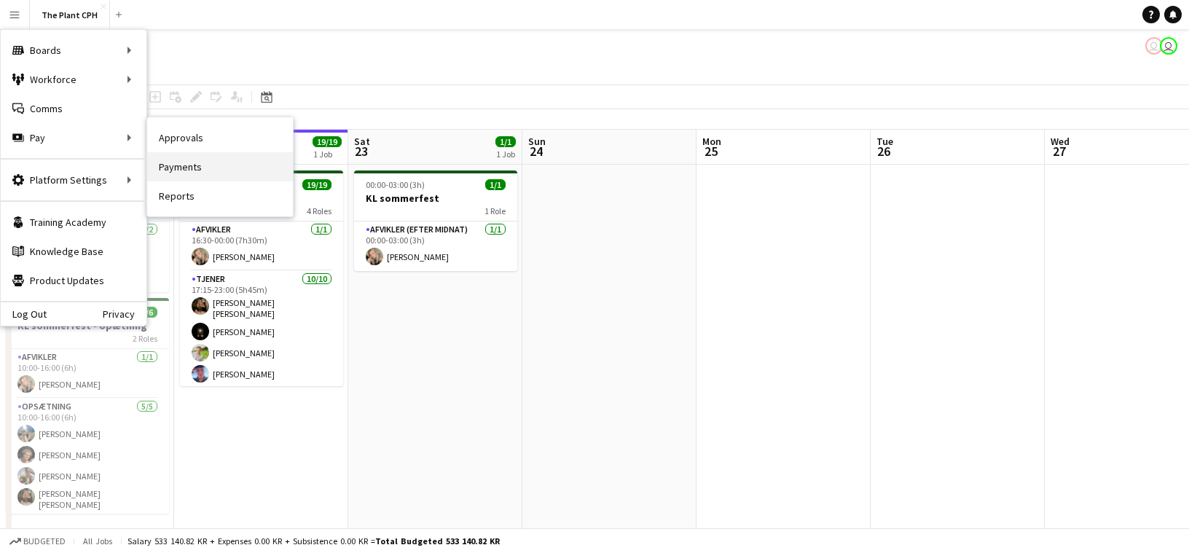
click at [191, 165] on link "Payments" at bounding box center [220, 166] width 146 height 29
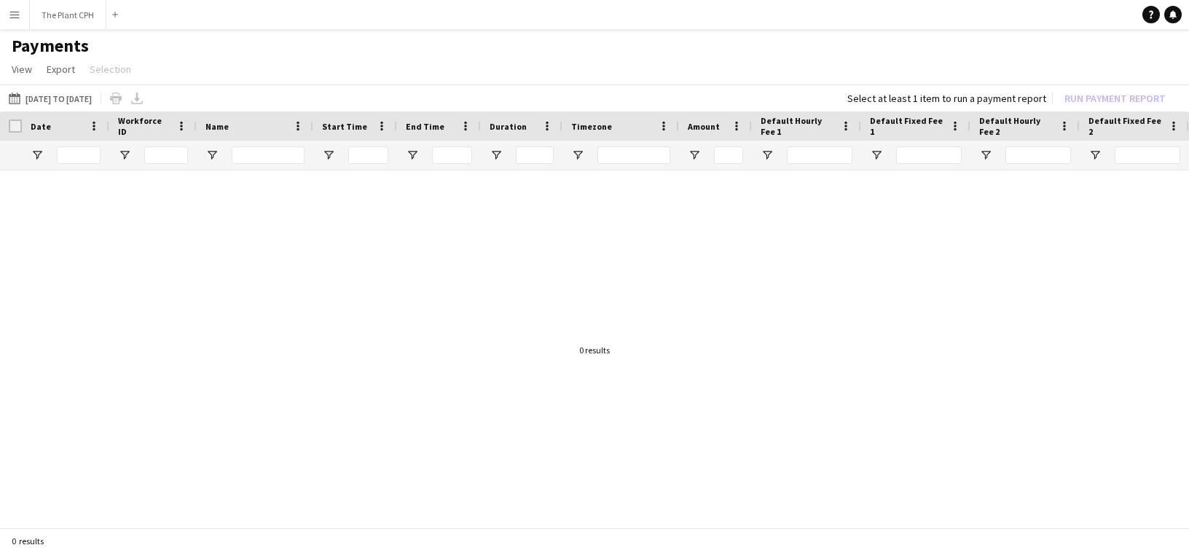
click at [4, 14] on button "Menu" at bounding box center [14, 14] width 29 height 29
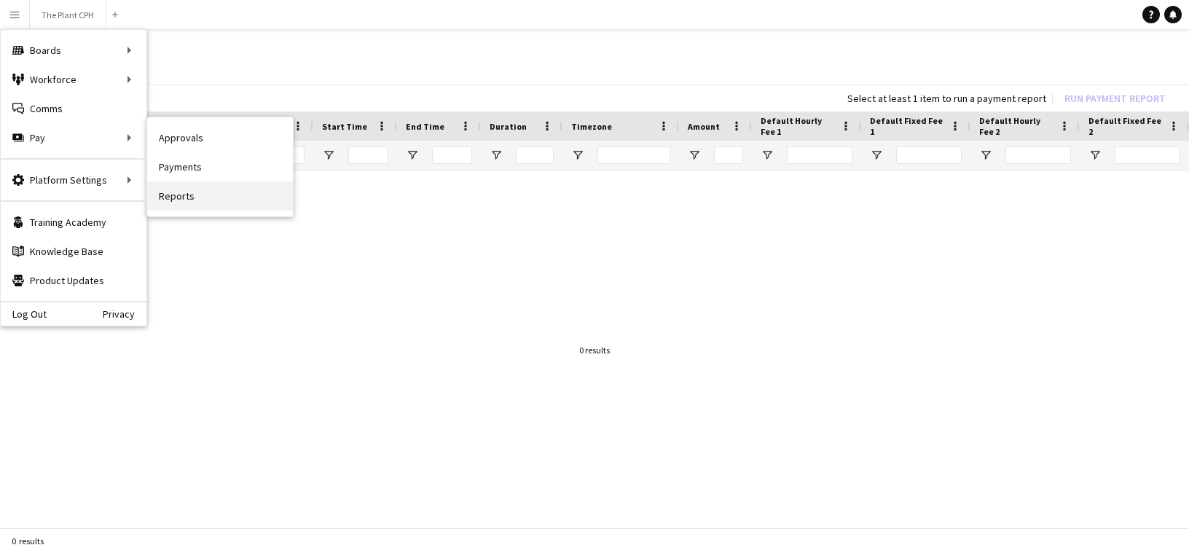
click at [205, 204] on link "Reports" at bounding box center [220, 195] width 146 height 29
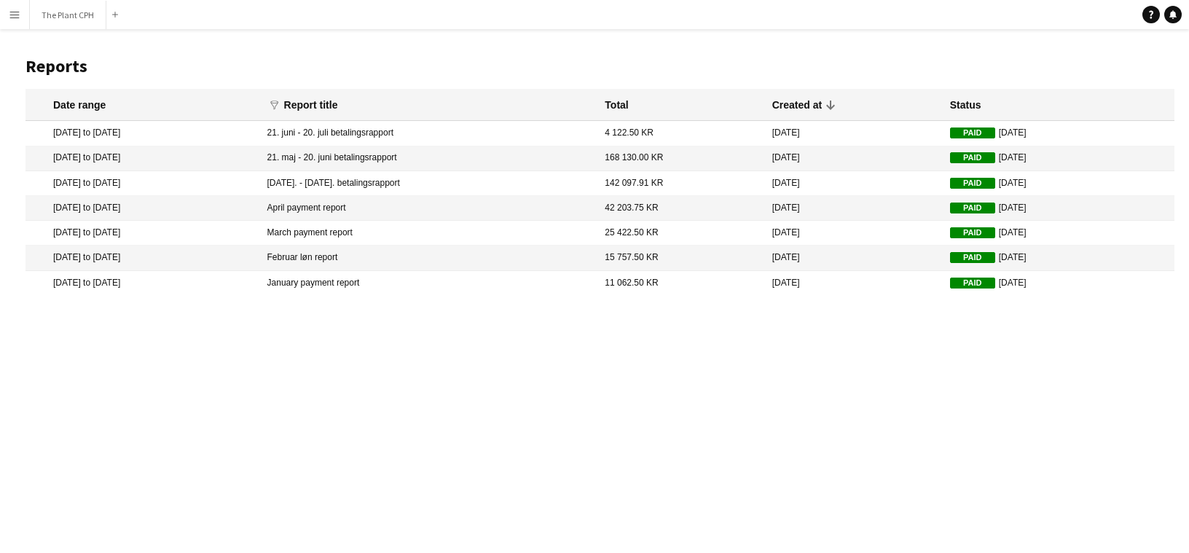
click at [13, 17] on app-icon "Menu" at bounding box center [15, 15] width 12 height 12
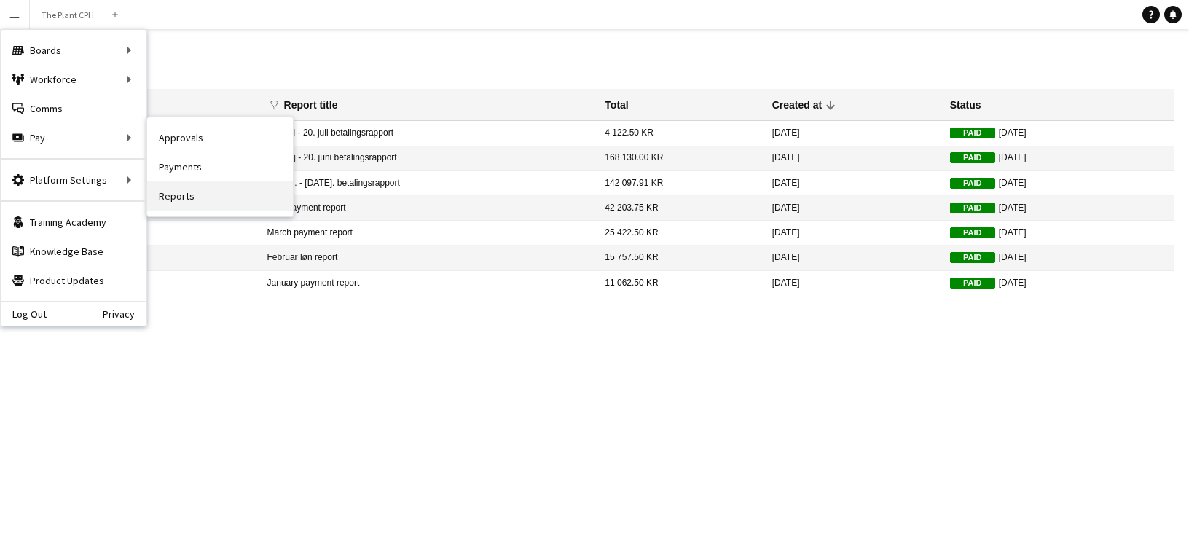
click at [227, 198] on link "Reports" at bounding box center [220, 195] width 146 height 29
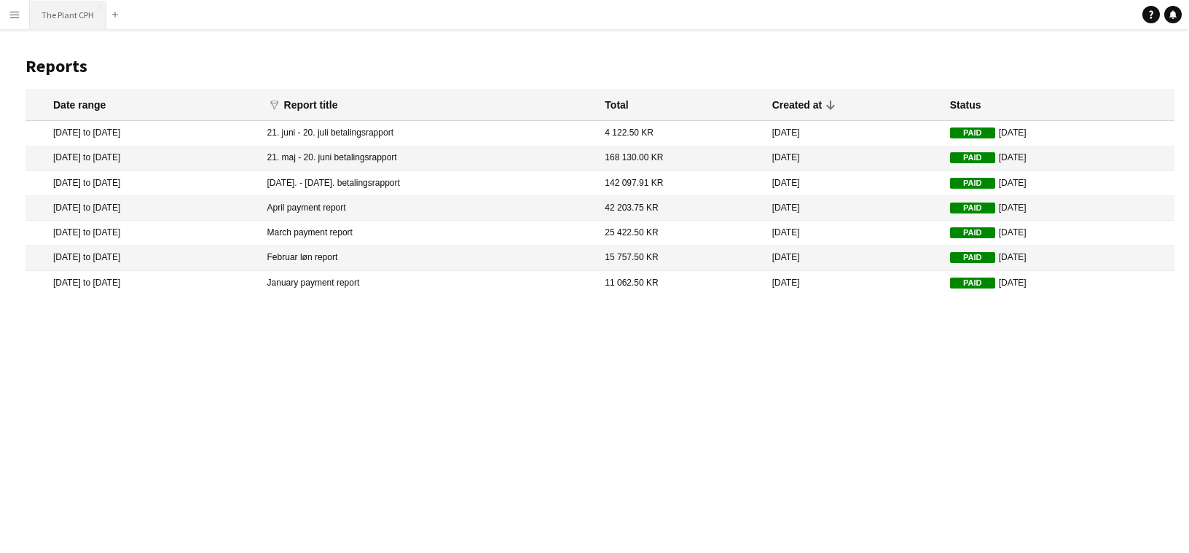
click at [31, 20] on button "The Plant CPH Close" at bounding box center [68, 15] width 77 height 28
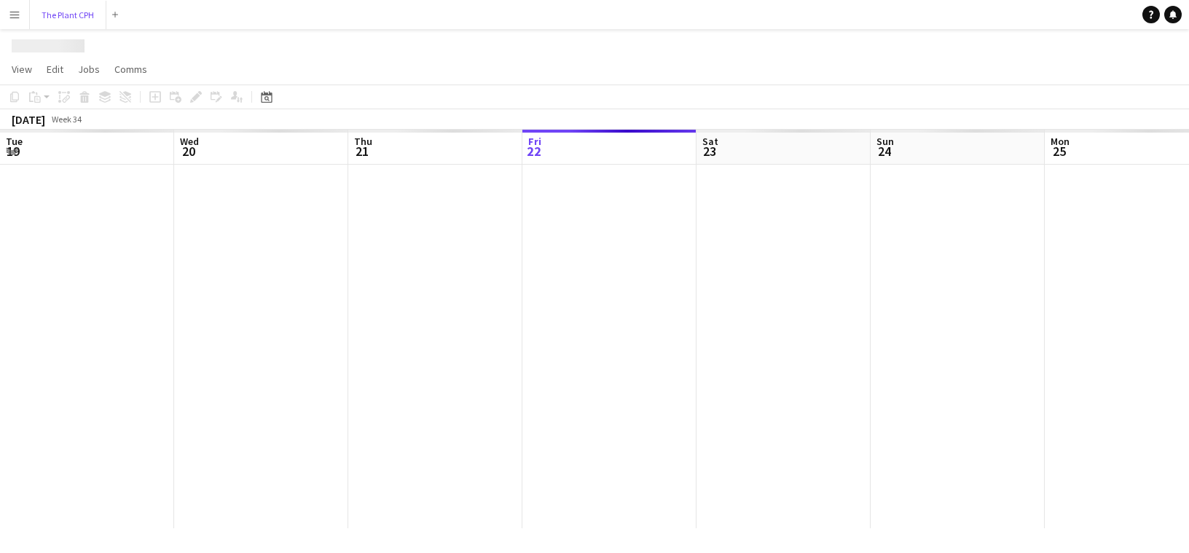
scroll to position [0, 348]
click at [17, 23] on button "Menu" at bounding box center [14, 14] width 29 height 29
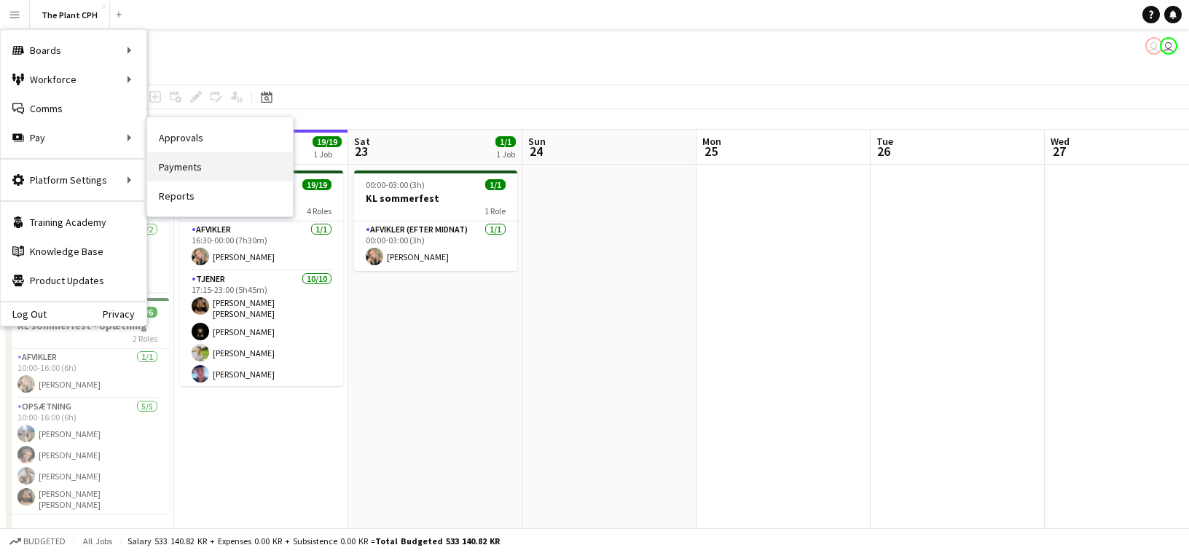
click at [200, 165] on link "Payments" at bounding box center [220, 166] width 146 height 29
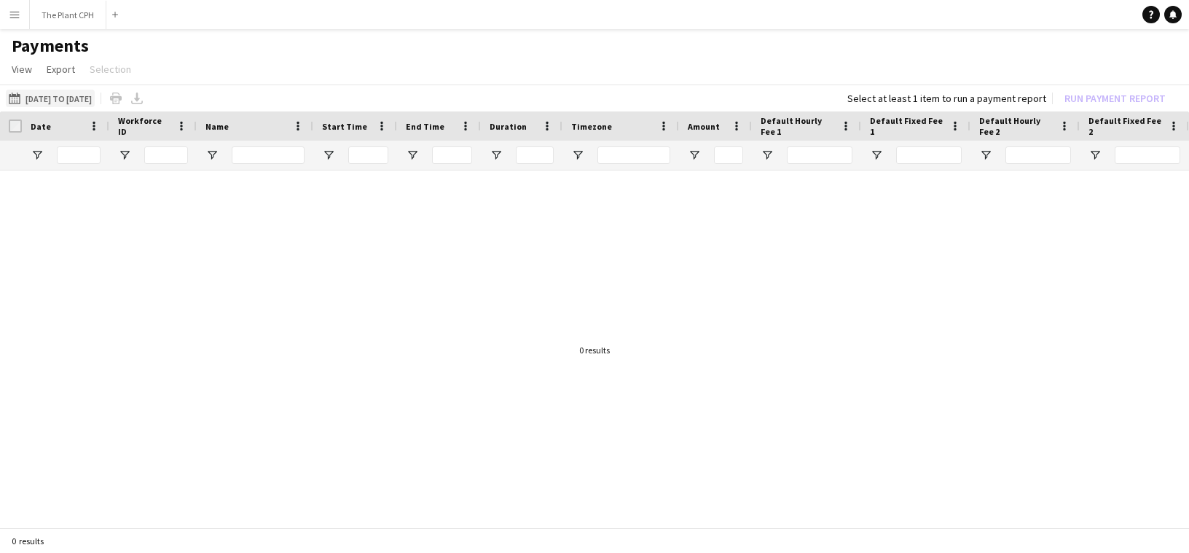
click at [50, 94] on button "21-06-2025 to 20-07-2025 21-06-2025 to 20-07-2025" at bounding box center [50, 98] width 89 height 17
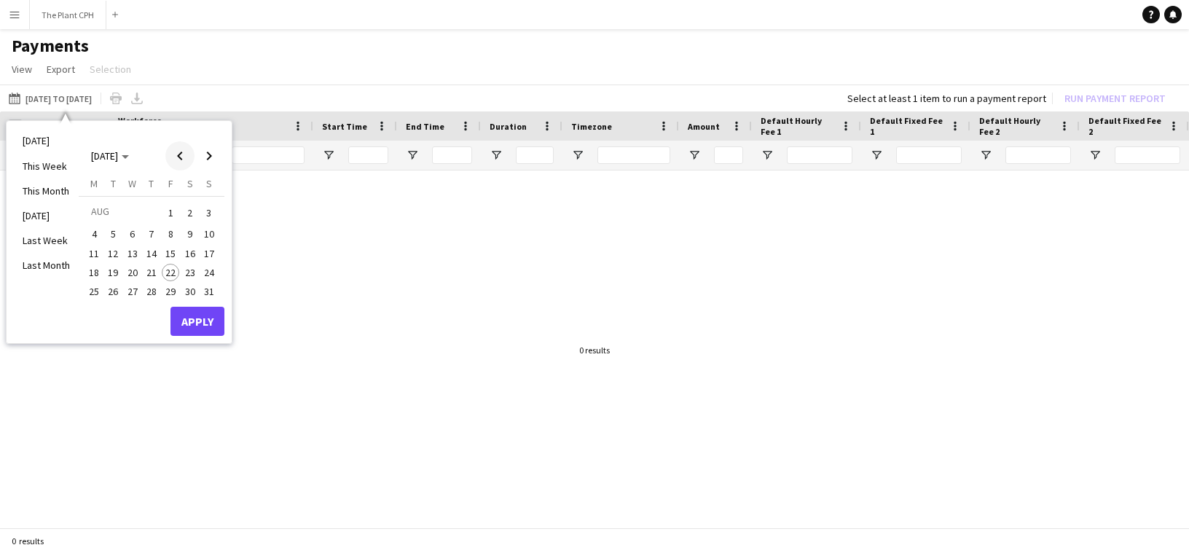
click at [181, 155] on span "Previous month" at bounding box center [179, 155] width 29 height 29
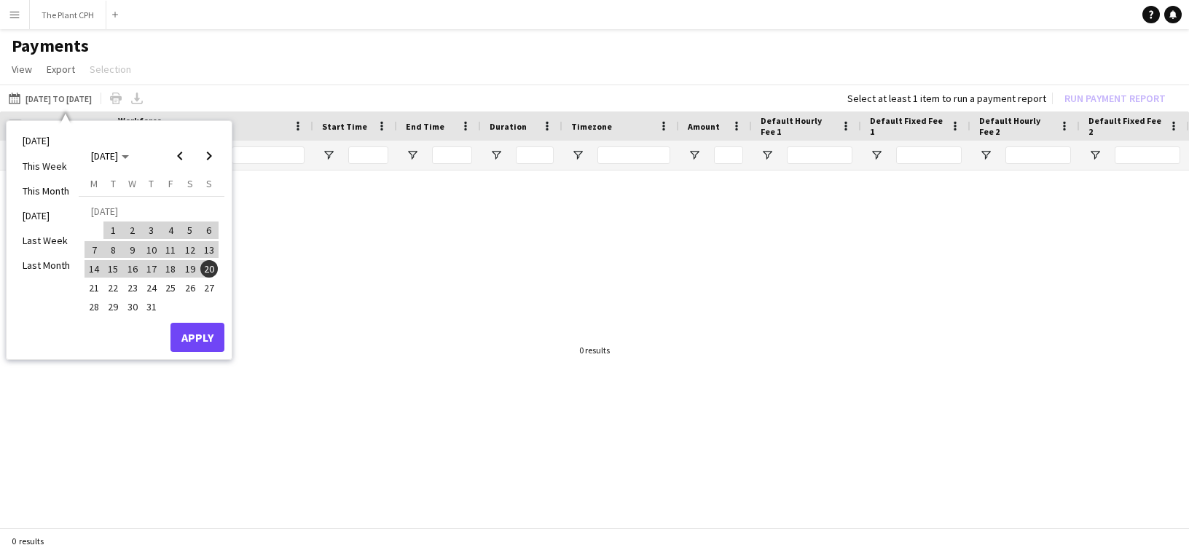
drag, startPoint x: 95, startPoint y: 291, endPoint x: 114, endPoint y: 283, distance: 20.6
click at [97, 290] on span "21" at bounding box center [93, 287] width 17 height 17
click at [204, 142] on span "Next month" at bounding box center [209, 155] width 29 height 29
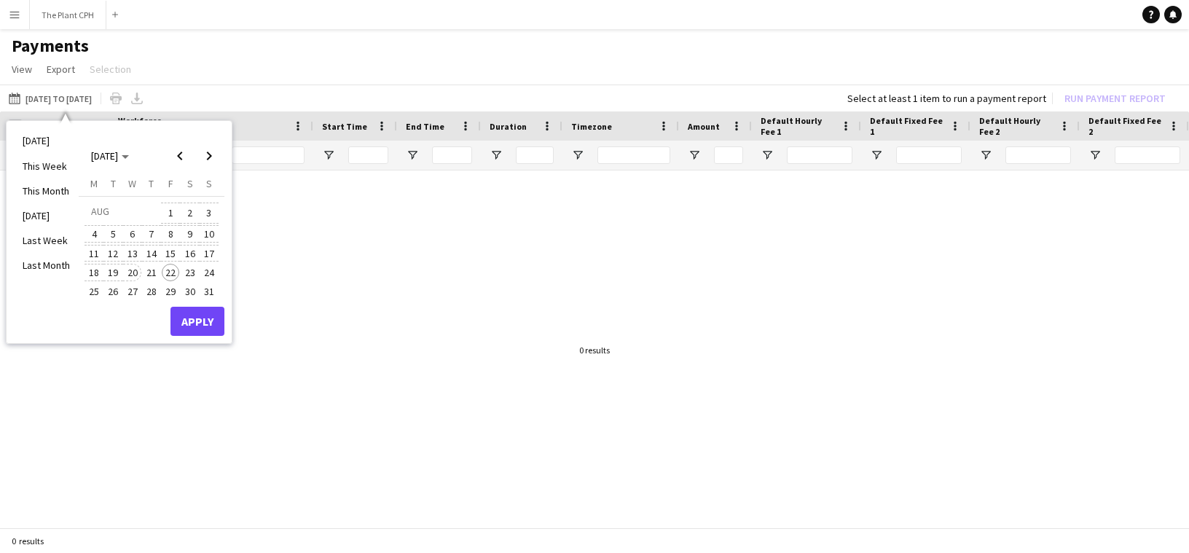
click at [138, 275] on span "20" at bounding box center [132, 272] width 17 height 17
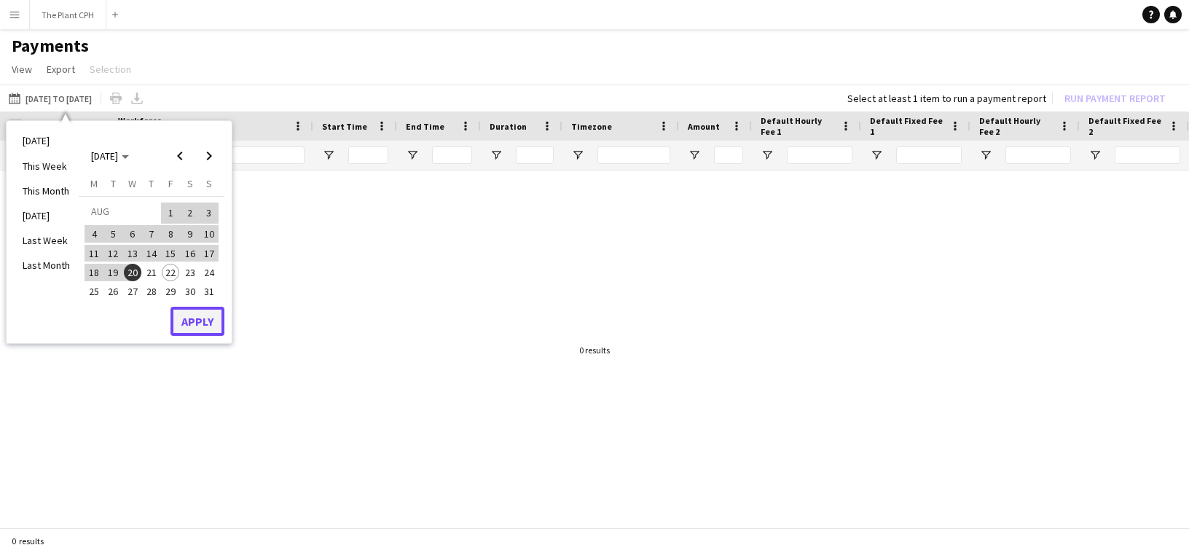
click at [202, 320] on button "Apply" at bounding box center [198, 321] width 54 height 29
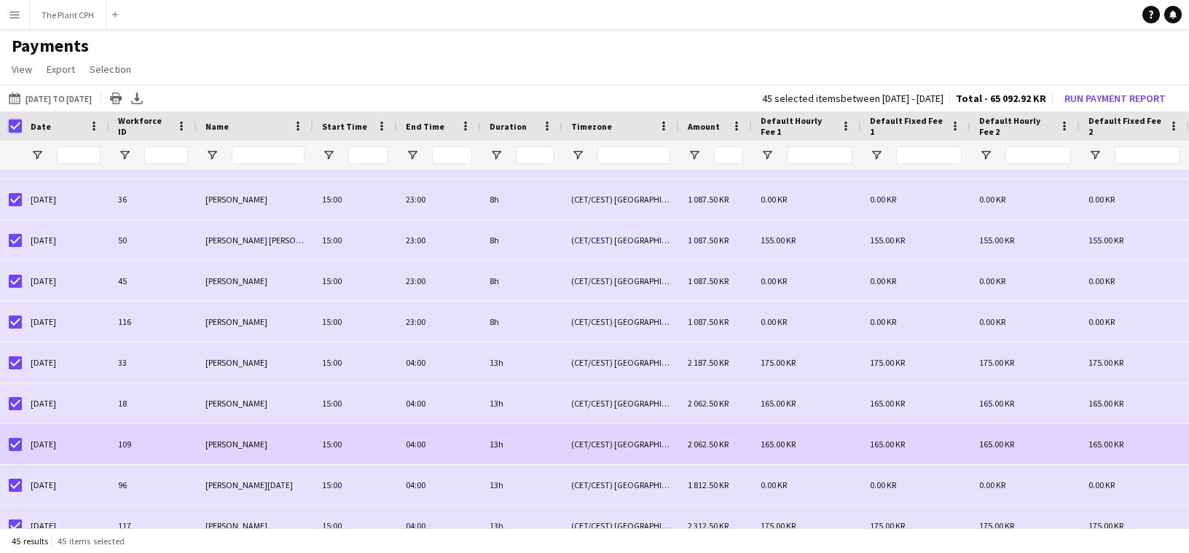
scroll to position [491, 0]
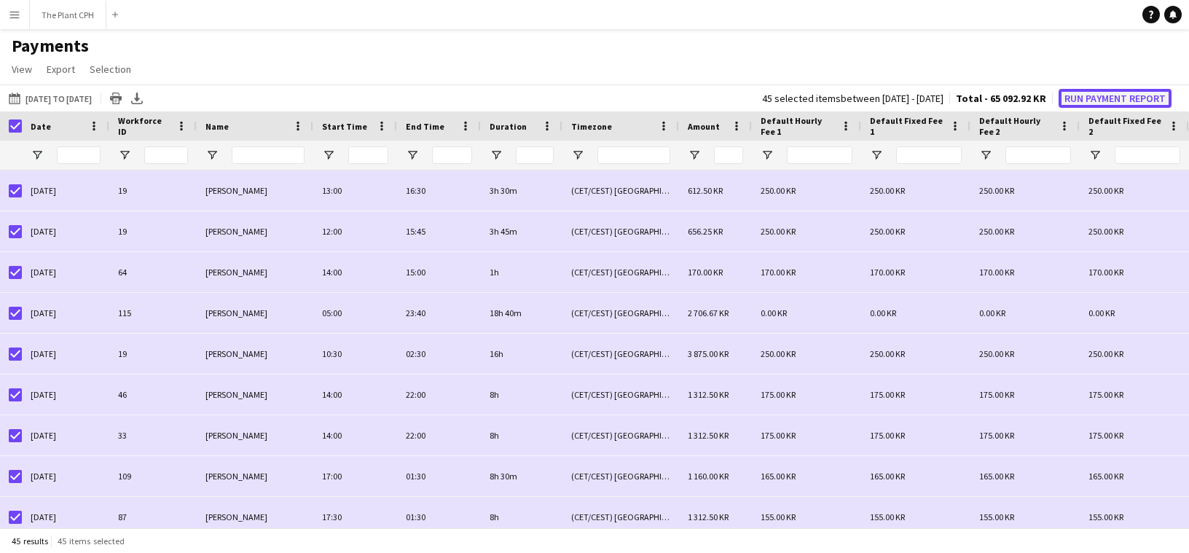
click at [1128, 95] on button "Run Payment Report" at bounding box center [1115, 98] width 113 height 19
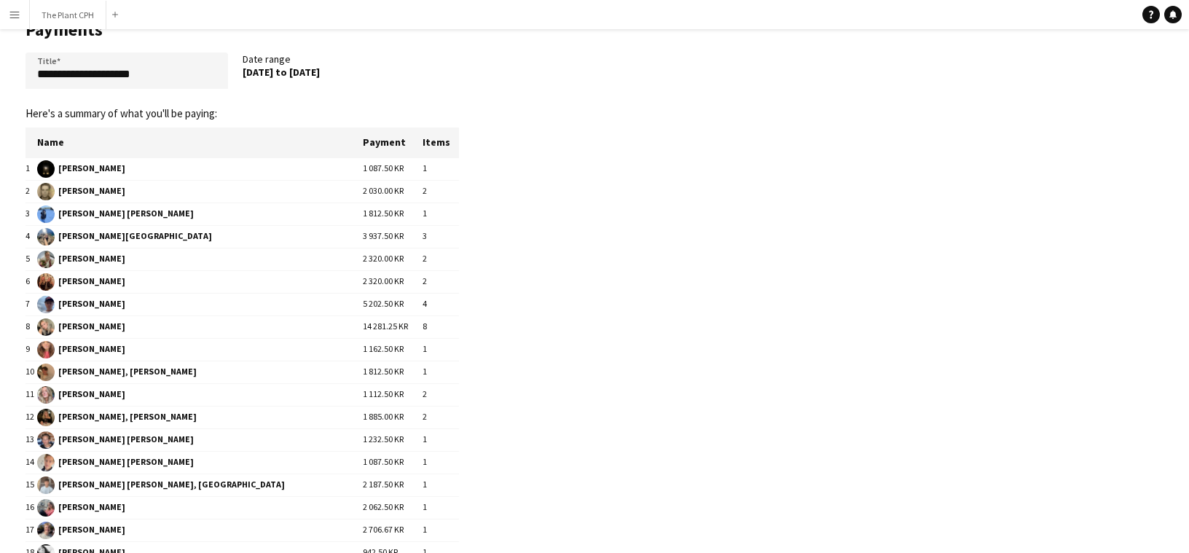
scroll to position [34, 0]
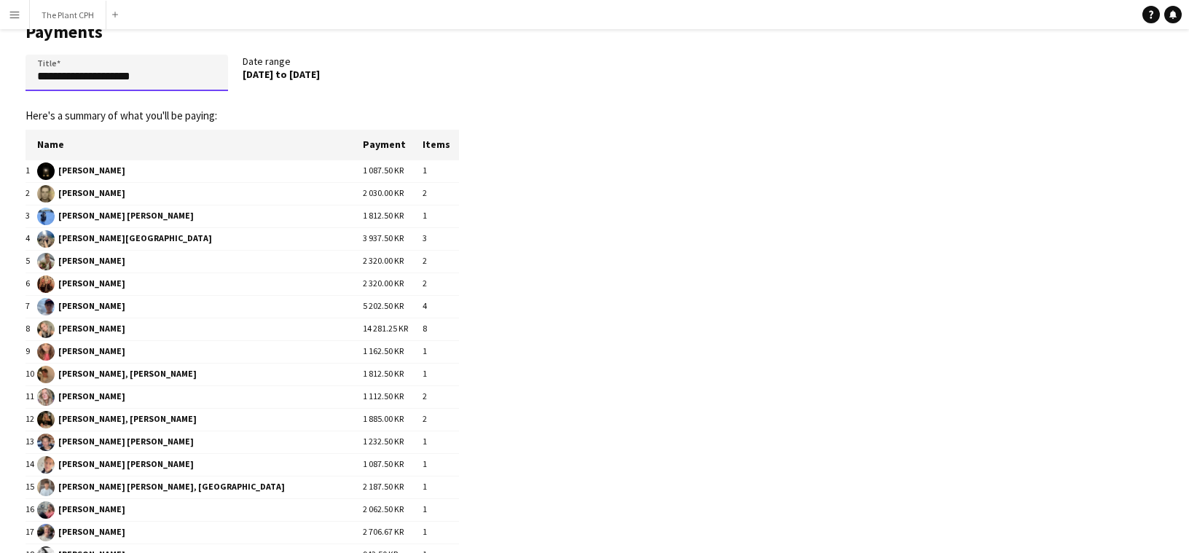
click at [187, 76] on input "**********" at bounding box center [127, 73] width 203 height 36
drag, startPoint x: 176, startPoint y: 82, endPoint x: 74, endPoint y: 81, distance: 102.8
click at [74, 81] on input "**********" at bounding box center [127, 73] width 203 height 36
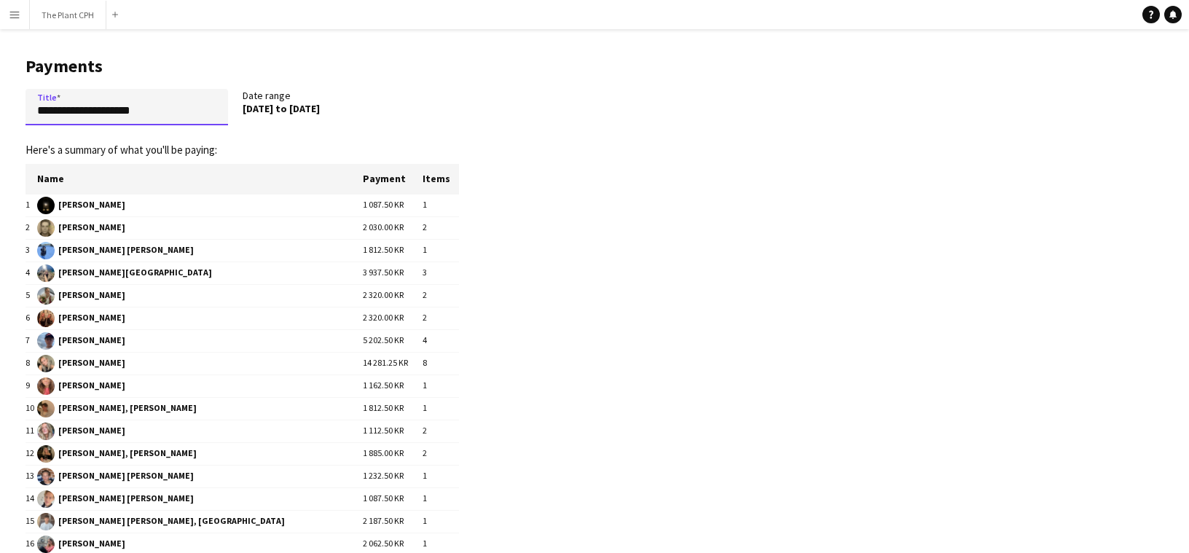
click at [200, 117] on input "**********" at bounding box center [127, 107] width 203 height 36
click at [151, 109] on input "**********" at bounding box center [127, 107] width 203 height 36
click at [164, 117] on input "**********" at bounding box center [127, 107] width 203 height 36
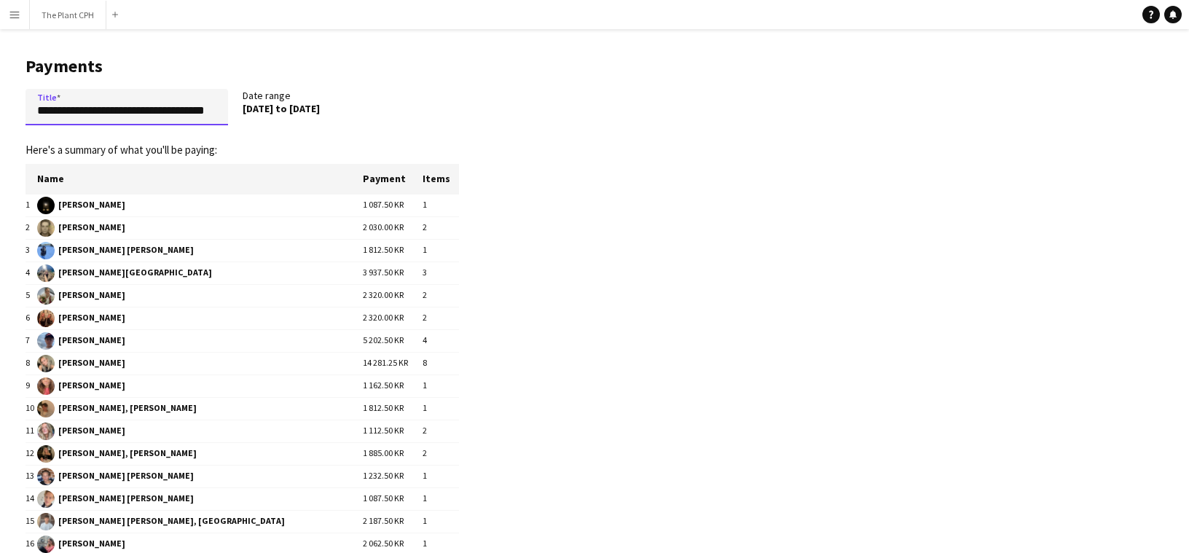
type input "**********"
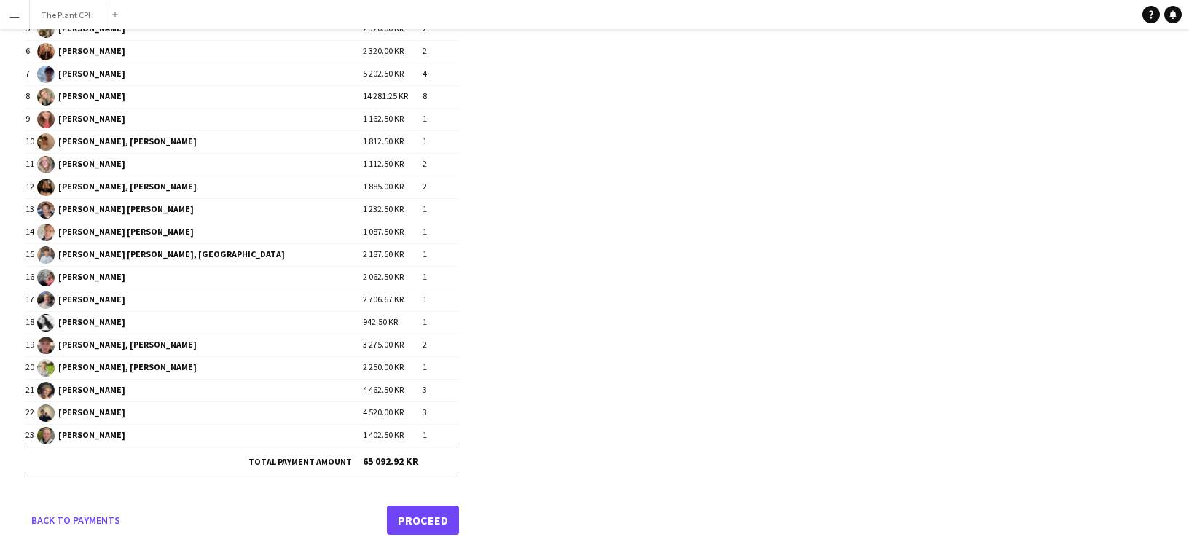
scroll to position [270, 0]
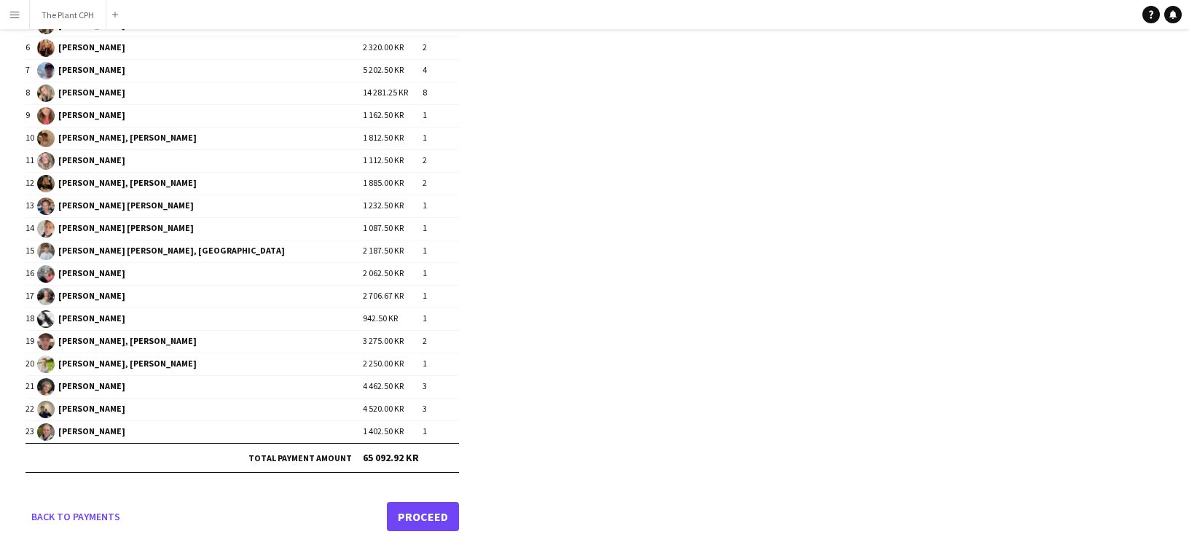
click at [441, 523] on link "Proceed" at bounding box center [423, 516] width 72 height 29
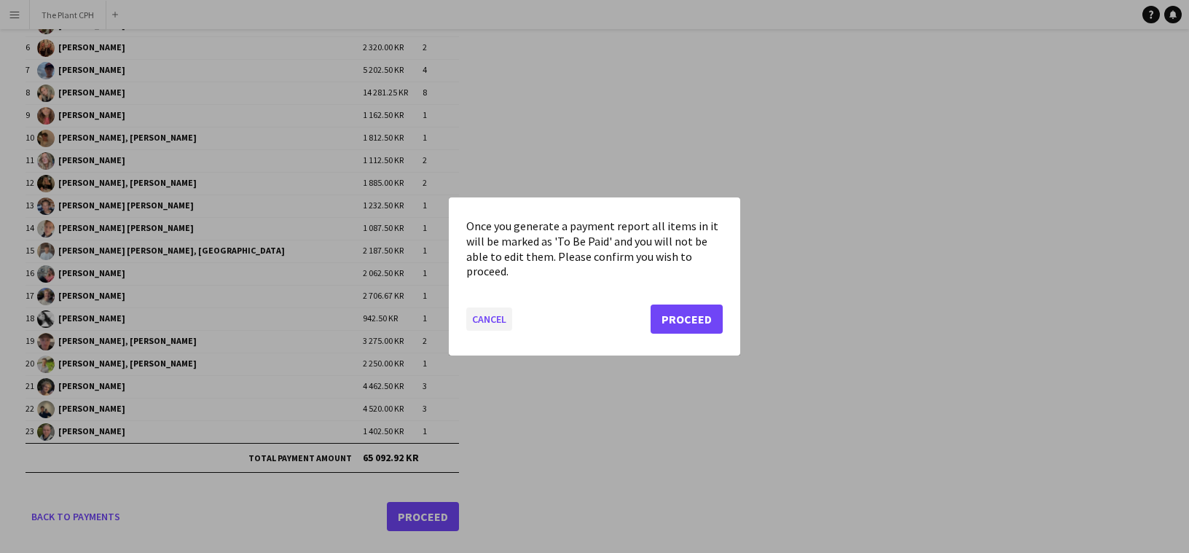
click at [506, 329] on button "Cancel" at bounding box center [489, 319] width 46 height 23
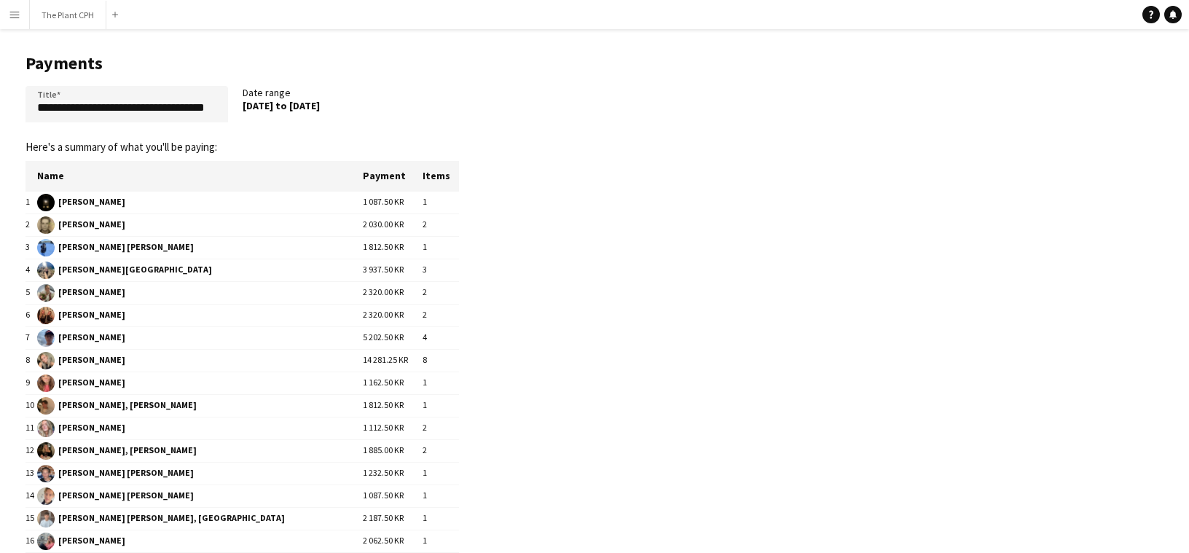
scroll to position [1, 0]
click at [278, 104] on div "8 Aug 2025 to 20 Aug 2025" at bounding box center [344, 107] width 203 height 13
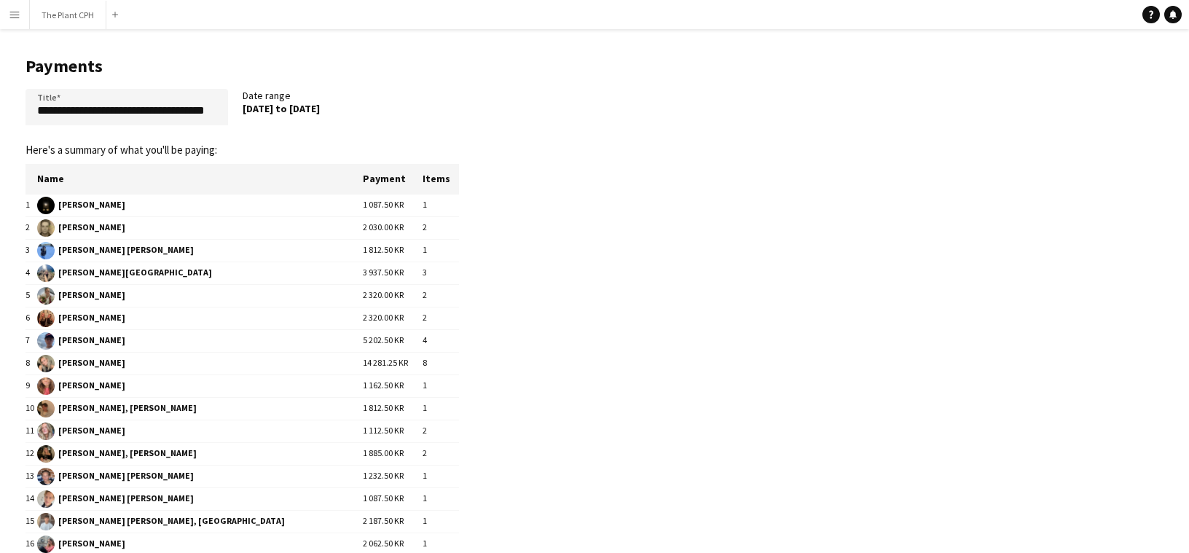
scroll to position [270, 0]
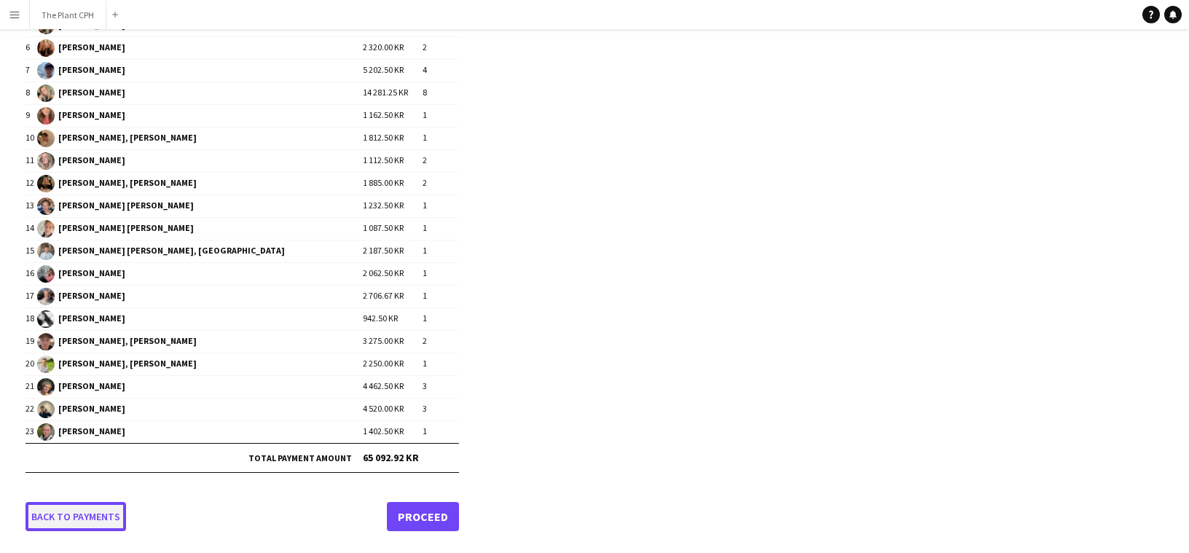
click at [101, 506] on link "Back to payments" at bounding box center [76, 516] width 101 height 29
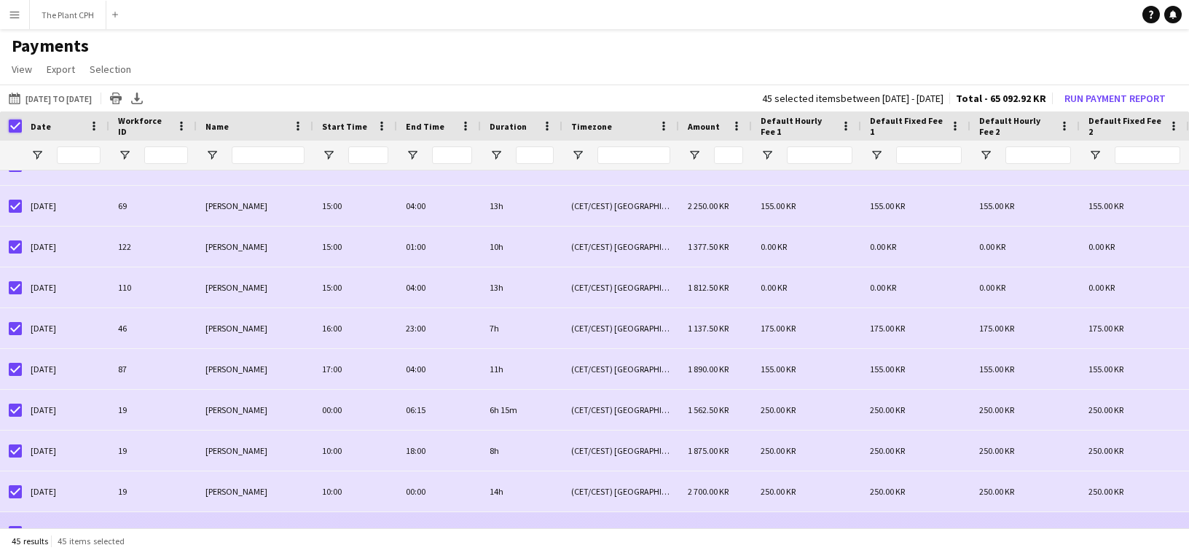
scroll to position [577, 0]
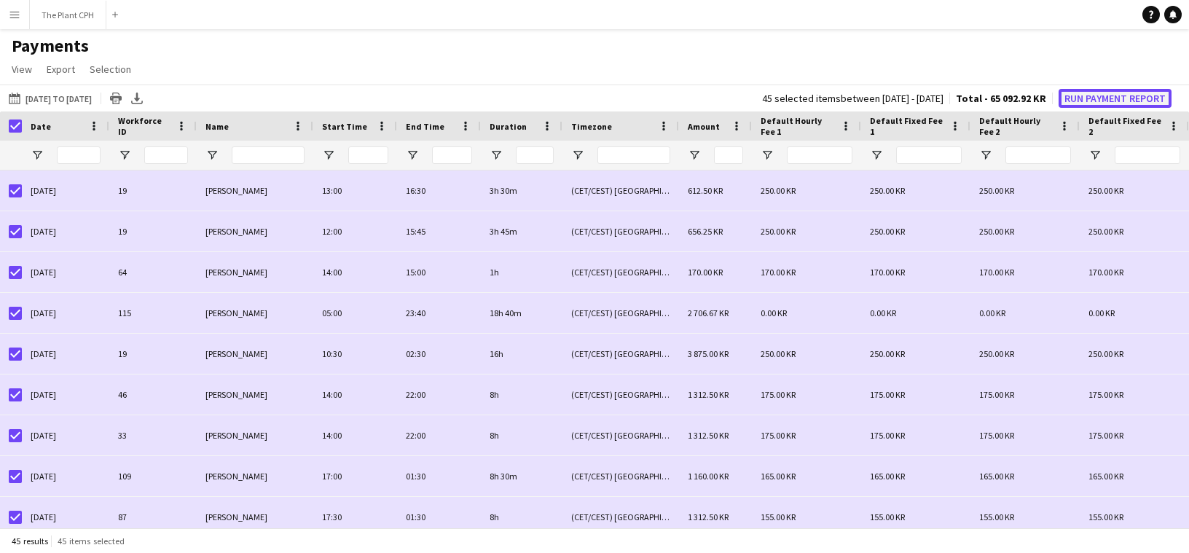
click at [1124, 98] on button "Run Payment Report" at bounding box center [1115, 98] width 113 height 19
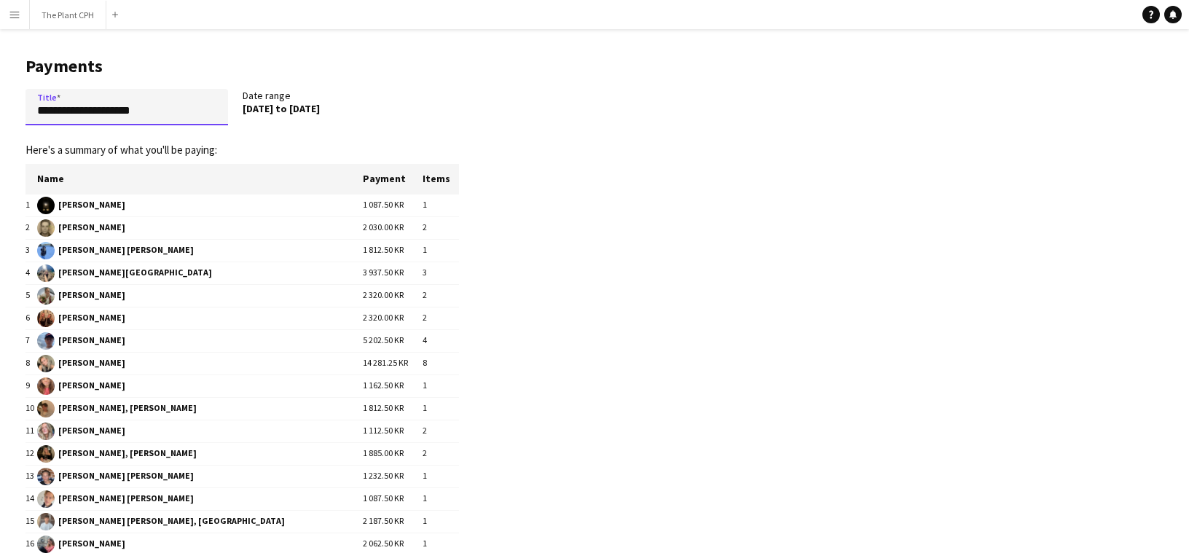
click at [193, 115] on input "**********" at bounding box center [127, 107] width 203 height 36
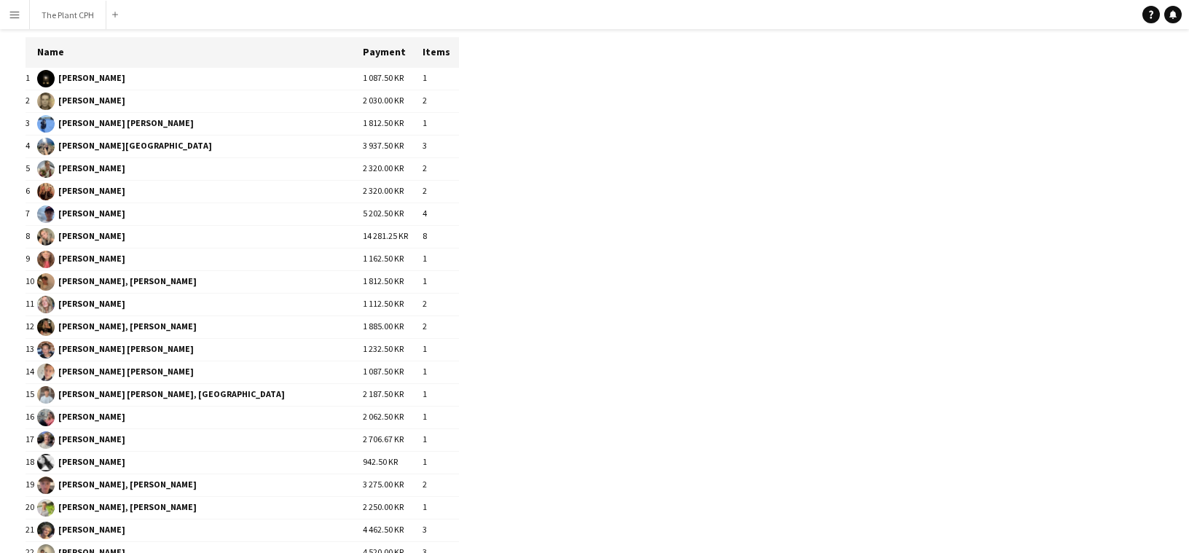
scroll to position [270, 0]
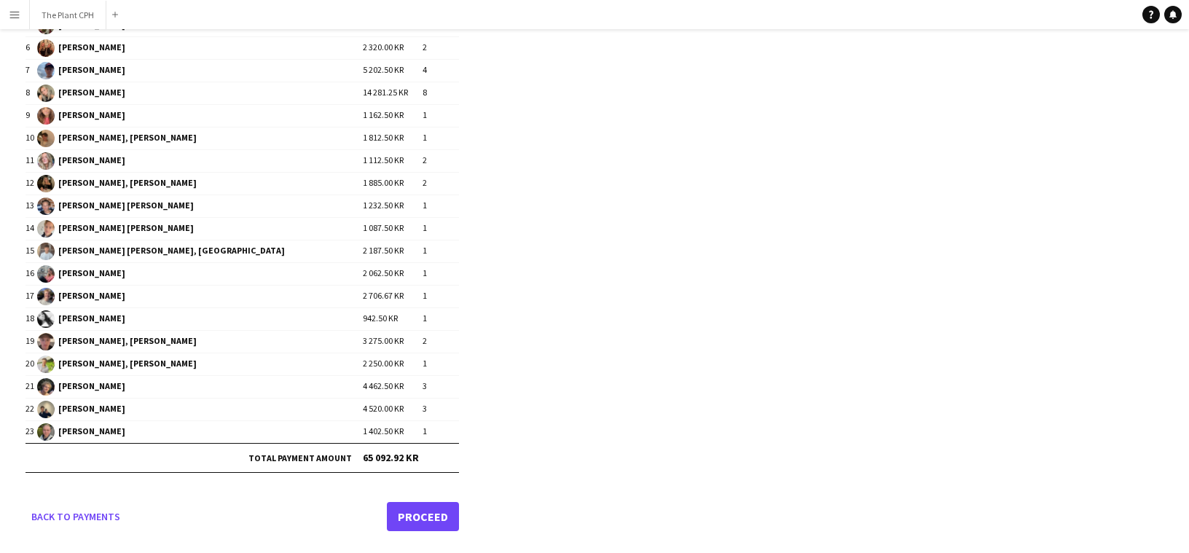
type input "**********"
click at [426, 520] on link "Proceed" at bounding box center [423, 516] width 72 height 29
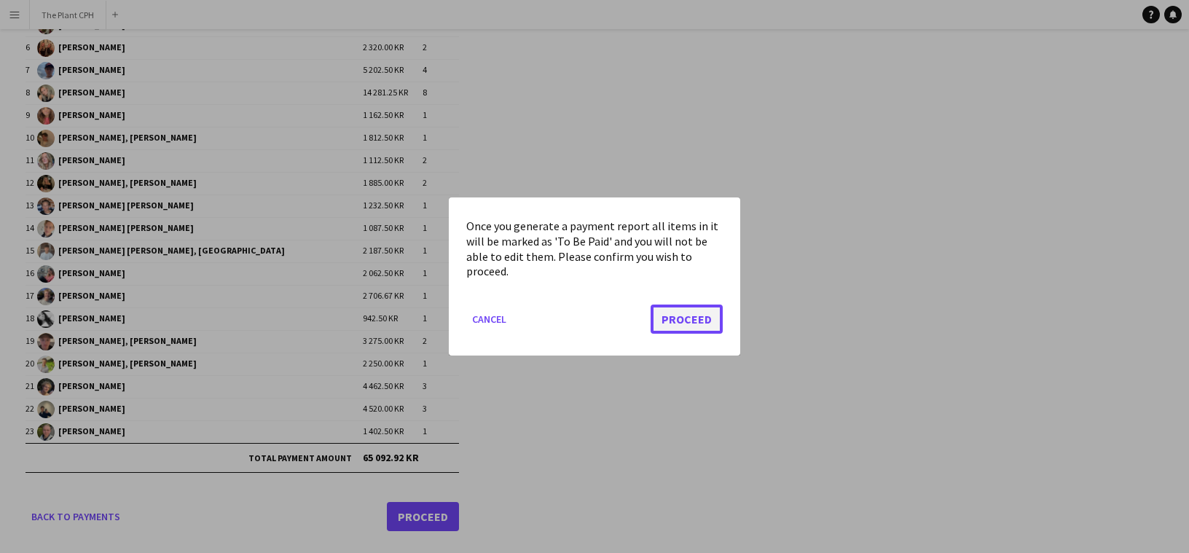
click at [690, 322] on button "Proceed" at bounding box center [687, 319] width 72 height 29
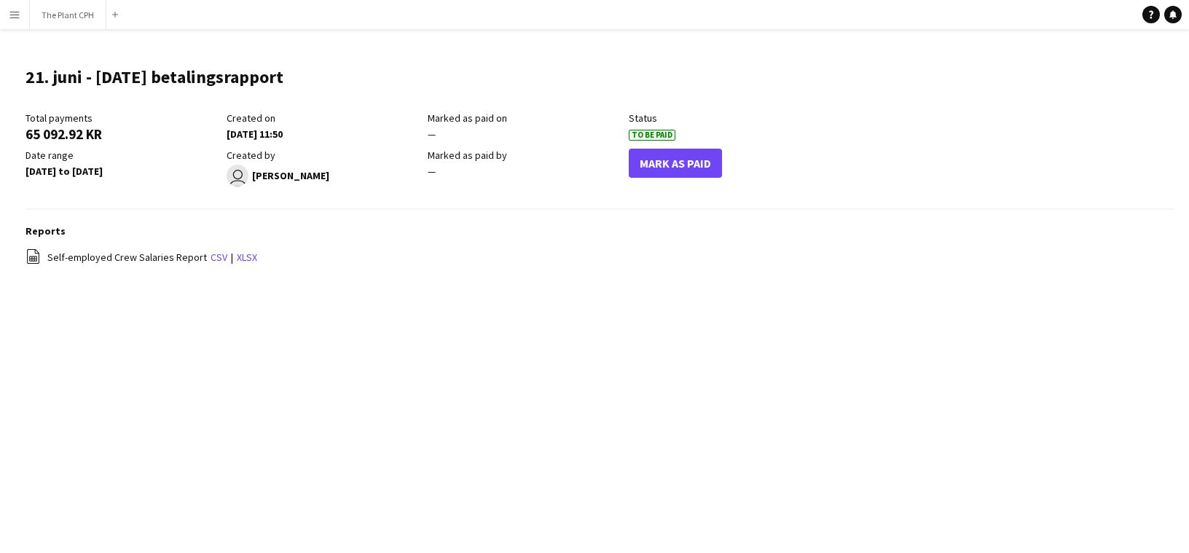
drag, startPoint x: 479, startPoint y: 154, endPoint x: 391, endPoint y: 151, distance: 87.5
click at [392, 151] on div "Total payments 65 092.92 KR Created on 22-08-2025 11:50 Marked as paid on — Sta…" at bounding box center [428, 152] width 805 height 82
click at [437, 111] on header "21. juni - 20 august betalingsrapport Edit this field" at bounding box center [600, 83] width 1149 height 57
click at [237, 257] on link "xlsx" at bounding box center [247, 257] width 20 height 13
